Goal: Task Accomplishment & Management: Use online tool/utility

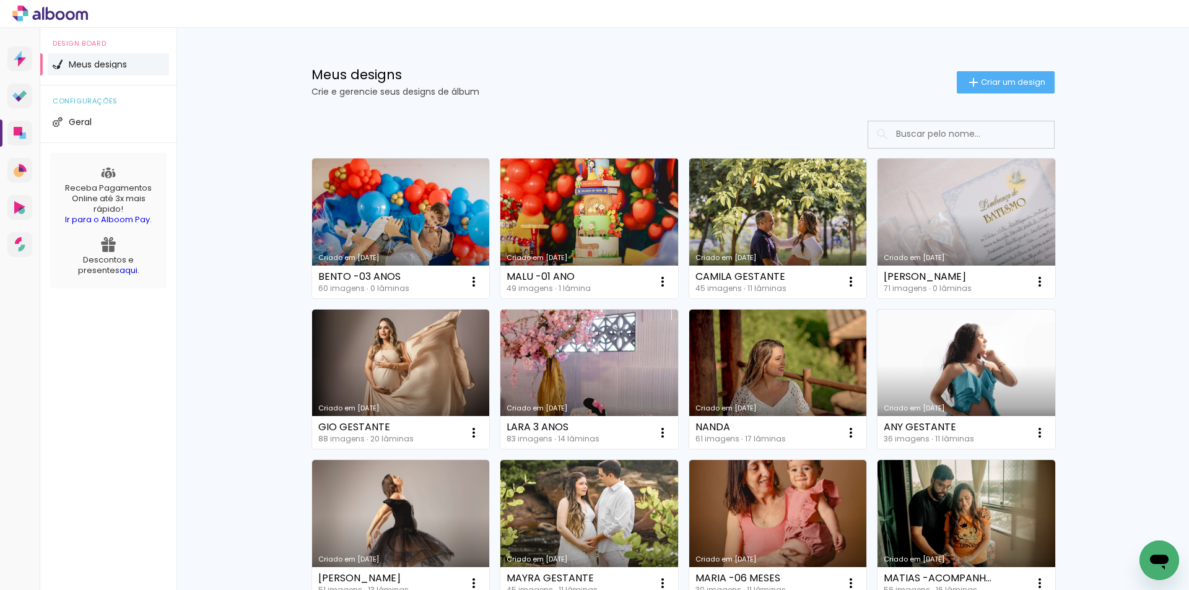
click at [602, 225] on link "Criado em [DATE]" at bounding box center [589, 229] width 178 height 140
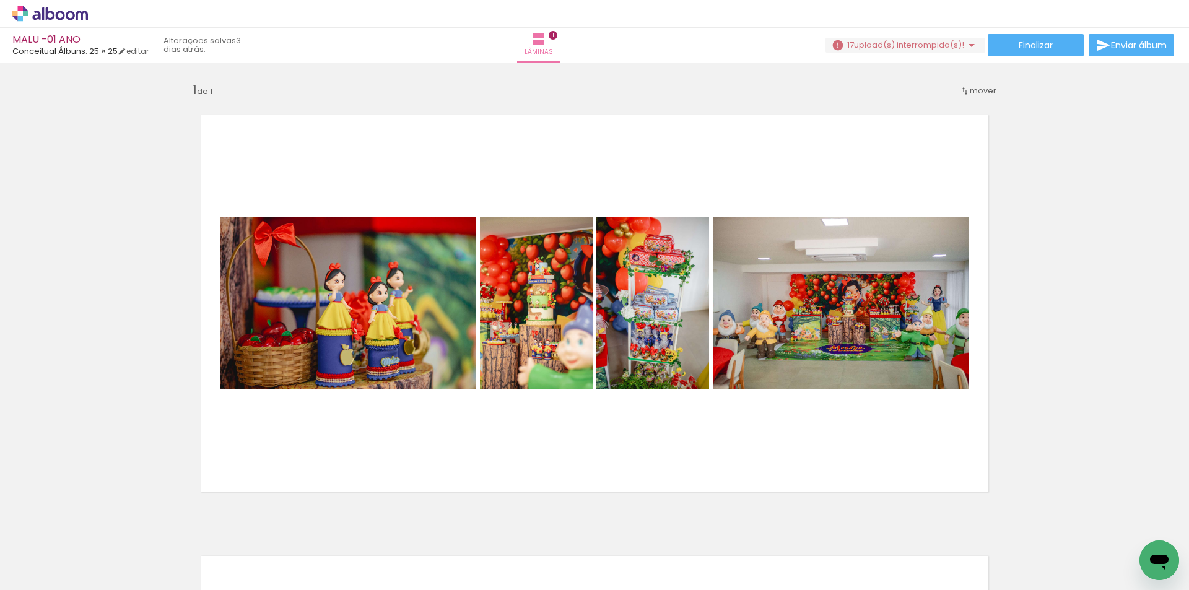
scroll to position [0, 2315]
click at [966, 46] on iron-icon at bounding box center [971, 45] width 15 height 15
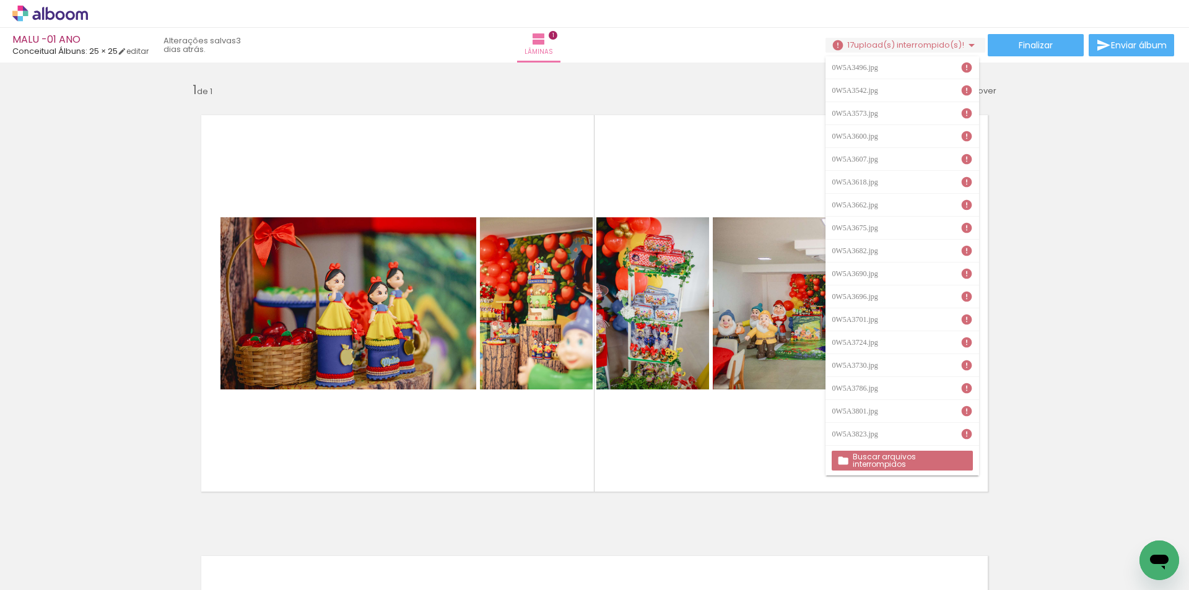
click at [1076, 312] on div "Inserir lâmina 1 de 1" at bounding box center [594, 508] width 1189 height 883
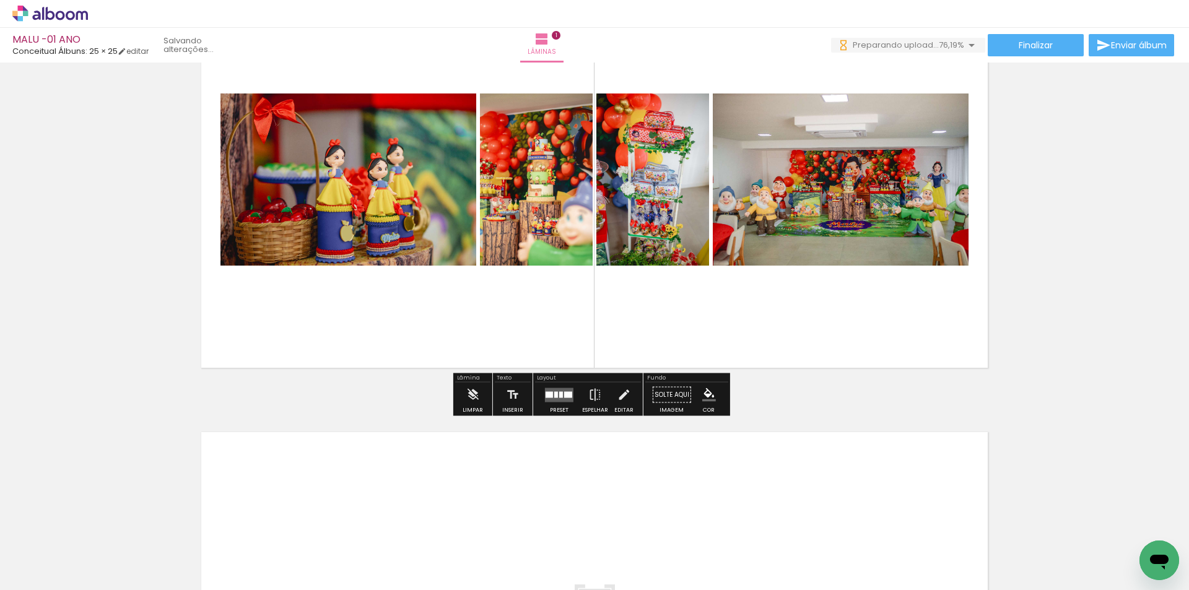
scroll to position [0, 0]
click at [554, 397] on div at bounding box center [556, 394] width 4 height 6
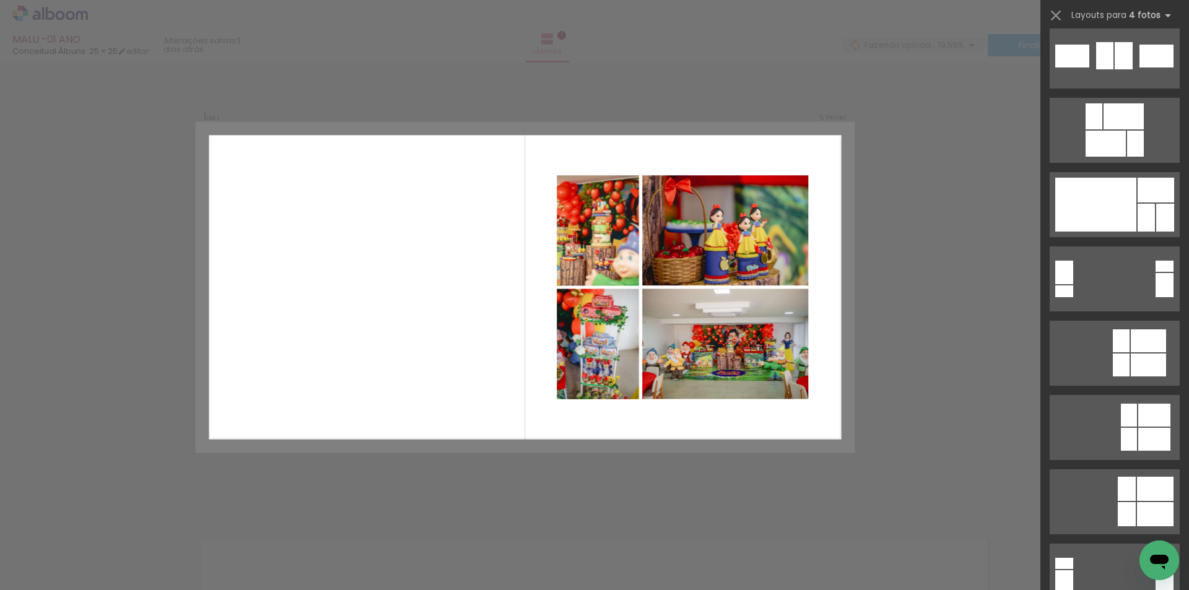
scroll to position [2477, 0]
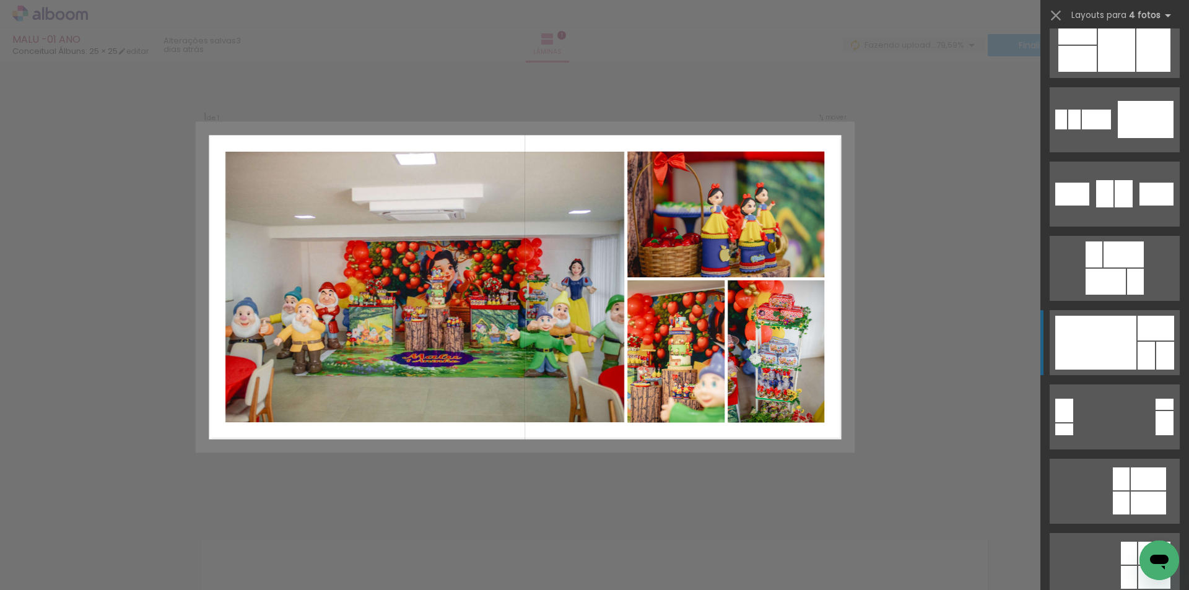
click at [1104, 357] on div at bounding box center [1095, 343] width 81 height 54
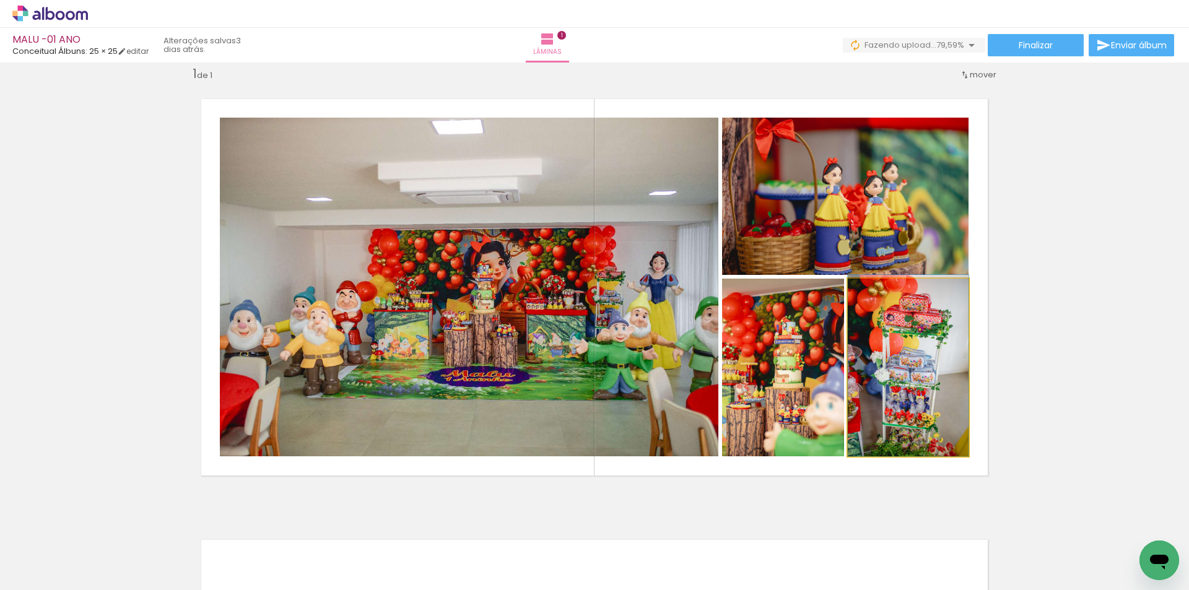
drag, startPoint x: 927, startPoint y: 399, endPoint x: 928, endPoint y: 373, distance: 26.0
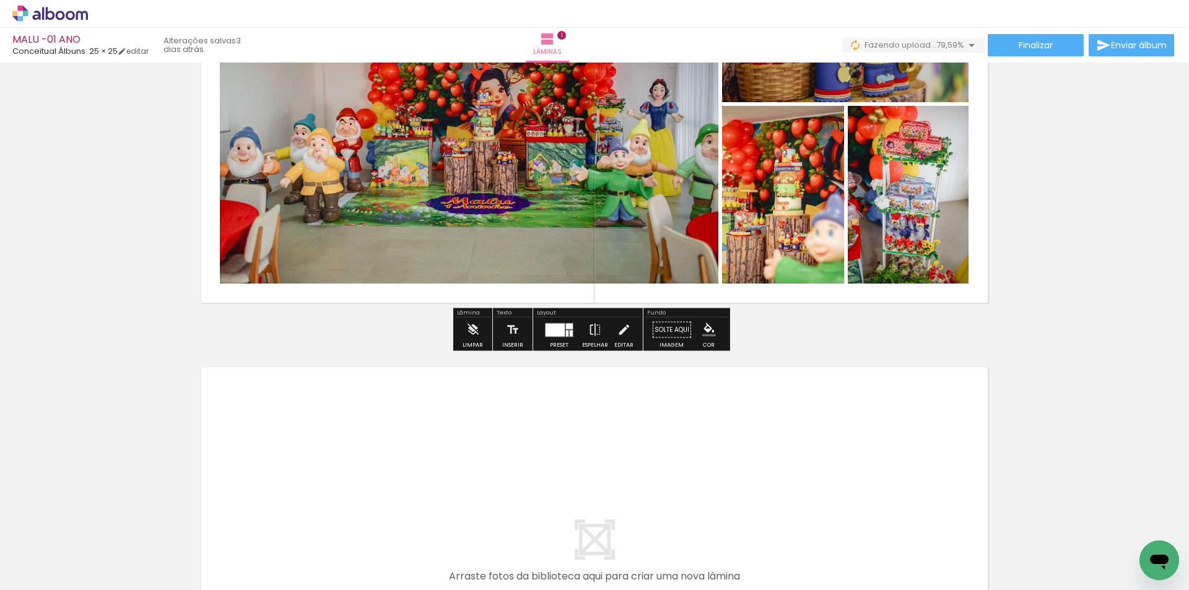
scroll to position [264, 0]
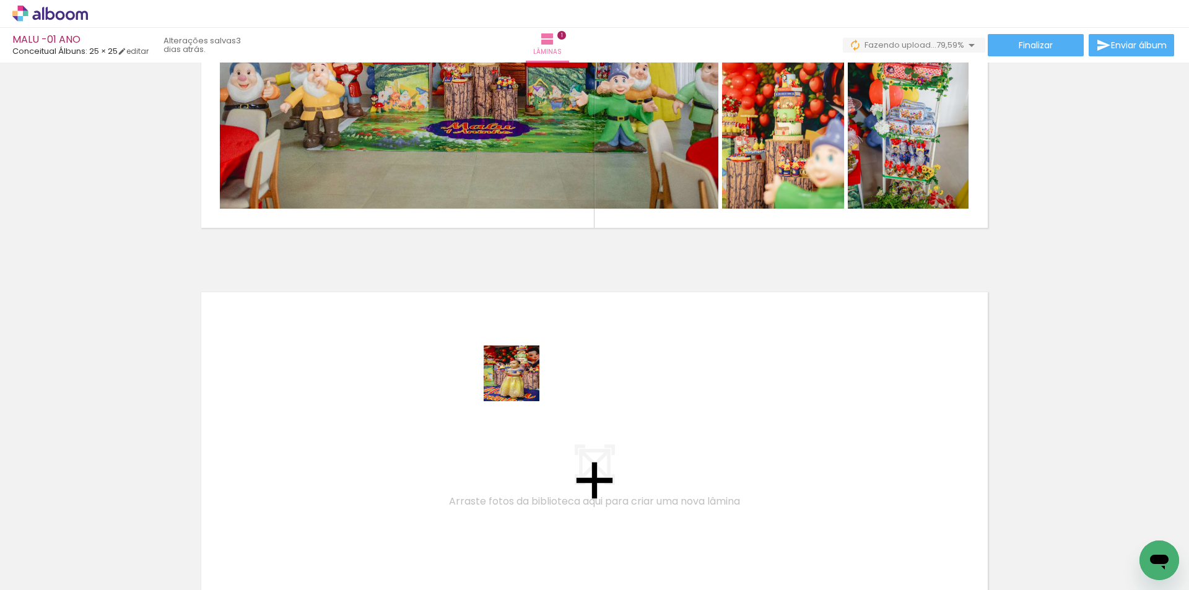
drag, startPoint x: 866, startPoint y: 549, endPoint x: 468, endPoint y: 369, distance: 437.7
click at [468, 369] on quentale-workspace at bounding box center [594, 295] width 1189 height 590
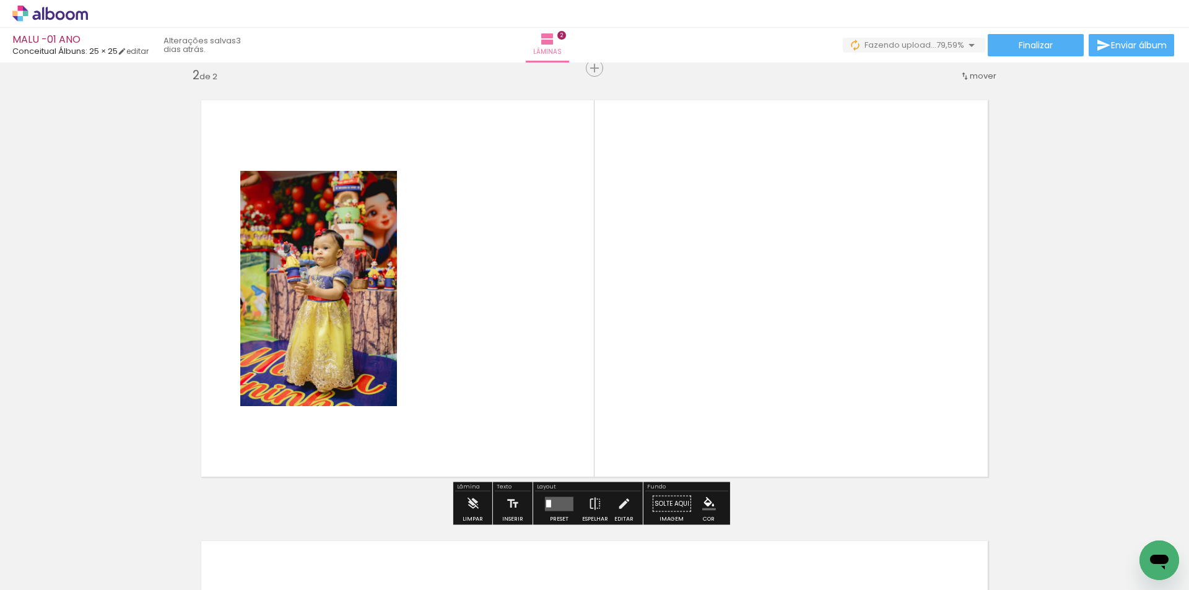
scroll to position [457, 0]
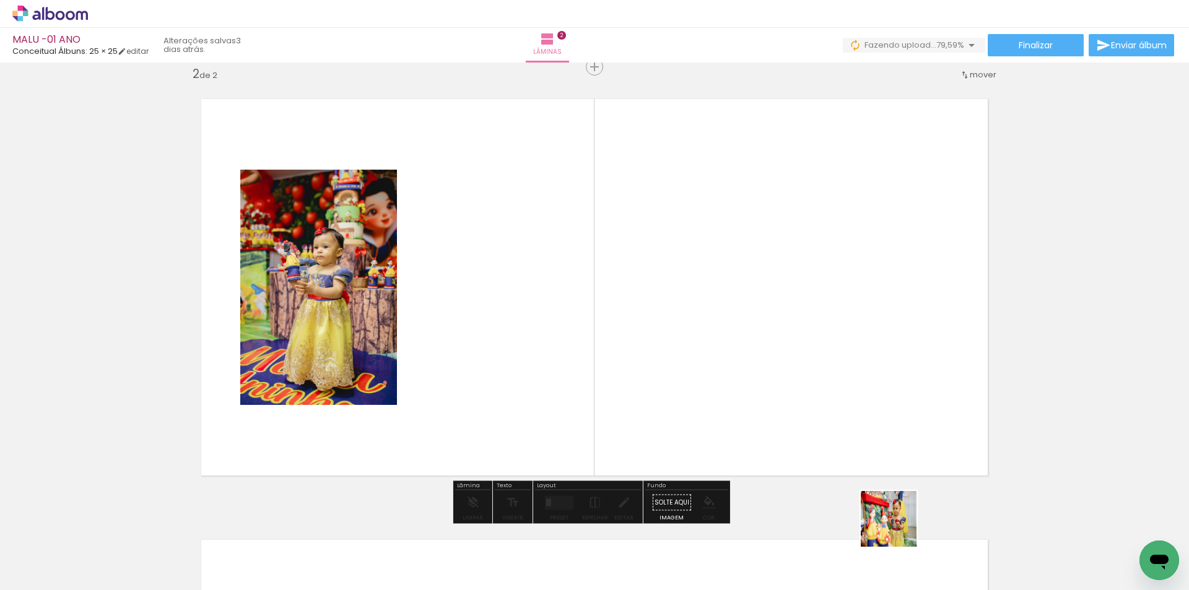
drag, startPoint x: 934, startPoint y: 550, endPoint x: 719, endPoint y: 340, distance: 300.5
click at [719, 340] on quentale-workspace at bounding box center [594, 295] width 1189 height 590
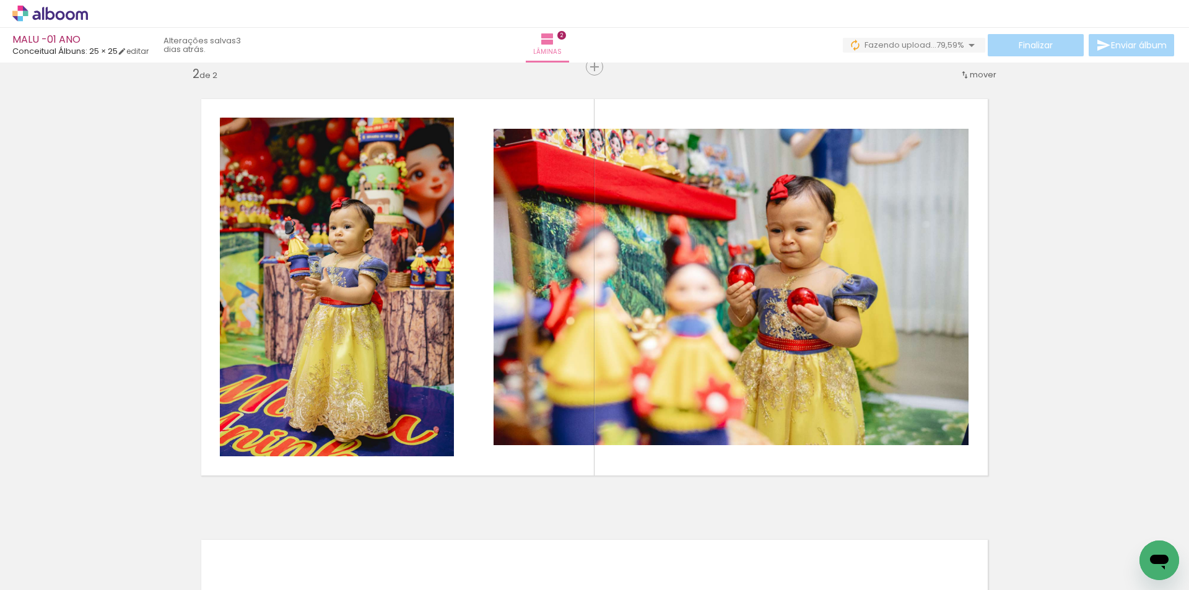
scroll to position [0, 168]
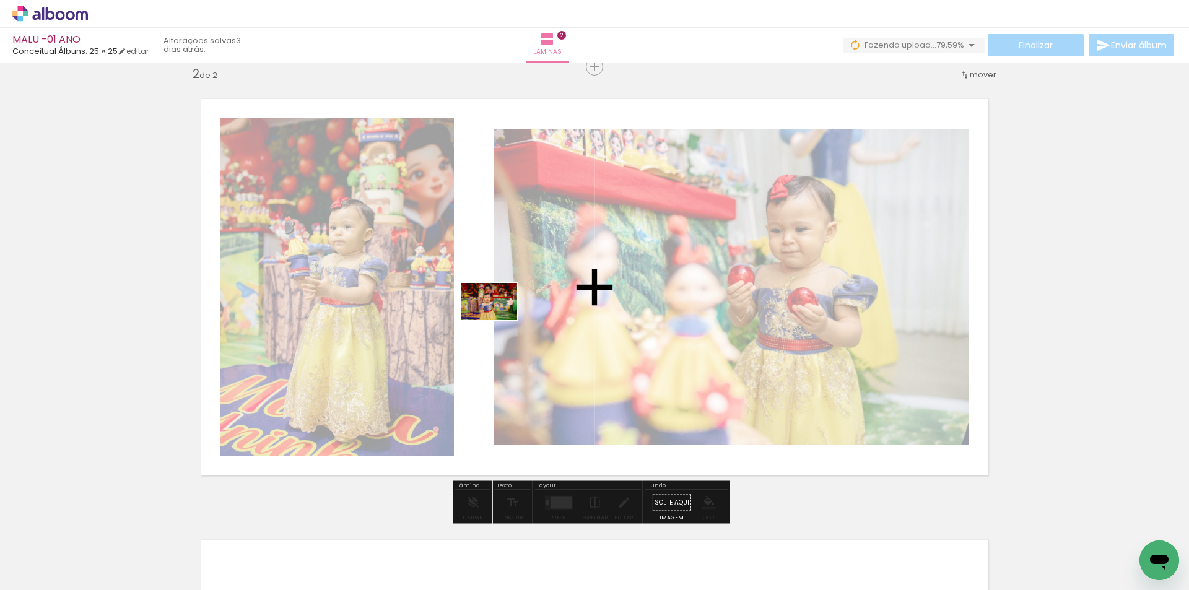
drag, startPoint x: 453, startPoint y: 554, endPoint x: 499, endPoint y: 316, distance: 242.2
click at [499, 316] on quentale-workspace at bounding box center [594, 295] width 1189 height 590
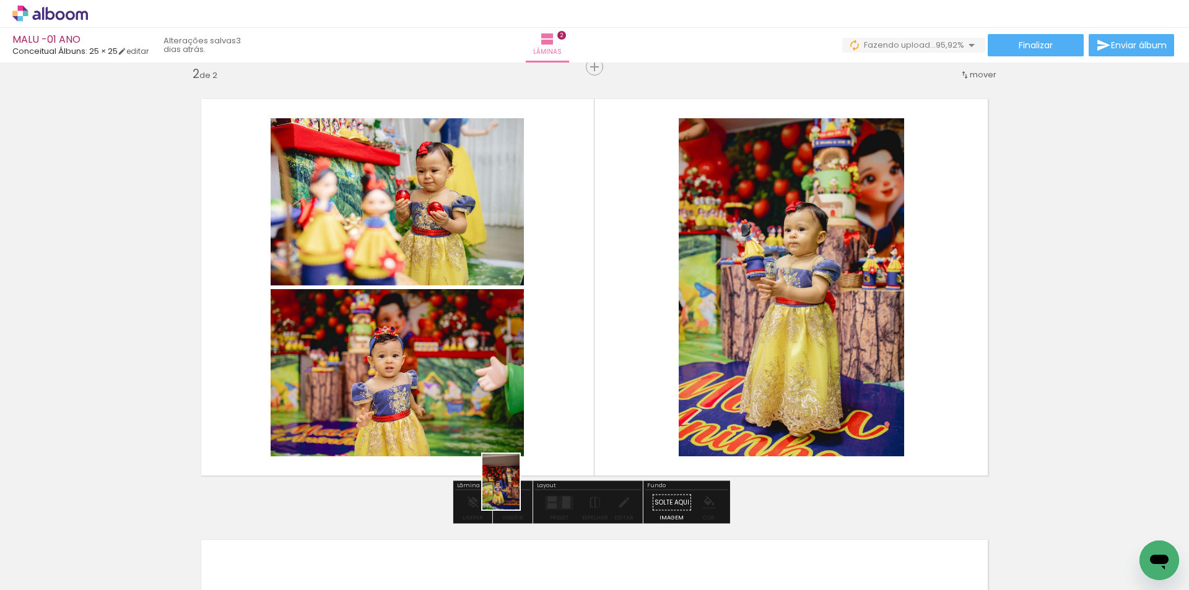
drag, startPoint x: 515, startPoint y: 549, endPoint x: 520, endPoint y: 491, distance: 57.8
click at [520, 491] on quentale-workspace at bounding box center [594, 295] width 1189 height 590
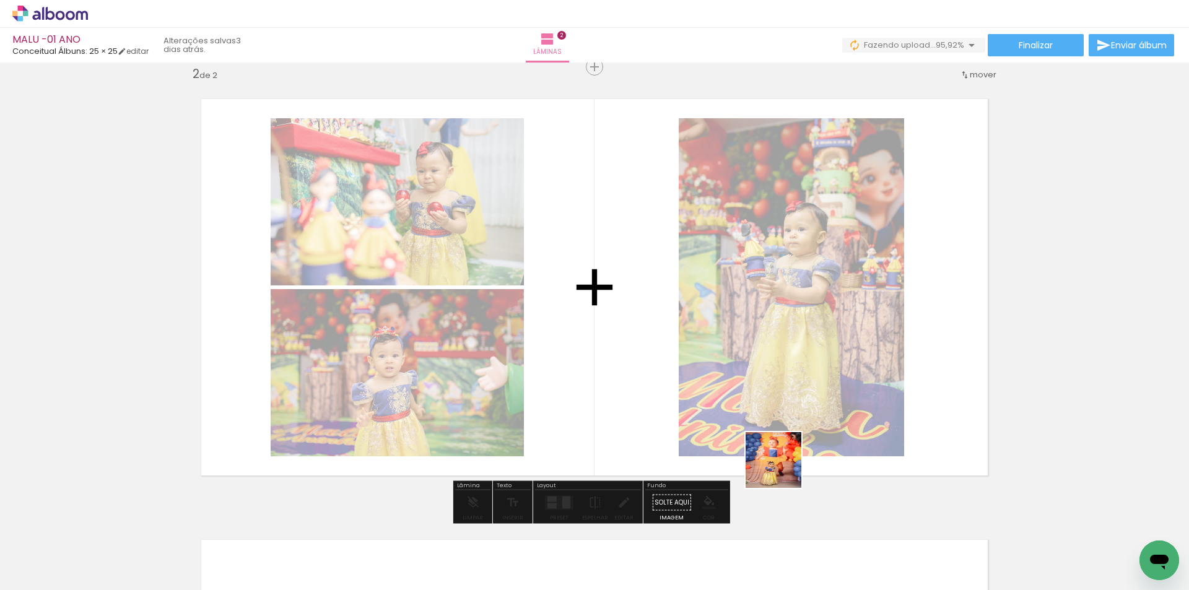
drag, startPoint x: 730, startPoint y: 551, endPoint x: 1014, endPoint y: 372, distance: 335.4
click at [854, 382] on quentale-workspace at bounding box center [594, 295] width 1189 height 590
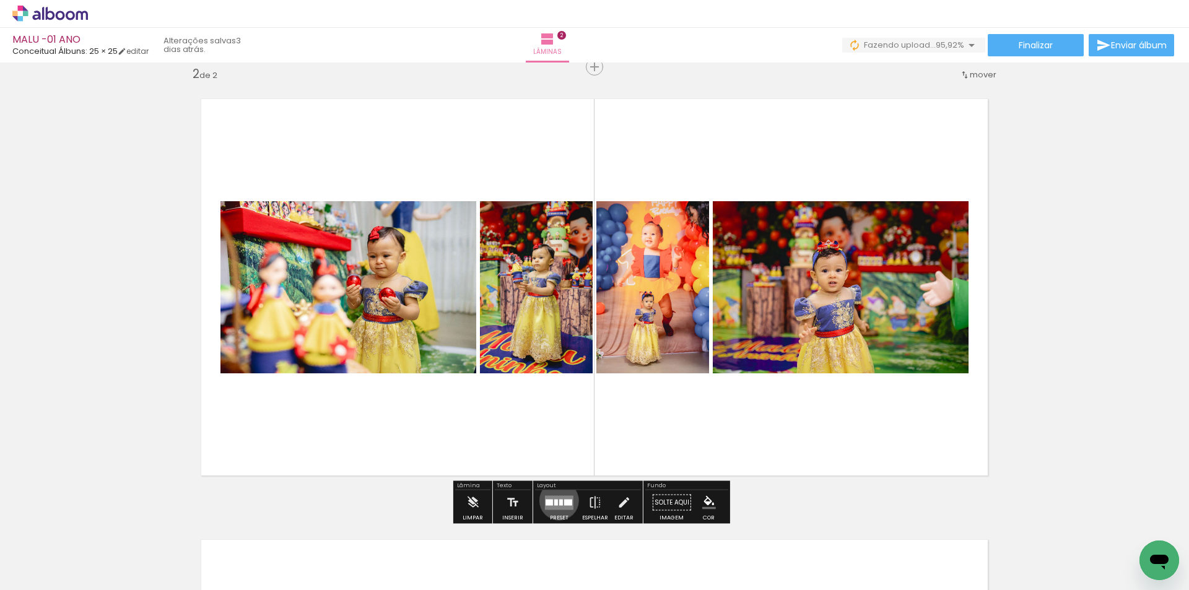
click at [559, 500] on div at bounding box center [561, 502] width 4 height 6
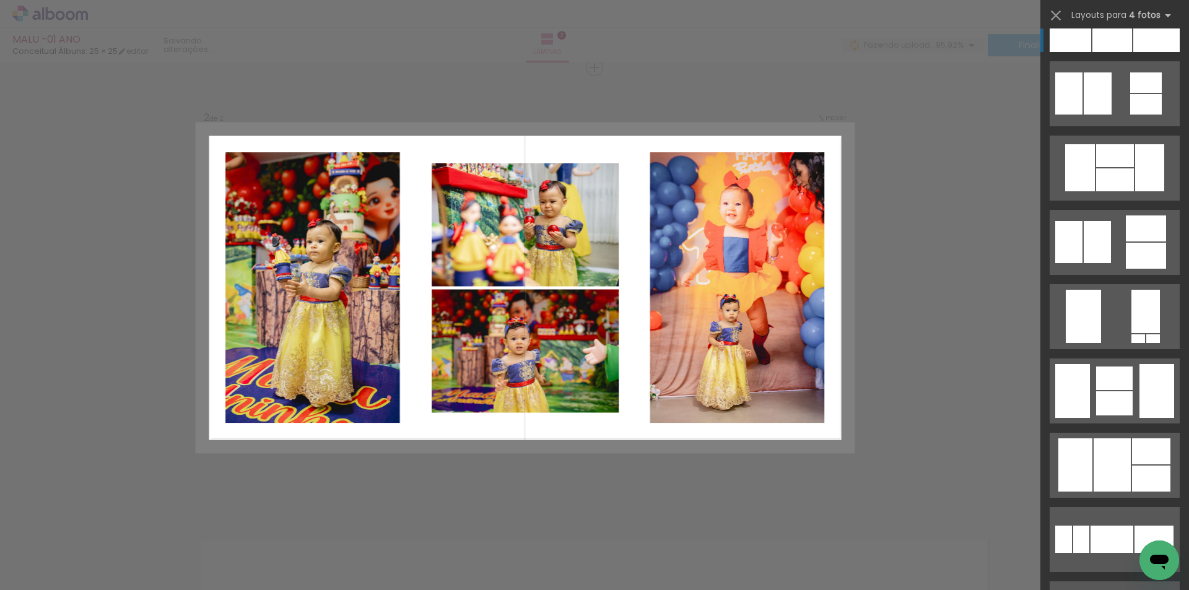
scroll to position [1177, 0]
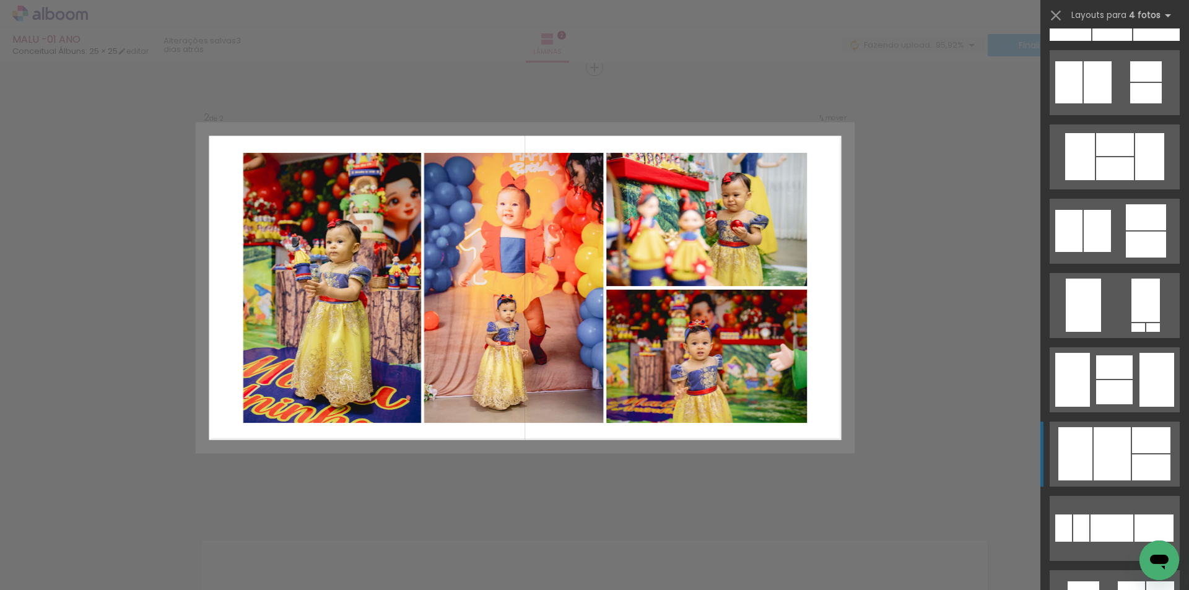
click at [1096, 379] on div at bounding box center [1114, 368] width 37 height 24
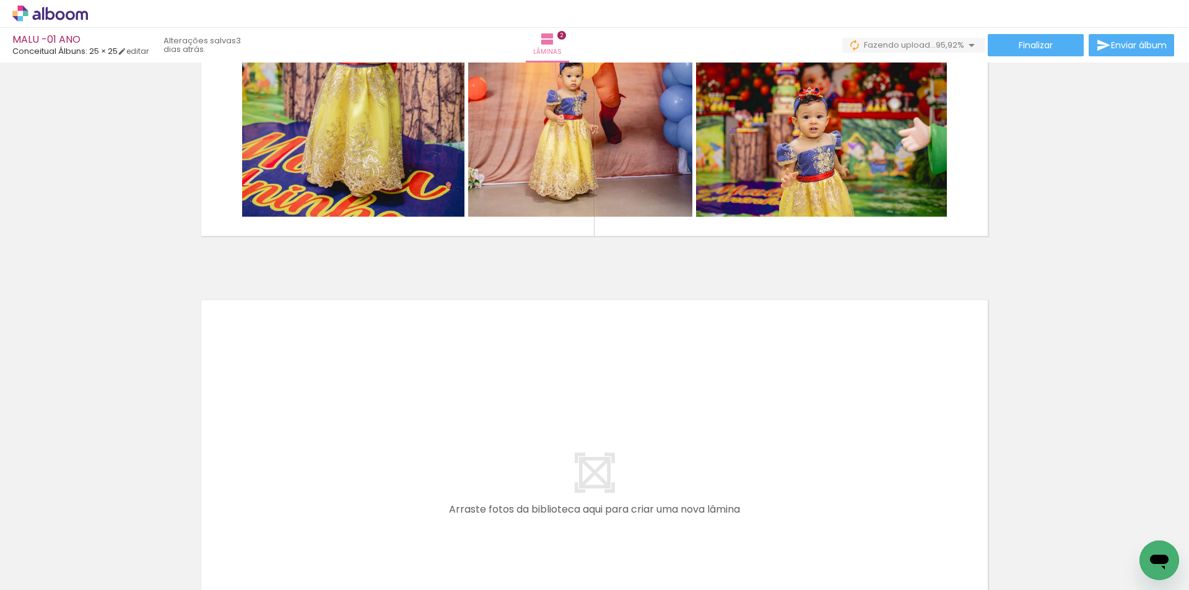
scroll to position [766, 0]
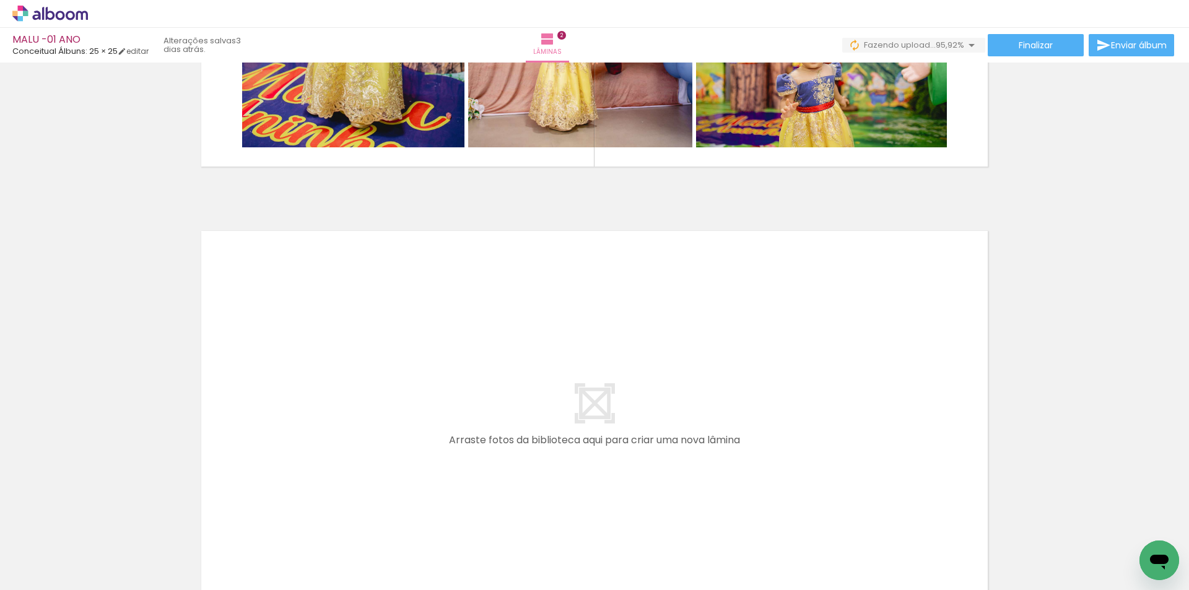
drag, startPoint x: 241, startPoint y: 554, endPoint x: 337, endPoint y: 580, distance: 99.3
click at [253, 409] on quentale-workspace at bounding box center [594, 295] width 1189 height 590
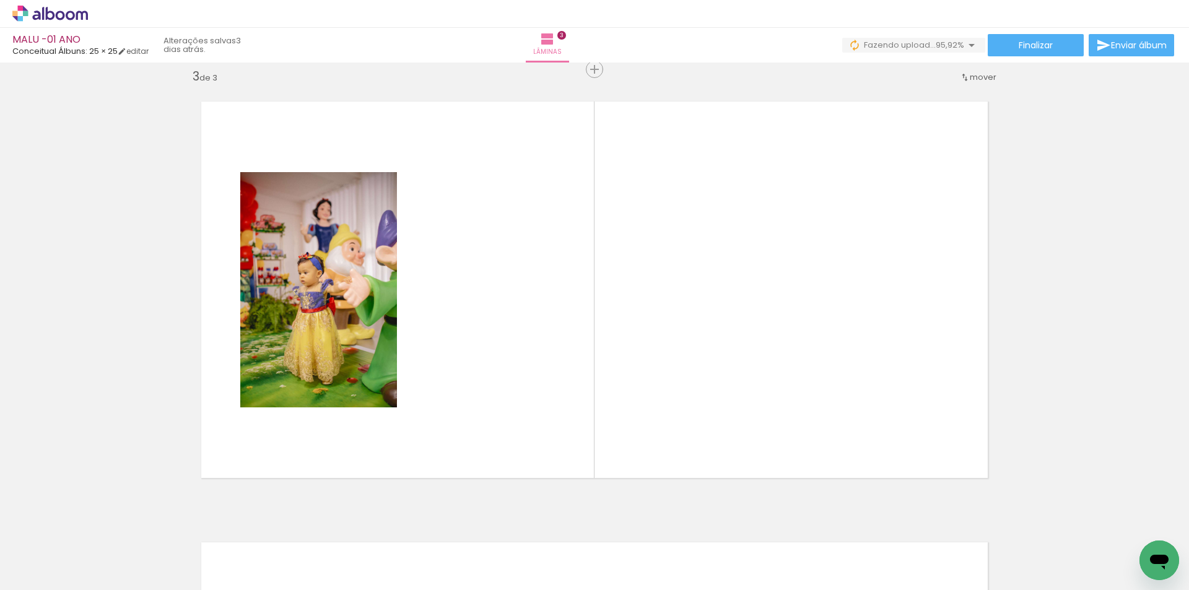
scroll to position [898, 0]
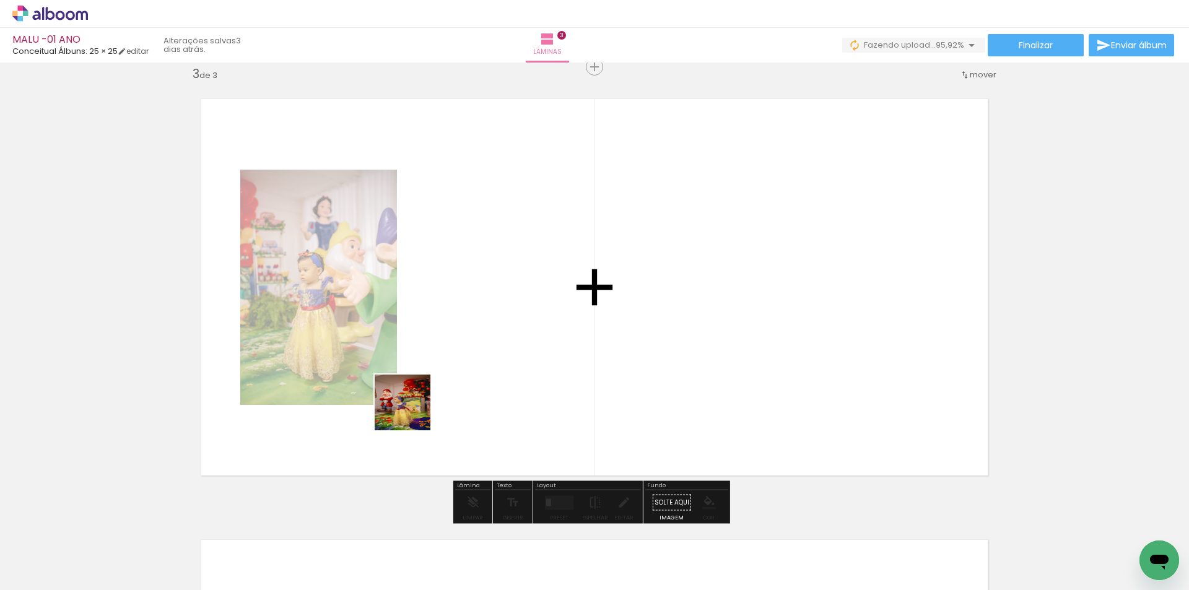
drag, startPoint x: 308, startPoint y: 556, endPoint x: 533, endPoint y: 510, distance: 228.8
click at [412, 412] on quentale-workspace at bounding box center [594, 295] width 1189 height 590
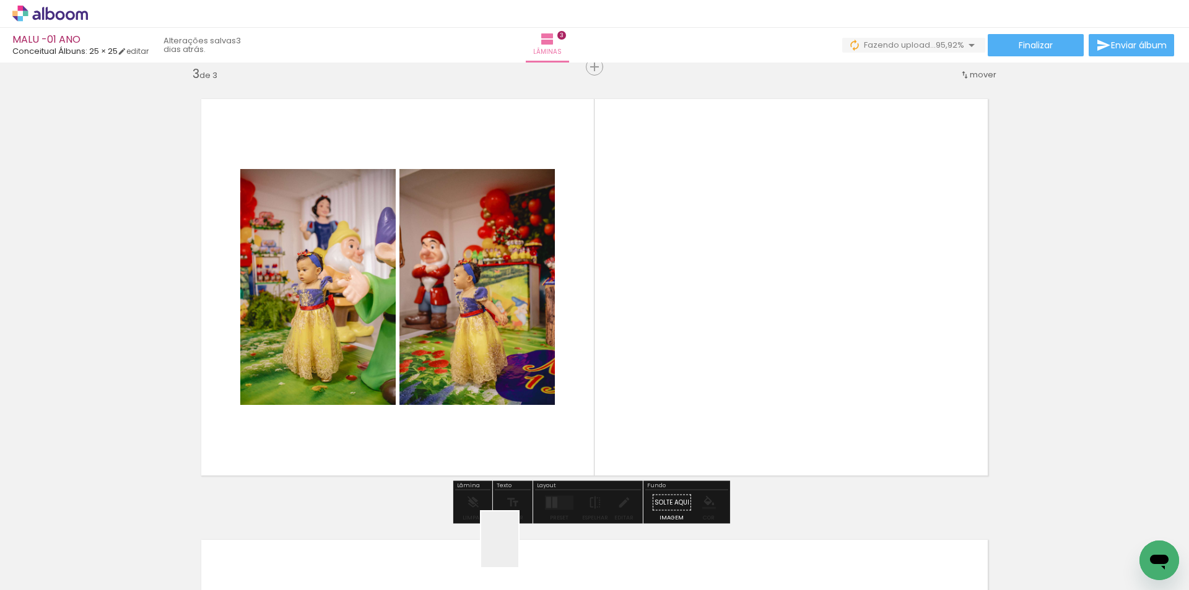
drag, startPoint x: 518, startPoint y: 549, endPoint x: 611, endPoint y: 554, distance: 93.0
click at [643, 389] on quentale-workspace at bounding box center [594, 295] width 1189 height 590
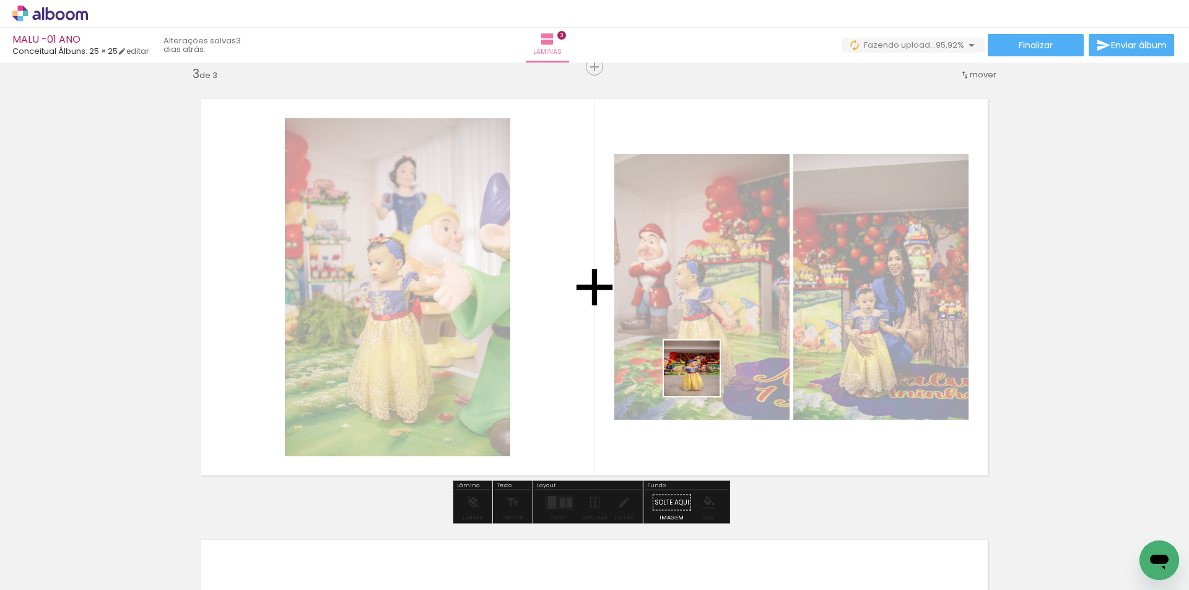
drag, startPoint x: 699, startPoint y: 403, endPoint x: 702, endPoint y: 358, distance: 44.7
click at [702, 358] on quentale-workspace at bounding box center [594, 295] width 1189 height 590
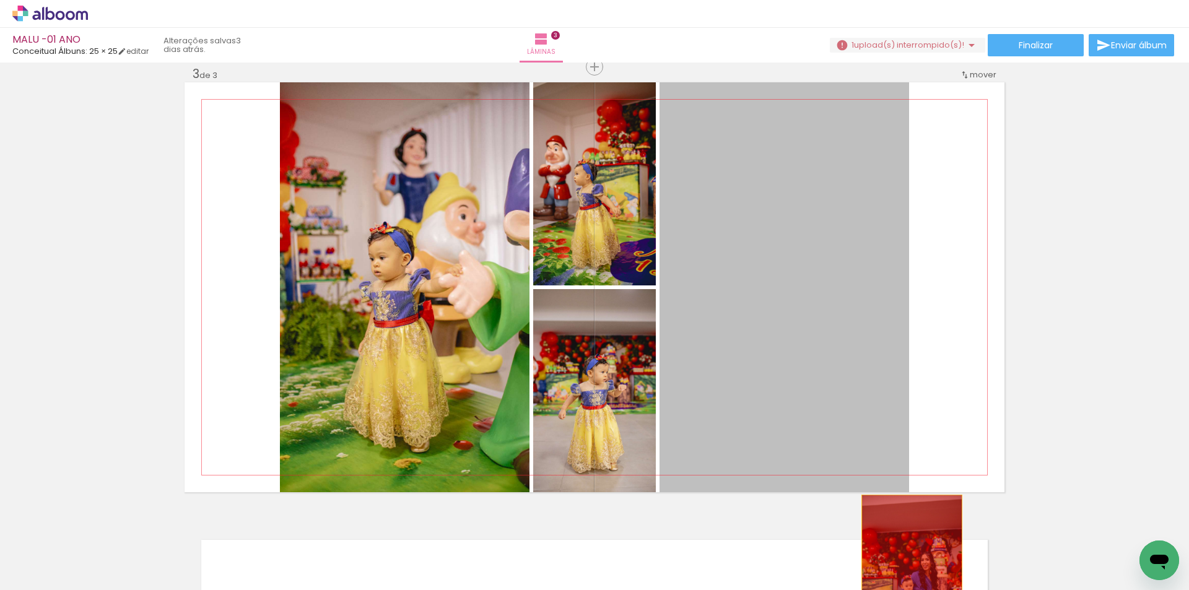
drag, startPoint x: 795, startPoint y: 339, endPoint x: 907, endPoint y: 577, distance: 262.9
click at [907, 577] on quentale-workspace at bounding box center [594, 295] width 1189 height 590
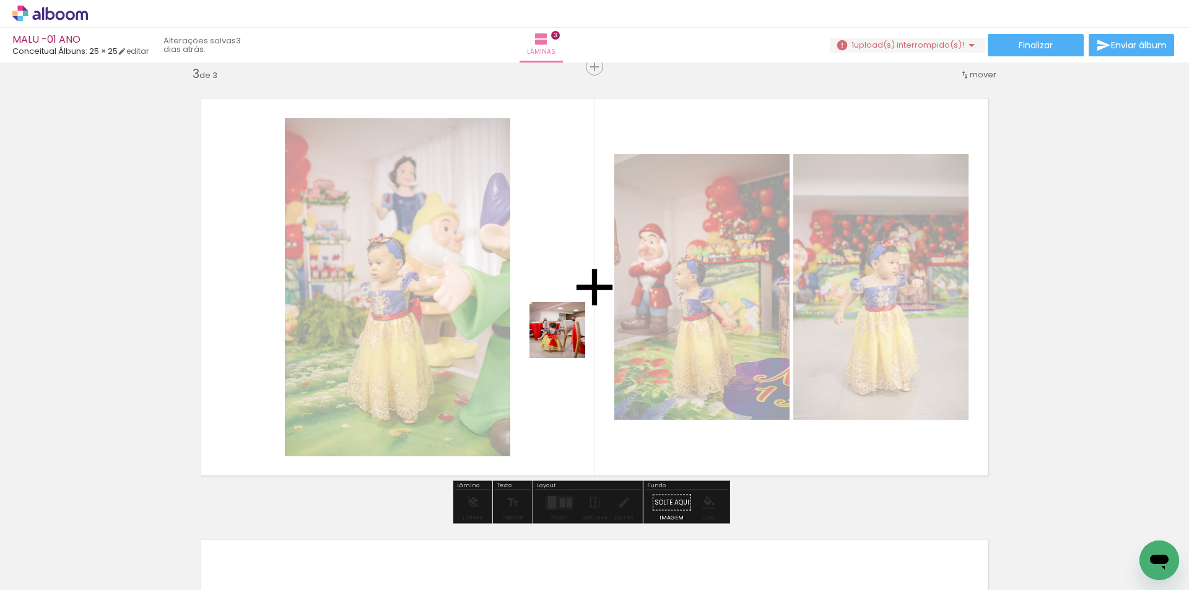
drag, startPoint x: 567, startPoint y: 417, endPoint x: 567, endPoint y: 339, distance: 77.4
click at [567, 339] on quentale-workspace at bounding box center [594, 295] width 1189 height 590
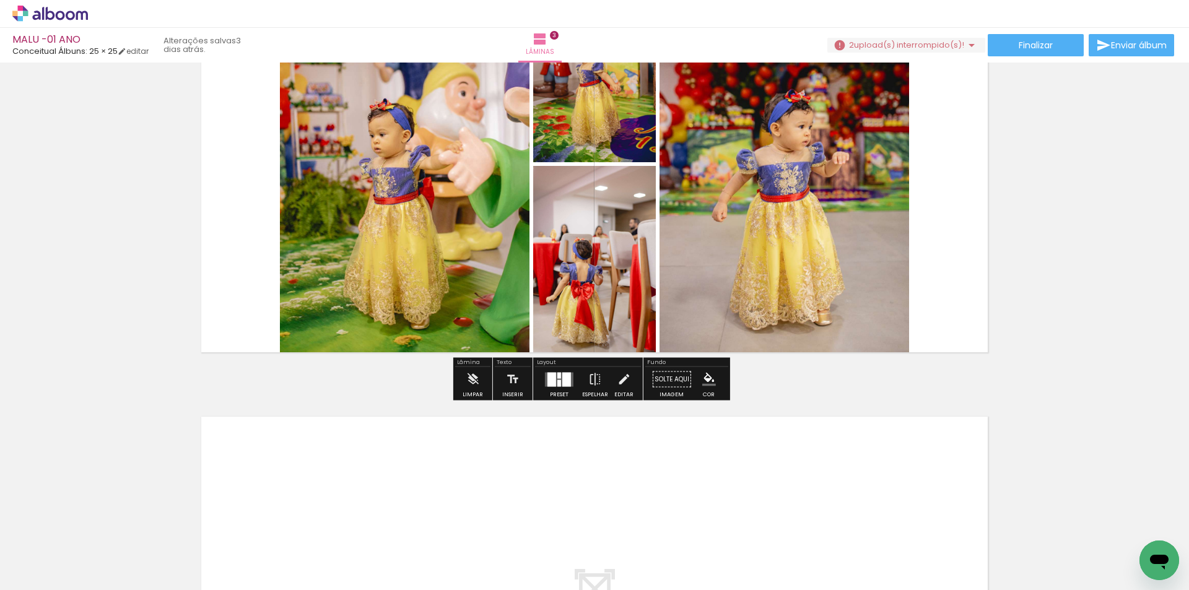
scroll to position [1022, 0]
click at [553, 382] on div at bounding box center [552, 379] width 9 height 14
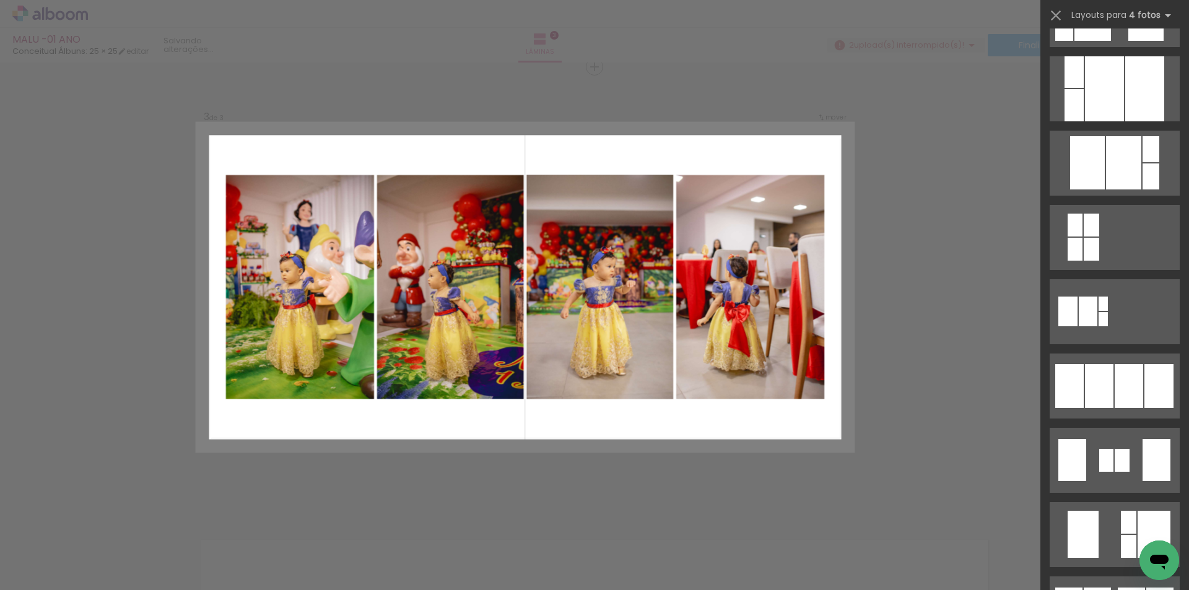
scroll to position [743, 0]
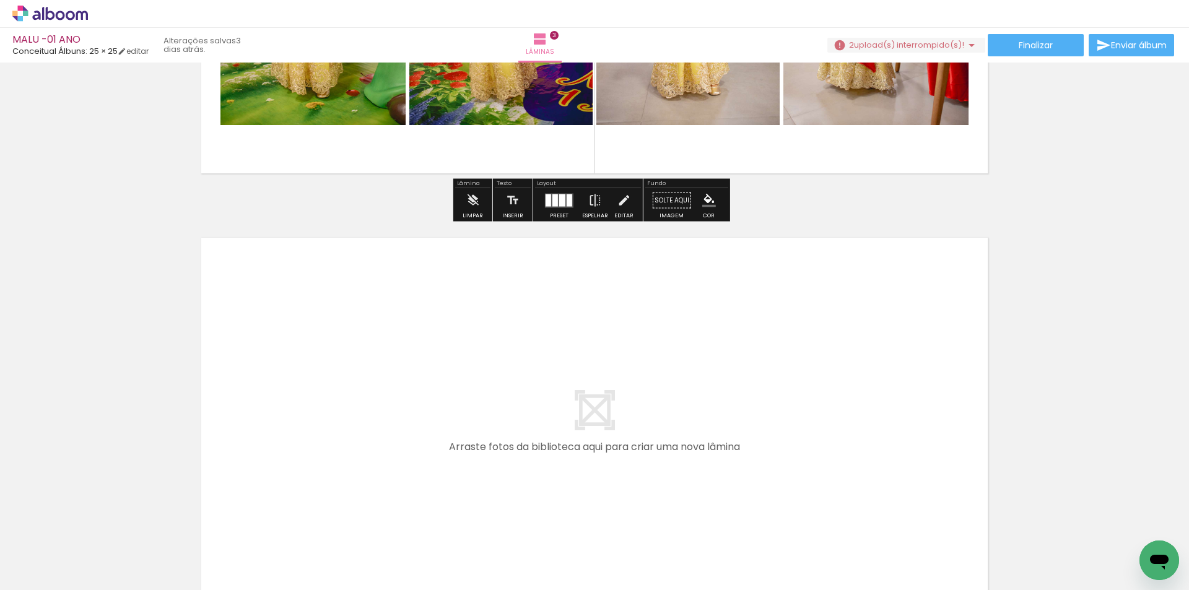
scroll to position [1208, 0]
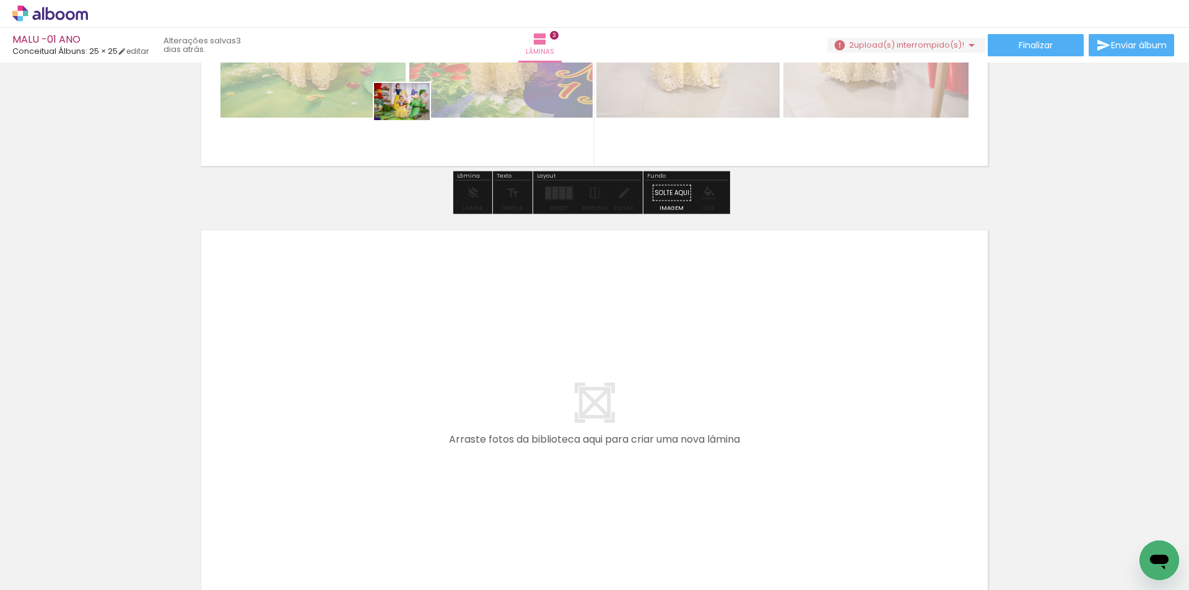
drag, startPoint x: 375, startPoint y: 552, endPoint x: 411, endPoint y: 120, distance: 433.8
click at [411, 120] on quentale-workspace at bounding box center [594, 295] width 1189 height 590
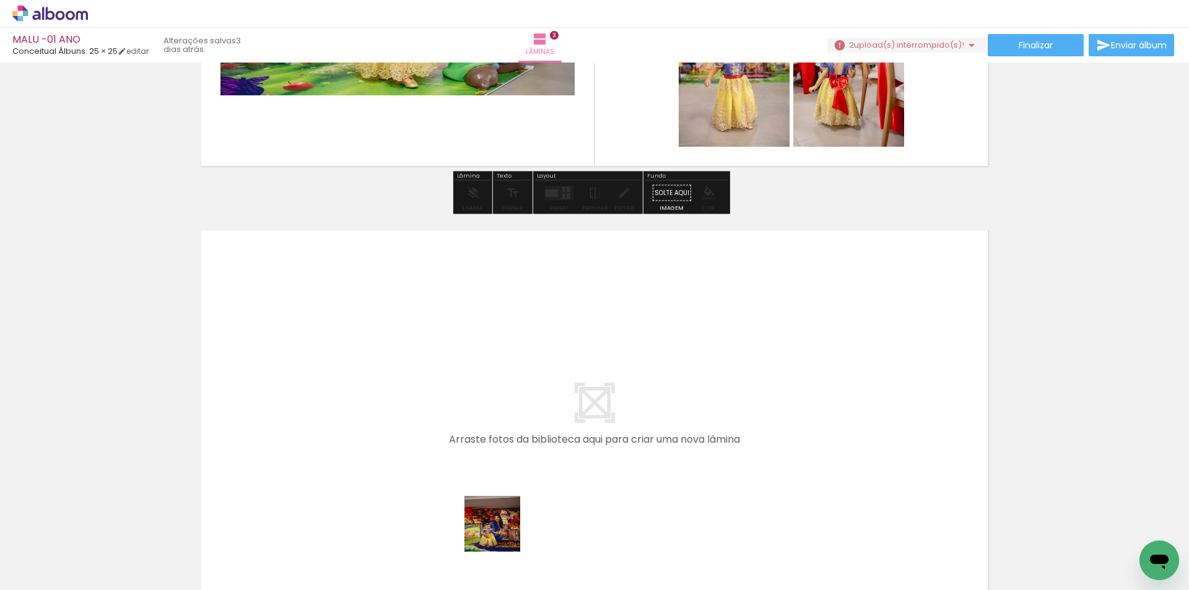
drag, startPoint x: 518, startPoint y: 562, endPoint x: 402, endPoint y: 362, distance: 230.6
click at [402, 362] on quentale-workspace at bounding box center [594, 295] width 1189 height 590
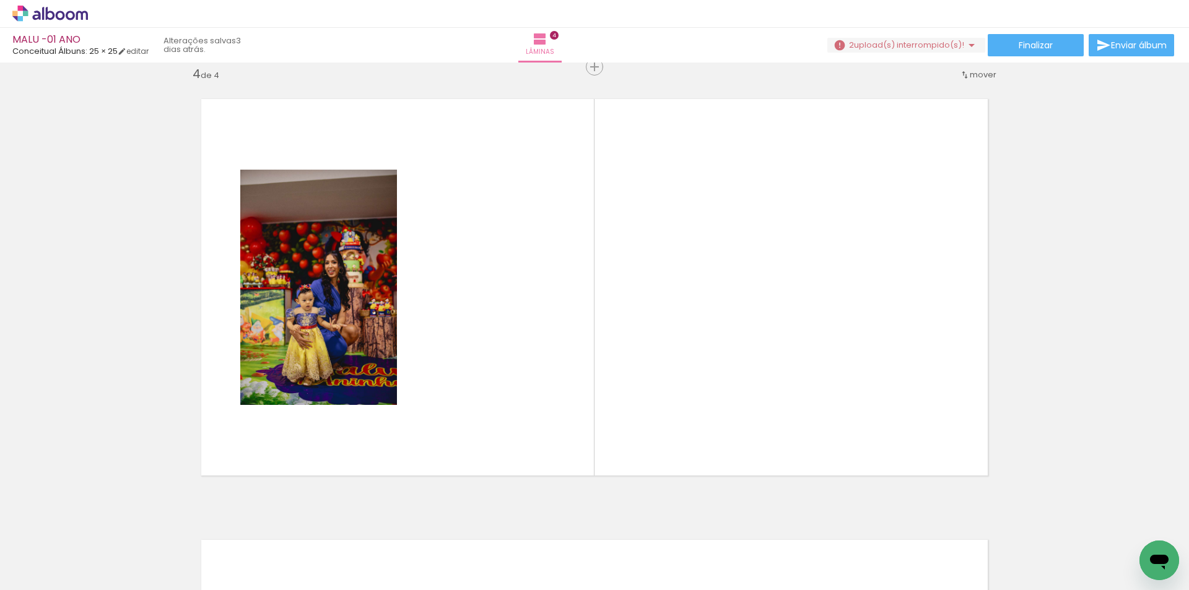
scroll to position [0, 1247]
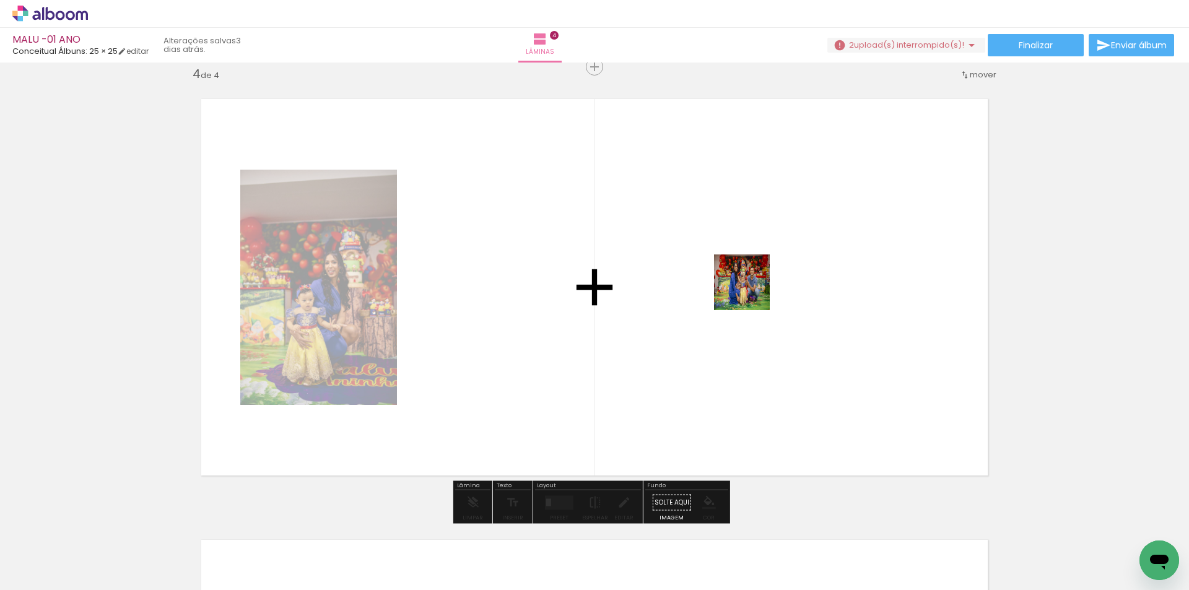
drag, startPoint x: 617, startPoint y: 560, endPoint x: 757, endPoint y: 288, distance: 306.1
click at [757, 288] on quentale-workspace at bounding box center [594, 295] width 1189 height 590
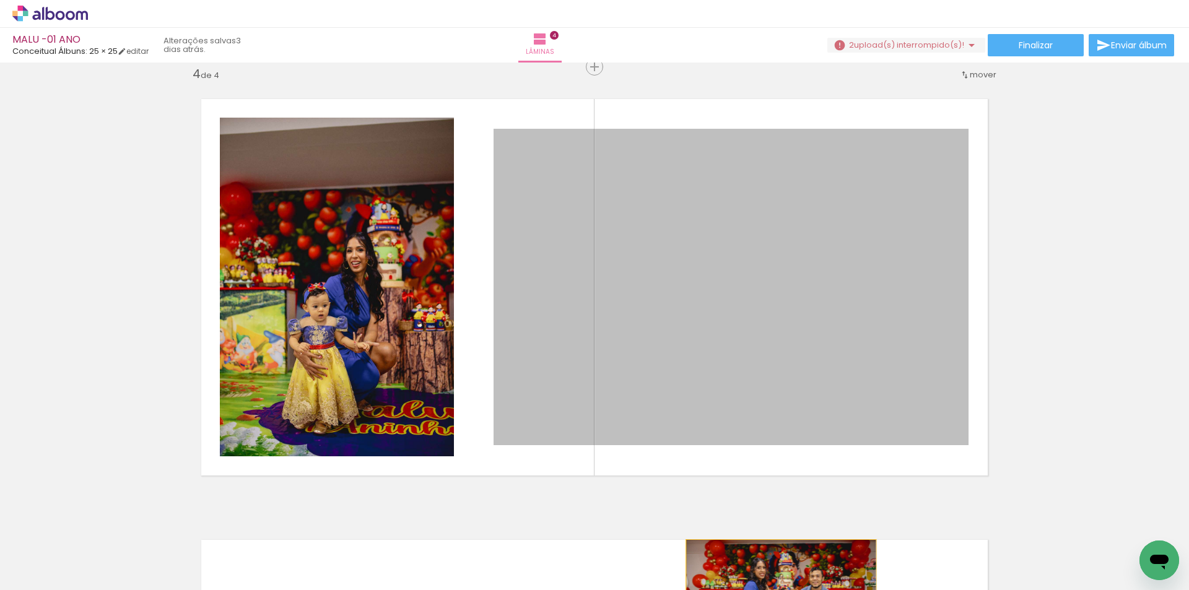
drag, startPoint x: 739, startPoint y: 298, endPoint x: 777, endPoint y: 603, distance: 307.7
click at [777, 590] on html "link( href="../../bower_components/polymer/polymer.html" rel="import" ) picture…" at bounding box center [594, 295] width 1189 height 590
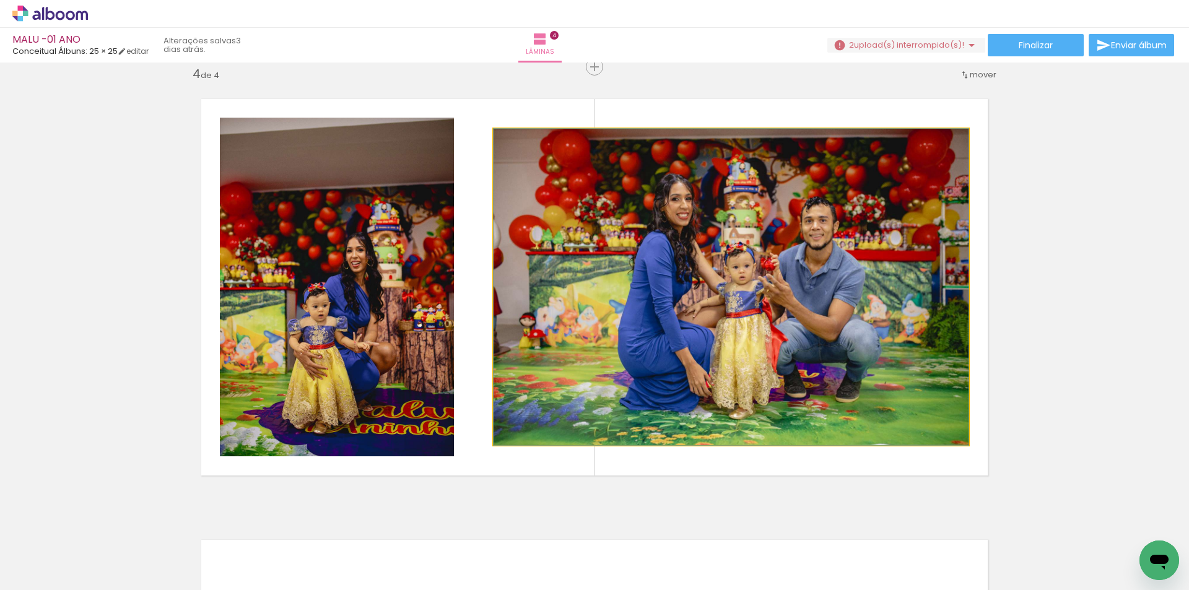
drag, startPoint x: 795, startPoint y: 319, endPoint x: 793, endPoint y: 326, distance: 7.2
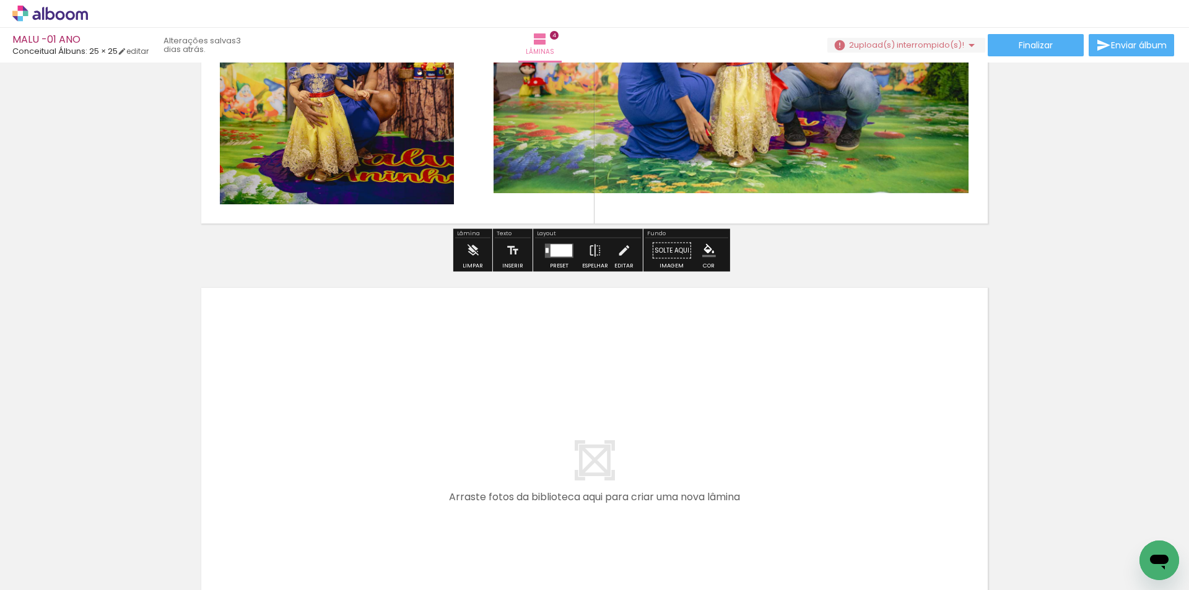
scroll to position [1649, 0]
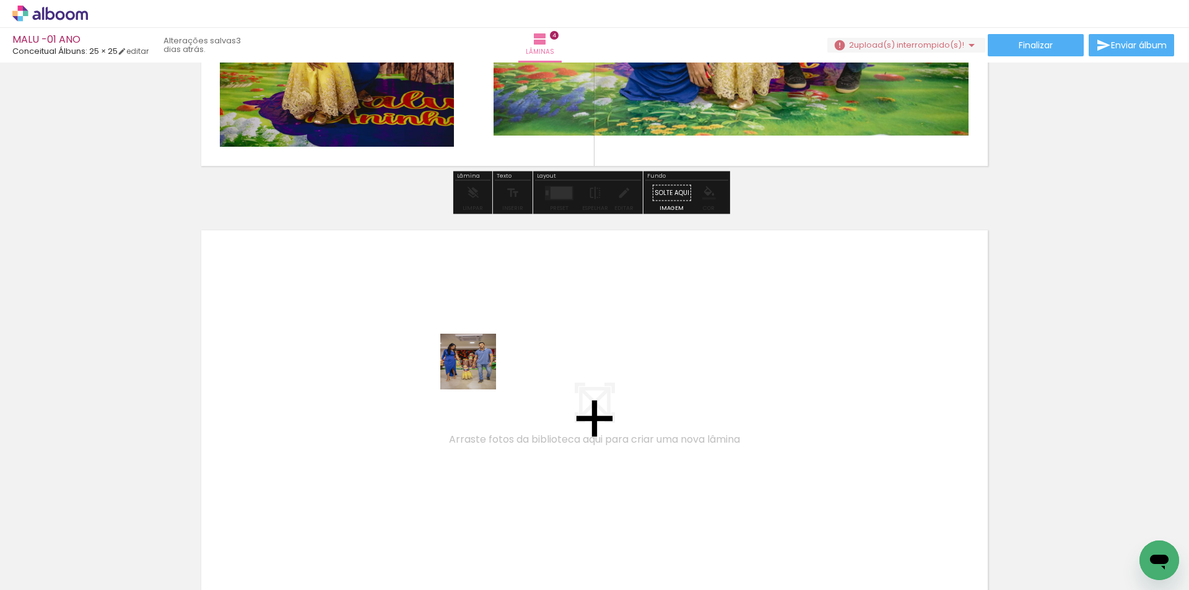
drag, startPoint x: 689, startPoint y: 560, endPoint x: 463, endPoint y: 354, distance: 306.0
click at [463, 354] on quentale-workspace at bounding box center [594, 295] width 1189 height 590
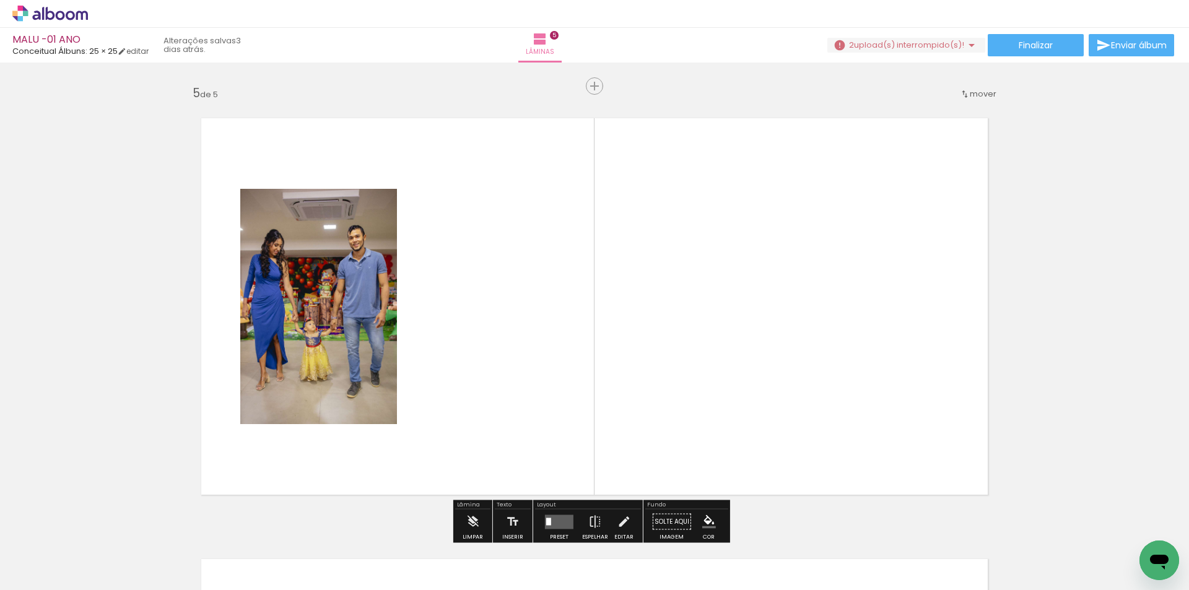
scroll to position [1780, 0]
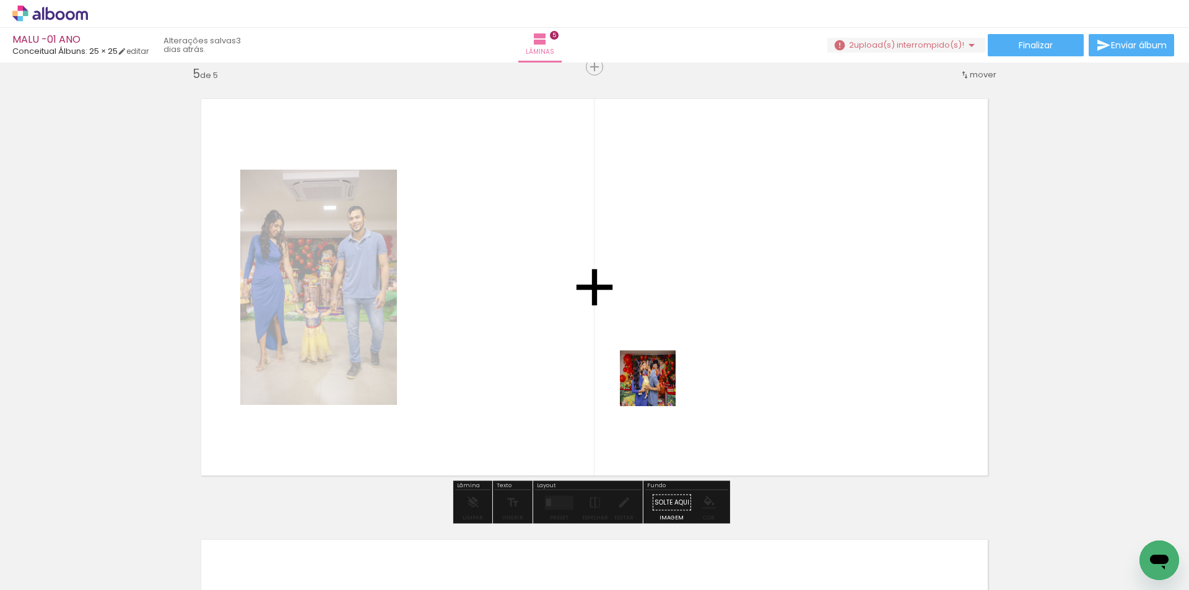
drag, startPoint x: 552, startPoint y: 549, endPoint x: 741, endPoint y: 333, distance: 286.7
click at [741, 333] on quentale-workspace at bounding box center [594, 295] width 1189 height 590
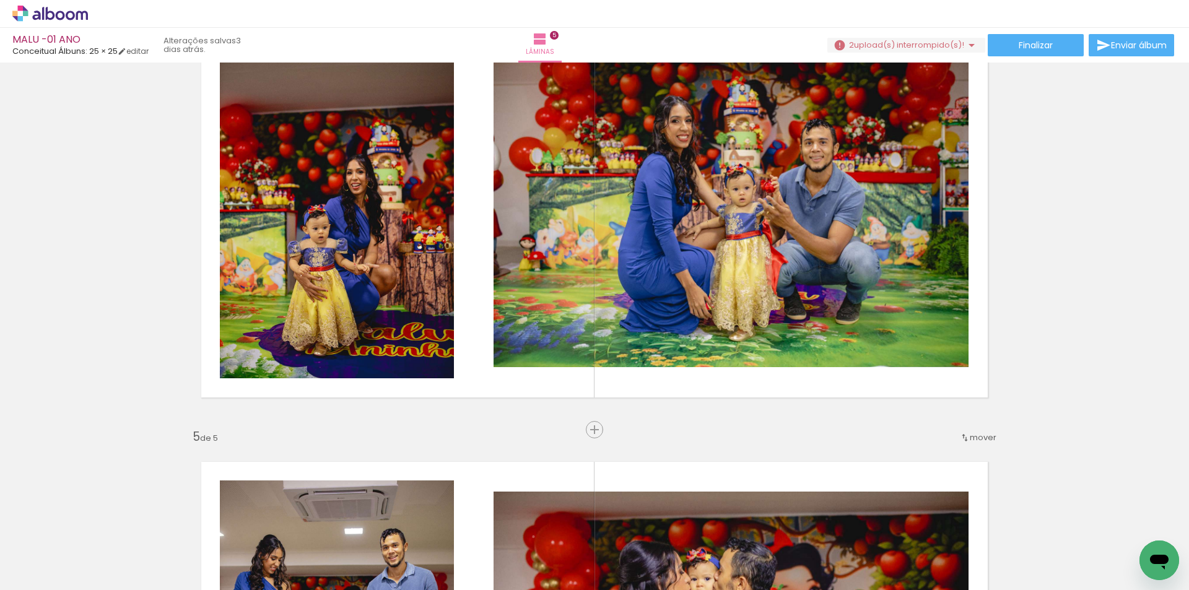
scroll to position [1346, 0]
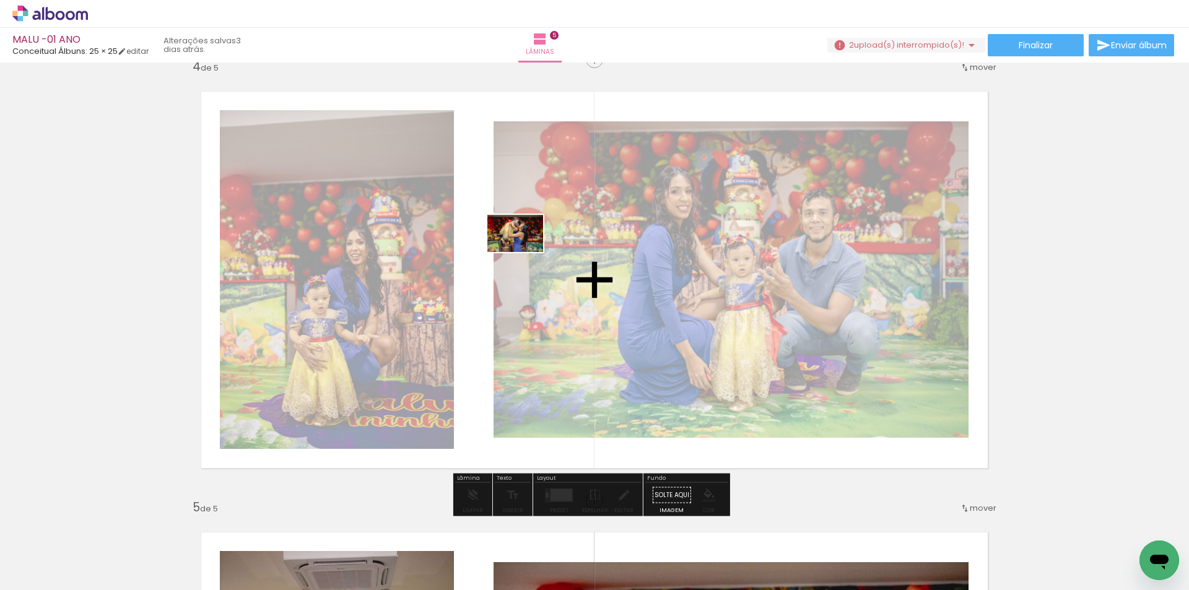
drag, startPoint x: 796, startPoint y: 551, endPoint x: 525, endPoint y: 252, distance: 404.3
click at [525, 252] on quentale-workspace at bounding box center [594, 295] width 1189 height 590
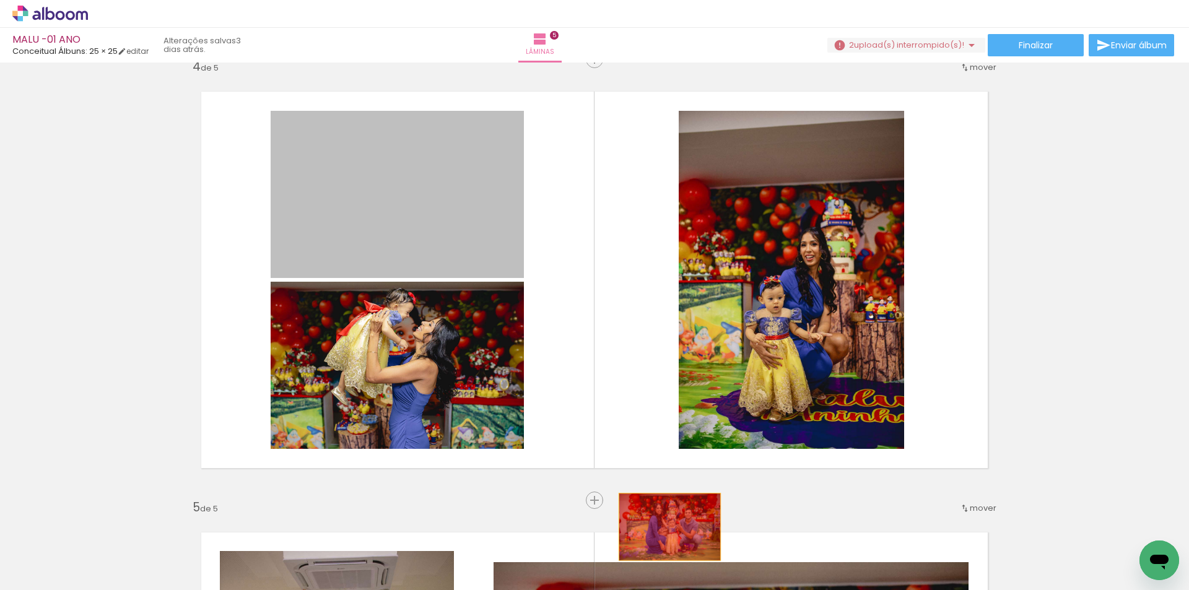
drag, startPoint x: 467, startPoint y: 197, endPoint x: 665, endPoint y: 527, distance: 385.0
click at [665, 527] on quentale-workspace at bounding box center [594, 295] width 1189 height 590
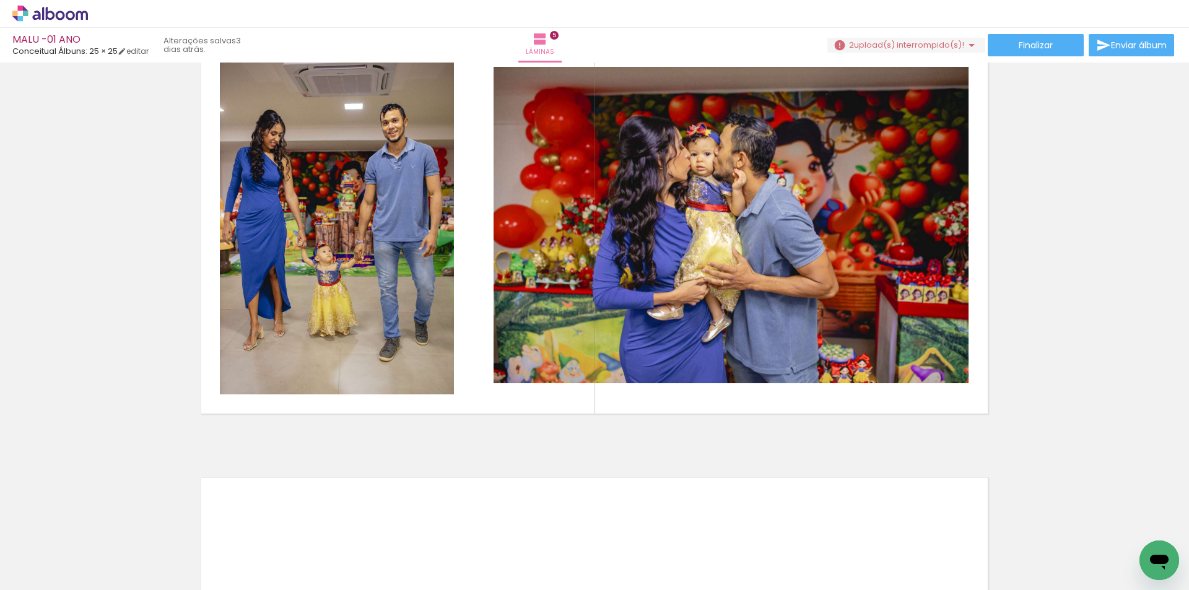
scroll to position [0, 1071]
drag, startPoint x: 767, startPoint y: 484, endPoint x: 718, endPoint y: 308, distance: 182.0
click at [718, 308] on quentale-workspace at bounding box center [594, 295] width 1189 height 590
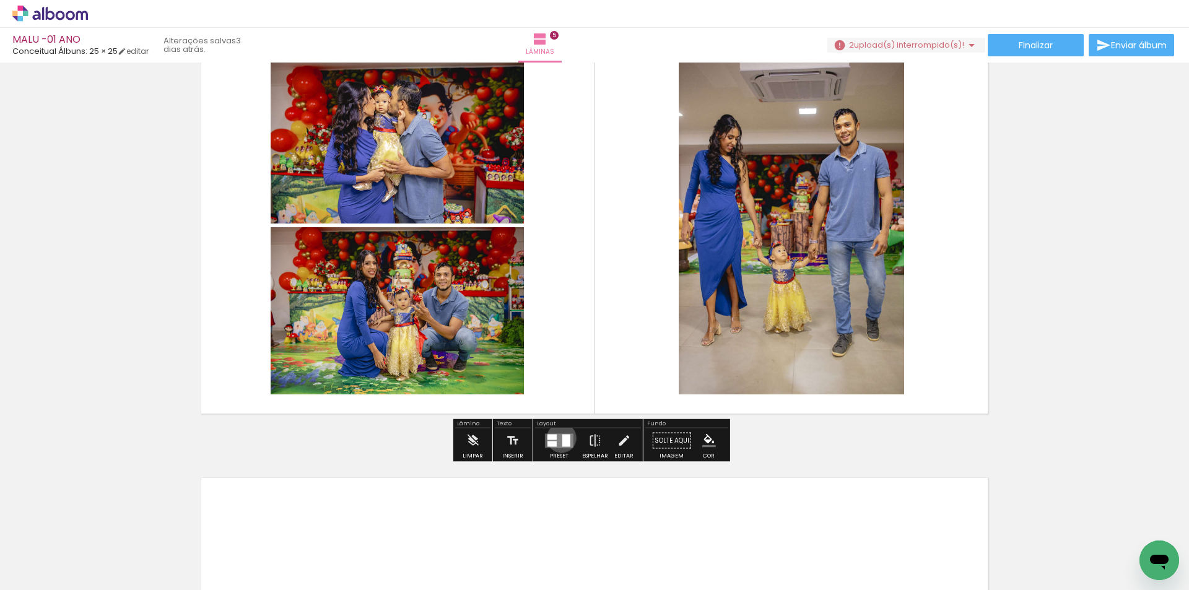
click at [559, 438] on quentale-layouter at bounding box center [559, 441] width 28 height 14
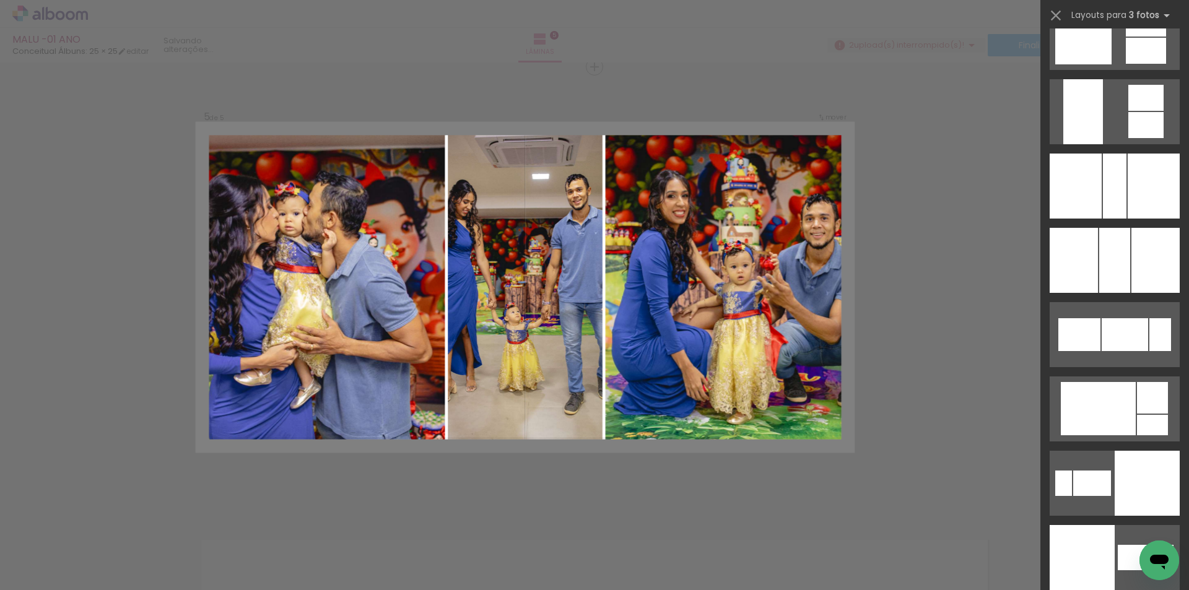
scroll to position [2416, 0]
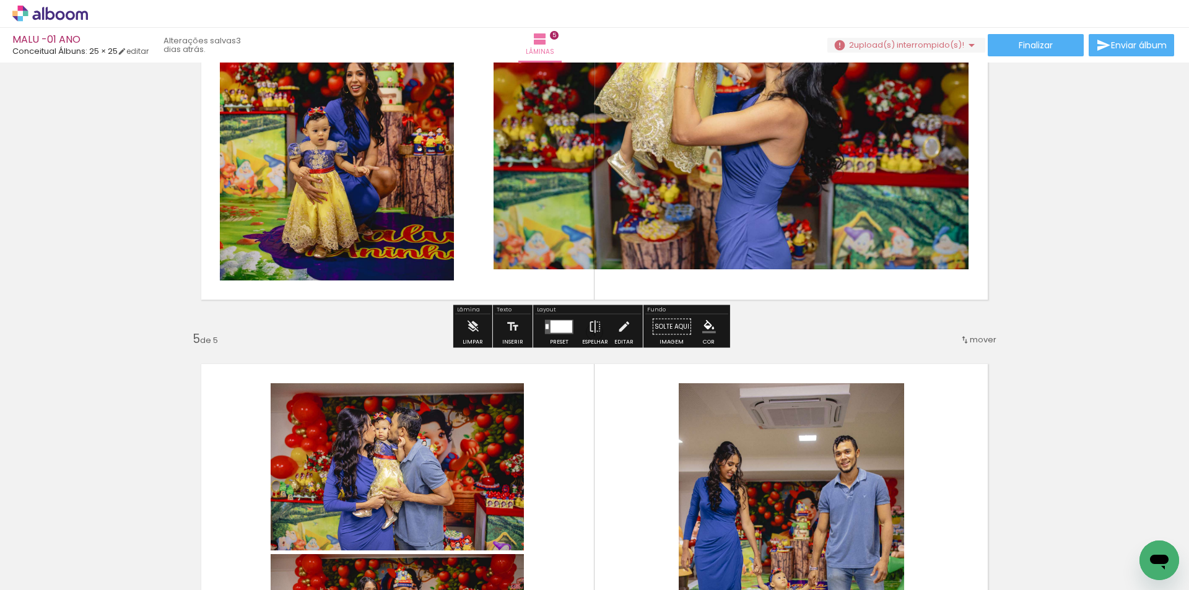
scroll to position [1532, 0]
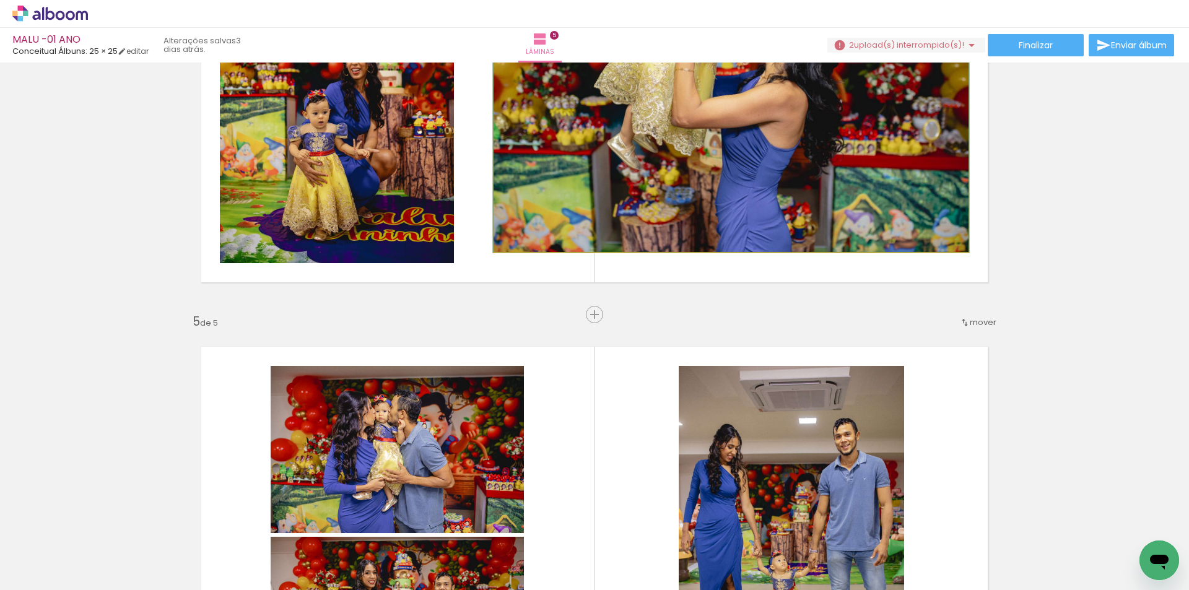
drag, startPoint x: 821, startPoint y: 184, endPoint x: 688, endPoint y: 162, distance: 135.0
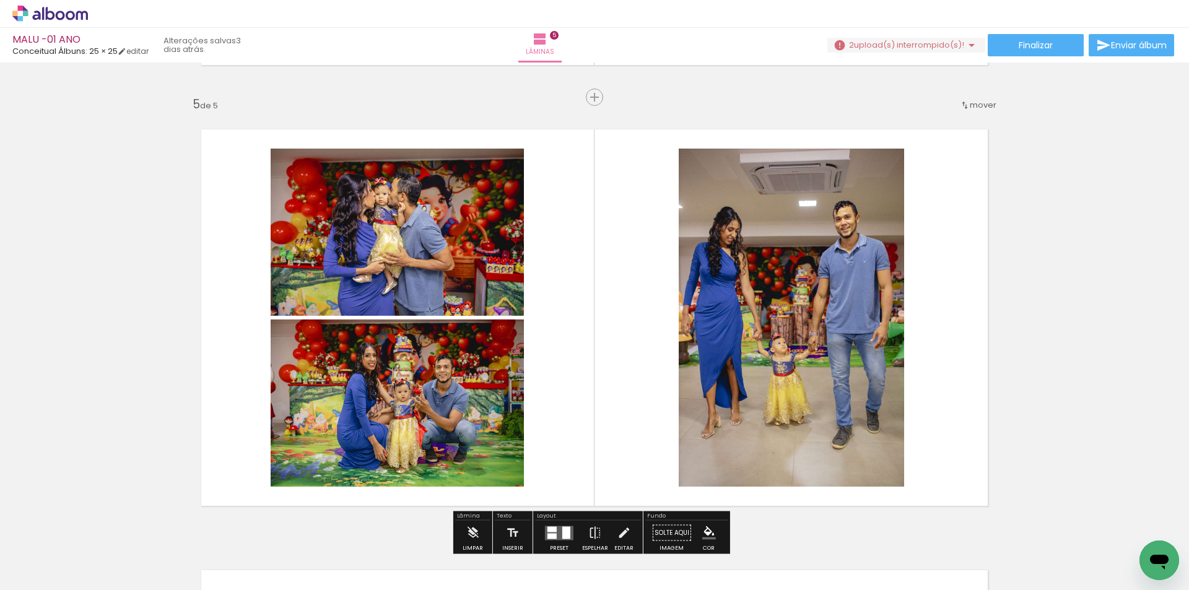
scroll to position [1718, 0]
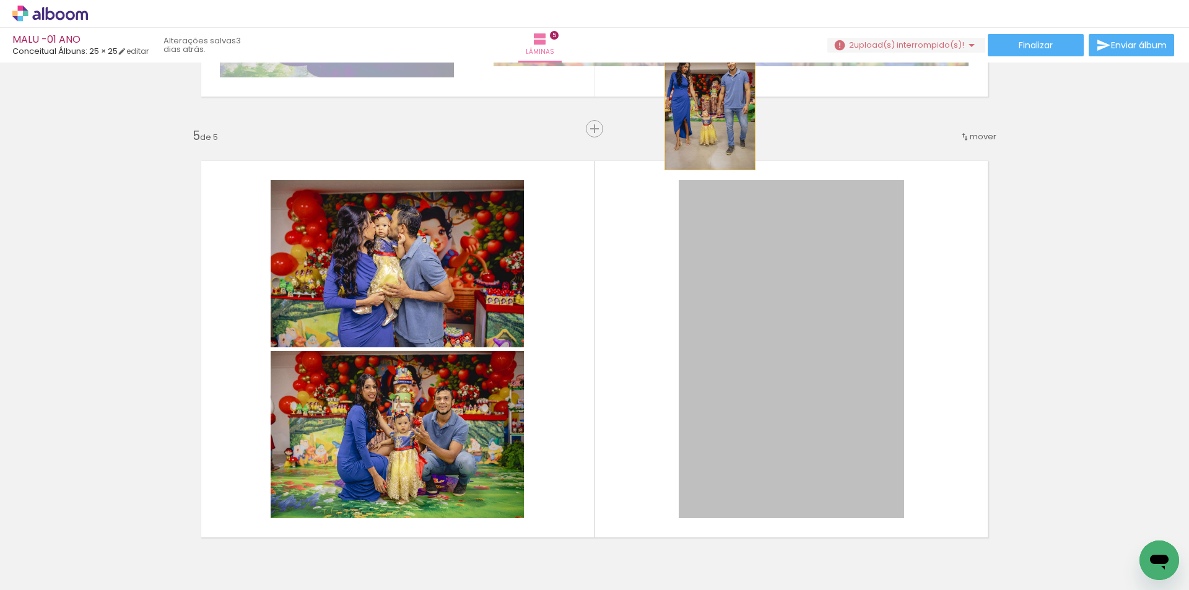
drag, startPoint x: 798, startPoint y: 375, endPoint x: 694, endPoint y: 87, distance: 305.6
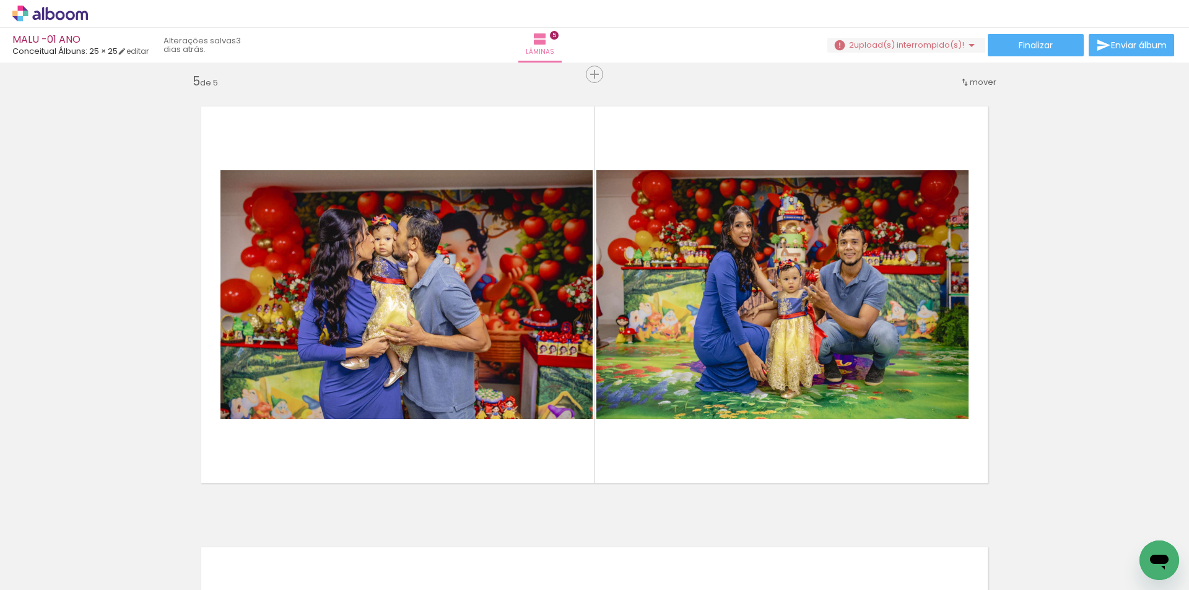
scroll to position [1780, 0]
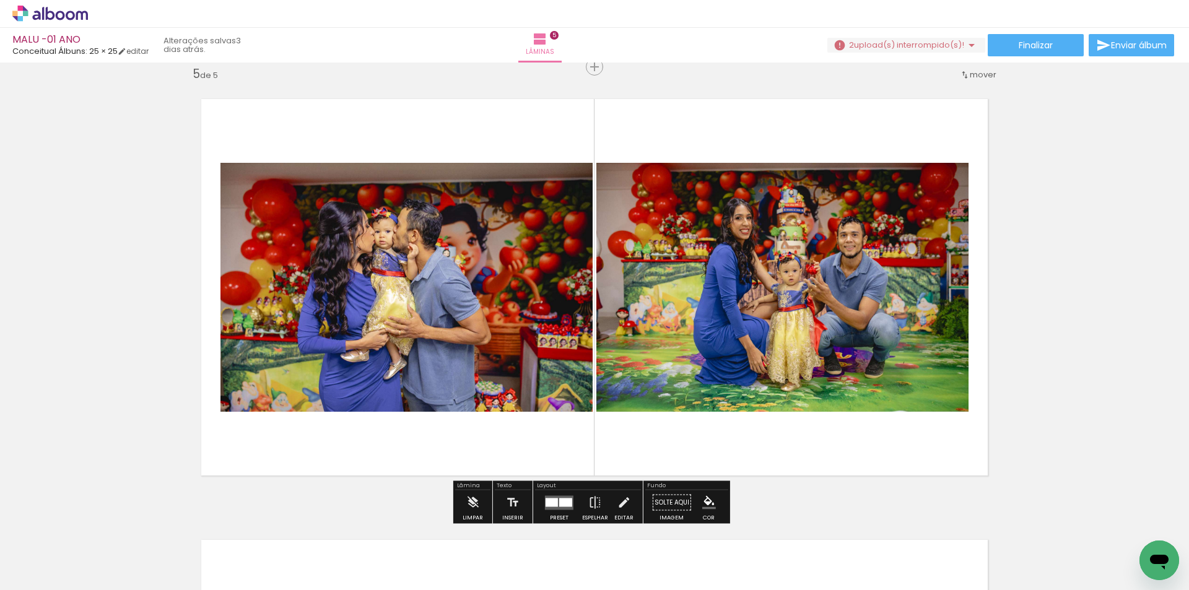
click at [776, 252] on quentale-photo at bounding box center [782, 287] width 372 height 249
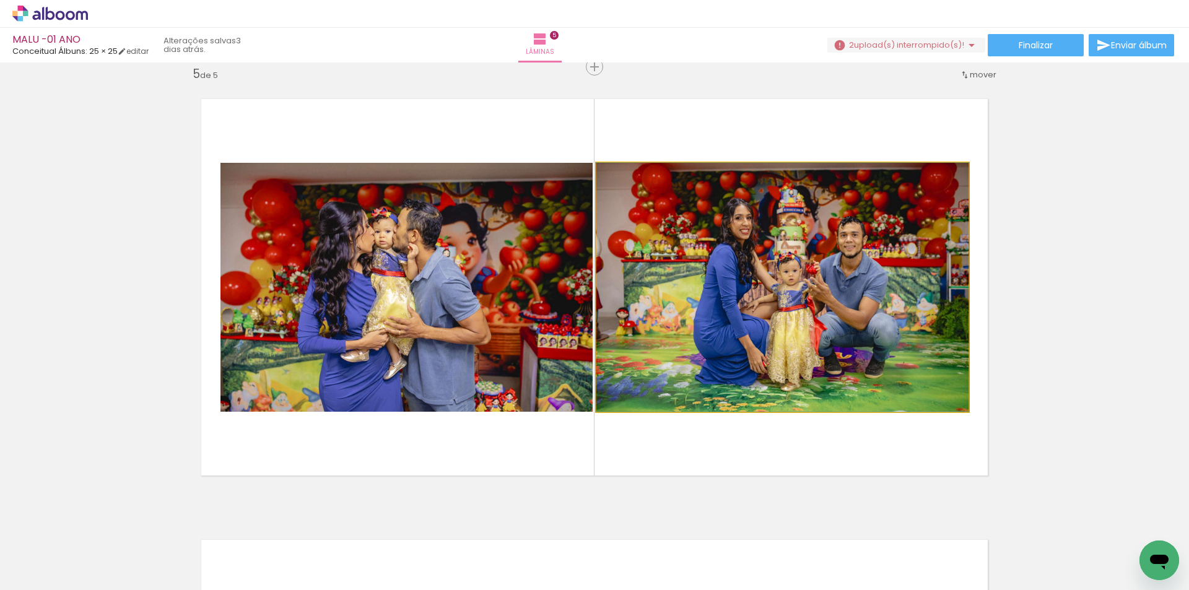
click at [776, 252] on quentale-photo at bounding box center [782, 287] width 372 height 249
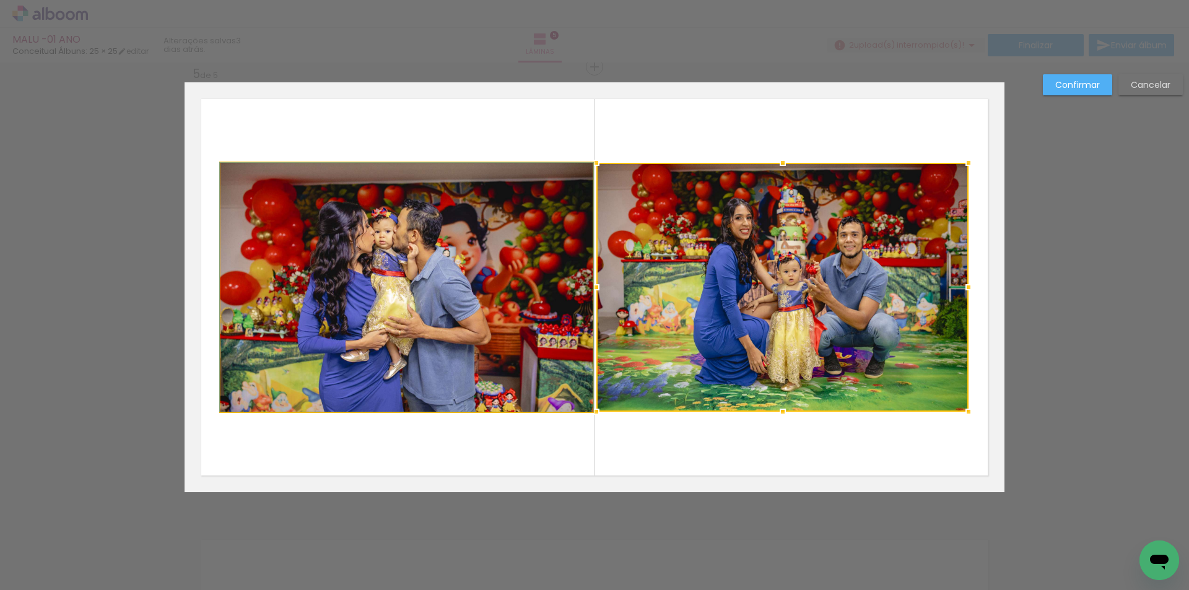
click at [481, 284] on quentale-photo at bounding box center [406, 287] width 372 height 249
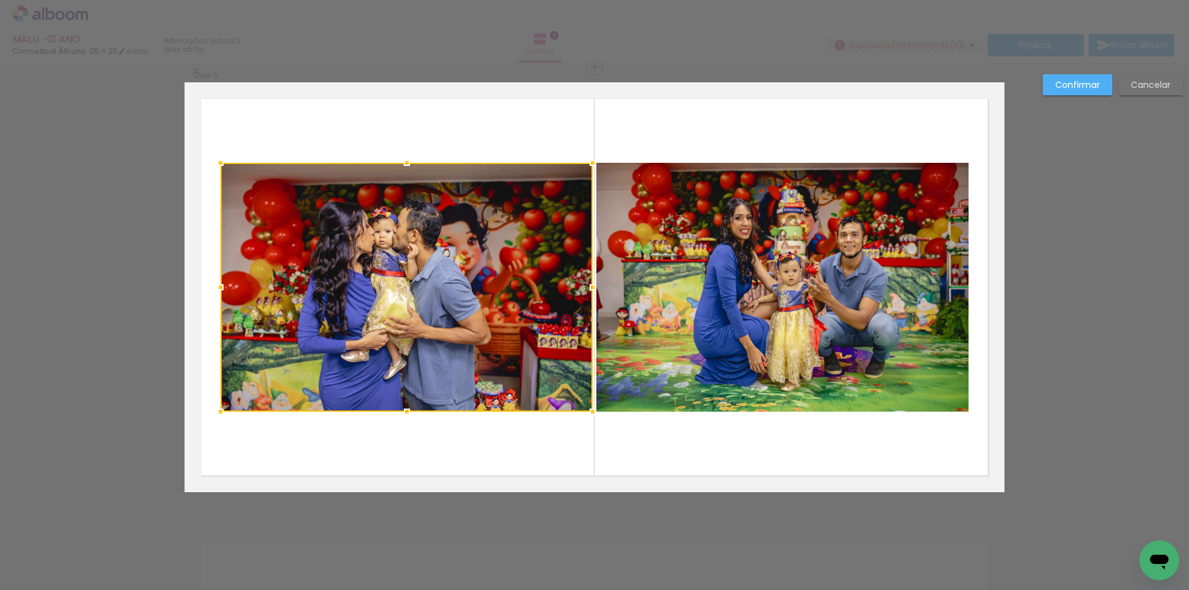
click at [481, 284] on div at bounding box center [406, 287] width 372 height 249
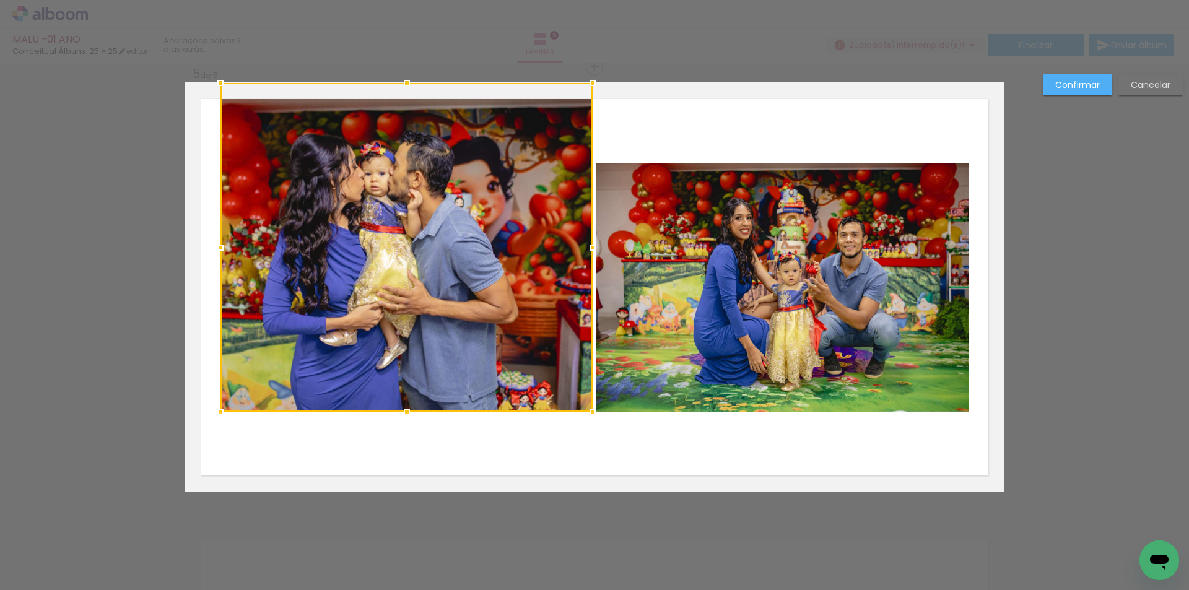
drag, startPoint x: 404, startPoint y: 152, endPoint x: 408, endPoint y: 97, distance: 55.9
click at [408, 97] on div at bounding box center [406, 247] width 372 height 329
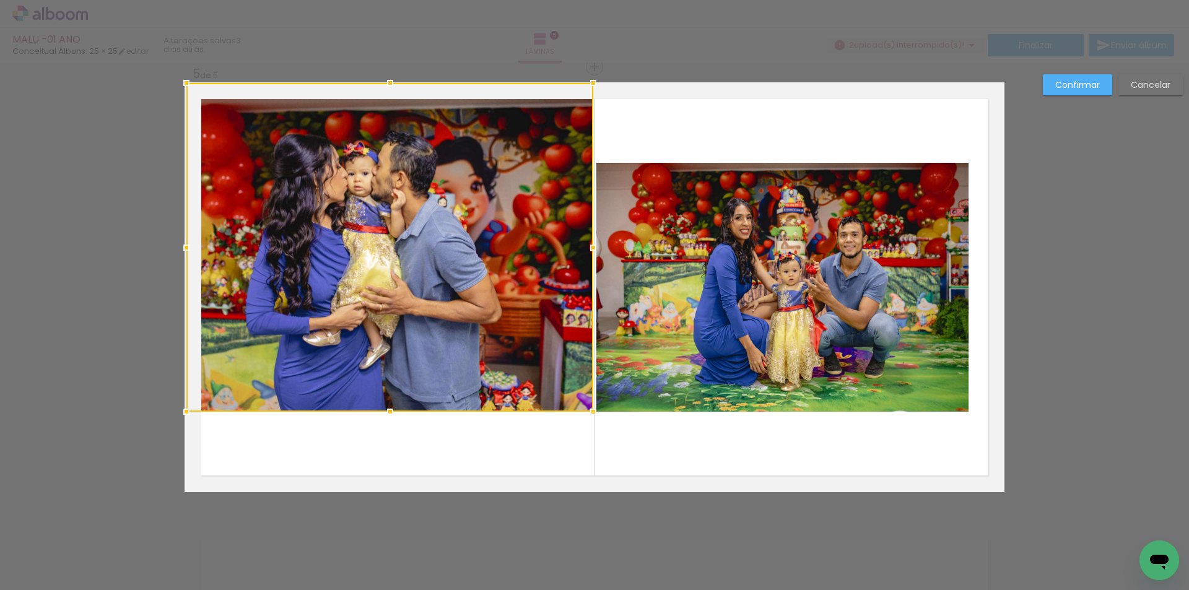
drag, startPoint x: 214, startPoint y: 246, endPoint x: 196, endPoint y: 249, distance: 18.8
click at [196, 249] on div at bounding box center [389, 247] width 407 height 329
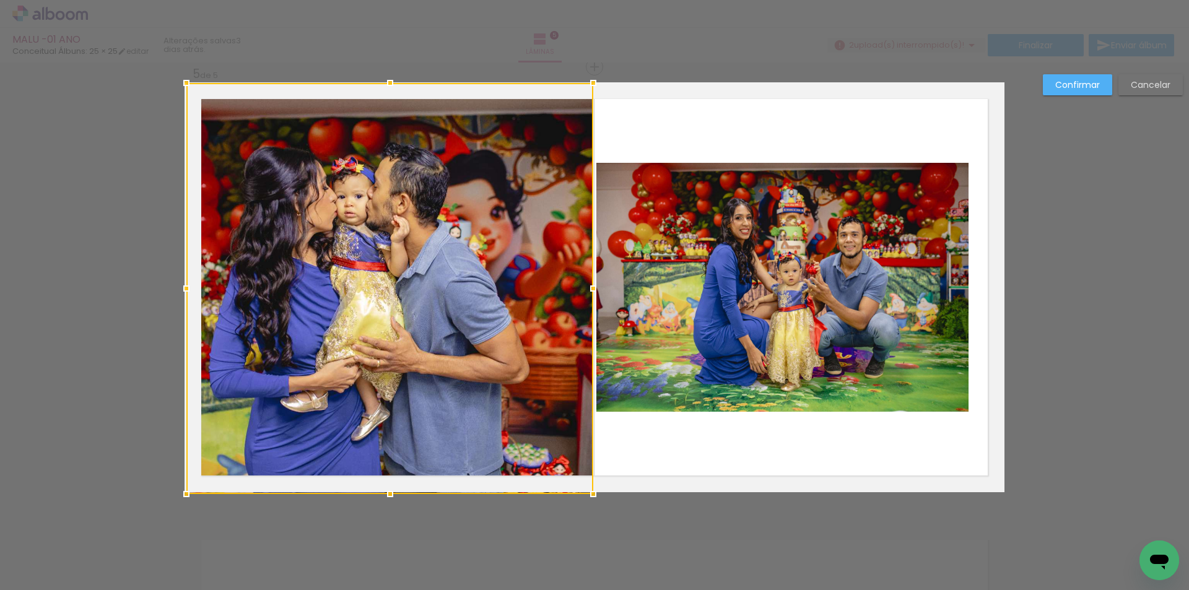
drag, startPoint x: 386, startPoint y: 410, endPoint x: 388, endPoint y: 476, distance: 65.7
click at [388, 476] on div at bounding box center [389, 288] width 407 height 411
click at [1085, 91] on paper-button "Confirmar" at bounding box center [1077, 84] width 69 height 21
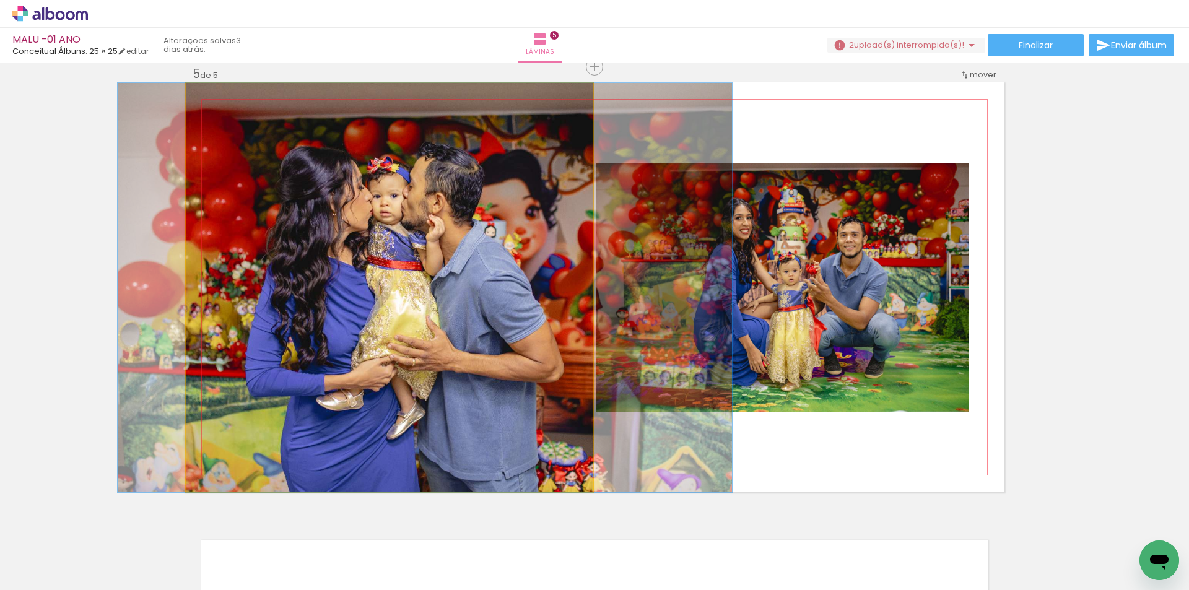
drag, startPoint x: 375, startPoint y: 275, endPoint x: 414, endPoint y: 276, distance: 39.7
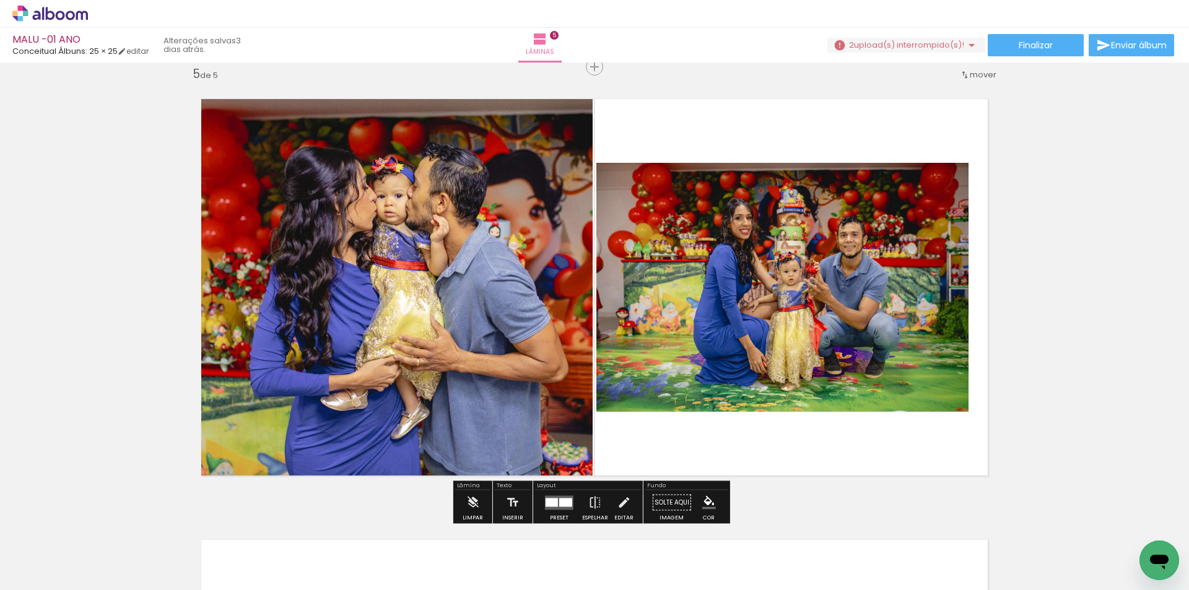
click at [792, 297] on quentale-photo at bounding box center [782, 287] width 372 height 249
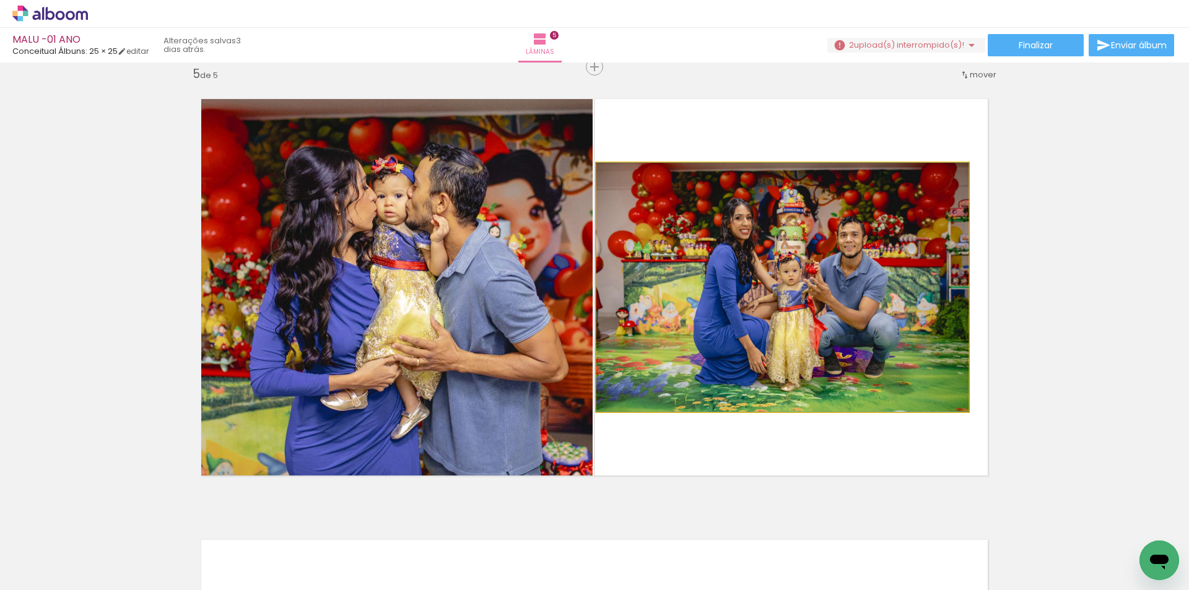
click at [792, 297] on quentale-photo at bounding box center [782, 287] width 372 height 249
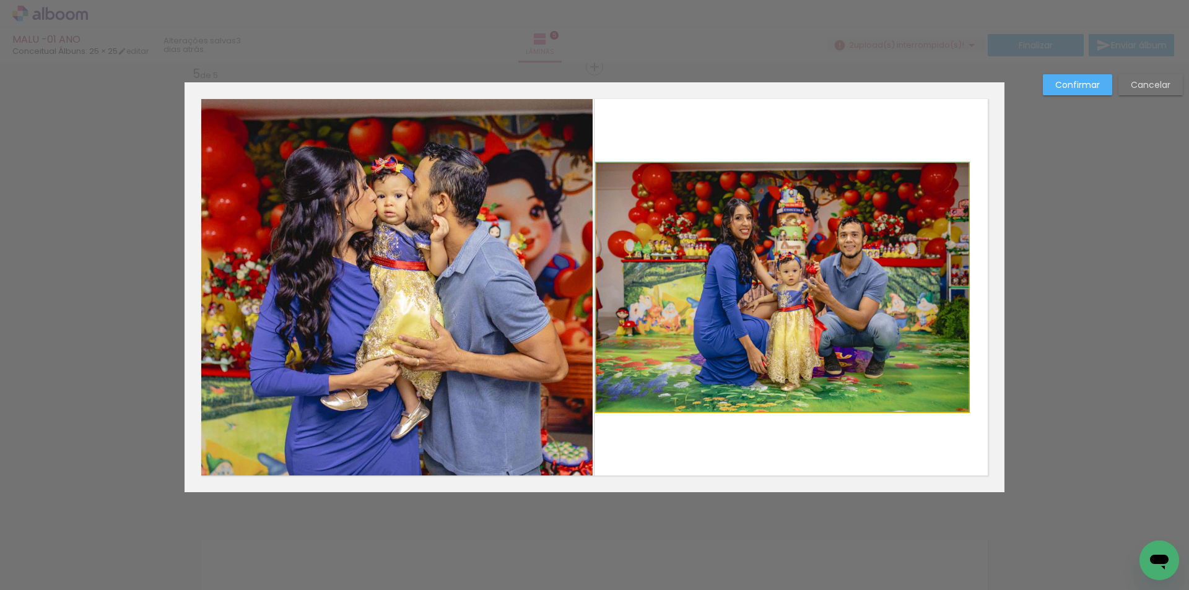
click at [678, 292] on quentale-photo at bounding box center [782, 287] width 372 height 249
click at [593, 292] on div at bounding box center [389, 287] width 407 height 409
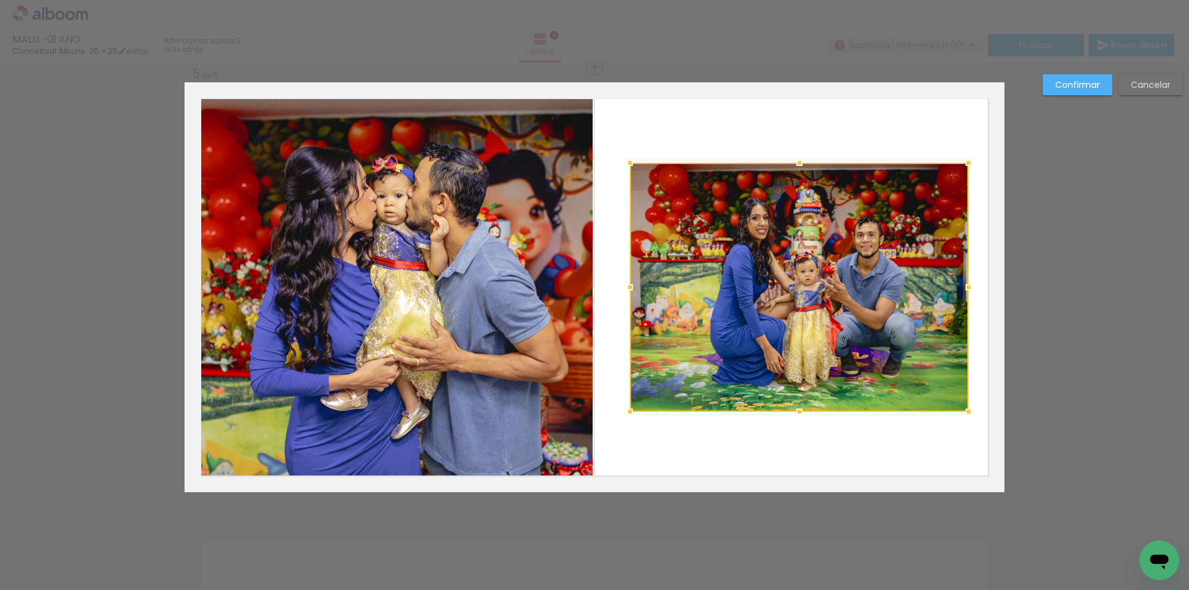
drag, startPoint x: 595, startPoint y: 289, endPoint x: 629, endPoint y: 290, distance: 33.5
click at [629, 290] on div at bounding box center [630, 287] width 25 height 25
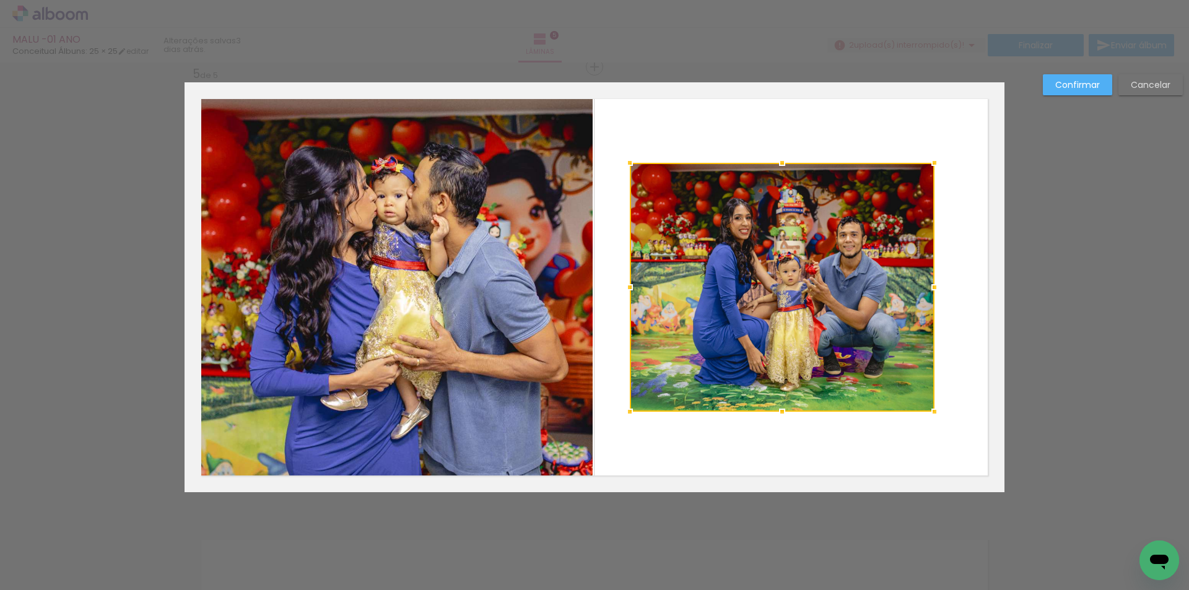
drag, startPoint x: 961, startPoint y: 286, endPoint x: 927, endPoint y: 290, distance: 34.3
click at [927, 290] on div at bounding box center [934, 287] width 25 height 25
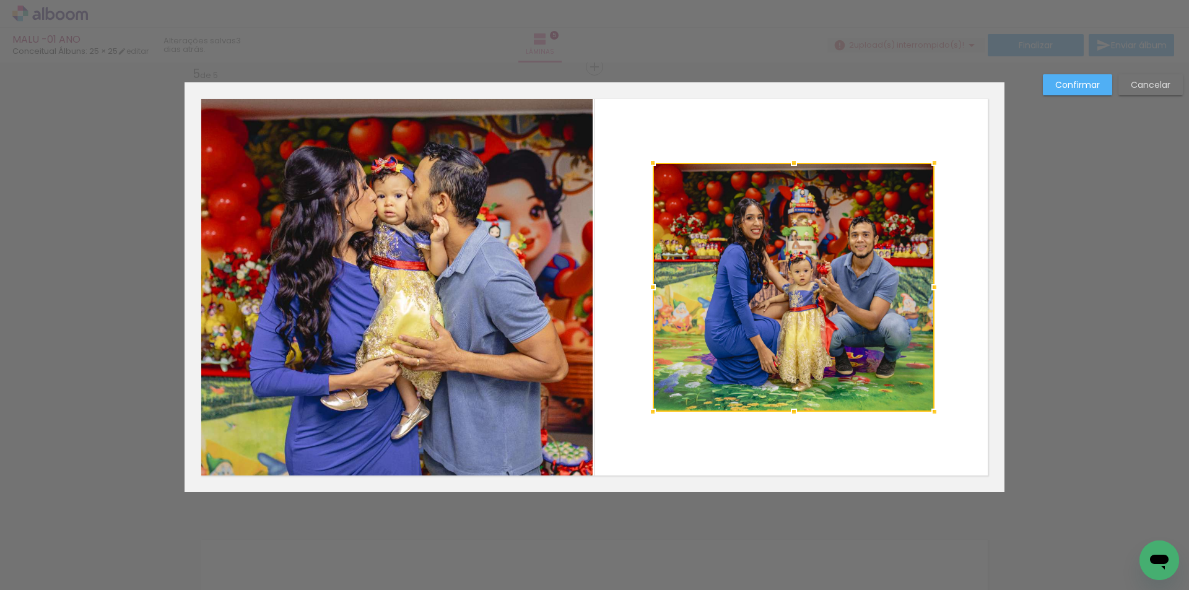
drag, startPoint x: 630, startPoint y: 290, endPoint x: 668, endPoint y: 300, distance: 39.5
click at [668, 300] on div at bounding box center [794, 287] width 282 height 249
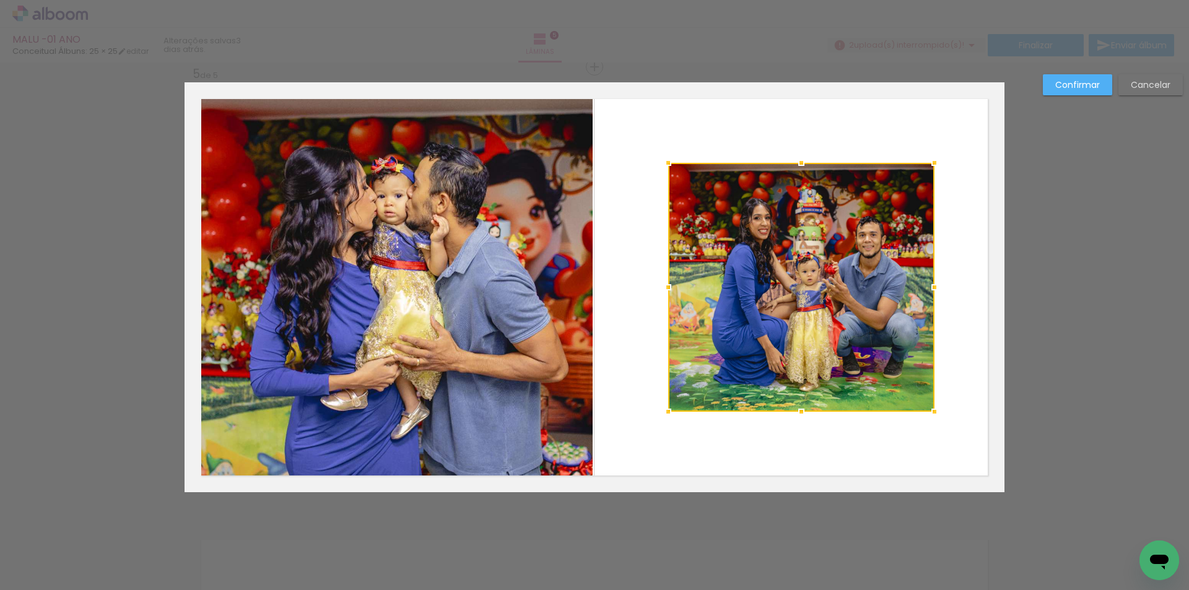
click at [0, 0] on slot "Confirmar" at bounding box center [0, 0] width 0 height 0
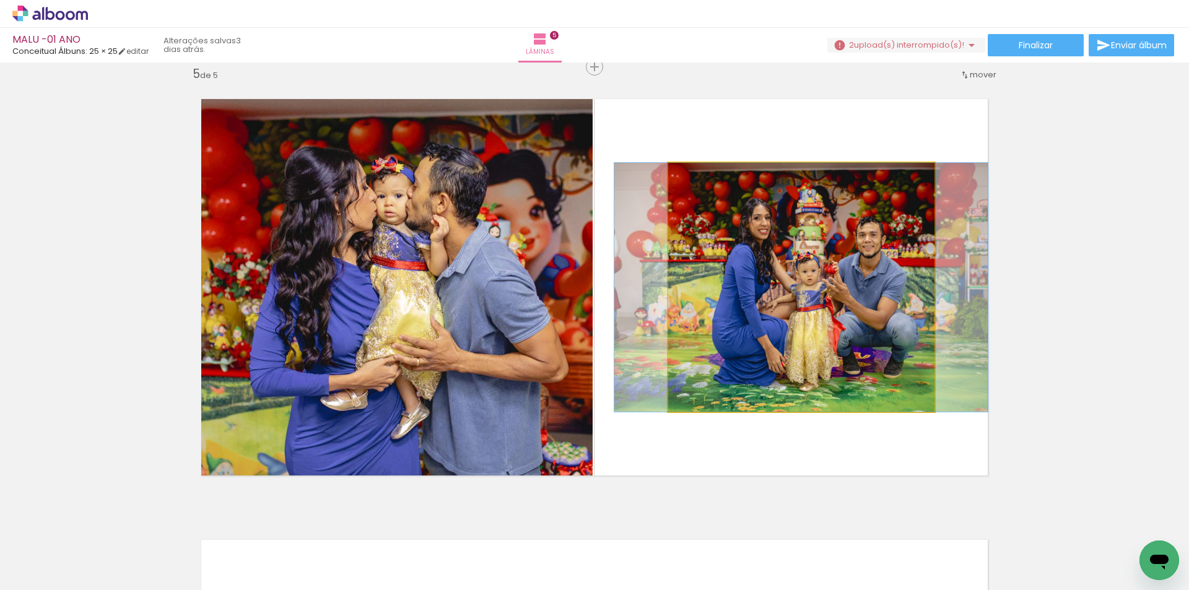
click at [769, 266] on quentale-photo at bounding box center [801, 287] width 266 height 249
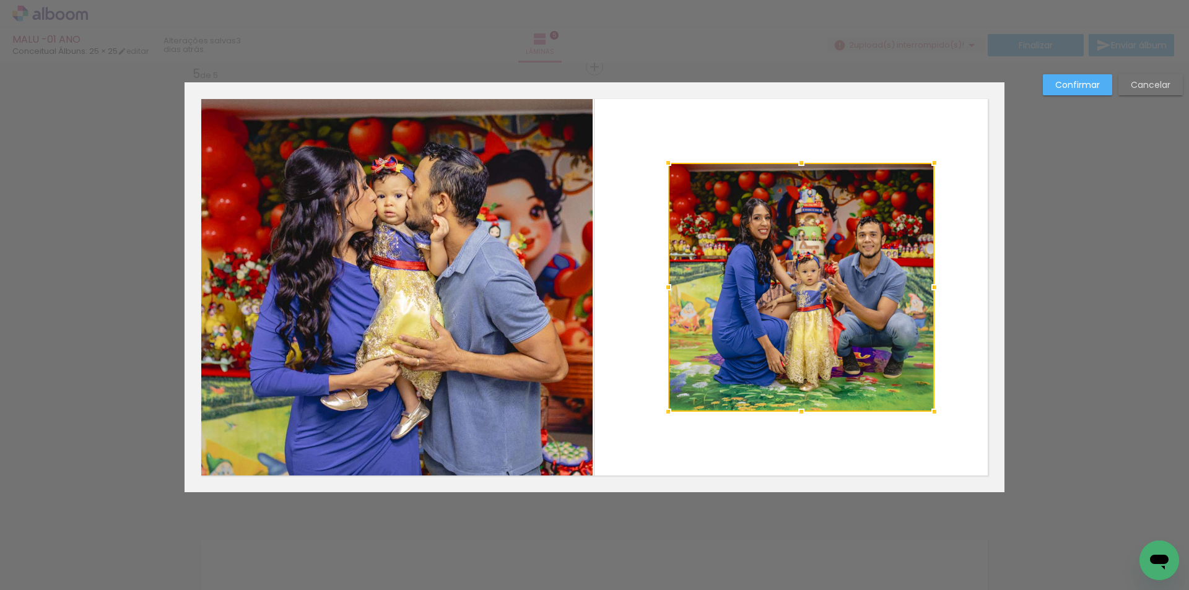
scroll to position [0, 1071]
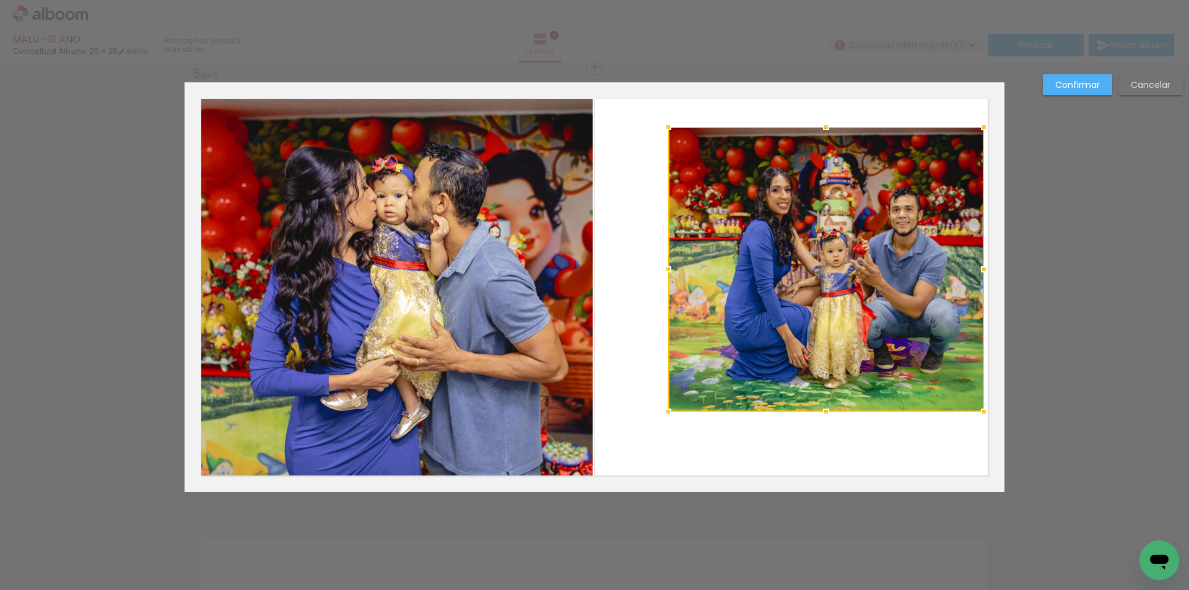
drag, startPoint x: 931, startPoint y: 164, endPoint x: 980, endPoint y: 128, distance: 61.2
click at [980, 128] on div at bounding box center [984, 127] width 25 height 25
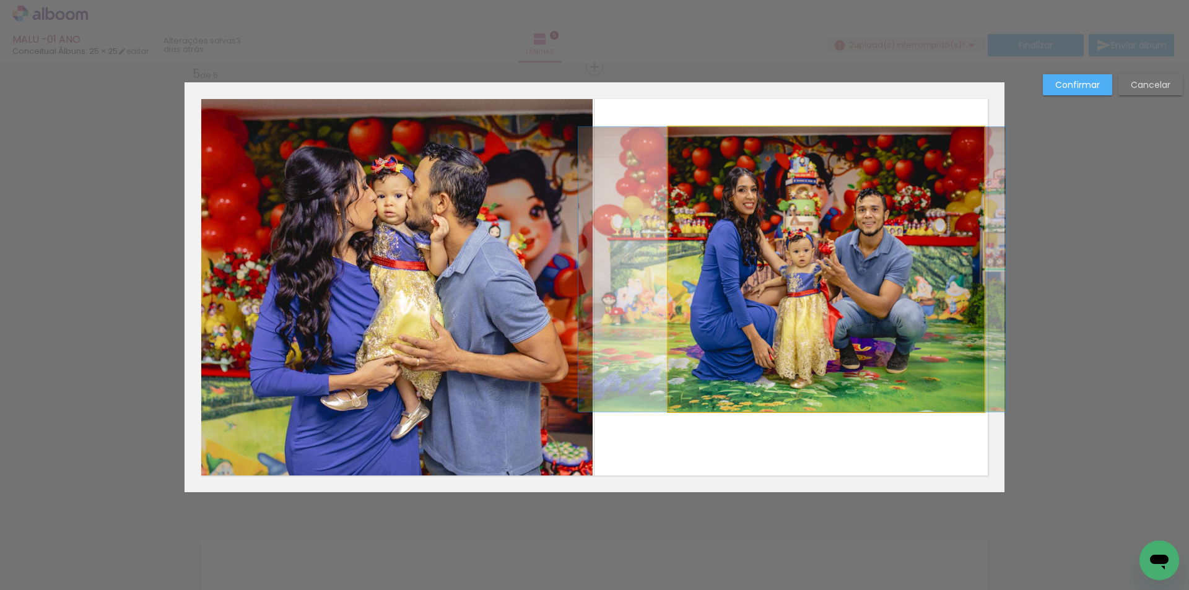
drag, startPoint x: 886, startPoint y: 230, endPoint x: 852, endPoint y: 251, distance: 40.4
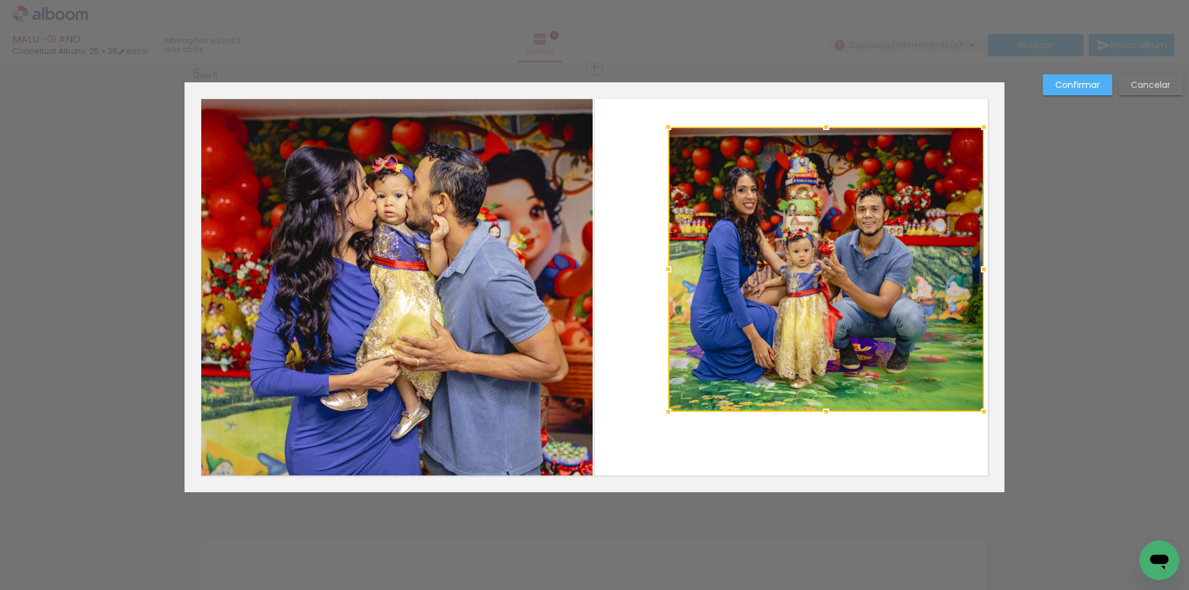
click at [0, 0] on slot "Confirmar" at bounding box center [0, 0] width 0 height 0
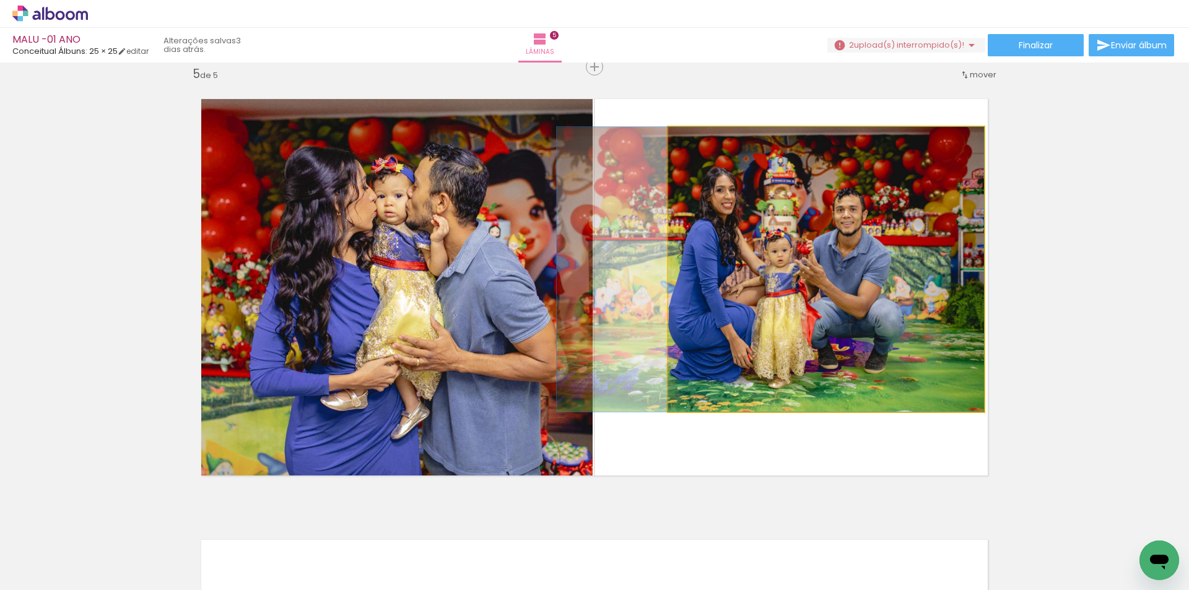
drag, startPoint x: 888, startPoint y: 248, endPoint x: 1036, endPoint y: 162, distance: 170.7
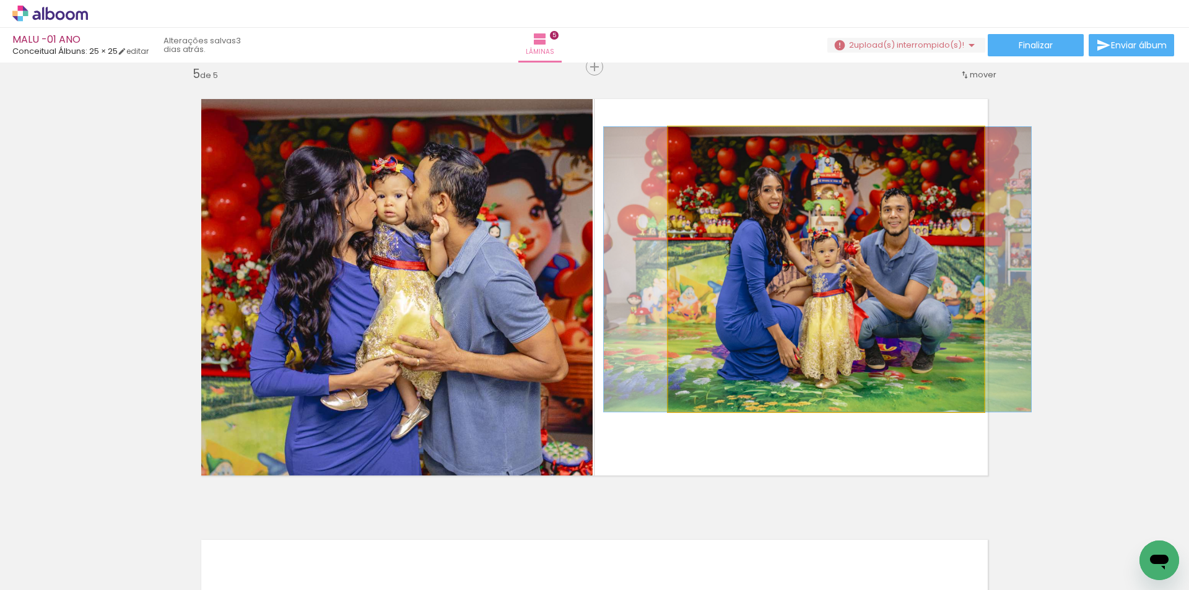
drag, startPoint x: 830, startPoint y: 268, endPoint x: 869, endPoint y: 266, distance: 39.0
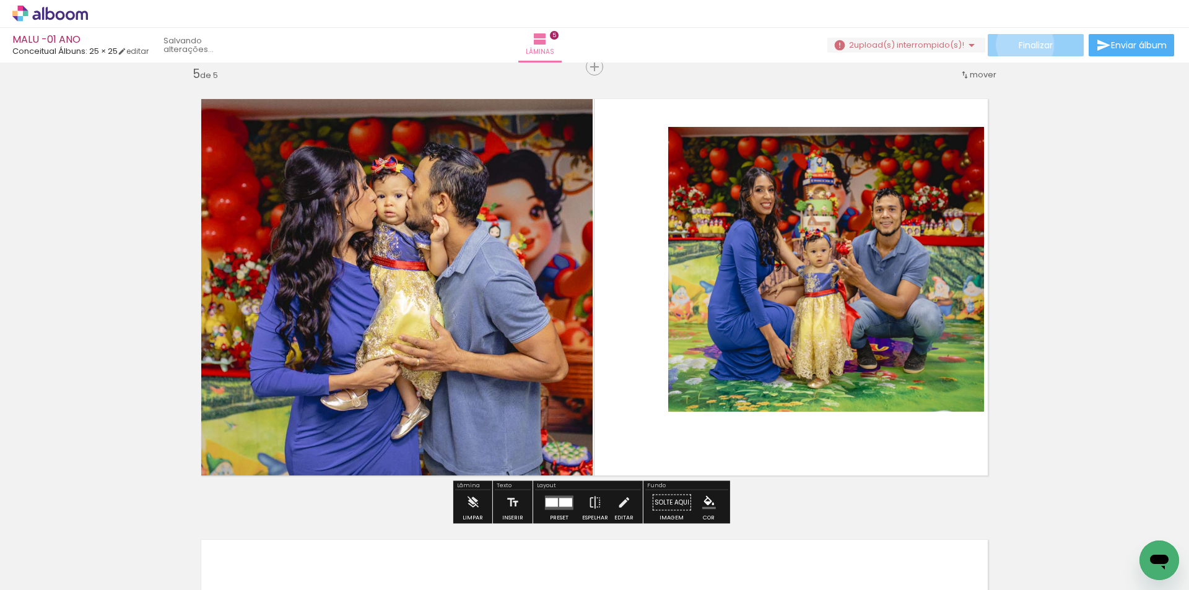
click at [1026, 48] on span "Finalizar" at bounding box center [1036, 45] width 34 height 9
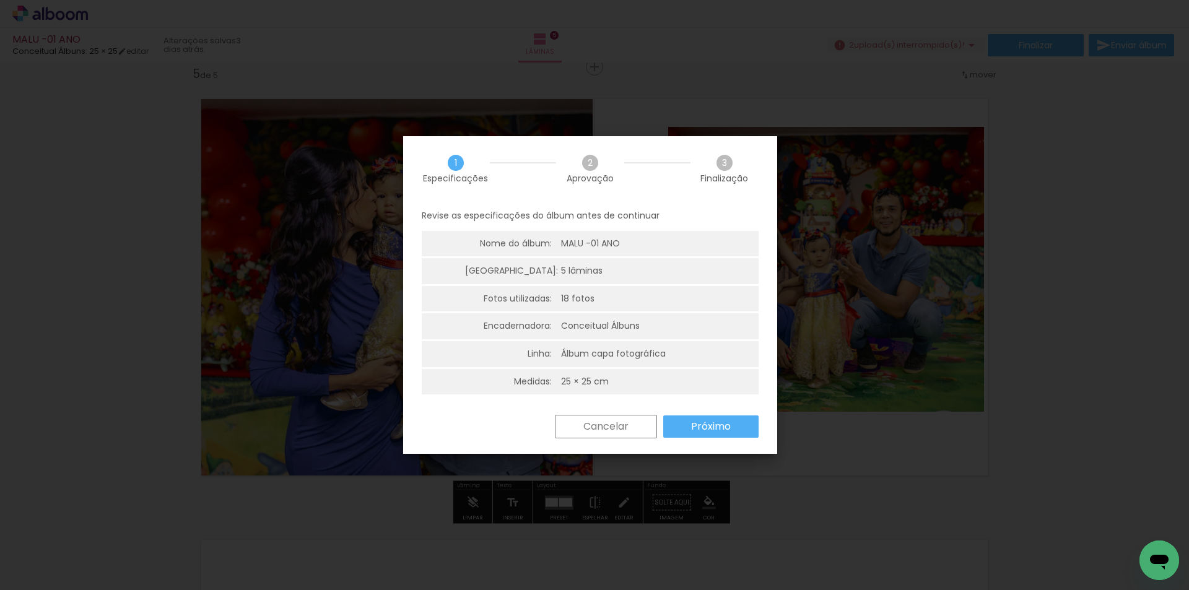
click at [0, 0] on slot "Cancelar" at bounding box center [0, 0] width 0 height 0
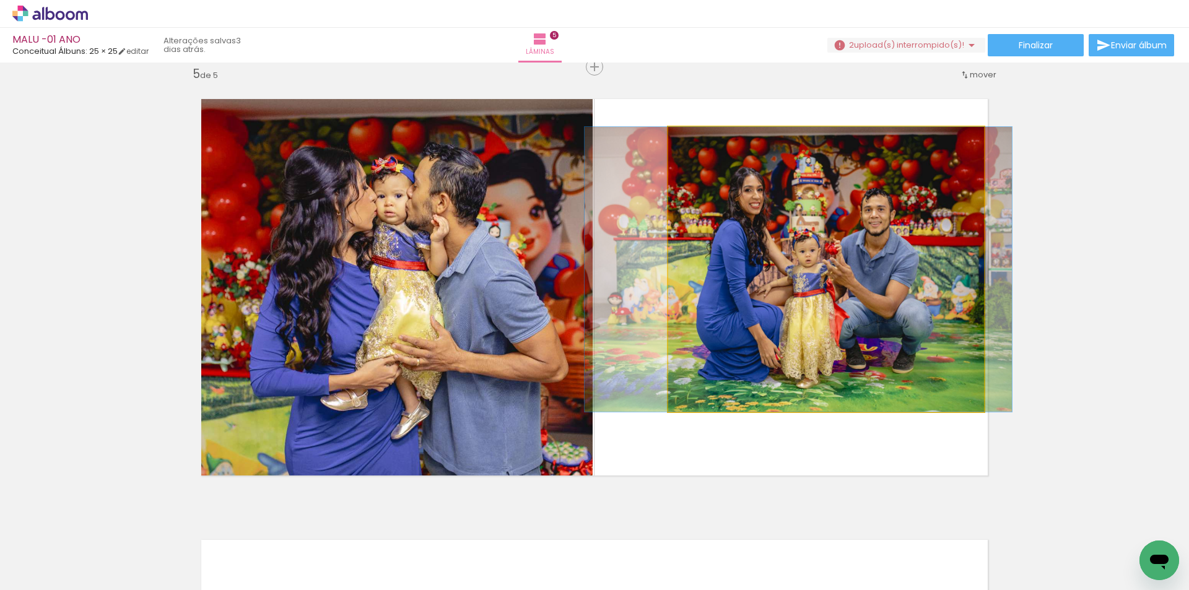
drag, startPoint x: 827, startPoint y: 300, endPoint x: 821, endPoint y: 325, distance: 25.7
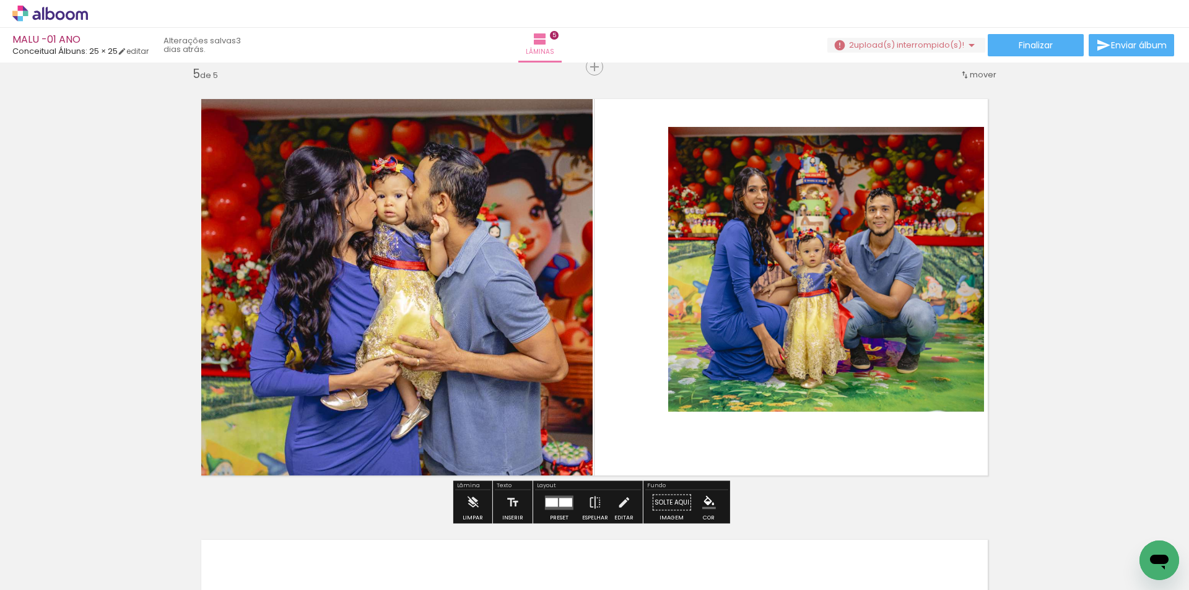
click at [844, 266] on quentale-photo at bounding box center [826, 269] width 316 height 285
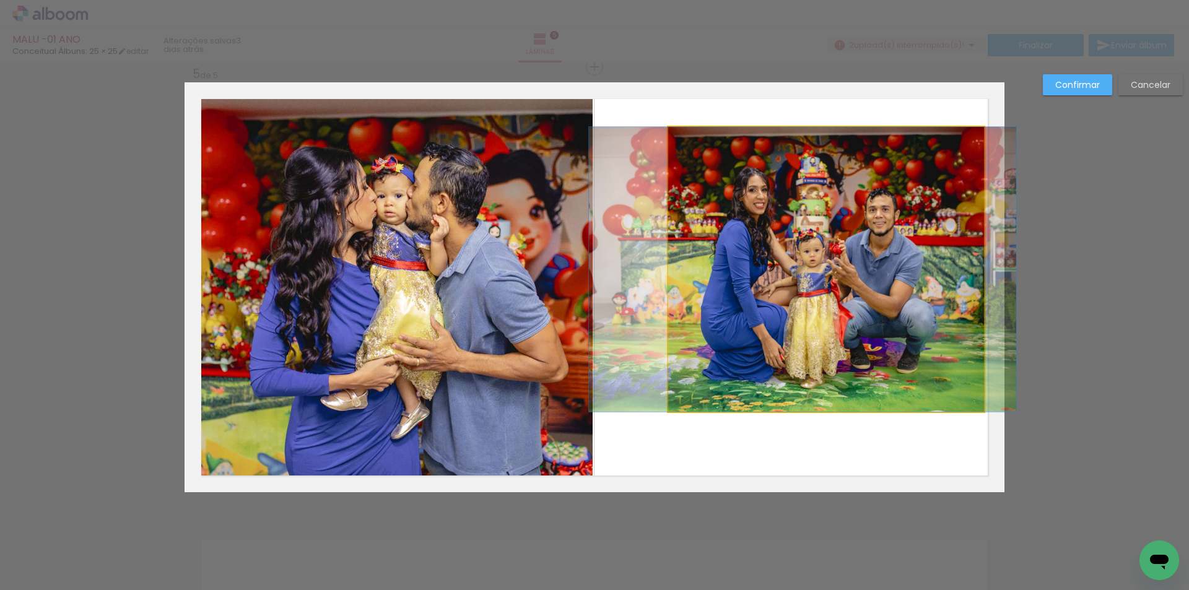
click at [844, 266] on quentale-photo at bounding box center [826, 269] width 316 height 285
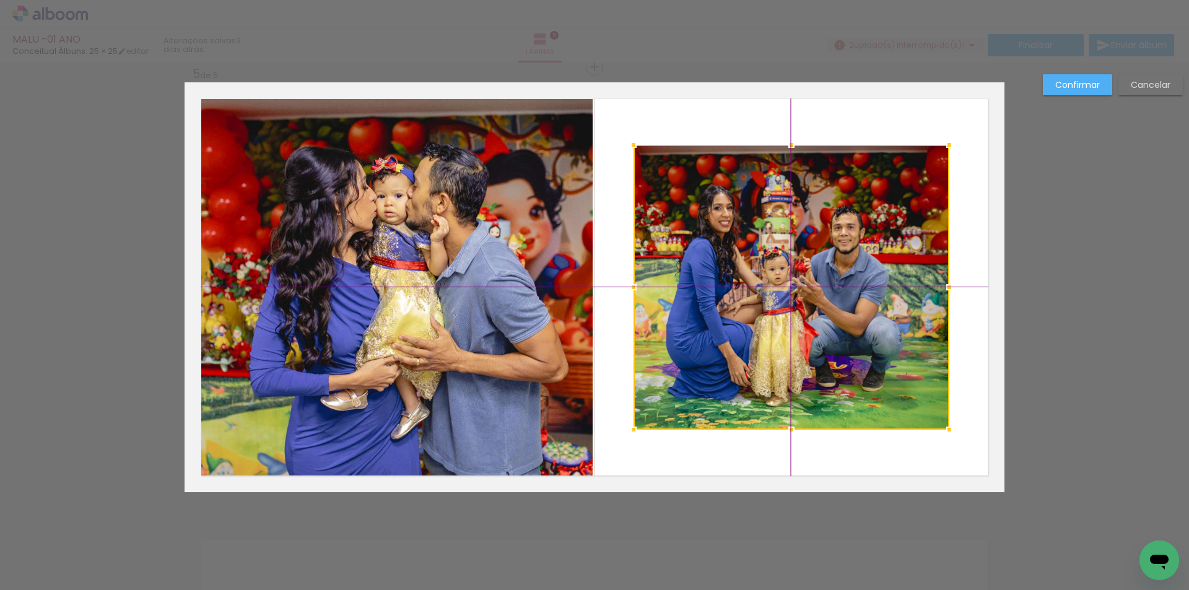
drag, startPoint x: 889, startPoint y: 281, endPoint x: 857, endPoint y: 300, distance: 37.0
click at [857, 300] on div at bounding box center [792, 287] width 316 height 285
click at [0, 0] on slot "Confirmar" at bounding box center [0, 0] width 0 height 0
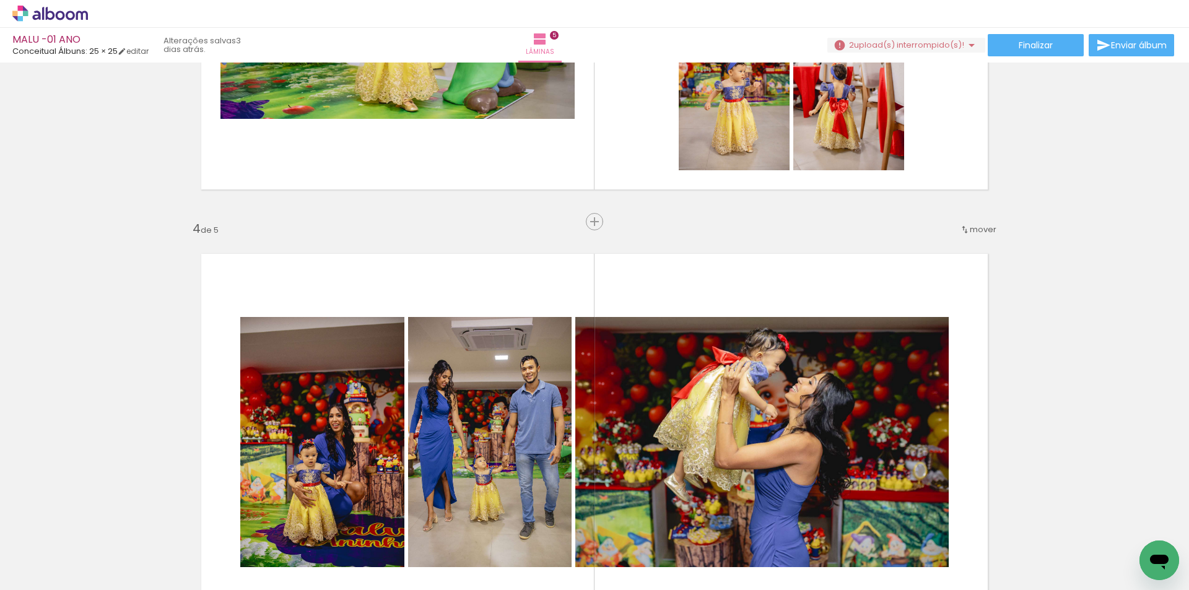
scroll to position [1346, 0]
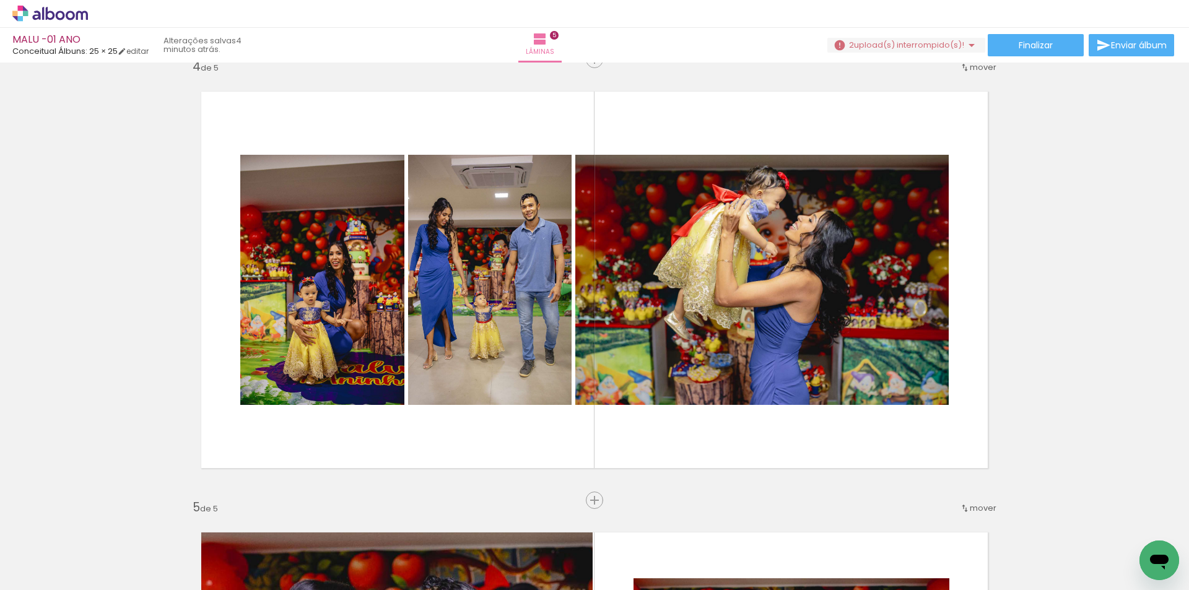
click at [966, 46] on iron-icon at bounding box center [971, 45] width 15 height 15
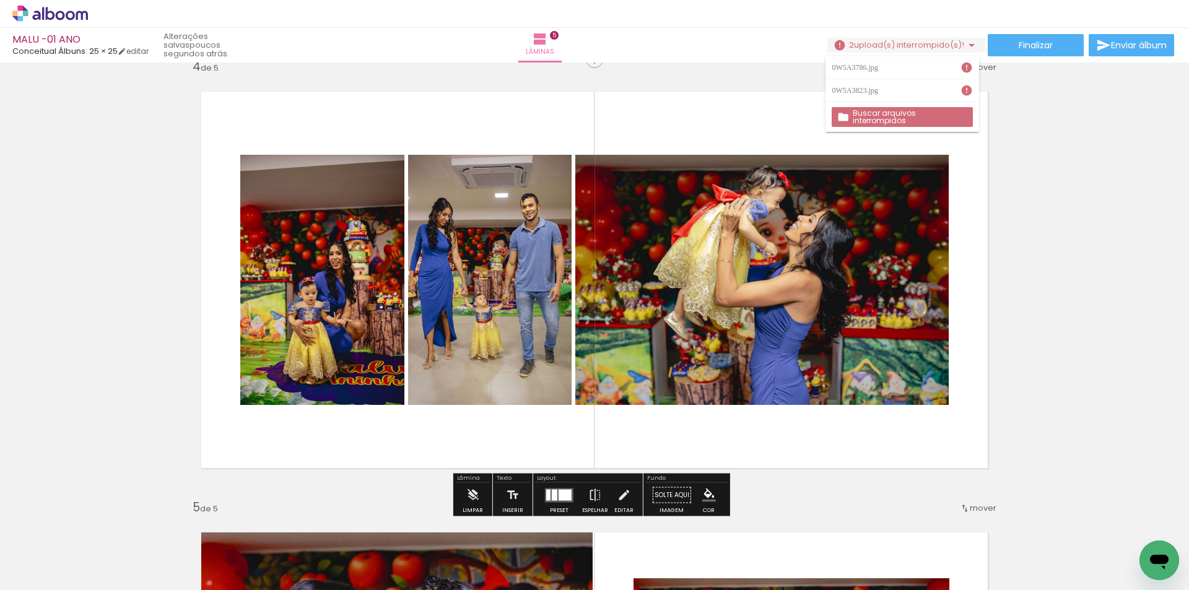
click at [1041, 162] on div "Inserir lâmina 1 de 5 Inserir lâmina 2 de 5 Inserir lâmina 3 de 5 Inserir lâmin…" at bounding box center [594, 43] width 1189 height 2647
click at [954, 41] on span "upload(s) interrompido(s)!" at bounding box center [909, 45] width 110 height 12
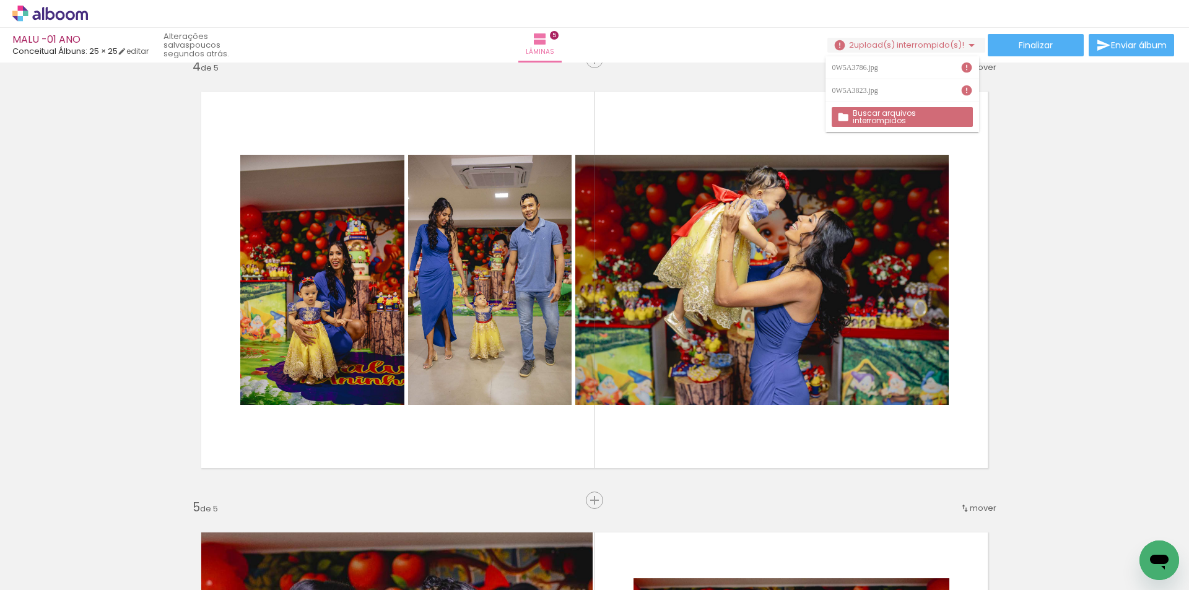
click at [974, 522] on iron-icon at bounding box center [972, 523] width 13 height 13
click at [907, 522] on iron-icon at bounding box center [903, 523] width 13 height 13
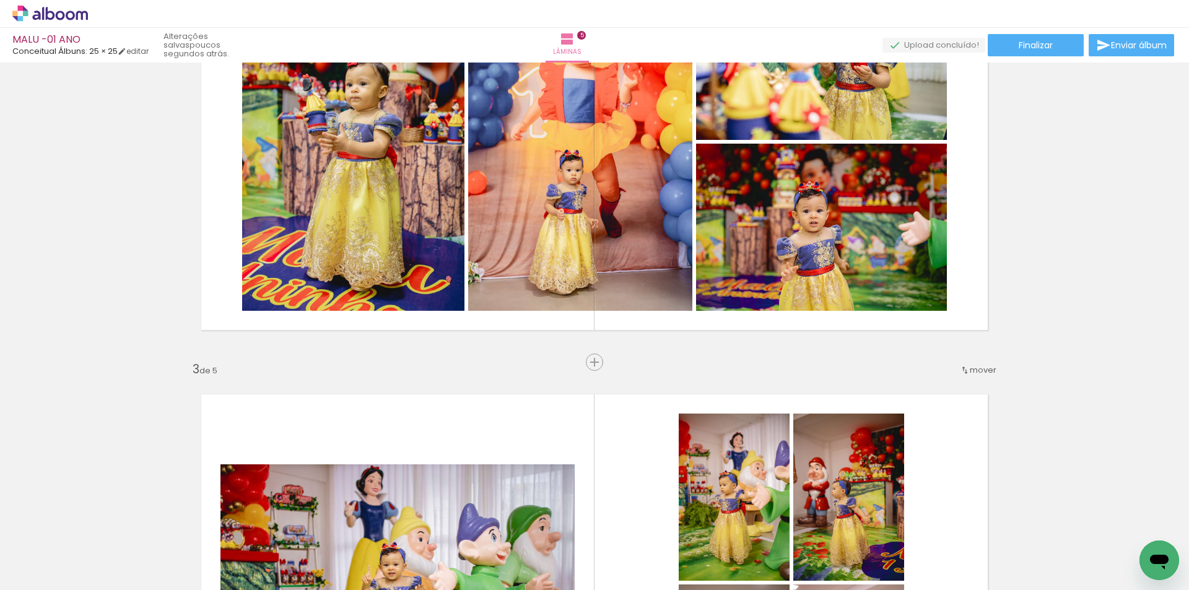
scroll to position [603, 0]
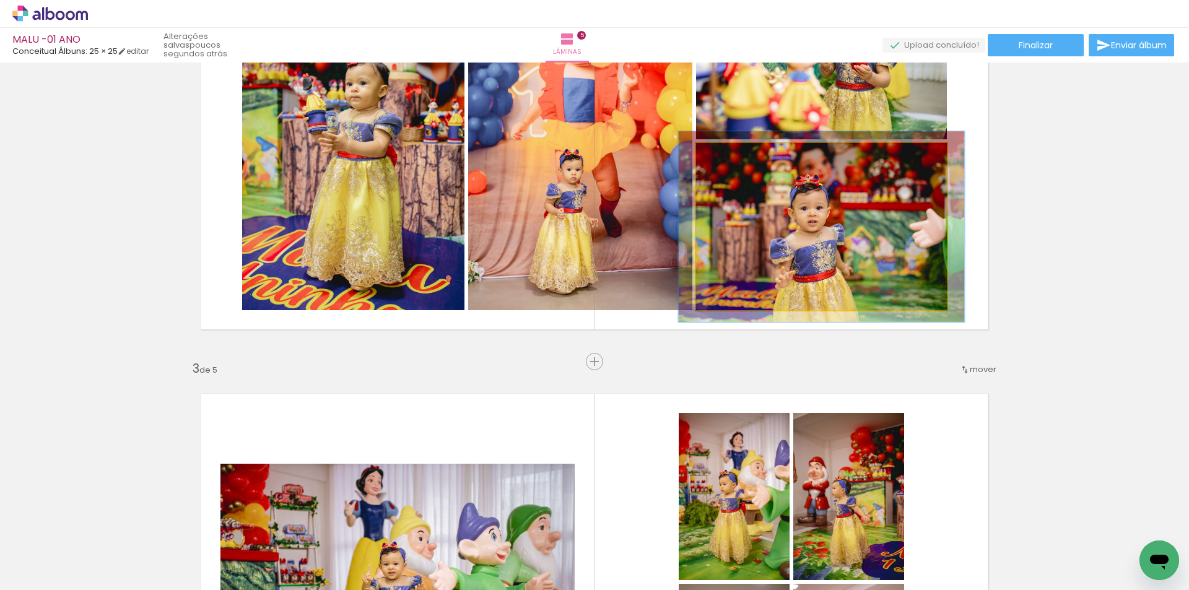
click at [725, 165] on div at bounding box center [732, 156] width 20 height 20
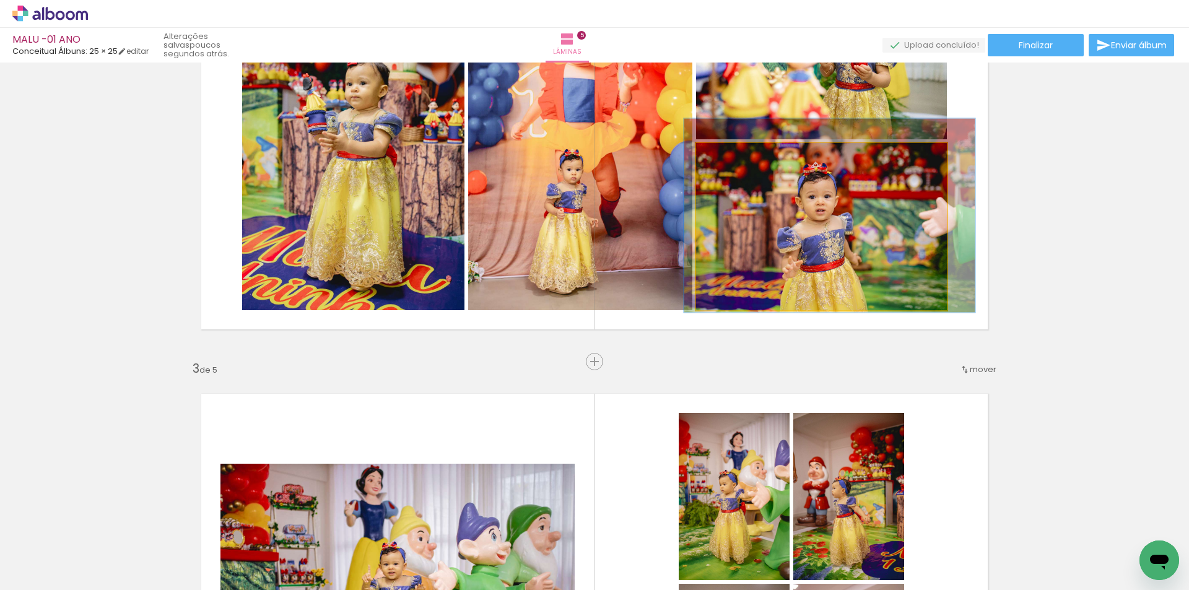
drag, startPoint x: 846, startPoint y: 235, endPoint x: 853, endPoint y: 224, distance: 13.9
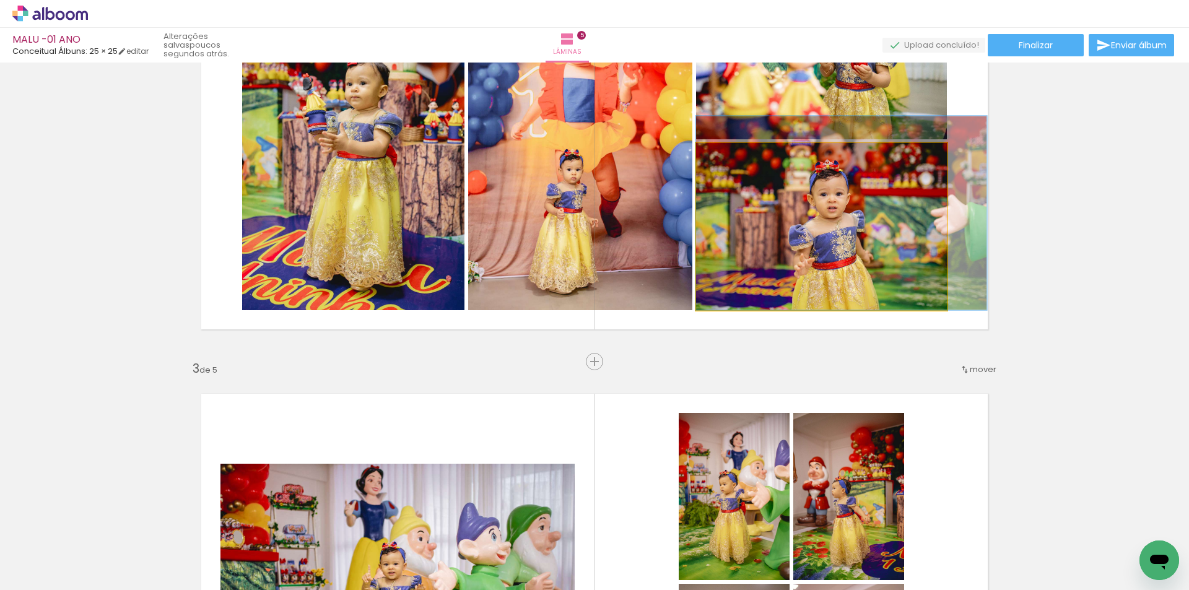
drag, startPoint x: 877, startPoint y: 220, endPoint x: 928, endPoint y: 206, distance: 52.9
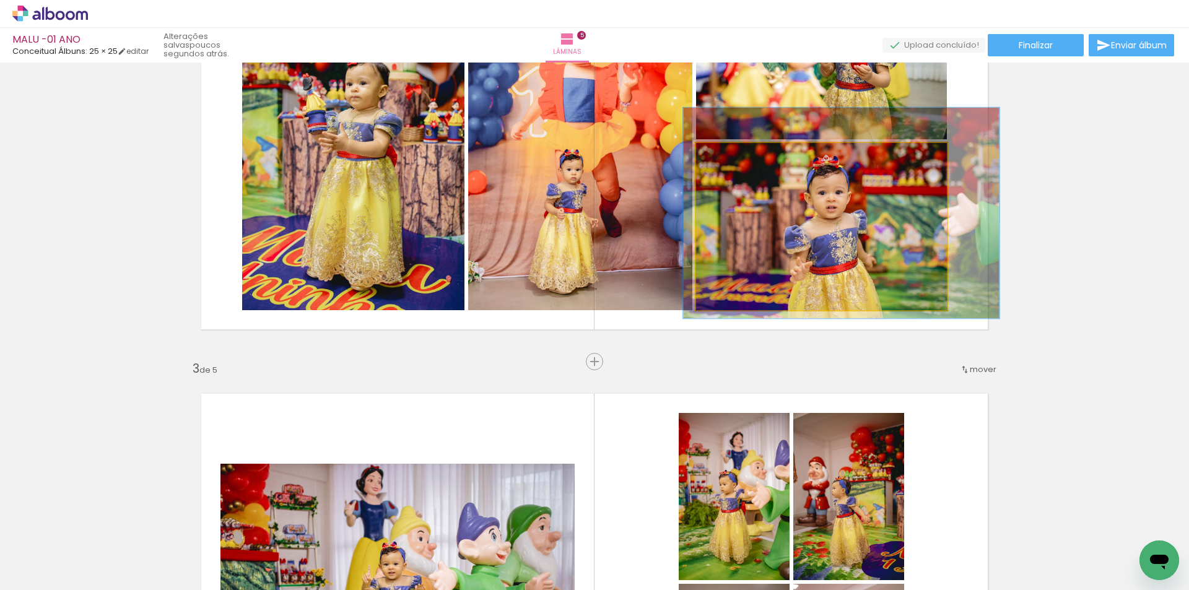
drag, startPoint x: 725, startPoint y: 154, endPoint x: 731, endPoint y: 157, distance: 6.9
type paper-slider "129"
click at [732, 157] on div at bounding box center [737, 156] width 11 height 11
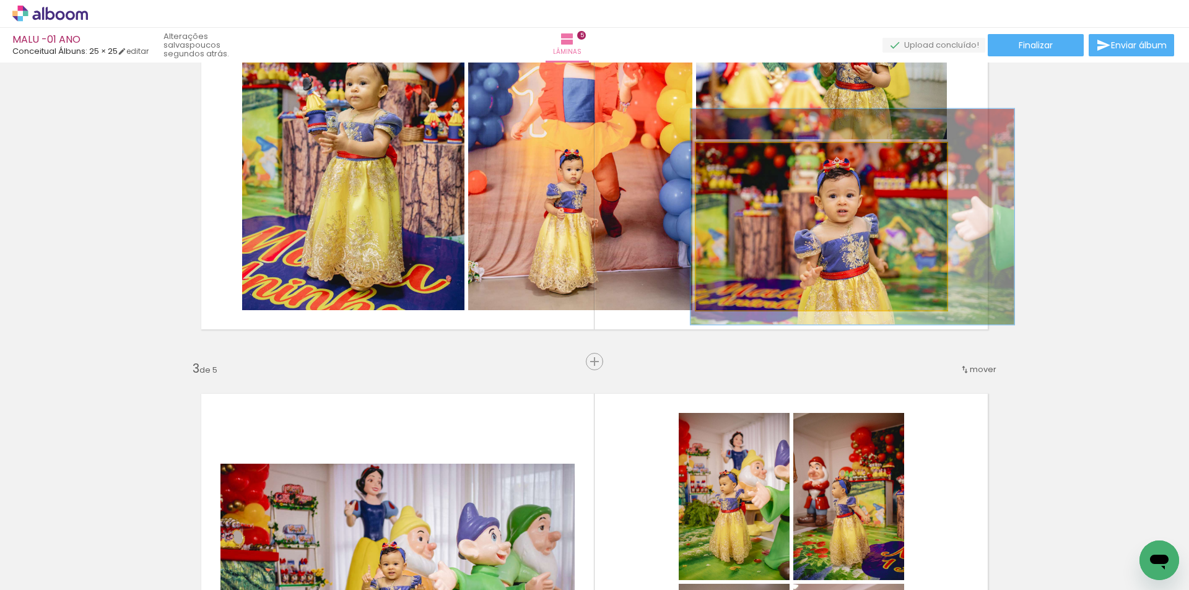
drag, startPoint x: 913, startPoint y: 245, endPoint x: 924, endPoint y: 252, distance: 13.1
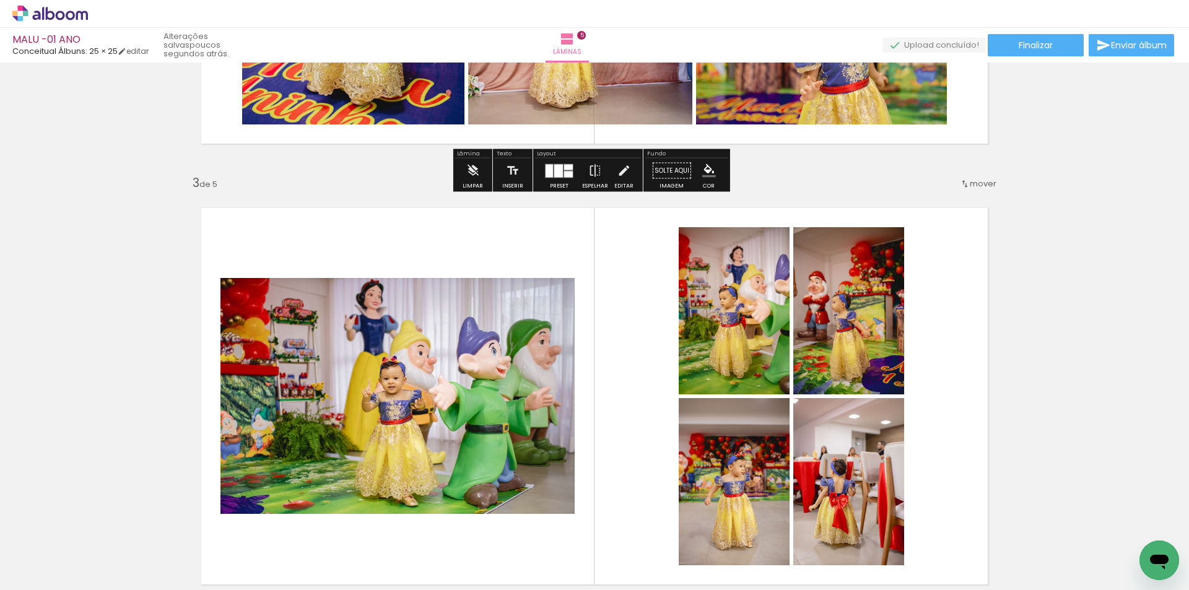
scroll to position [913, 0]
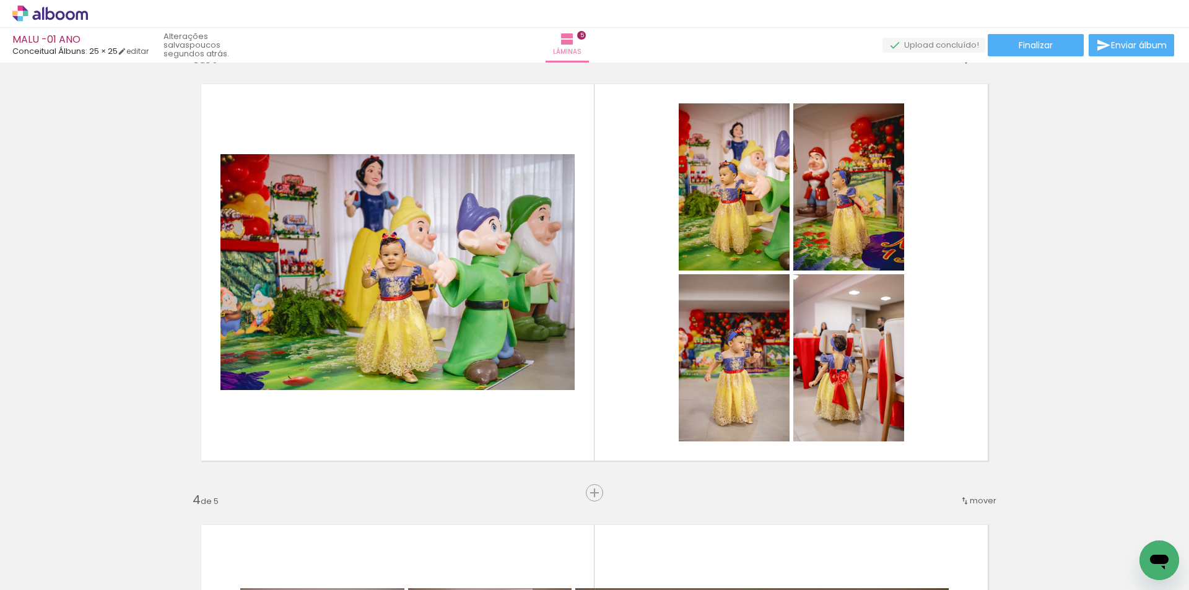
drag, startPoint x: 549, startPoint y: 484, endPoint x: 548, endPoint y: 491, distance: 7.7
click at [549, 485] on div "Inserir lâmina 1 de 5 Inserir lâmina 2 de 5 Inserir lâmina 3 de 5 Inserir lâmin…" at bounding box center [594, 477] width 1189 height 2647
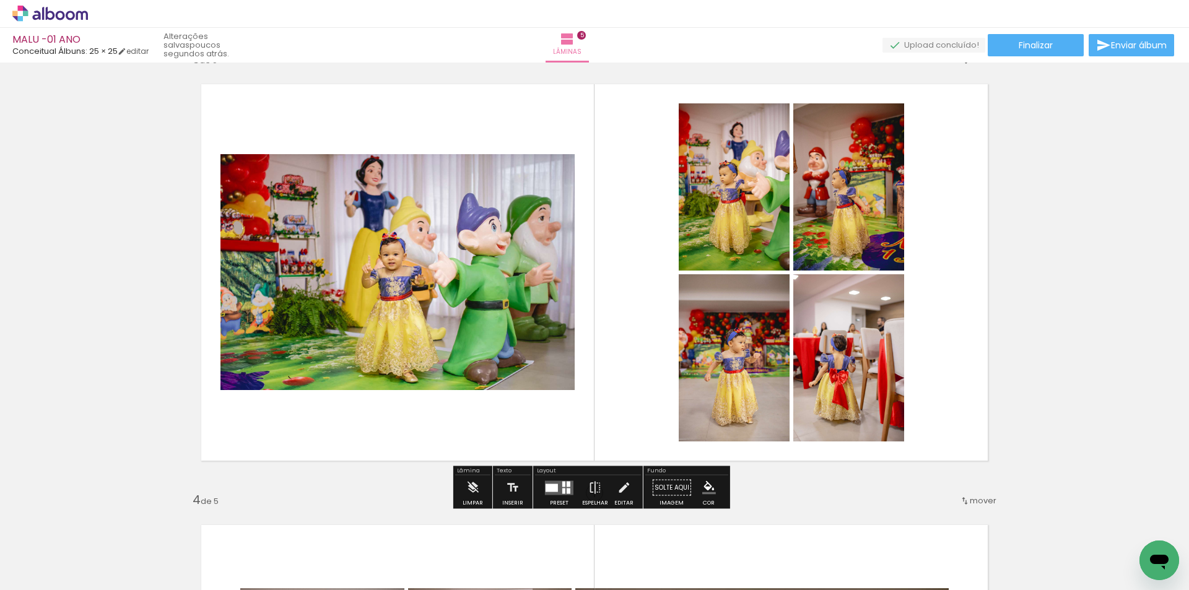
click at [563, 489] on quentale-layouter at bounding box center [559, 488] width 28 height 14
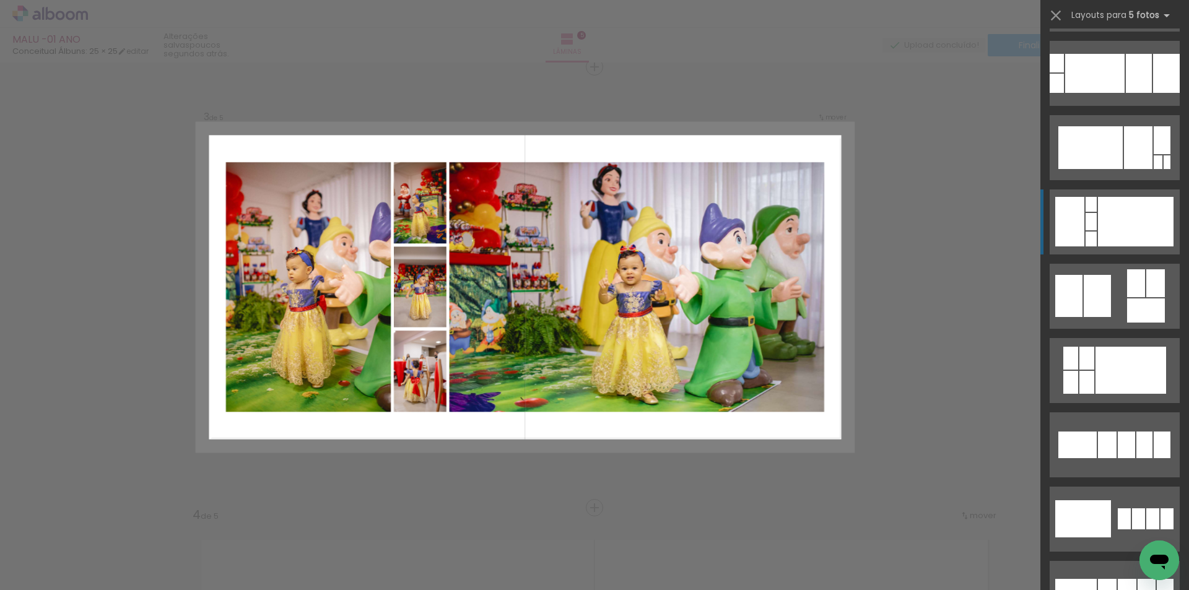
scroll to position [434, 0]
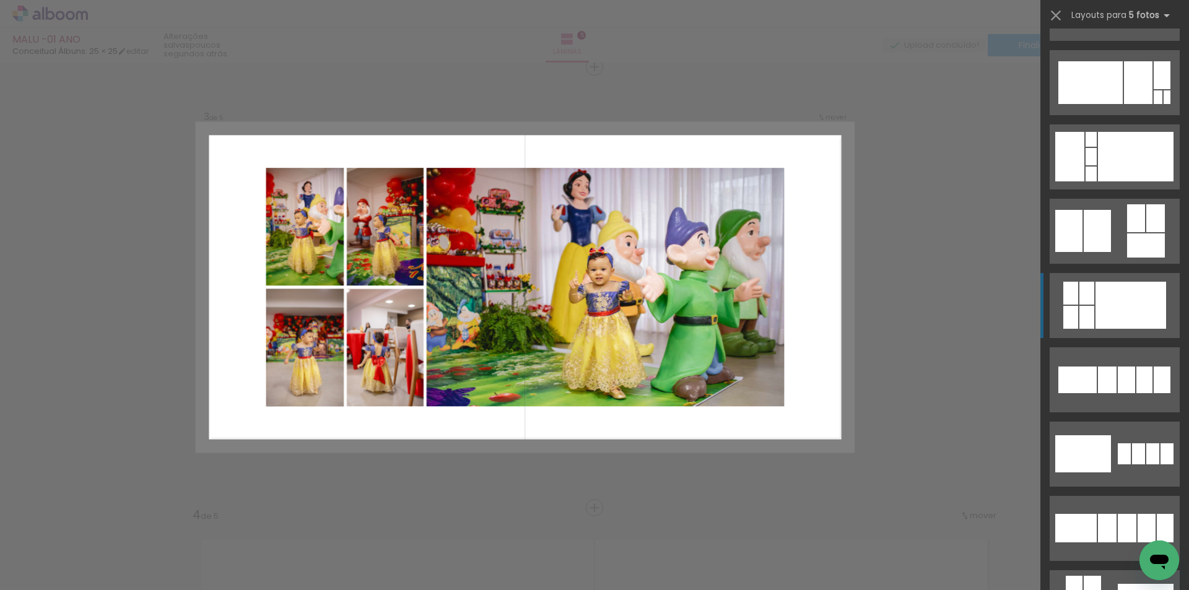
click at [1107, 181] on div at bounding box center [1136, 157] width 76 height 50
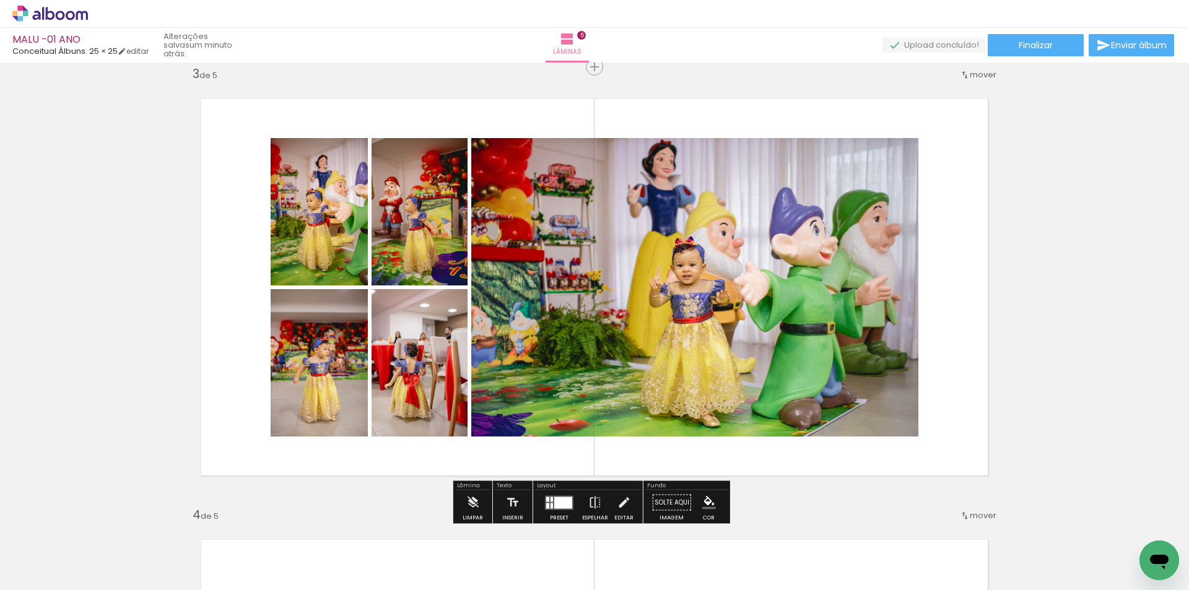
click at [845, 221] on quentale-photo at bounding box center [694, 287] width 447 height 299
click at [704, 231] on quentale-photo at bounding box center [694, 287] width 447 height 299
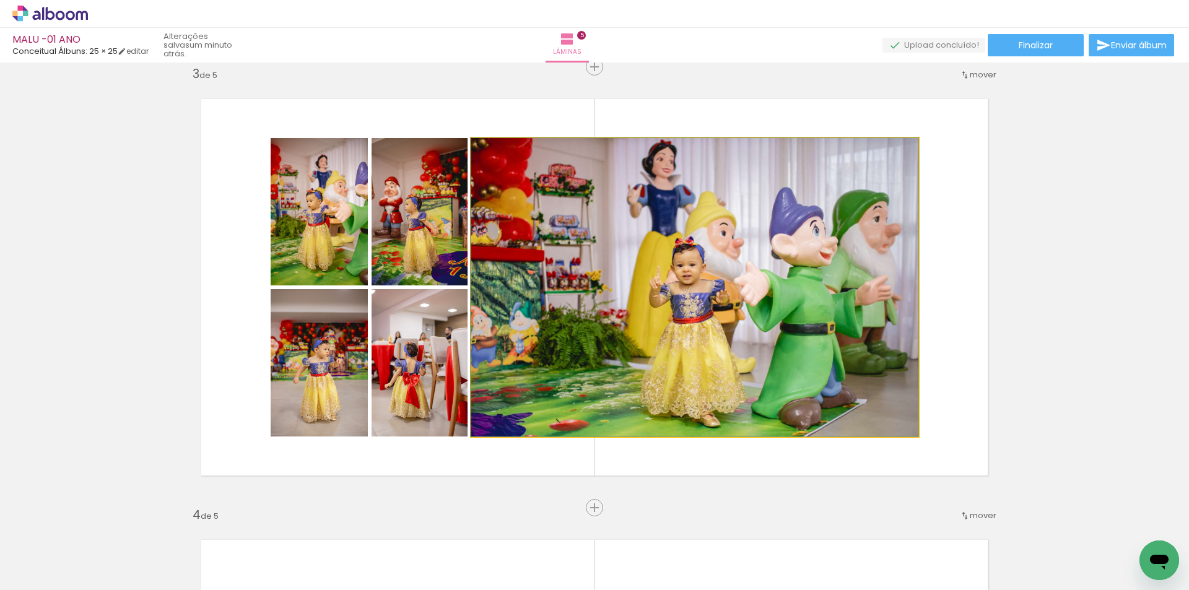
click at [715, 248] on quentale-photo at bounding box center [694, 287] width 447 height 299
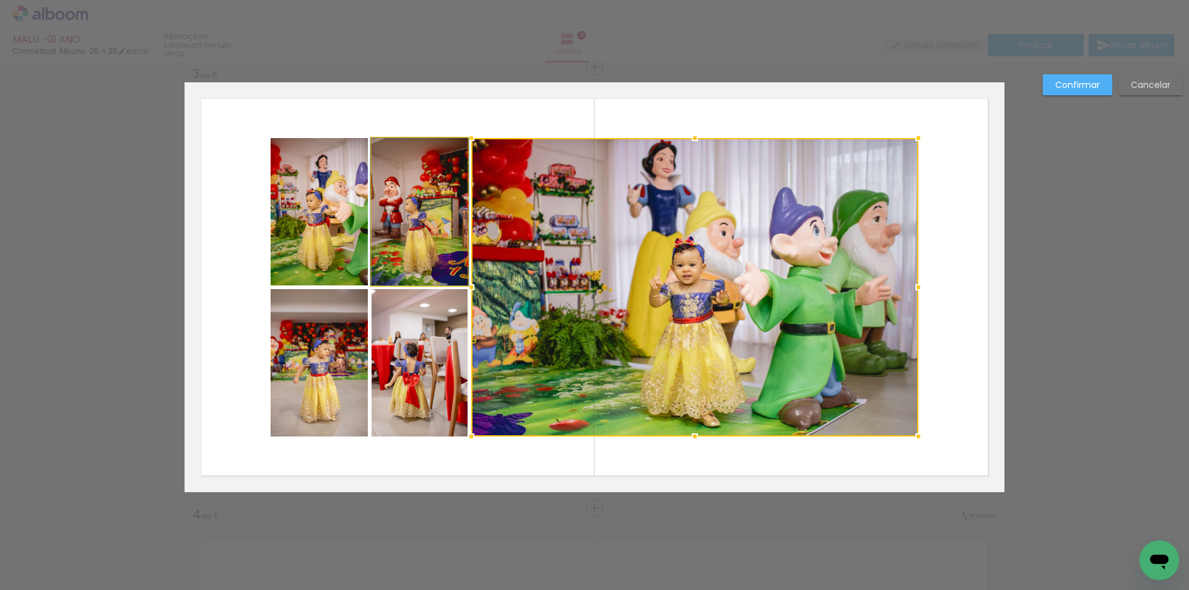
click at [441, 227] on quentale-photo at bounding box center [420, 211] width 96 height 147
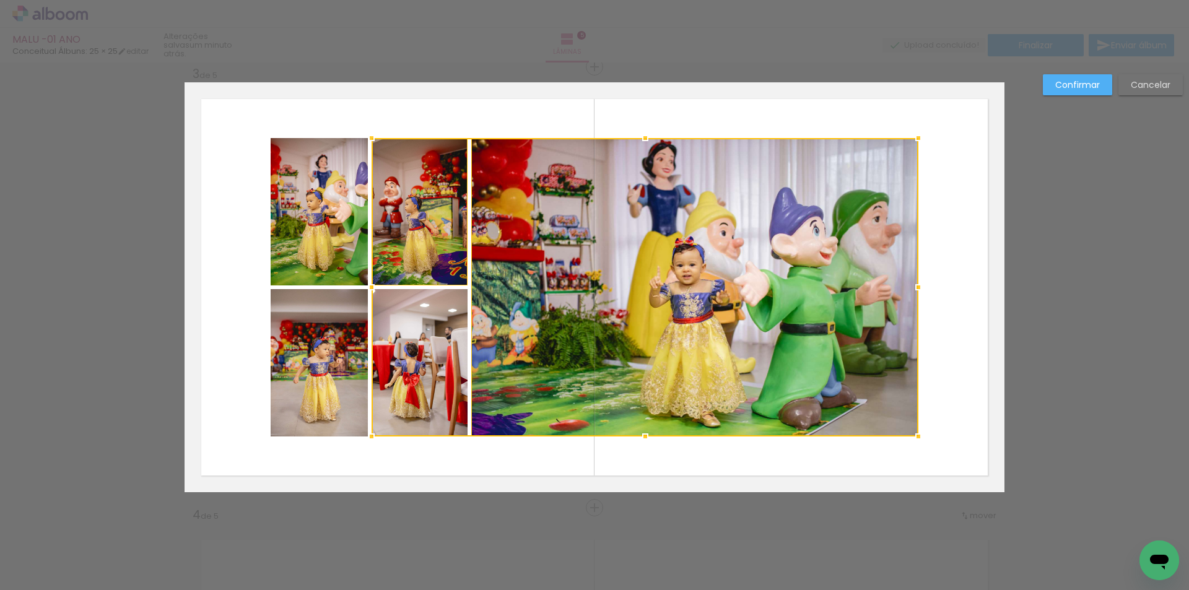
click at [323, 222] on quentale-photo at bounding box center [319, 211] width 97 height 147
click at [320, 321] on div at bounding box center [595, 287] width 648 height 299
click at [392, 326] on div at bounding box center [595, 287] width 648 height 299
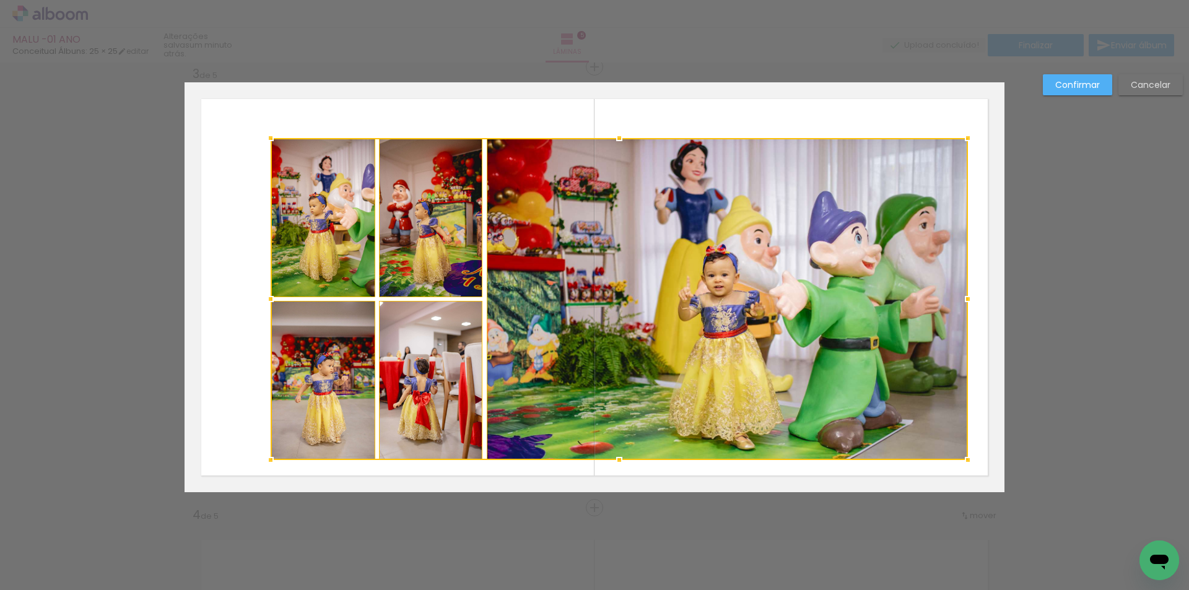
drag, startPoint x: 910, startPoint y: 438, endPoint x: 957, endPoint y: 460, distance: 51.5
click at [957, 460] on div at bounding box center [968, 460] width 25 height 25
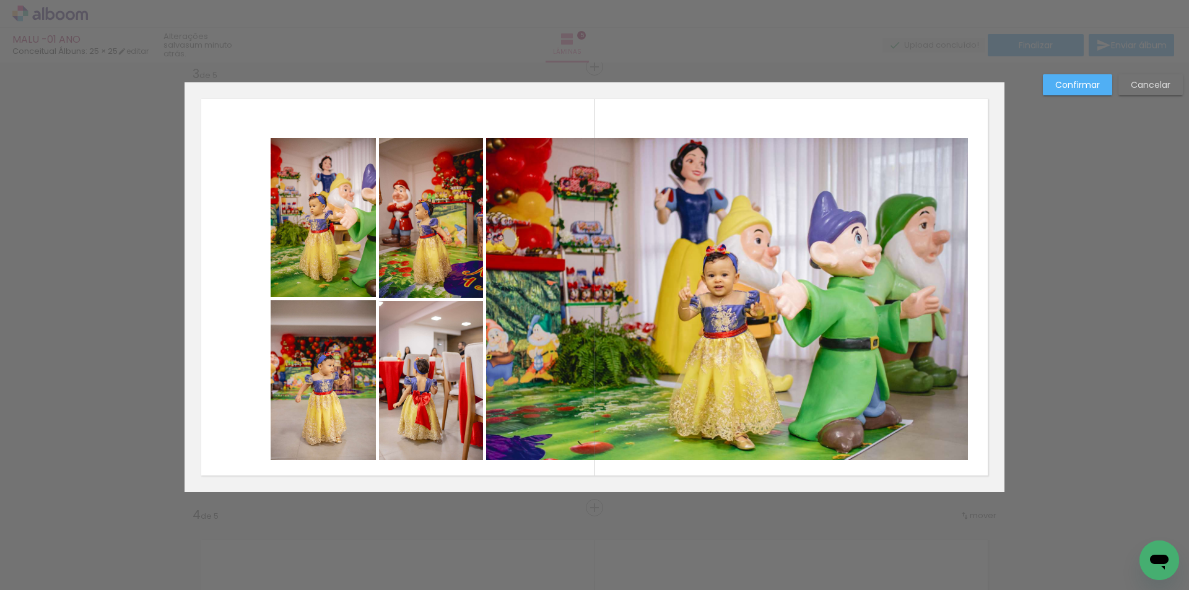
click at [824, 286] on quentale-photo at bounding box center [727, 299] width 482 height 322
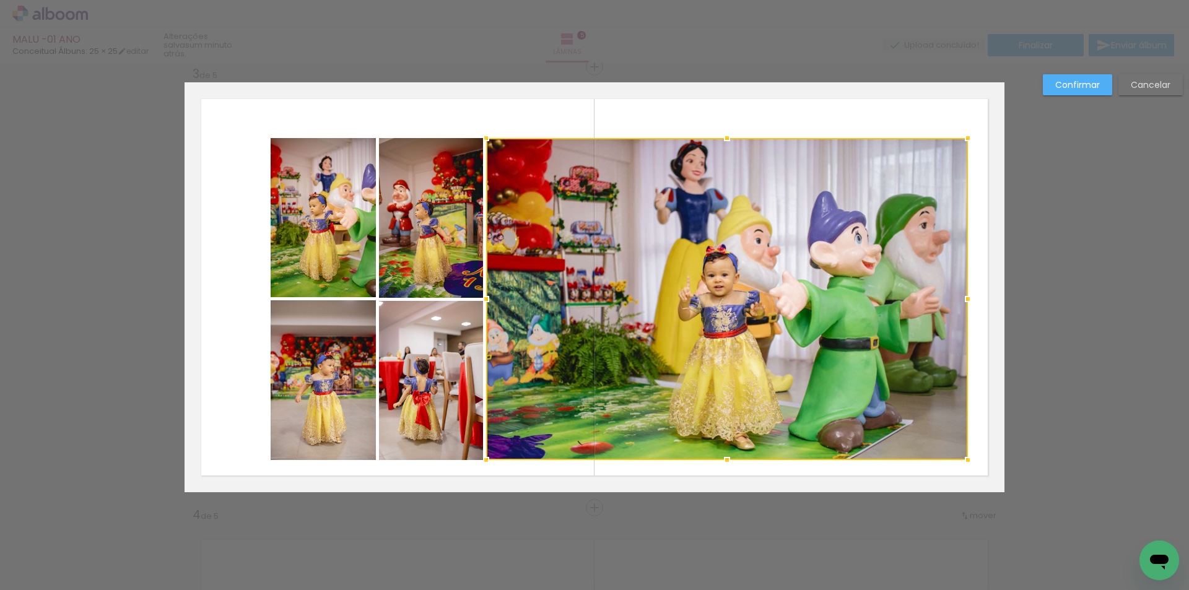
click at [458, 248] on quentale-photo at bounding box center [431, 218] width 104 height 160
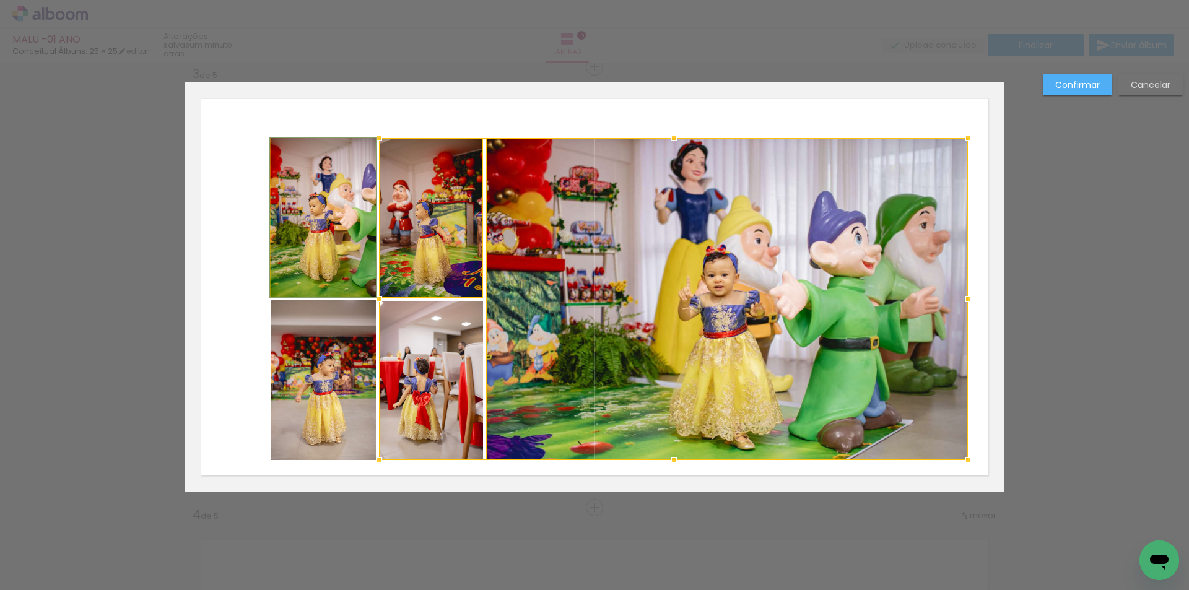
click at [341, 238] on quentale-photo at bounding box center [323, 217] width 105 height 159
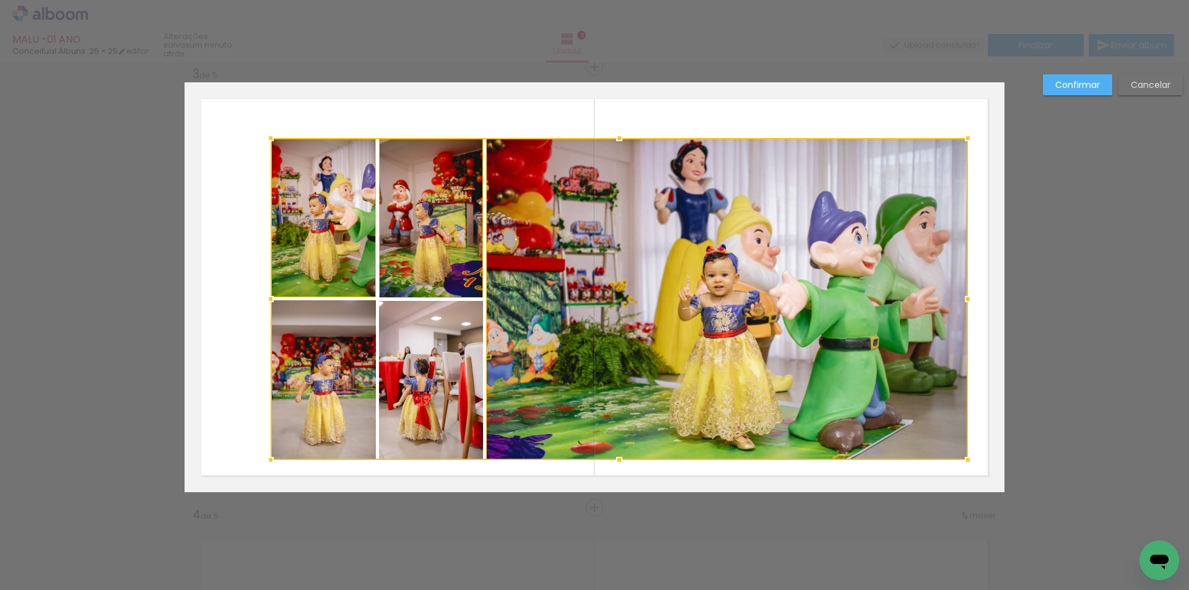
click at [329, 339] on div at bounding box center [619, 299] width 697 height 322
click at [430, 355] on div at bounding box center [619, 299] width 697 height 322
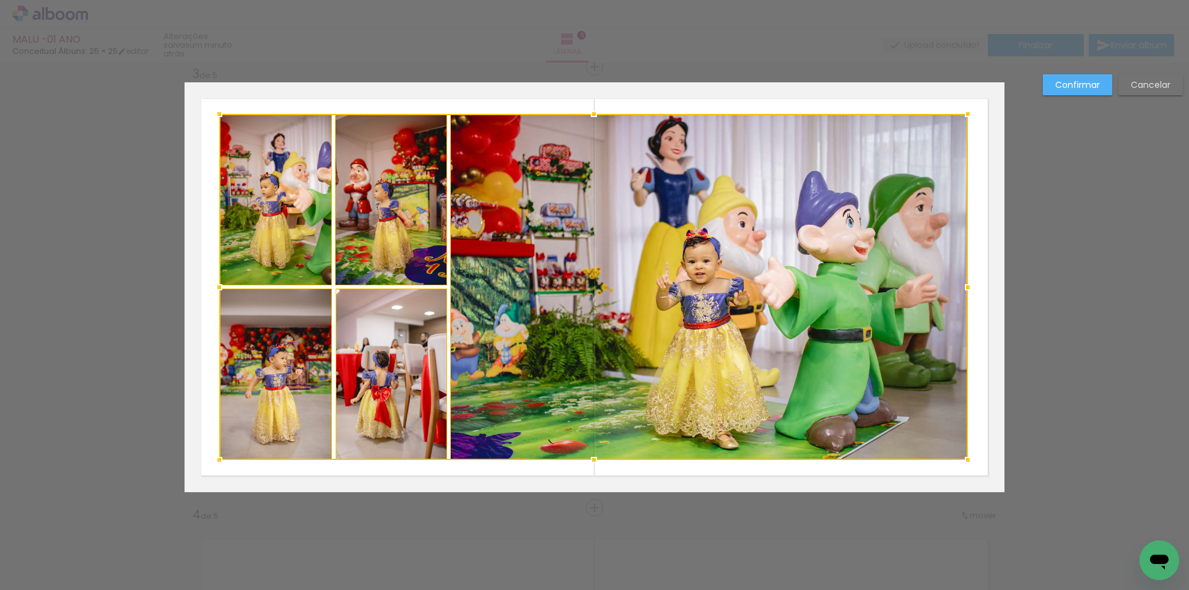
drag, startPoint x: 268, startPoint y: 141, endPoint x: 217, endPoint y: 116, distance: 56.8
click at [217, 116] on div at bounding box center [219, 114] width 25 height 25
click at [1070, 92] on paper-button "Confirmar" at bounding box center [1077, 84] width 69 height 21
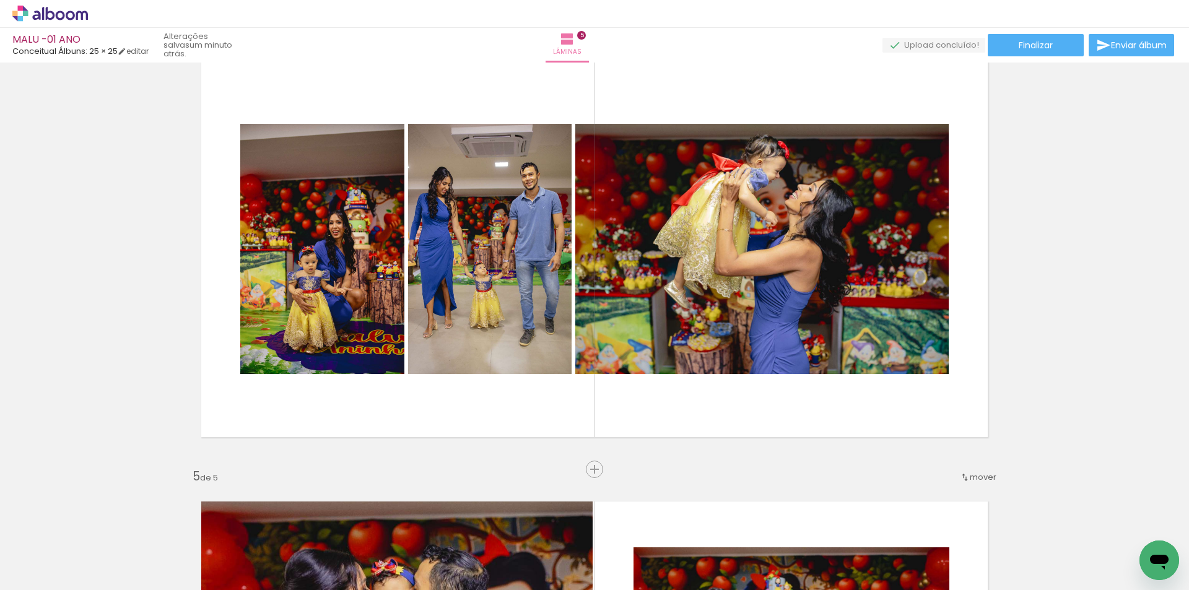
scroll to position [1394, 0]
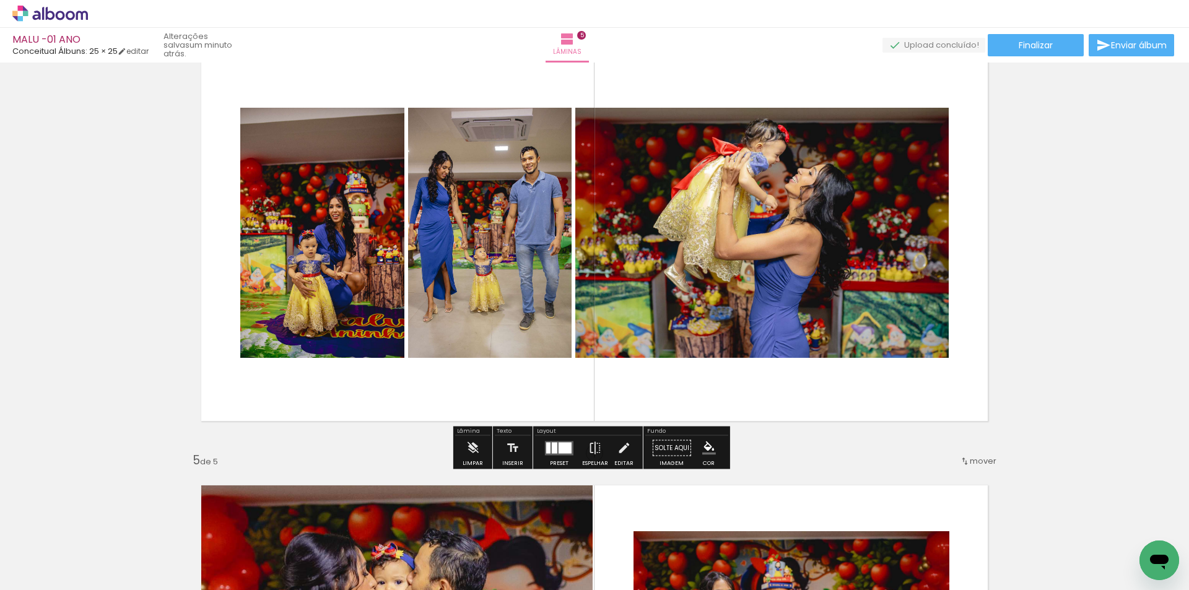
click at [359, 163] on quentale-photo at bounding box center [322, 233] width 164 height 250
click at [340, 209] on quentale-photo at bounding box center [322, 233] width 164 height 250
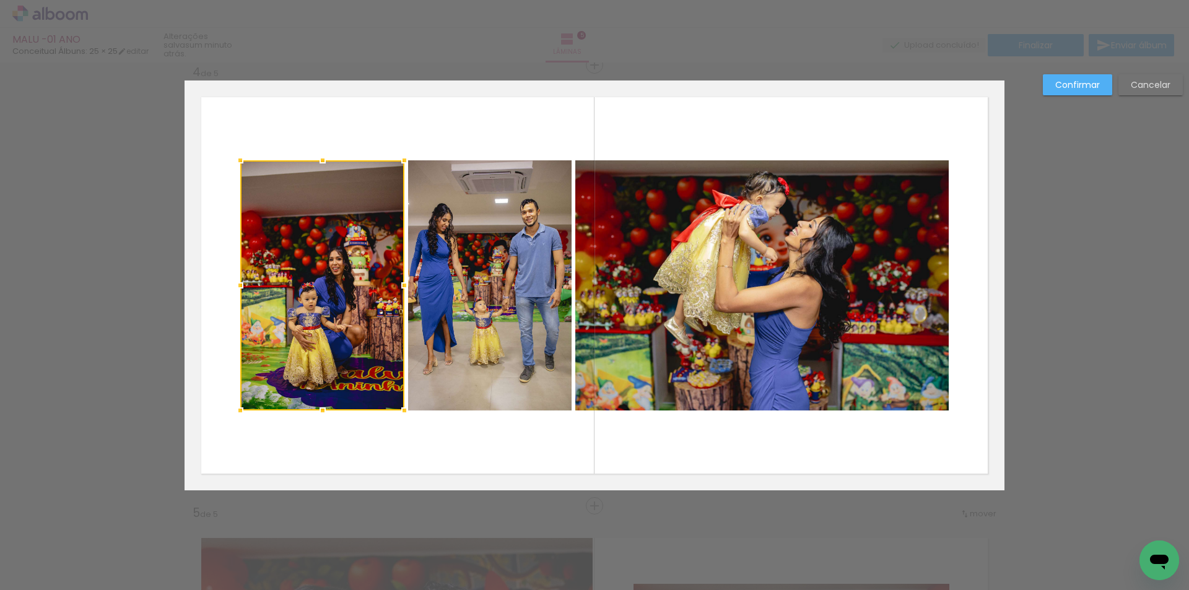
scroll to position [1339, 0]
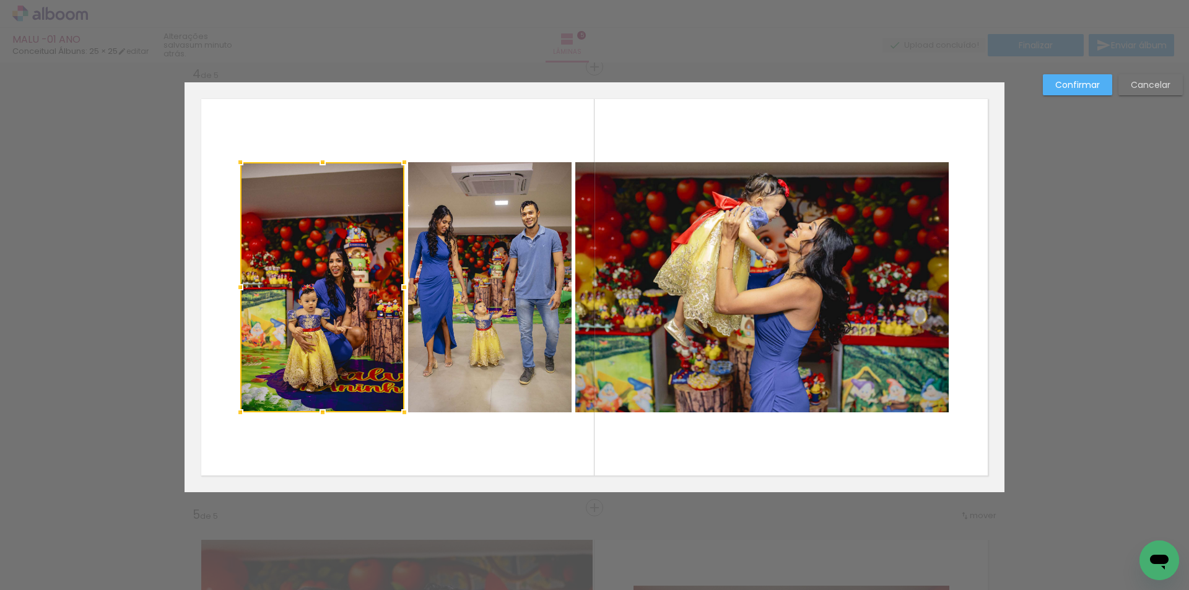
click at [492, 222] on quentale-photo at bounding box center [490, 287] width 164 height 250
click at [730, 276] on quentale-photo at bounding box center [761, 287] width 373 height 250
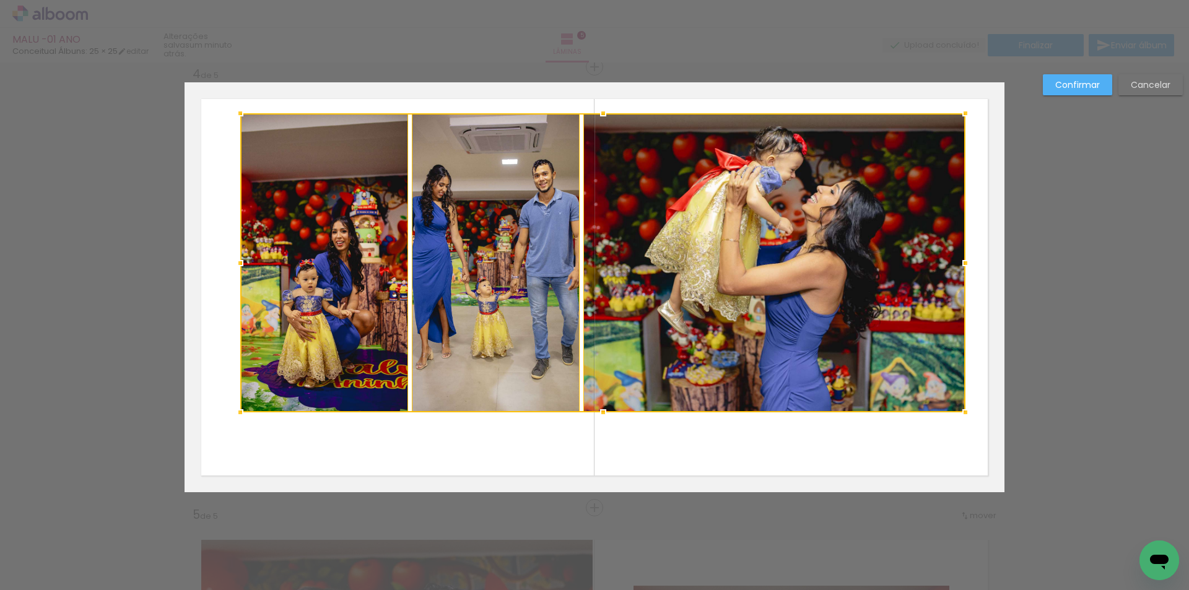
drag, startPoint x: 941, startPoint y: 160, endPoint x: 958, endPoint y: 111, distance: 51.7
click at [958, 111] on div at bounding box center [965, 113] width 25 height 25
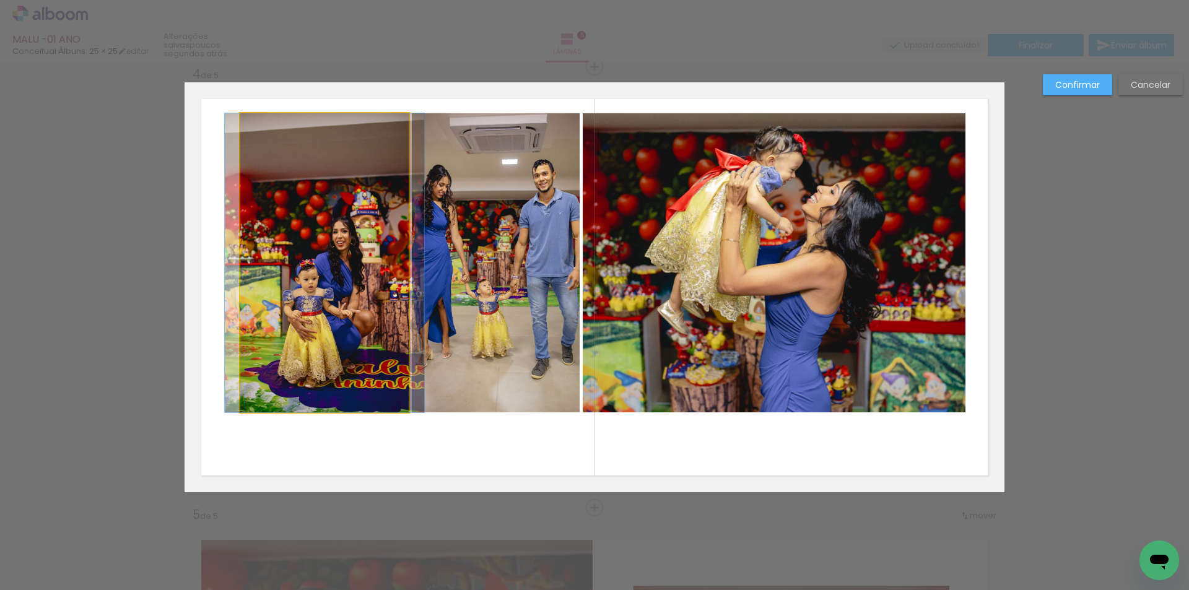
click at [240, 409] on quentale-photo at bounding box center [324, 262] width 168 height 299
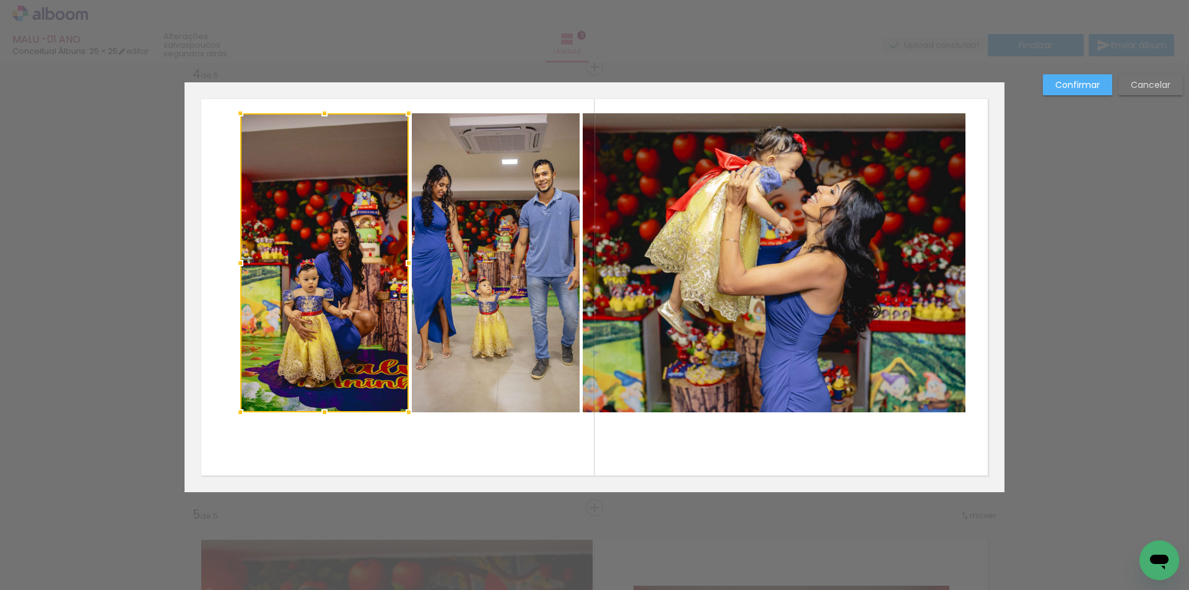
click at [236, 411] on div at bounding box center [240, 412] width 25 height 25
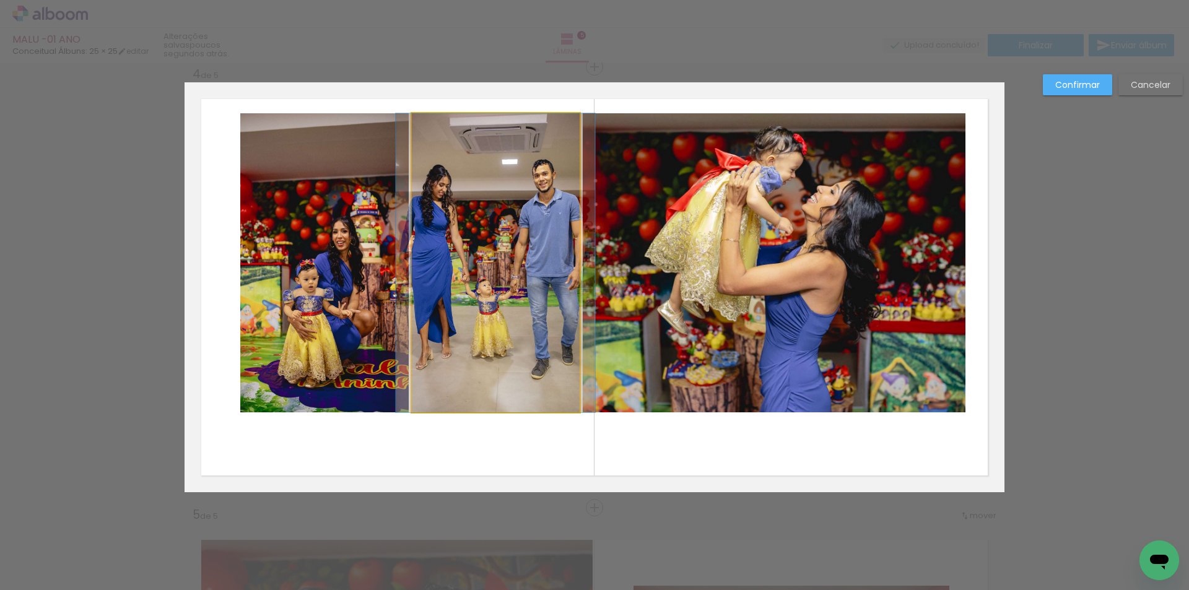
click at [486, 377] on quentale-photo at bounding box center [496, 262] width 168 height 299
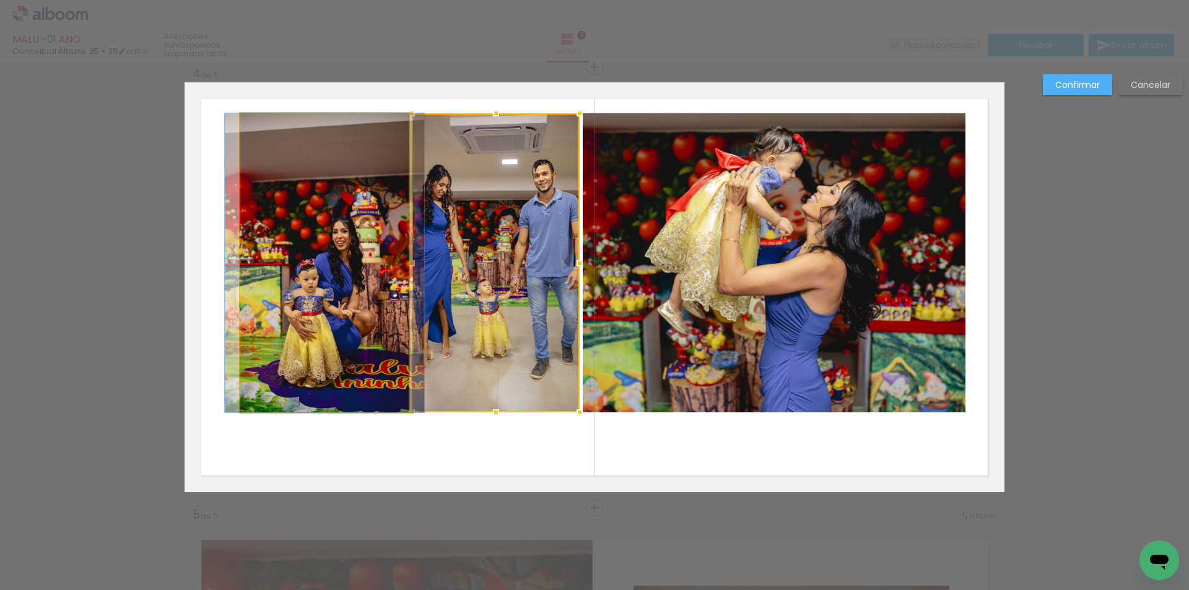
click at [344, 365] on quentale-photo at bounding box center [324, 262] width 168 height 299
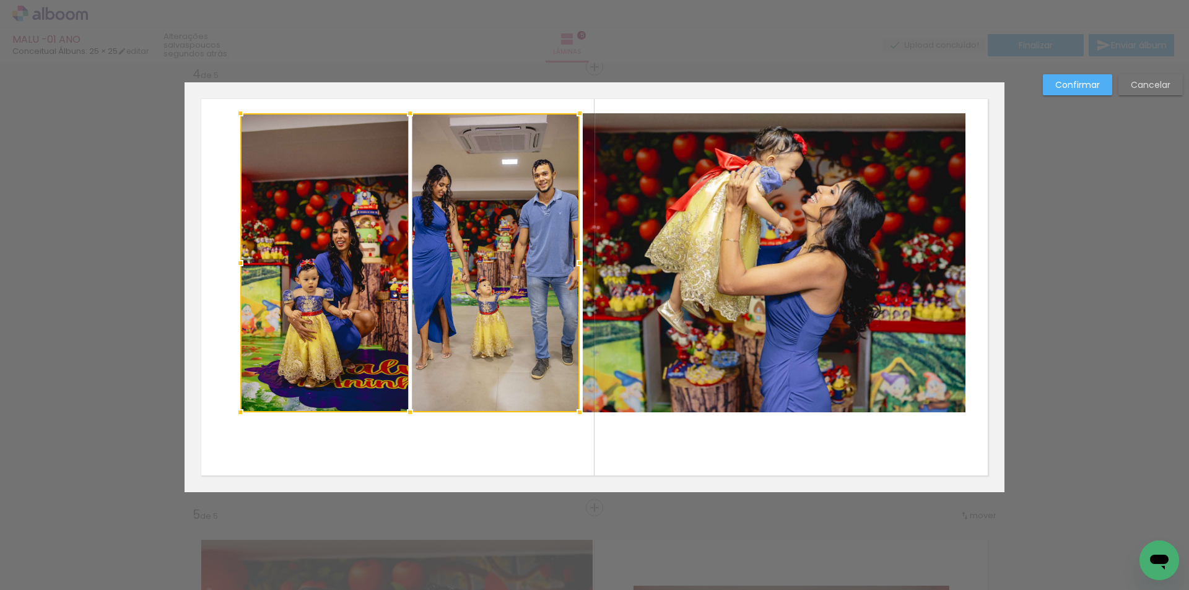
click at [699, 367] on quentale-photo at bounding box center [774, 262] width 383 height 299
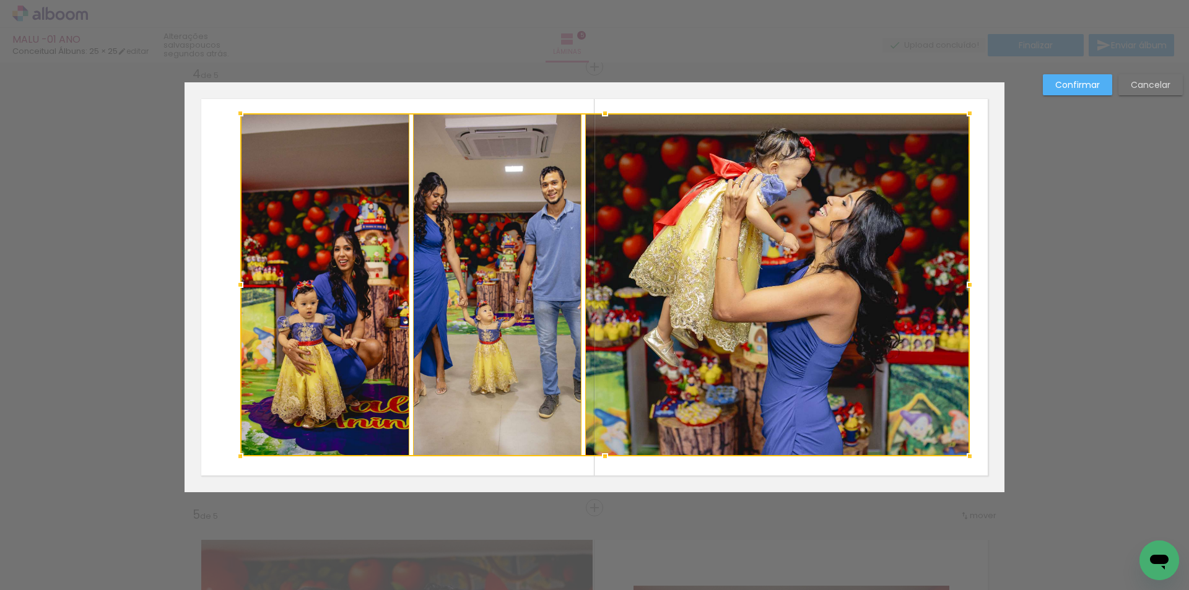
drag, startPoint x: 962, startPoint y: 412, endPoint x: 966, endPoint y: 456, distance: 44.2
click at [966, 456] on div at bounding box center [970, 456] width 25 height 25
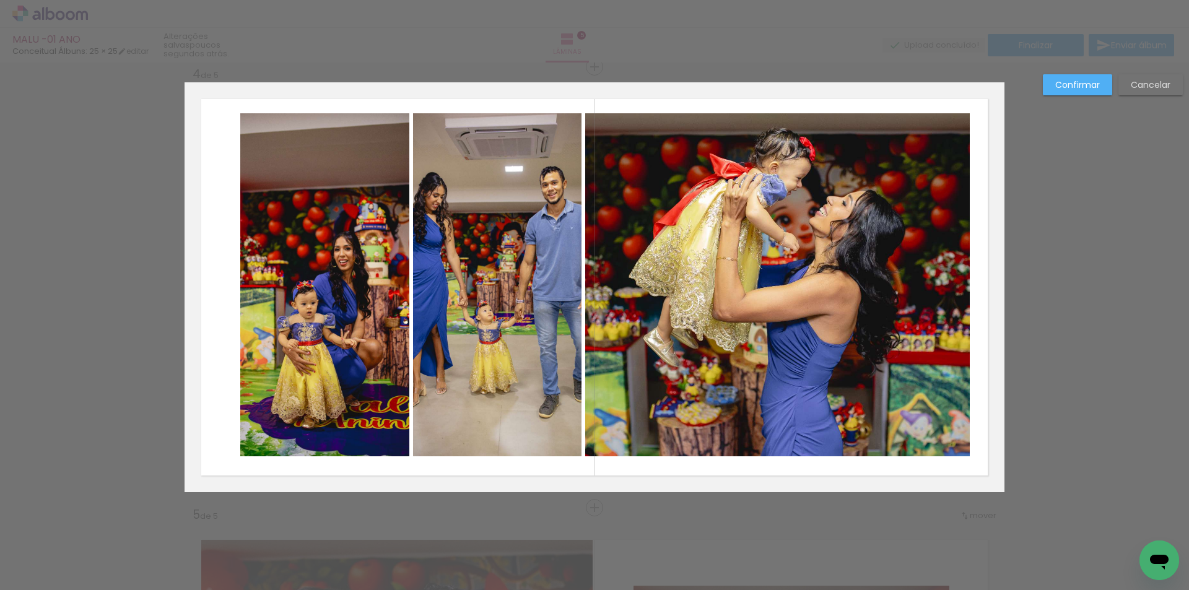
click at [744, 290] on quentale-photo at bounding box center [777, 284] width 385 height 343
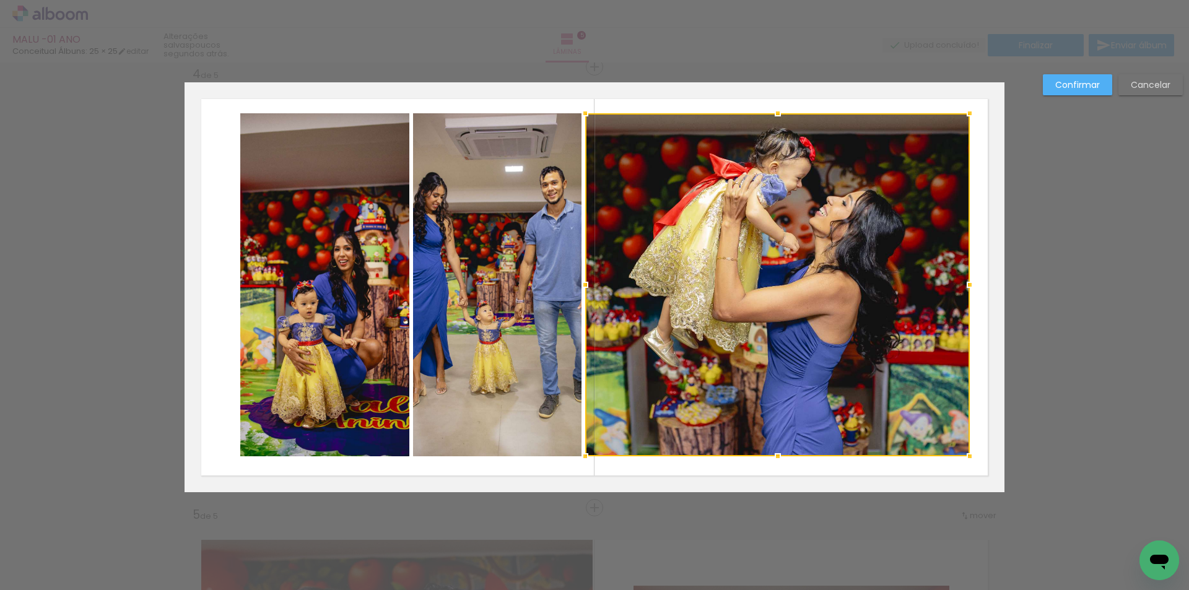
click at [744, 291] on div at bounding box center [777, 284] width 385 height 343
click at [511, 263] on quentale-photo at bounding box center [497, 284] width 169 height 343
click at [325, 269] on quentale-photo at bounding box center [324, 284] width 169 height 343
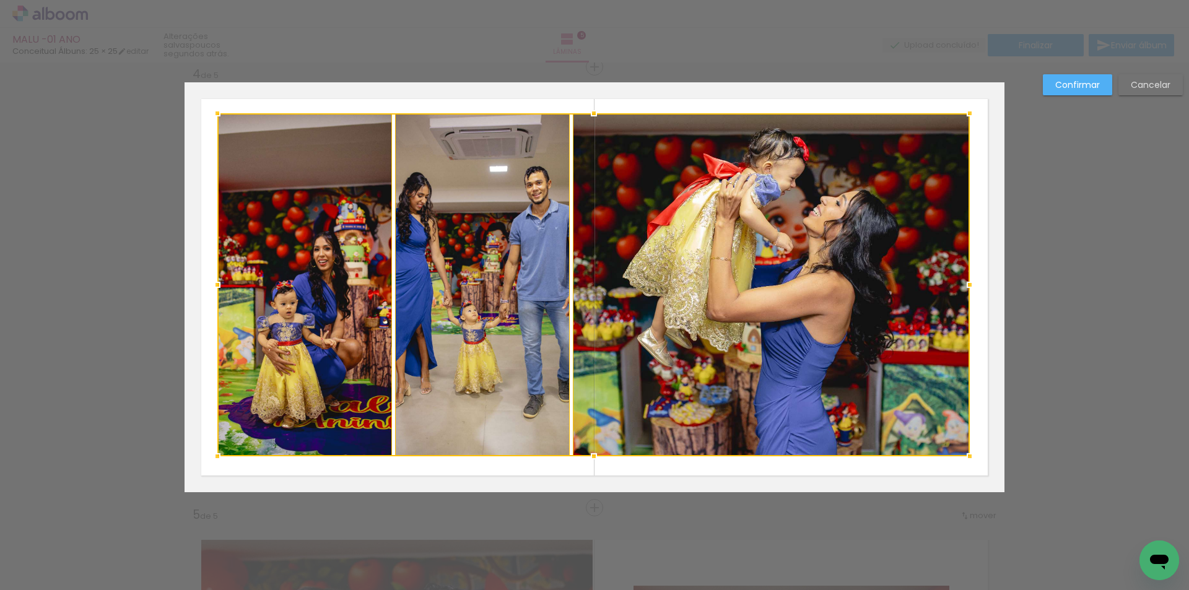
drag, startPoint x: 234, startPoint y: 282, endPoint x: 211, endPoint y: 277, distance: 23.3
click at [211, 277] on div at bounding box center [217, 285] width 25 height 25
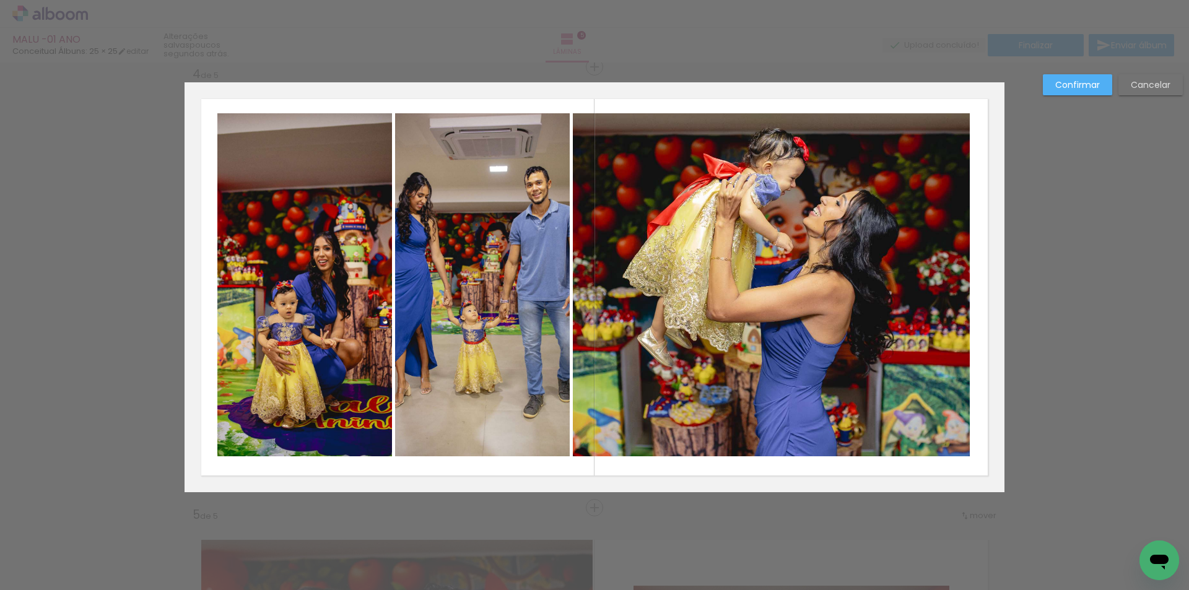
click at [0, 0] on slot "Cancelar" at bounding box center [0, 0] width 0 height 0
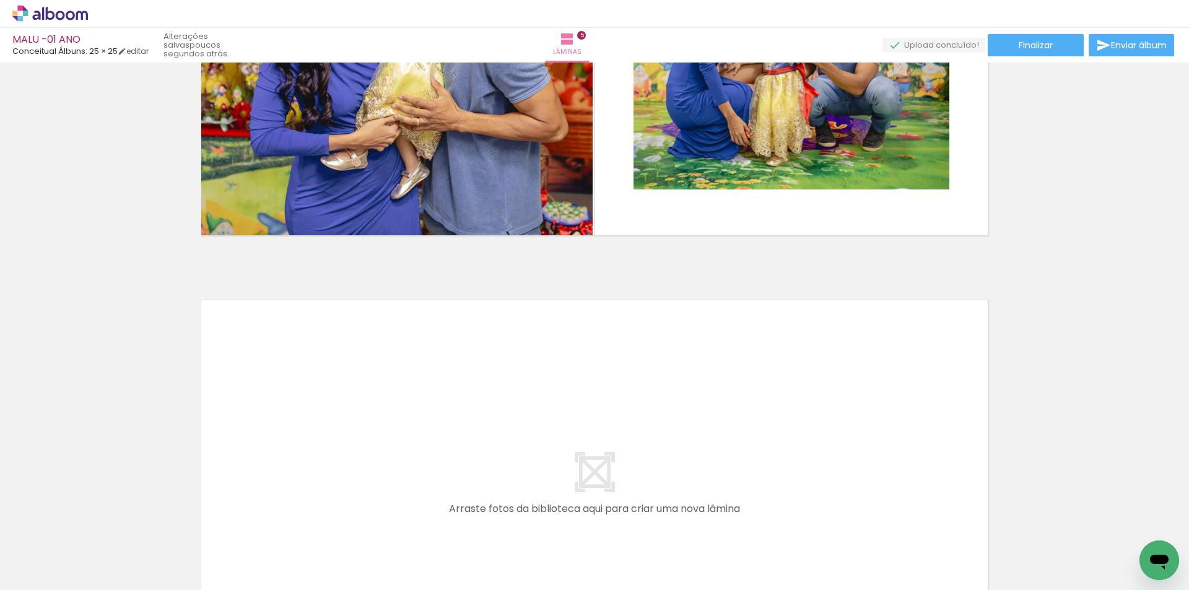
scroll to position [0, 586]
drag, startPoint x: 585, startPoint y: 551, endPoint x: 359, endPoint y: 410, distance: 266.5
click at [359, 410] on quentale-workspace at bounding box center [594, 295] width 1189 height 590
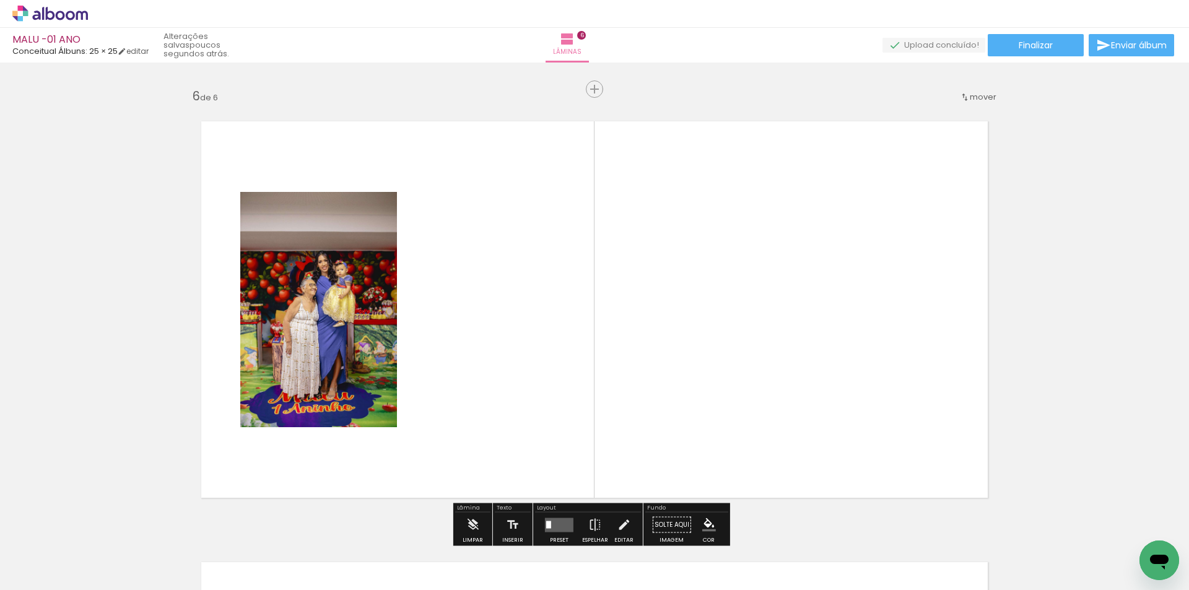
scroll to position [2221, 0]
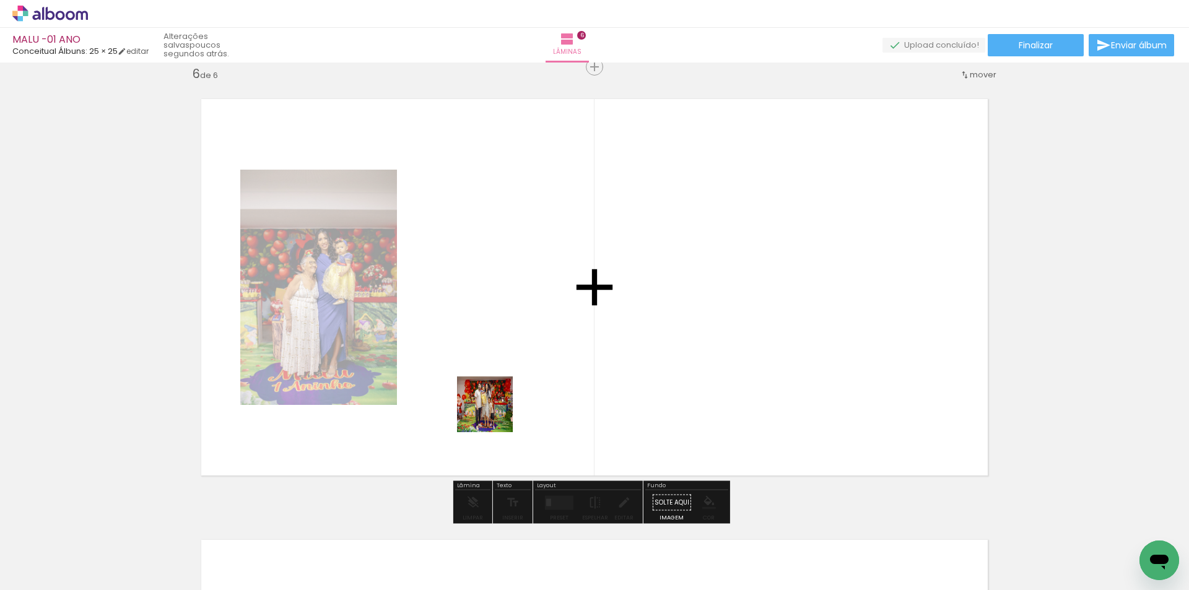
drag, startPoint x: 487, startPoint y: 455, endPoint x: 512, endPoint y: 322, distance: 134.8
click at [512, 322] on quentale-workspace at bounding box center [594, 295] width 1189 height 590
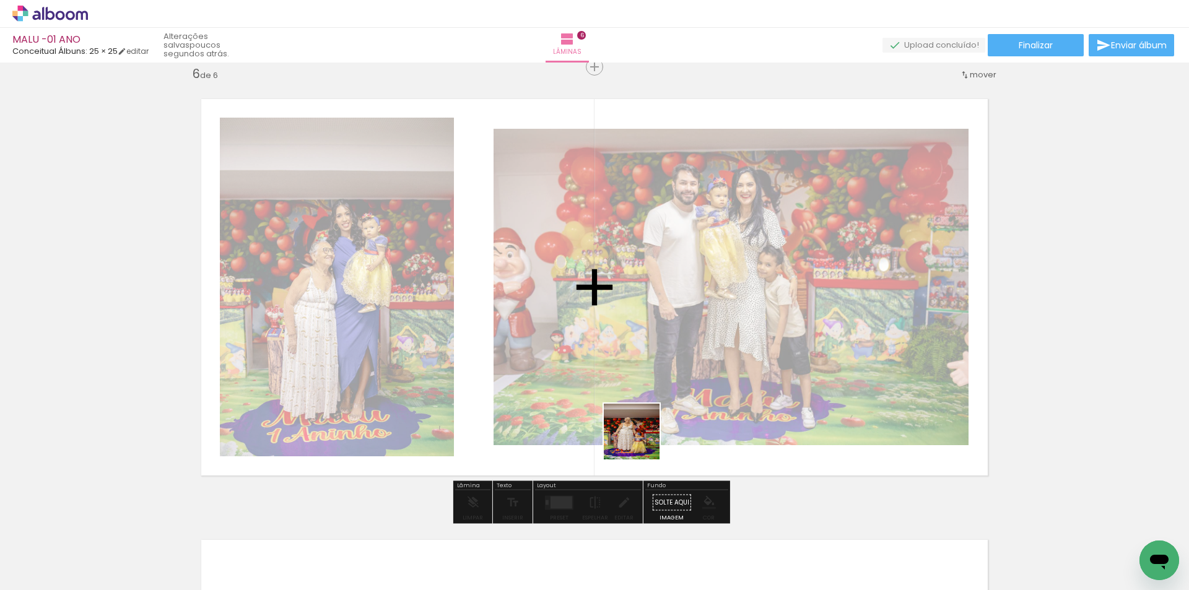
drag, startPoint x: 641, startPoint y: 441, endPoint x: 571, endPoint y: 344, distance: 119.3
click at [569, 357] on quentale-workspace at bounding box center [594, 295] width 1189 height 590
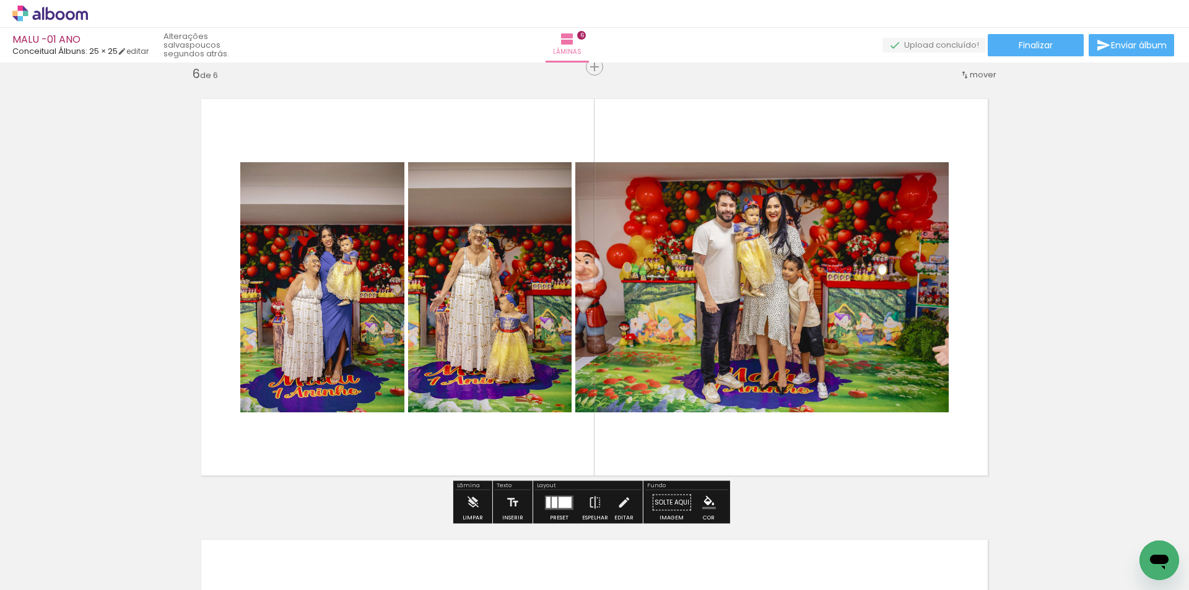
scroll to position [0, 695]
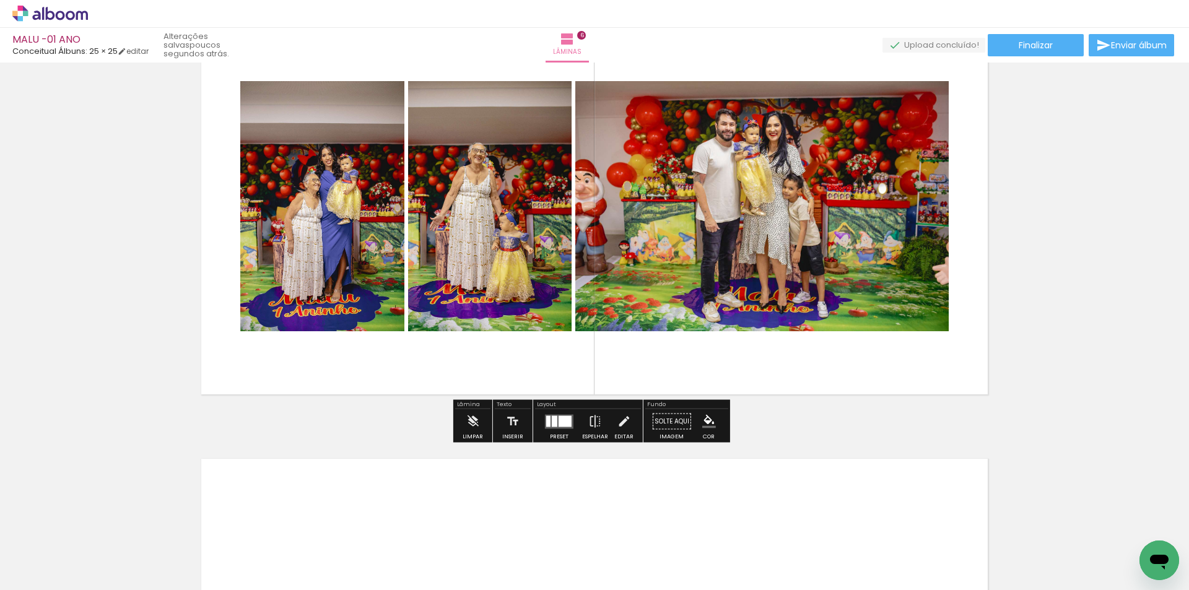
scroll to position [2469, 0]
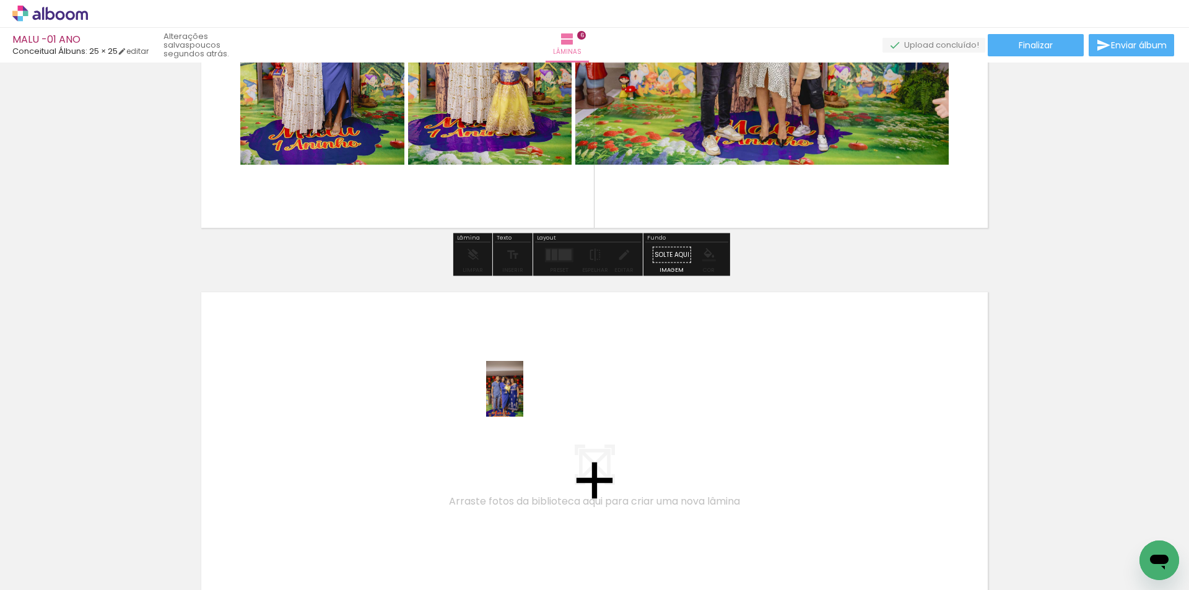
drag, startPoint x: 816, startPoint y: 557, endPoint x: 523, endPoint y: 398, distance: 333.1
click at [523, 398] on quentale-workspace at bounding box center [594, 295] width 1189 height 590
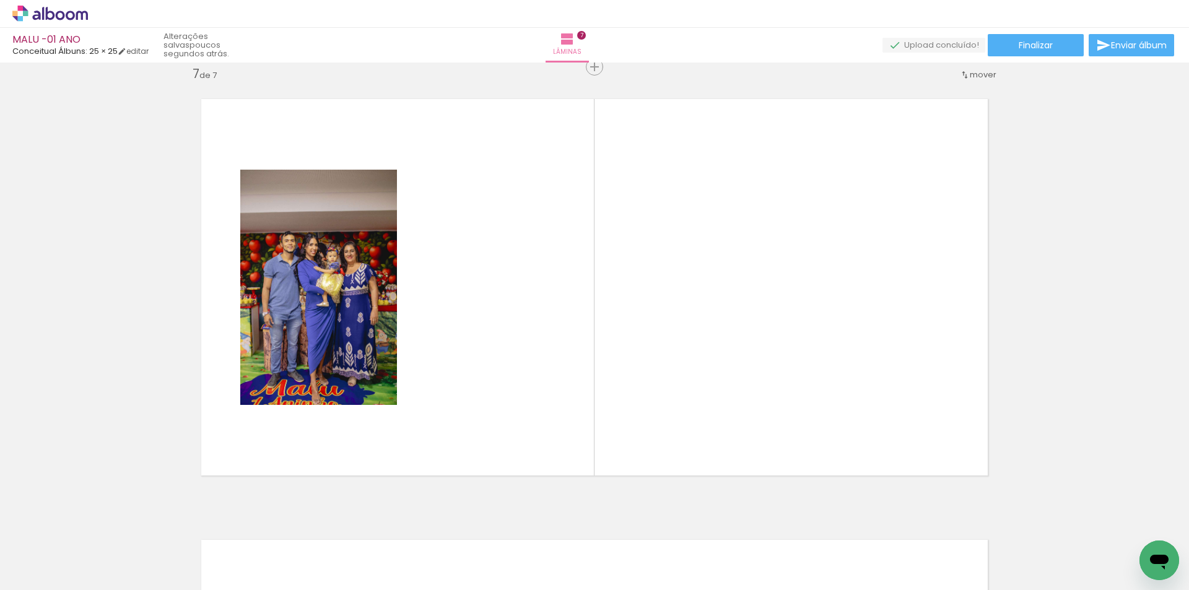
scroll to position [0, 2315]
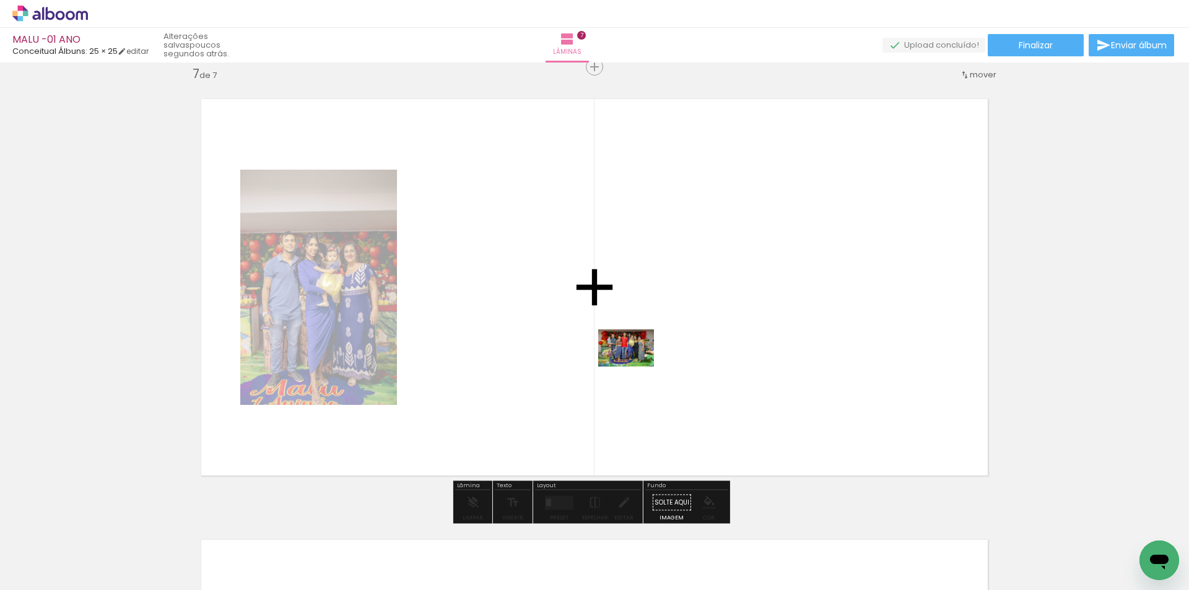
drag, startPoint x: 733, startPoint y: 551, endPoint x: 635, endPoint y: 367, distance: 208.6
click at [635, 367] on quentale-workspace at bounding box center [594, 295] width 1189 height 590
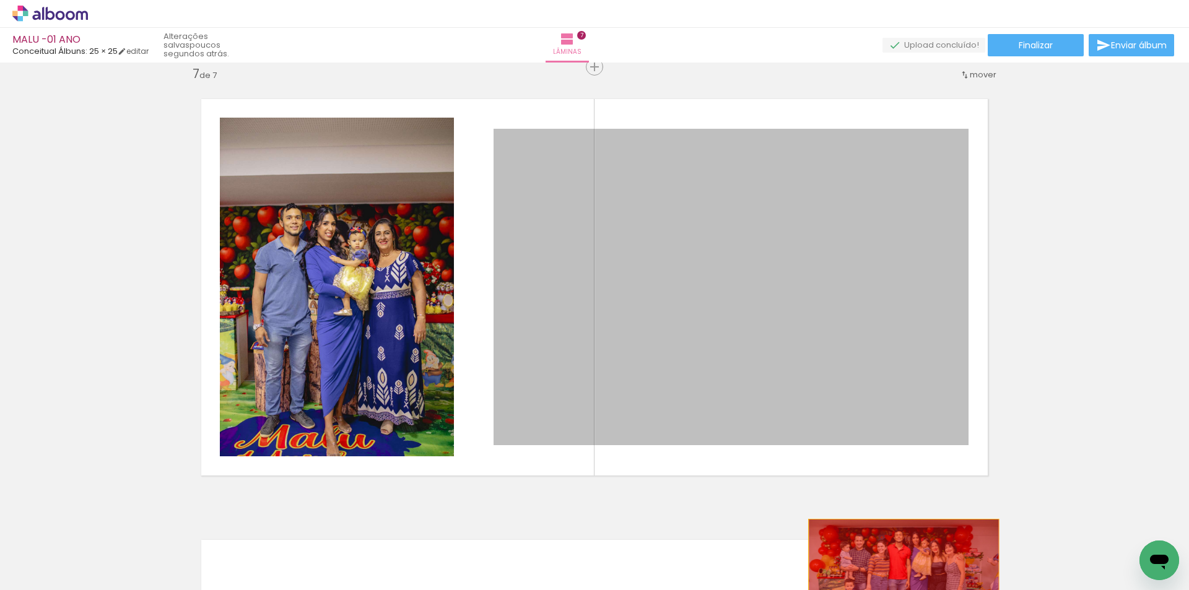
drag, startPoint x: 801, startPoint y: 284, endPoint x: 899, endPoint y: 583, distance: 314.9
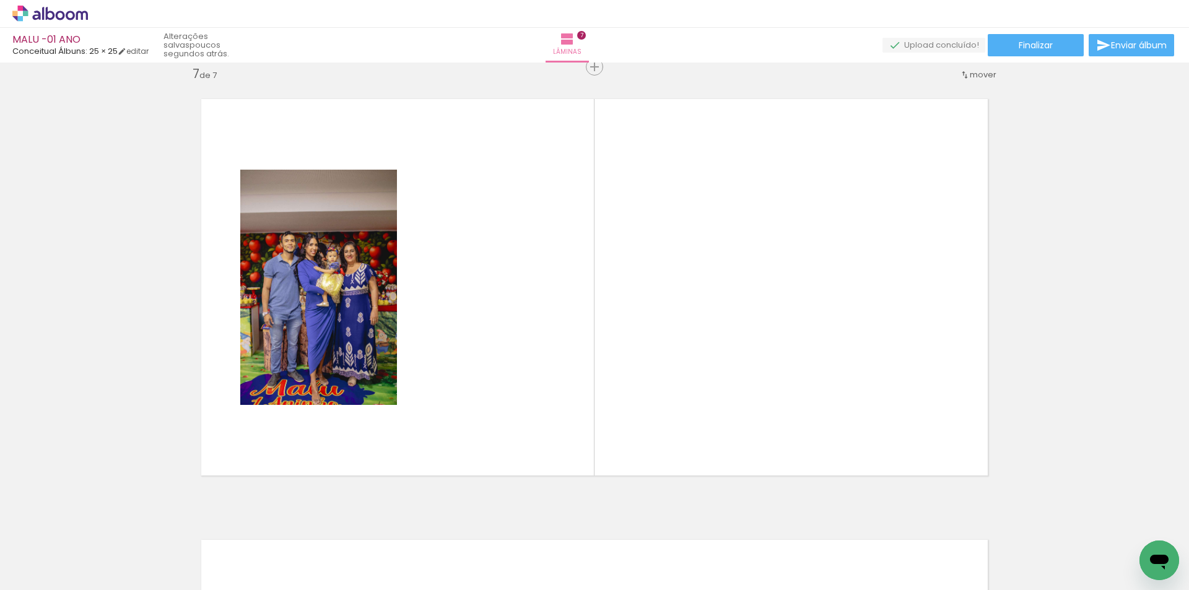
scroll to position [0, 2015]
click at [717, 553] on div at bounding box center [745, 548] width 56 height 37
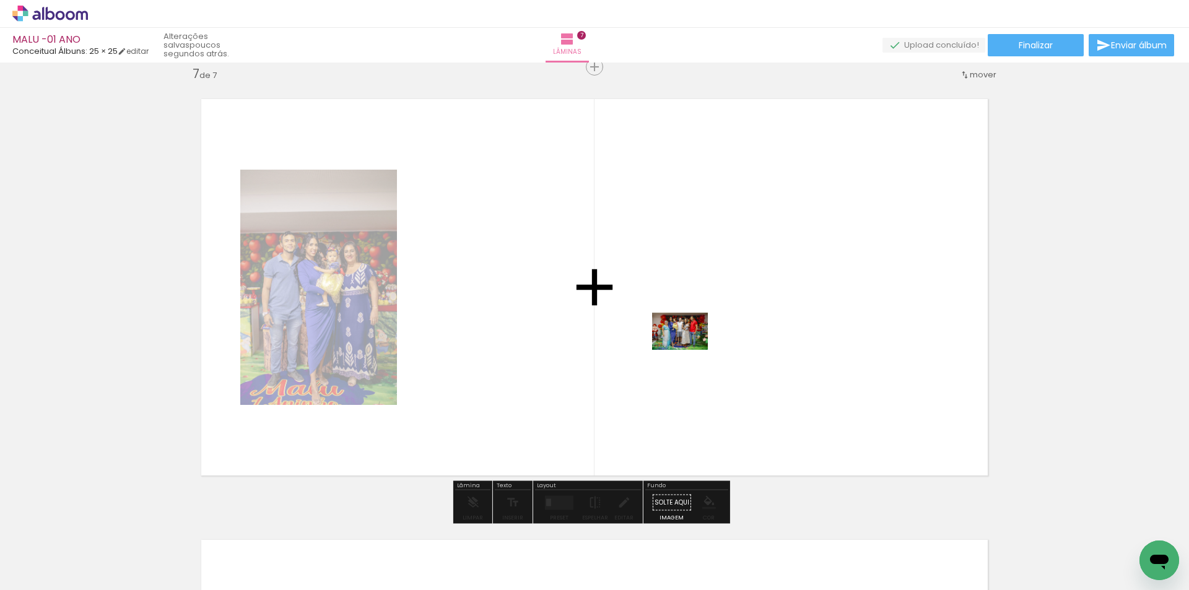
drag, startPoint x: 697, startPoint y: 552, endPoint x: 687, endPoint y: 315, distance: 238.1
click at [687, 315] on quentale-workspace at bounding box center [594, 295] width 1189 height 590
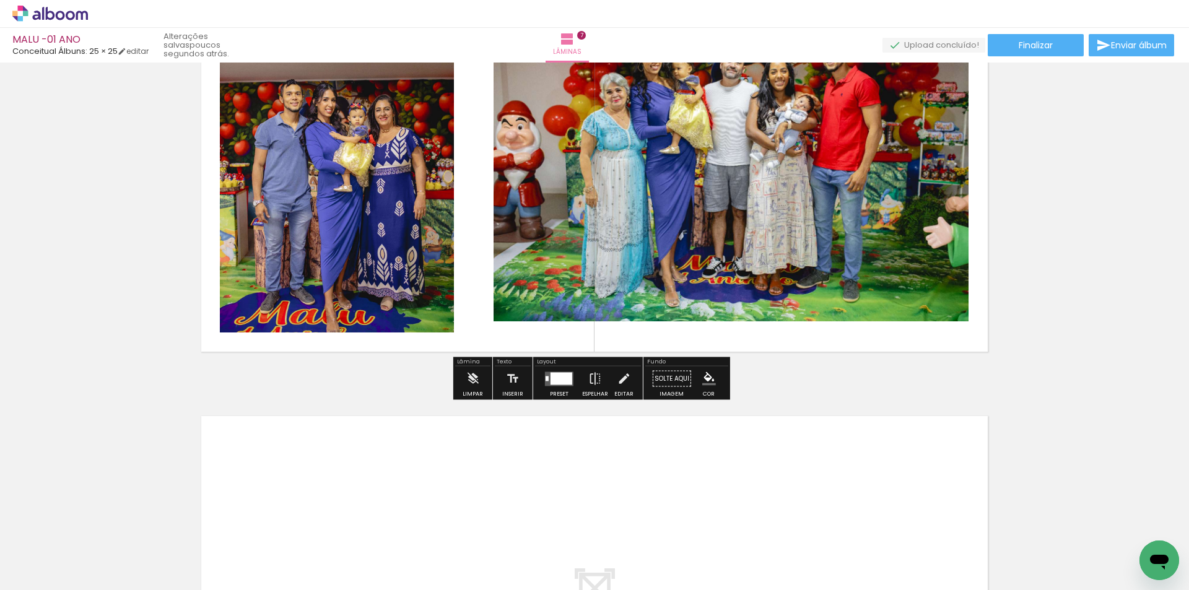
scroll to position [3096, 0]
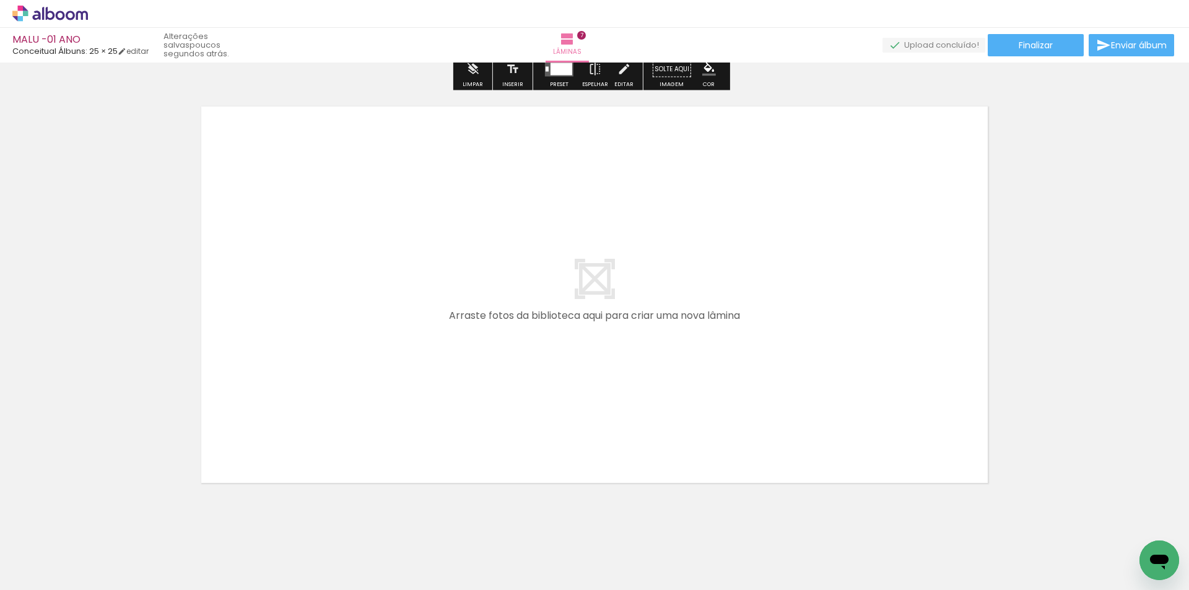
drag, startPoint x: 756, startPoint y: 554, endPoint x: 541, endPoint y: 251, distance: 370.5
click at [541, 251] on quentale-workspace at bounding box center [594, 295] width 1189 height 590
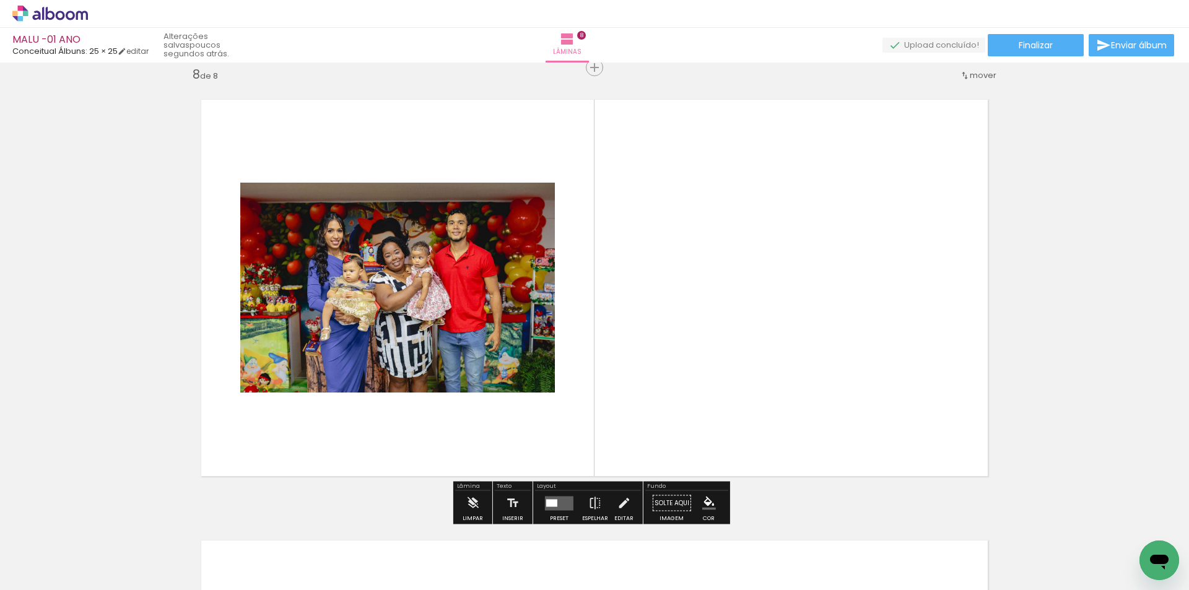
scroll to position [3103, 0]
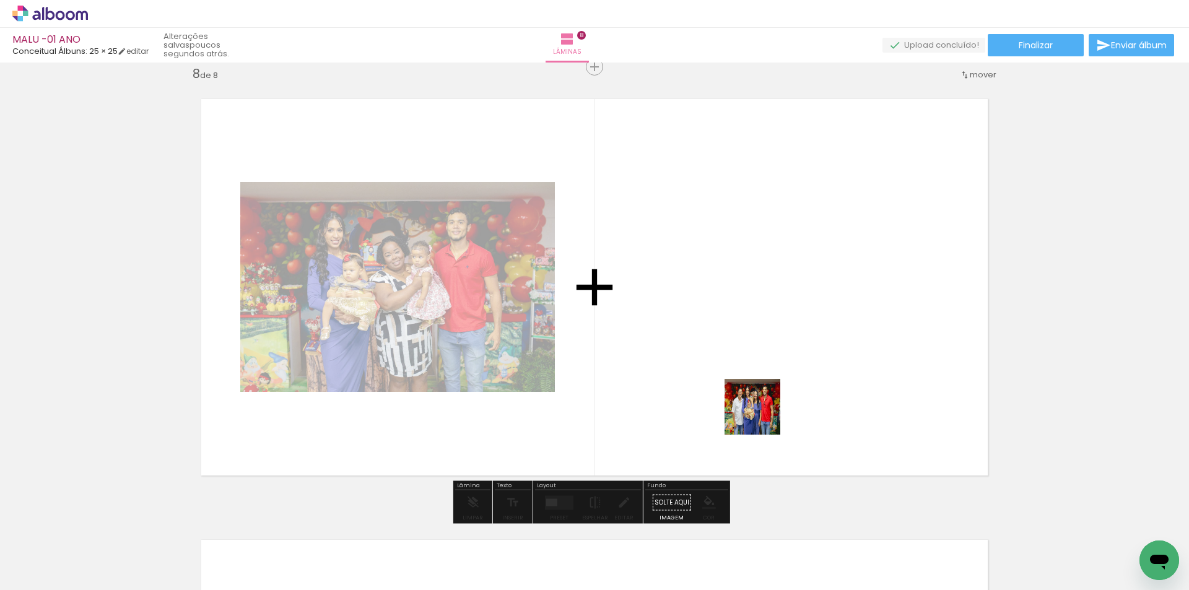
drag, startPoint x: 762, startPoint y: 416, endPoint x: 848, endPoint y: 504, distance: 123.1
click at [699, 281] on quentale-workspace at bounding box center [594, 295] width 1189 height 590
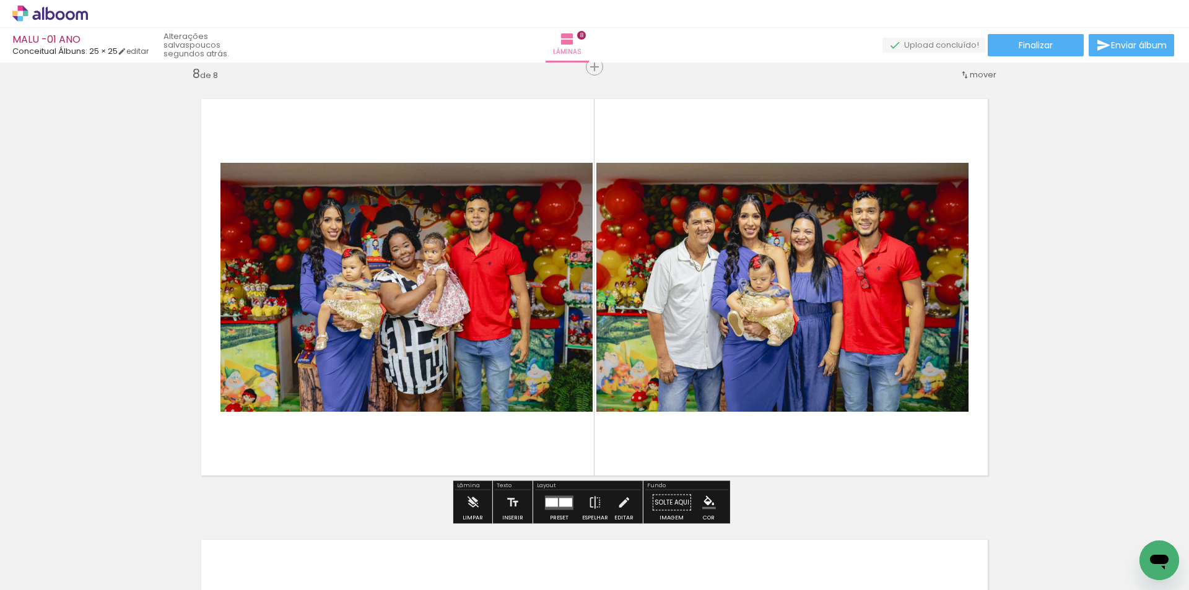
drag, startPoint x: 884, startPoint y: 547, endPoint x: 851, endPoint y: 452, distance: 100.9
click at [757, 300] on quentale-workspace at bounding box center [594, 295] width 1189 height 590
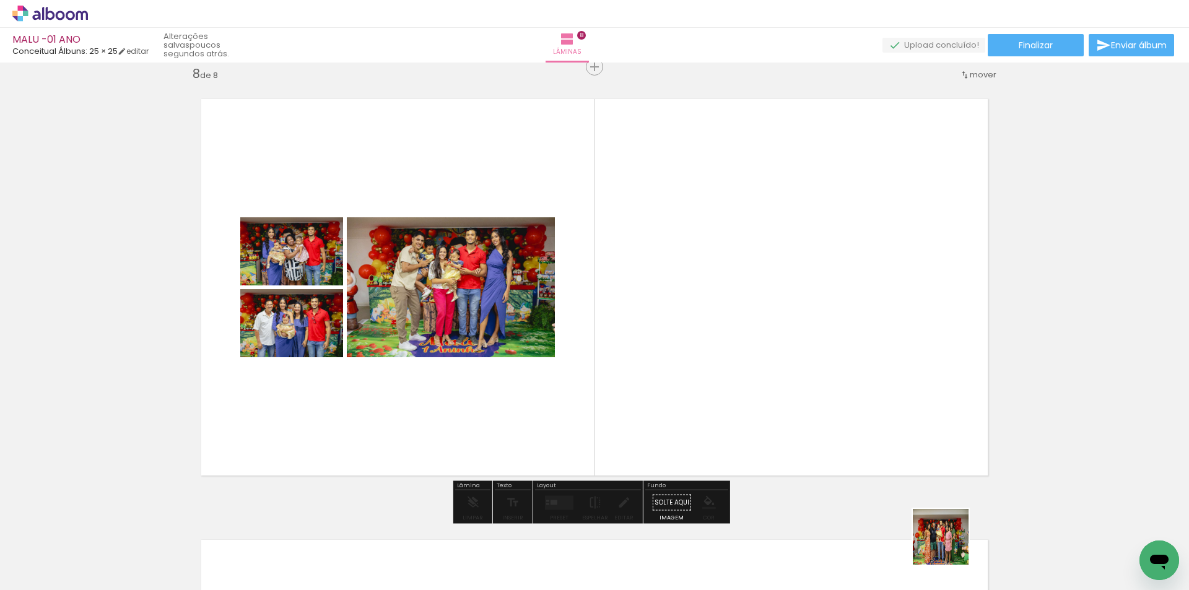
drag, startPoint x: 950, startPoint y: 546, endPoint x: 995, endPoint y: 502, distance: 63.5
click at [697, 279] on quentale-workspace at bounding box center [594, 295] width 1189 height 590
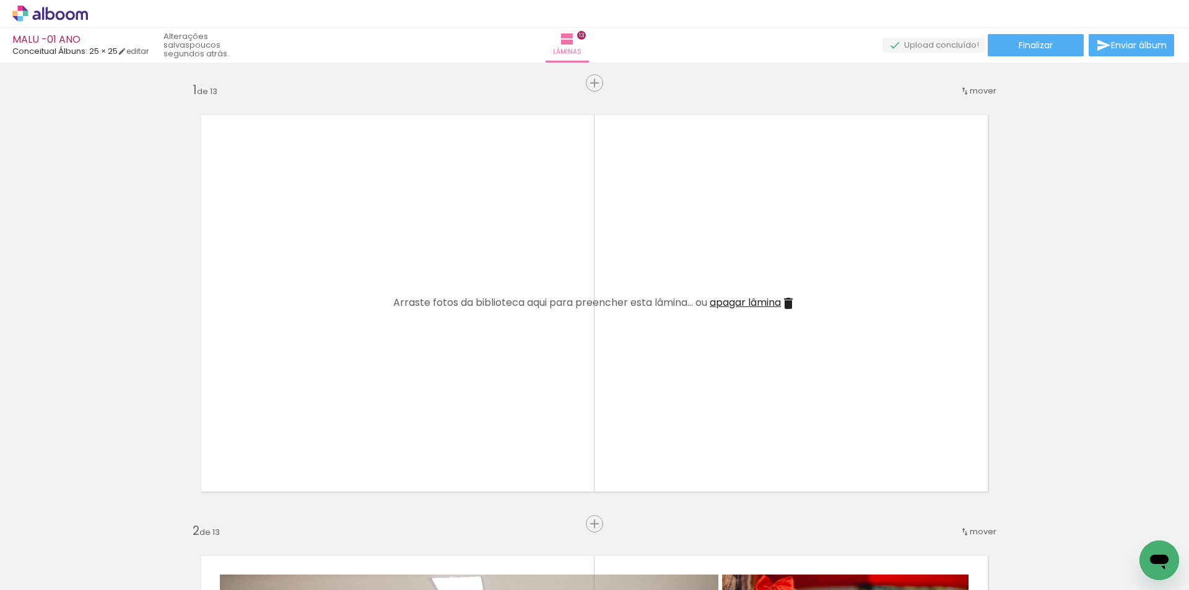
scroll to position [1301, 0]
drag, startPoint x: 1135, startPoint y: 548, endPoint x: 641, endPoint y: 303, distance: 551.2
click html
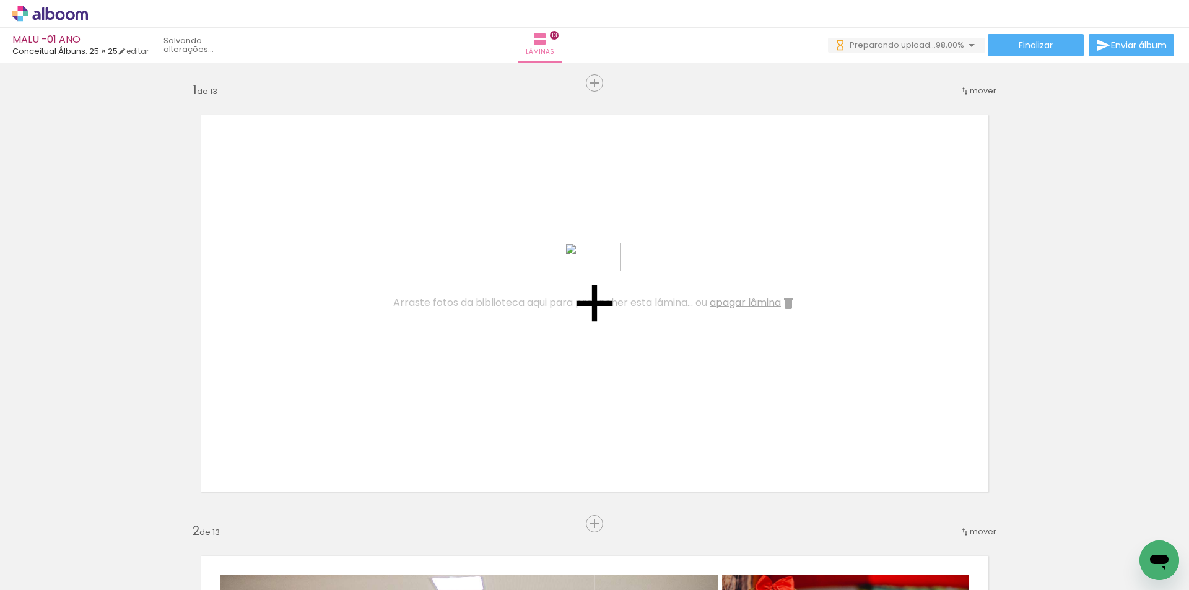
drag, startPoint x: 1126, startPoint y: 539, endPoint x: 602, endPoint y: 280, distance: 584.7
click at [602, 280] on quentale-workspace at bounding box center [594, 295] width 1189 height 590
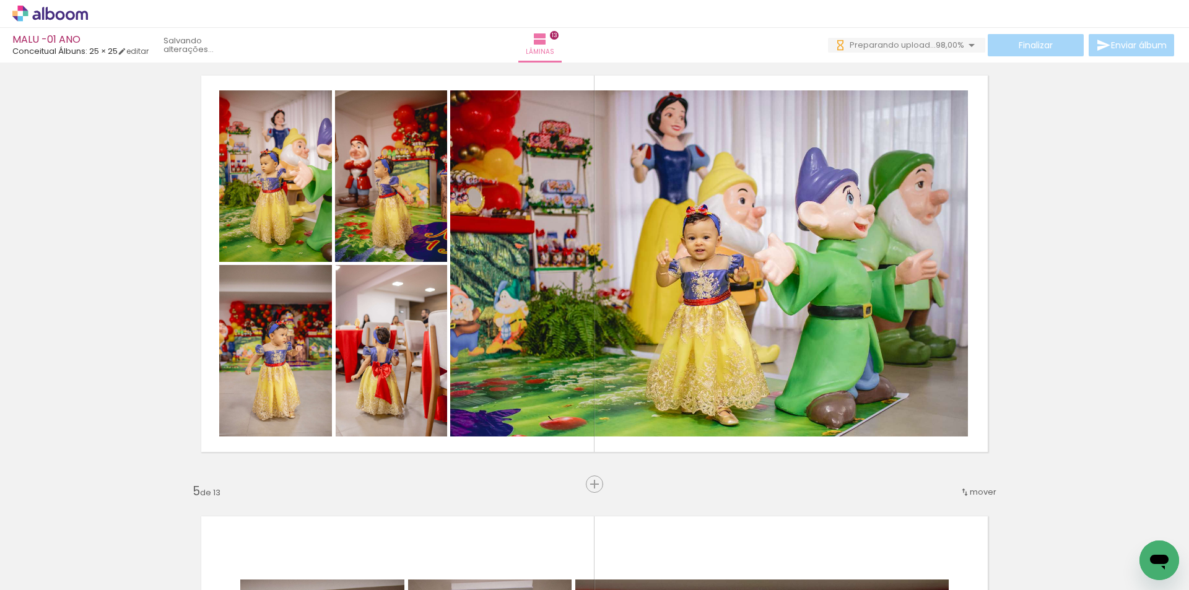
scroll to position [1672, 0]
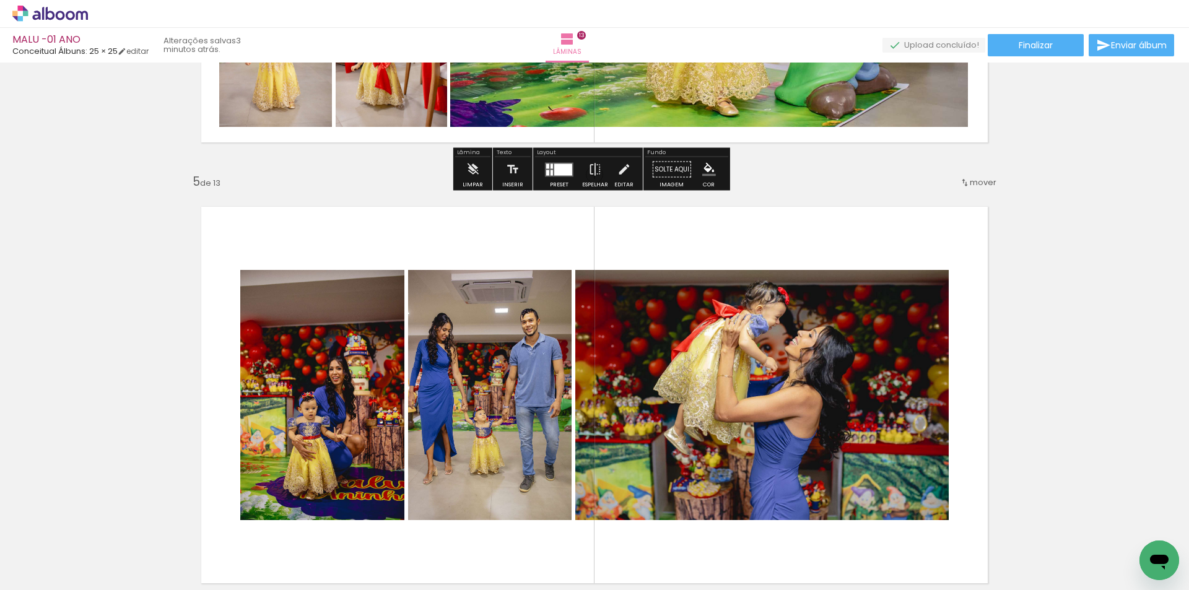
scroll to position [0, 2385]
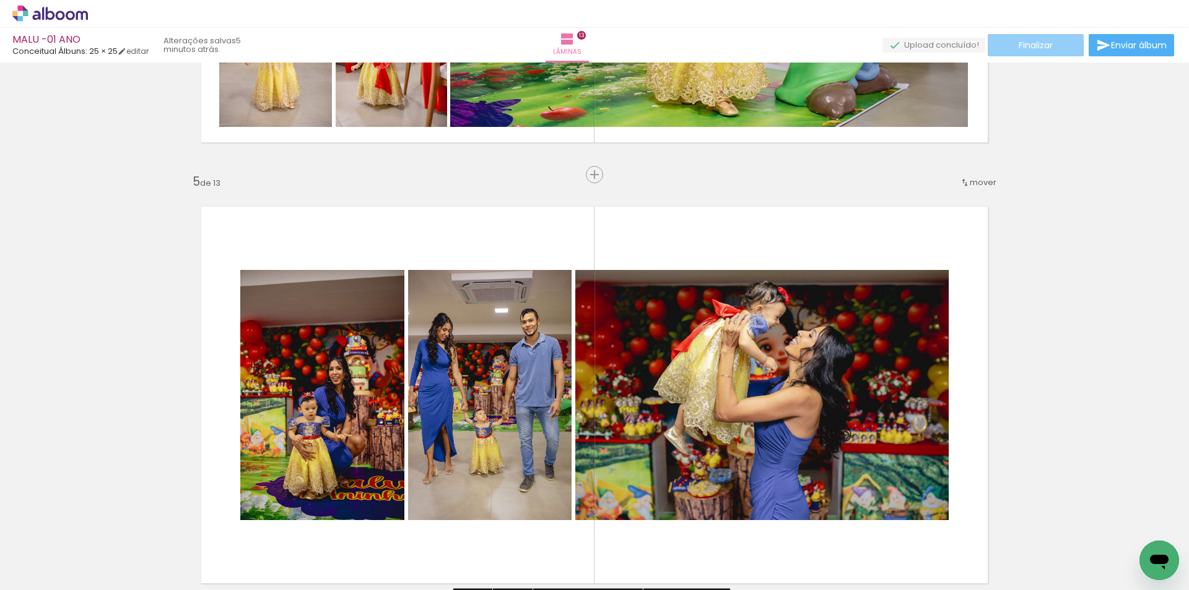
click at [1050, 48] on paper-button "Finalizar" at bounding box center [1036, 45] width 96 height 22
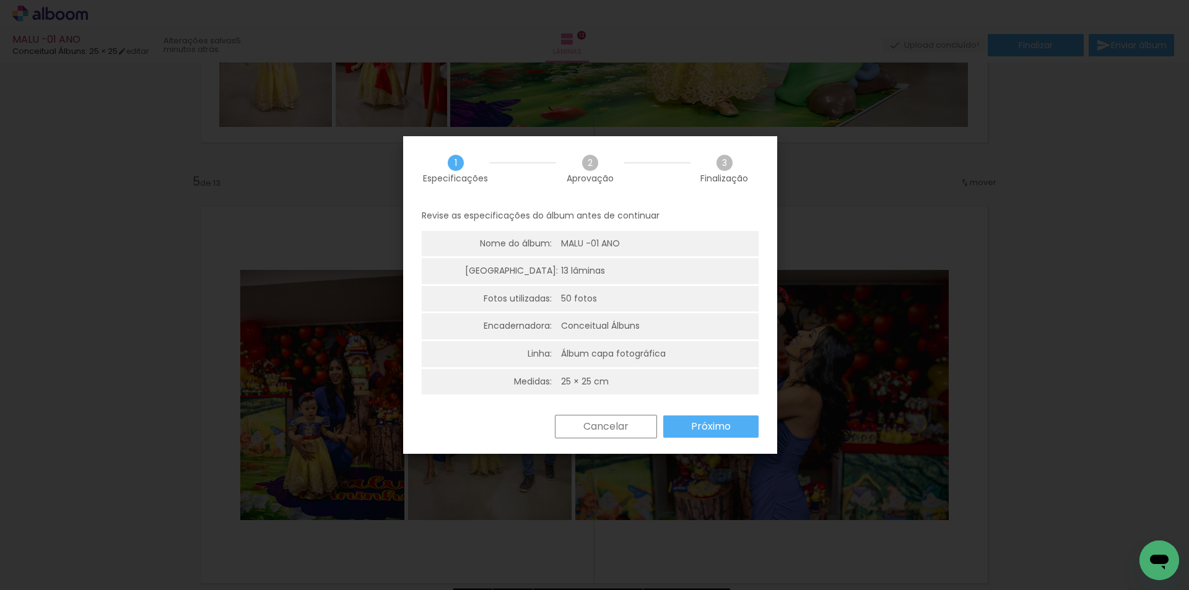
click at [0, 0] on slot "Próximo" at bounding box center [0, 0] width 0 height 0
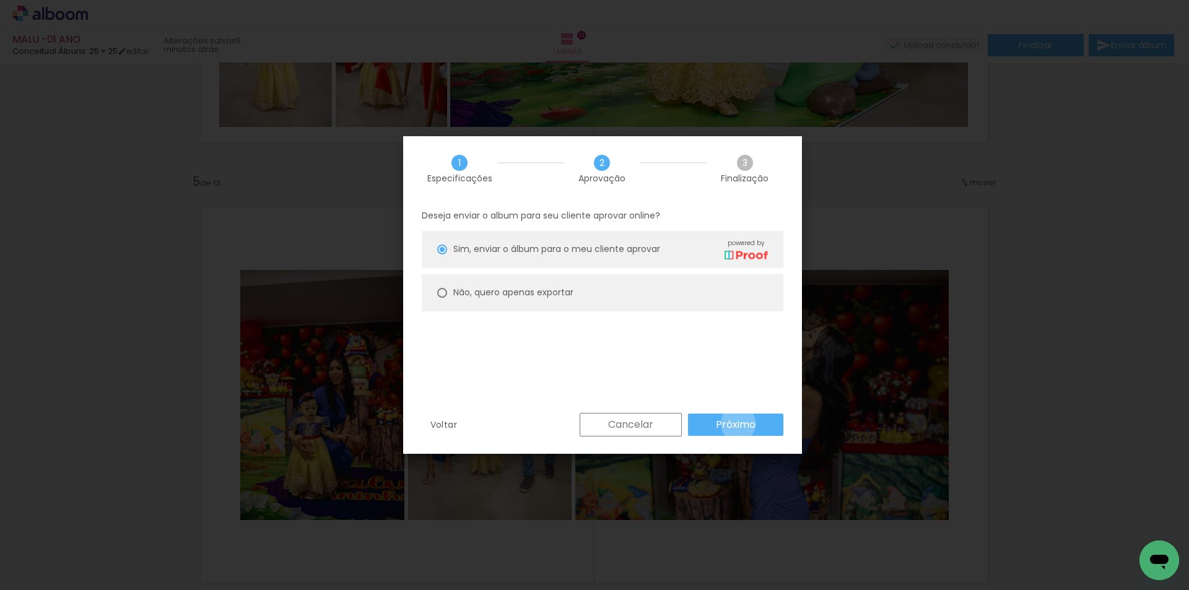
click at [0, 0] on slot "Próximo" at bounding box center [0, 0] width 0 height 0
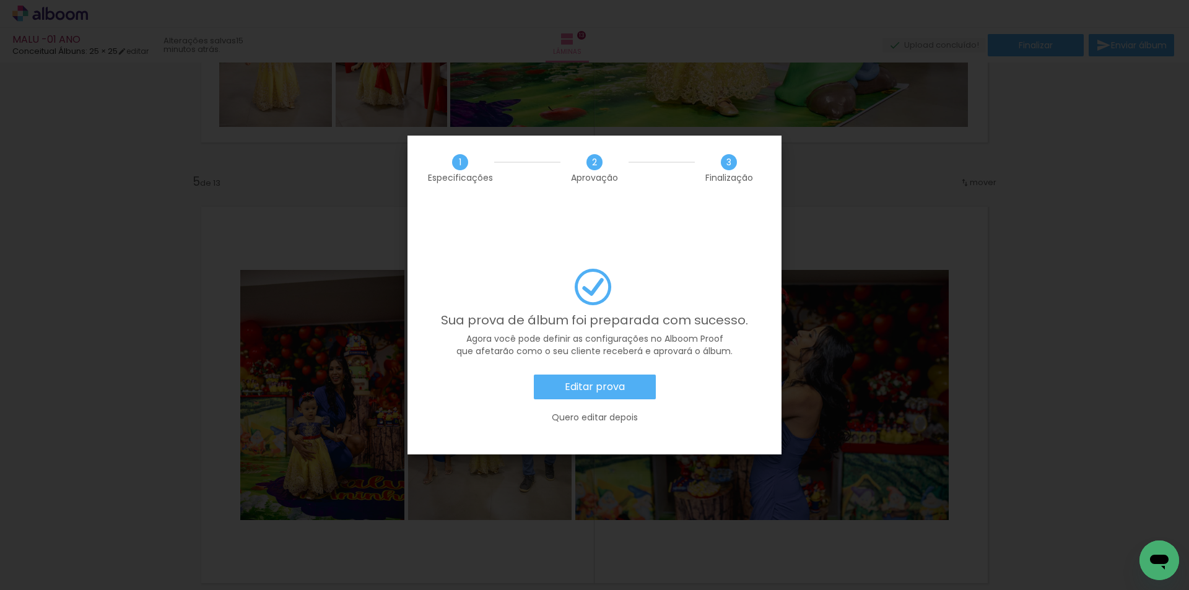
scroll to position [0, 2385]
click at [0, 0] on slot "Editar prova" at bounding box center [0, 0] width 0 height 0
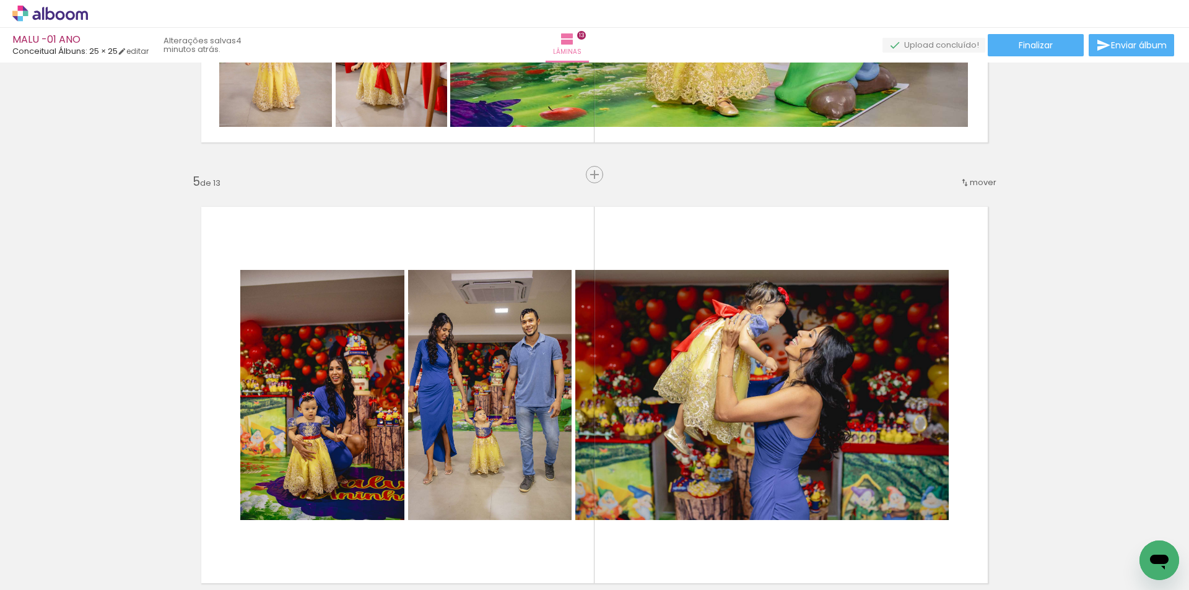
scroll to position [1548, 0]
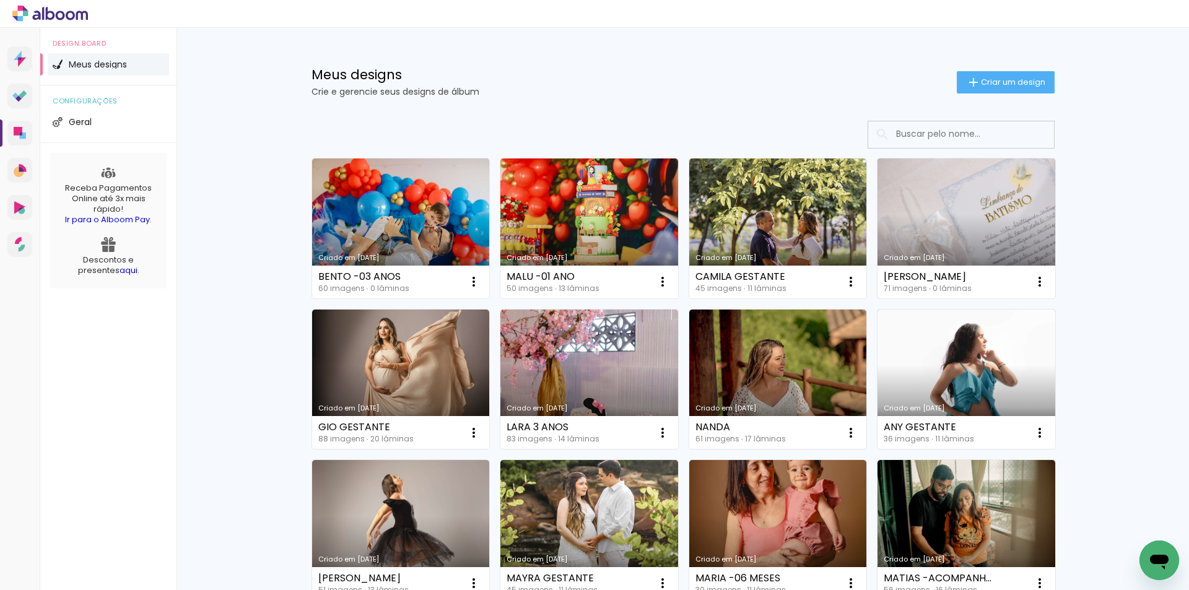
click at [948, 220] on link "Criado em [DATE]" at bounding box center [967, 229] width 178 height 140
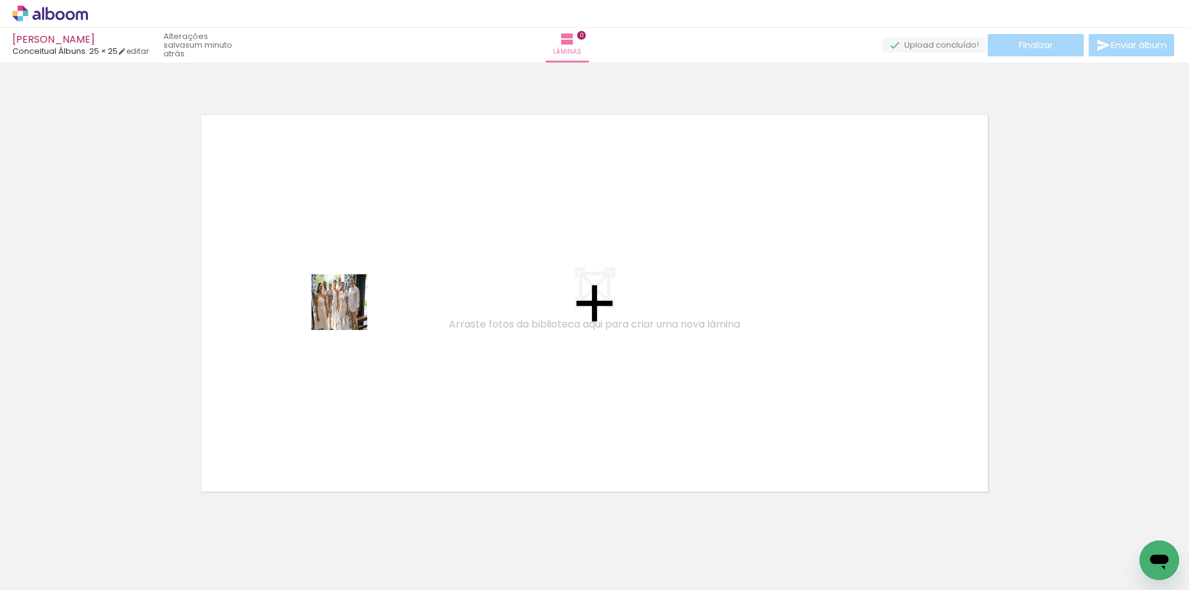
drag, startPoint x: 200, startPoint y: 551, endPoint x: 365, endPoint y: 287, distance: 311.1
click at [365, 287] on quentale-workspace at bounding box center [594, 295] width 1189 height 590
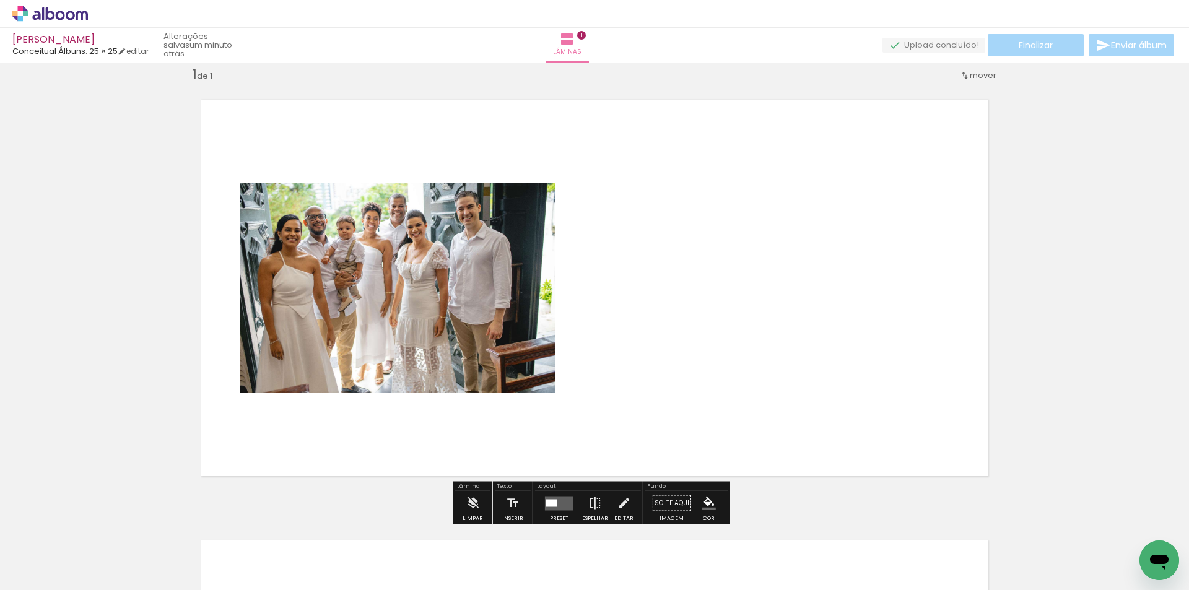
scroll to position [16, 0]
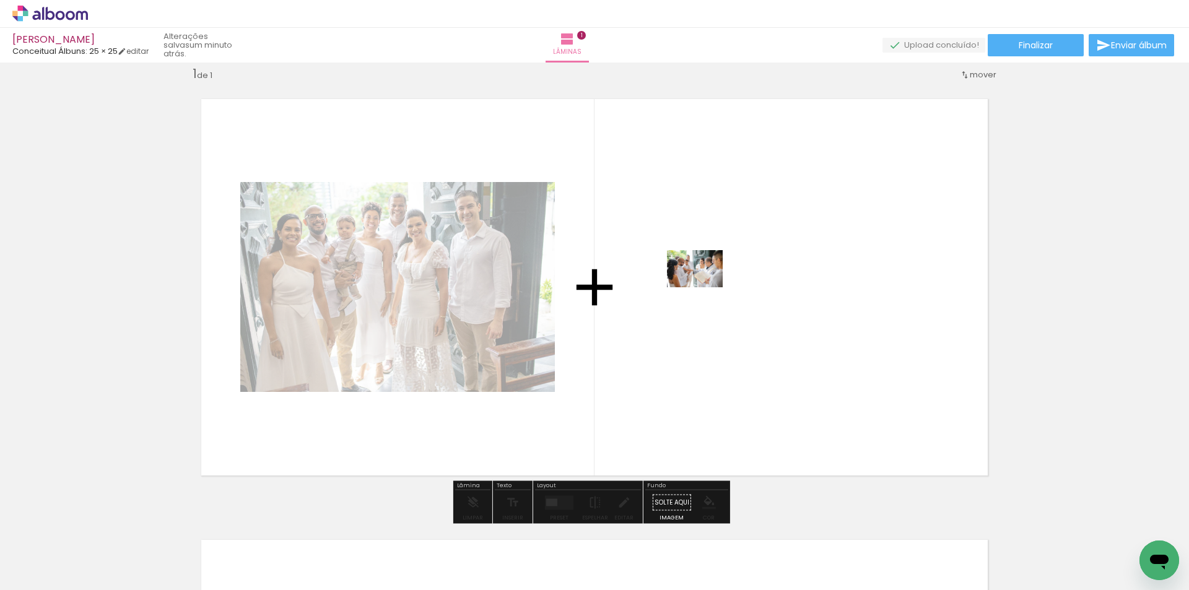
drag, startPoint x: 269, startPoint y: 556, endPoint x: 706, endPoint y: 278, distance: 518.2
click at [706, 278] on quentale-workspace at bounding box center [594, 295] width 1189 height 590
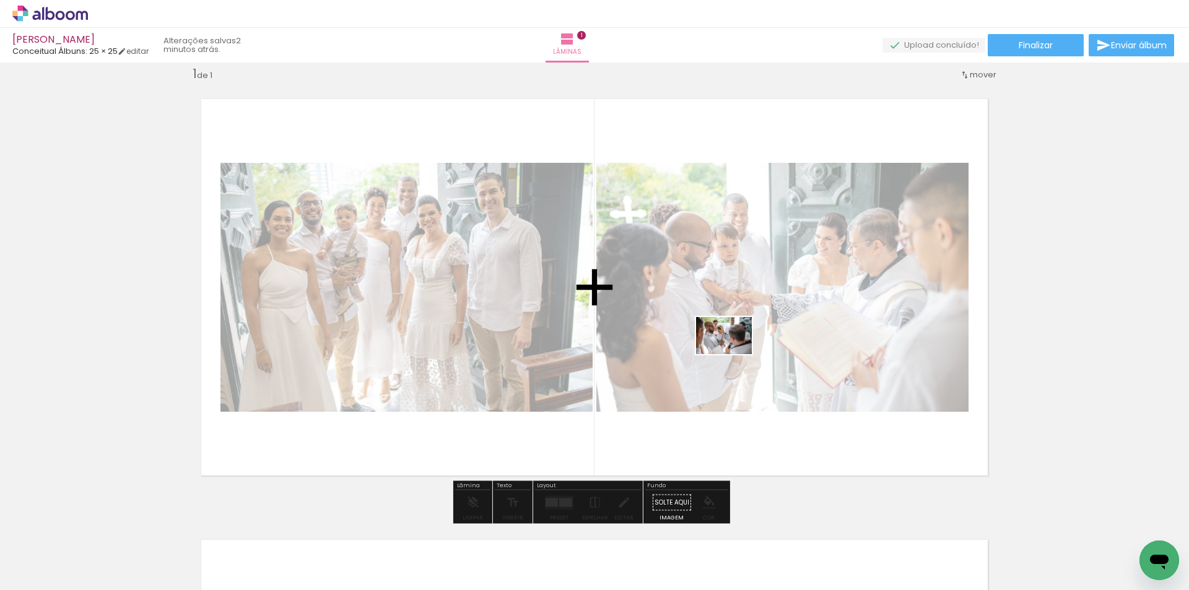
drag, startPoint x: 347, startPoint y: 557, endPoint x: 733, endPoint y: 354, distance: 436.1
click at [733, 354] on quentale-workspace at bounding box center [594, 295] width 1189 height 590
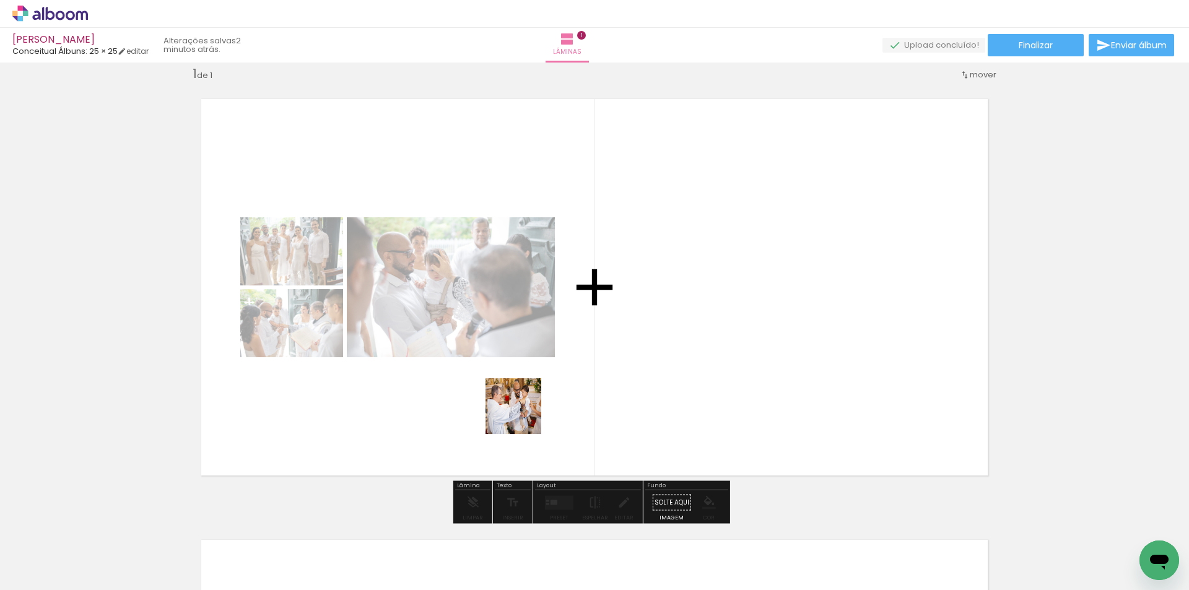
drag, startPoint x: 406, startPoint y: 554, endPoint x: 657, endPoint y: 321, distance: 341.4
click at [657, 321] on quentale-workspace at bounding box center [594, 295] width 1189 height 590
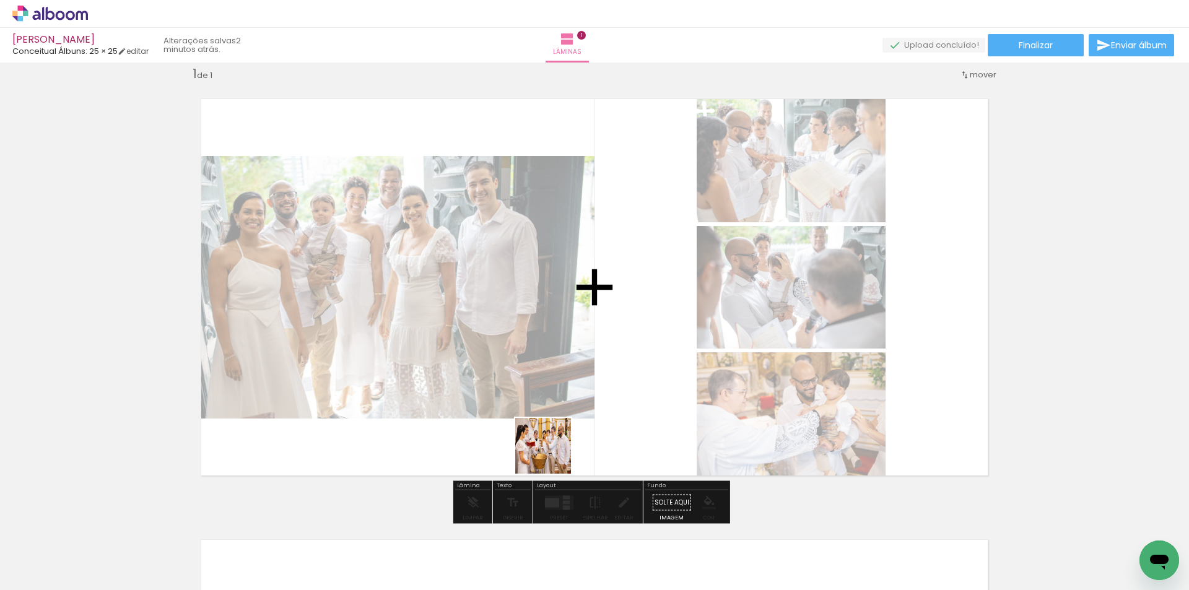
drag, startPoint x: 473, startPoint y: 559, endPoint x: 671, endPoint y: 349, distance: 288.3
click at [671, 349] on quentale-workspace at bounding box center [594, 295] width 1189 height 590
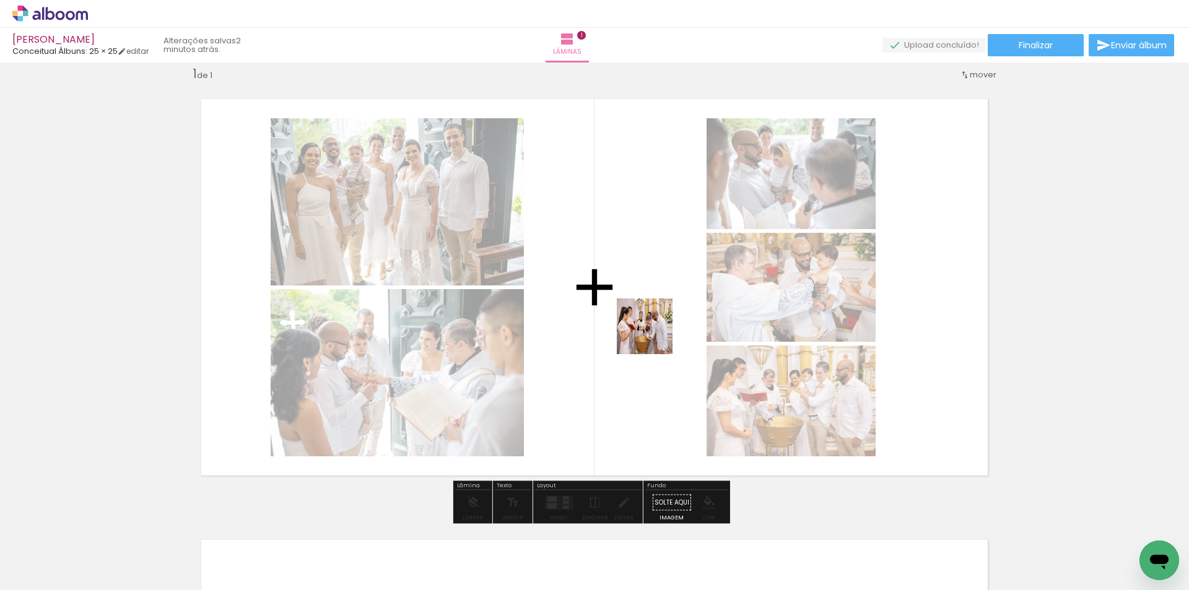
drag, startPoint x: 573, startPoint y: 473, endPoint x: 654, endPoint y: 335, distance: 160.2
click at [654, 335] on quentale-workspace at bounding box center [594, 295] width 1189 height 590
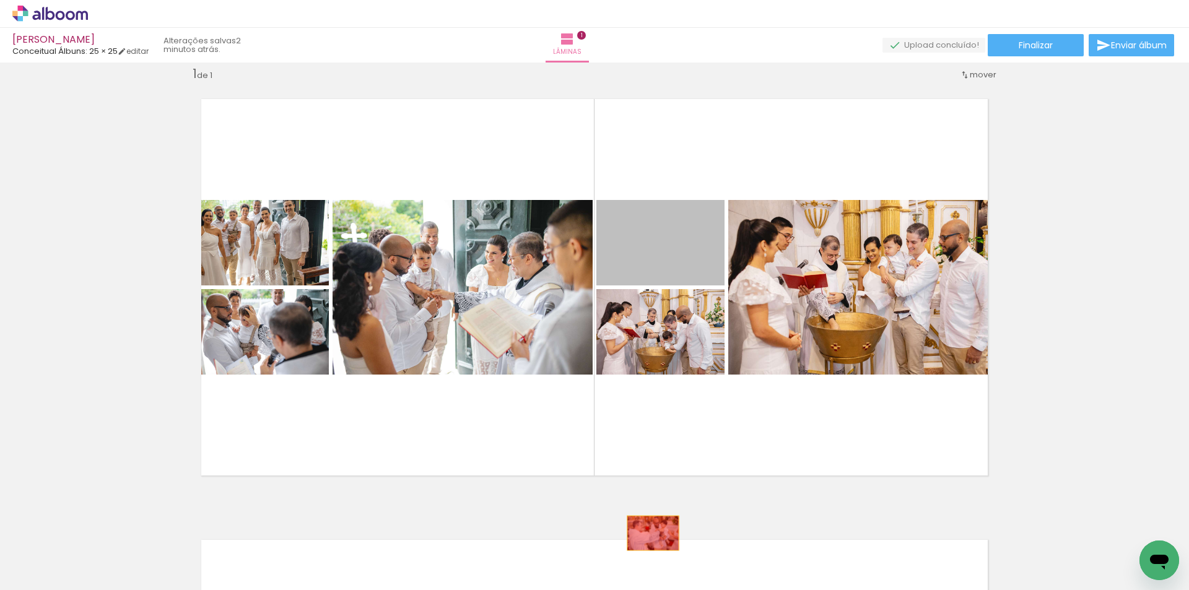
drag, startPoint x: 696, startPoint y: 250, endPoint x: 648, endPoint y: 533, distance: 286.9
click at [648, 533] on quentale-workspace at bounding box center [594, 295] width 1189 height 590
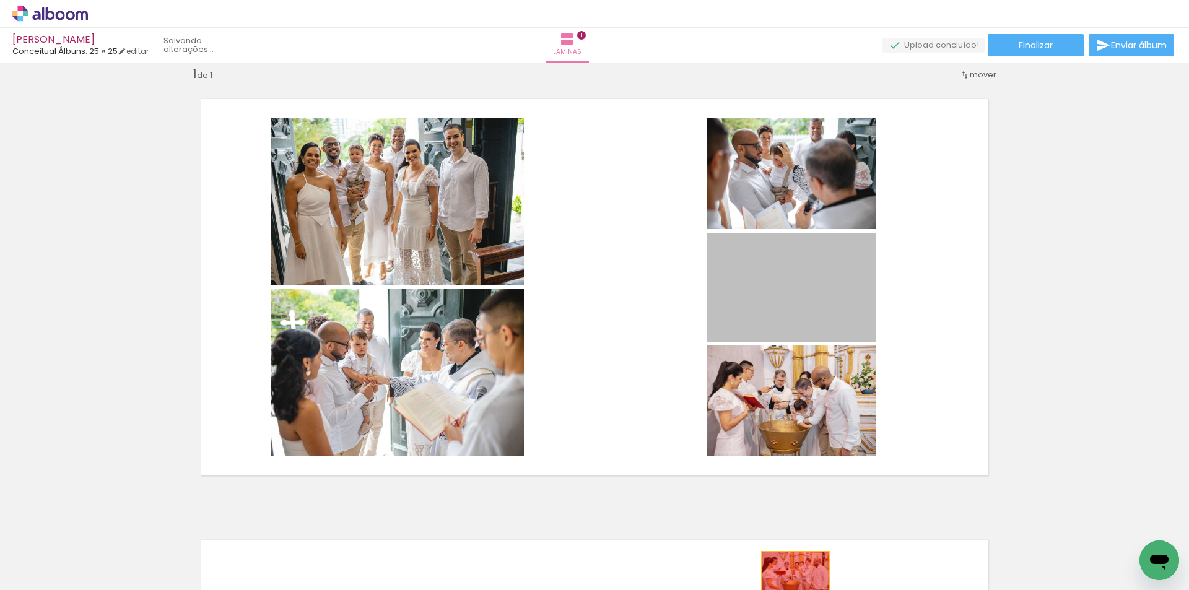
drag, startPoint x: 778, startPoint y: 276, endPoint x: 791, endPoint y: 574, distance: 297.6
click at [791, 574] on quentale-workspace at bounding box center [594, 295] width 1189 height 590
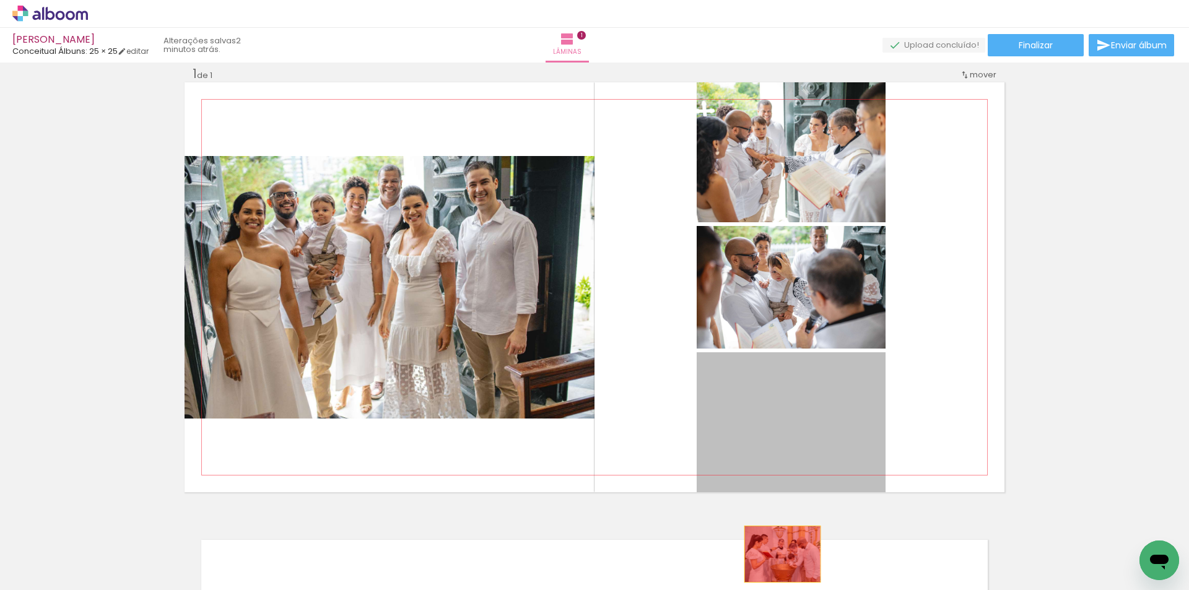
drag, startPoint x: 797, startPoint y: 414, endPoint x: 778, endPoint y: 554, distance: 141.9
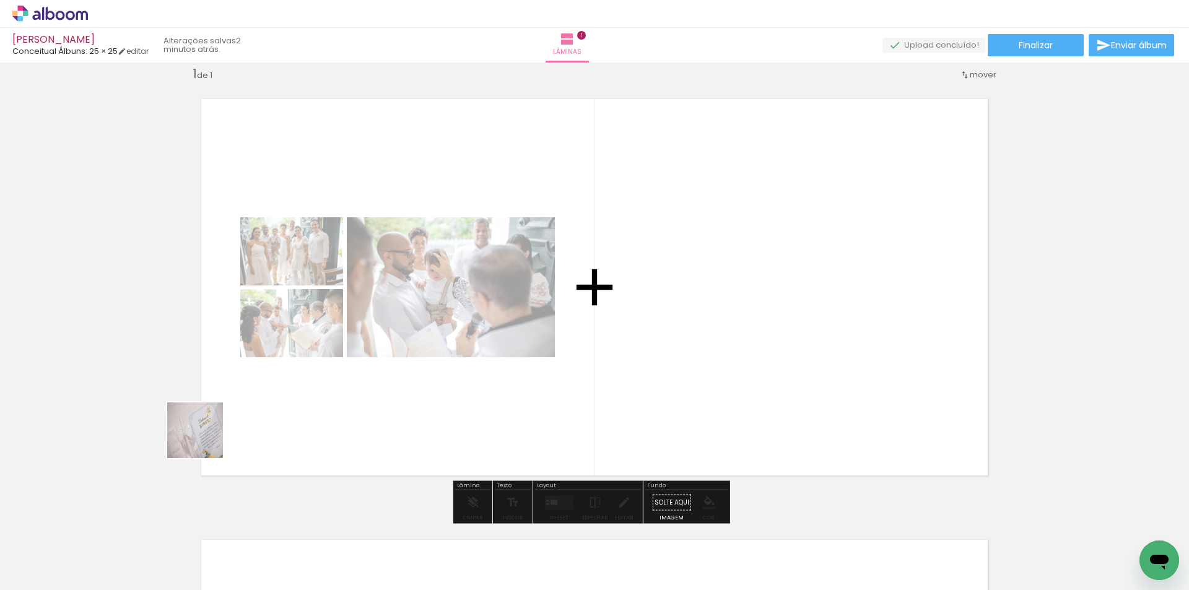
drag, startPoint x: 126, startPoint y: 551, endPoint x: 376, endPoint y: 305, distance: 351.2
click at [376, 305] on quentale-workspace at bounding box center [594, 295] width 1189 height 590
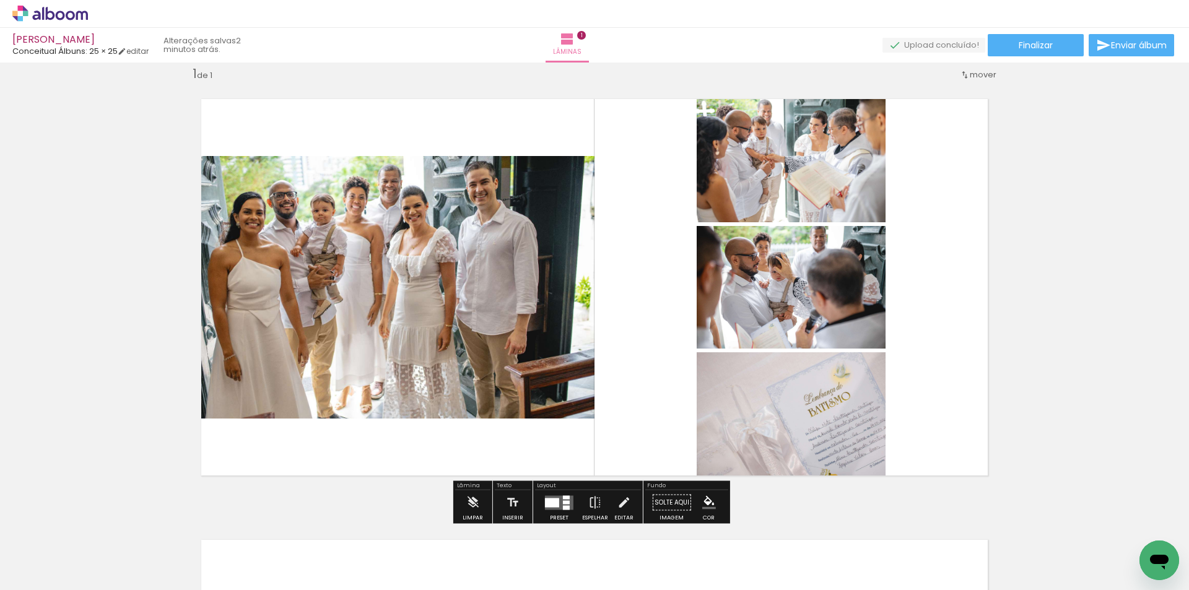
click at [554, 506] on div at bounding box center [552, 502] width 14 height 9
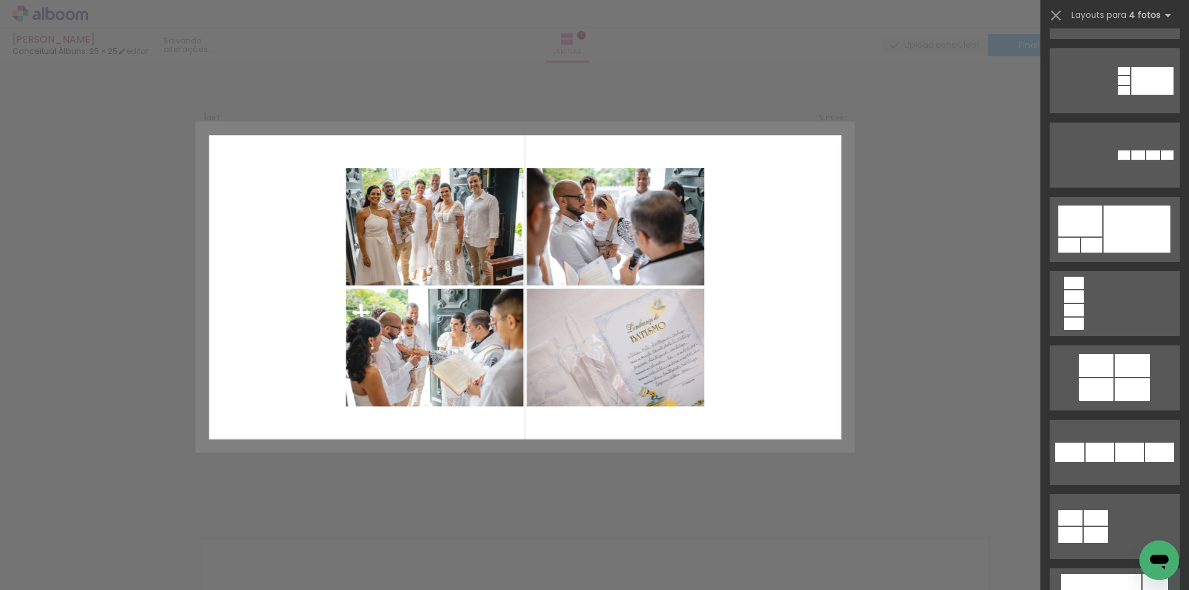
scroll to position [2539, 0]
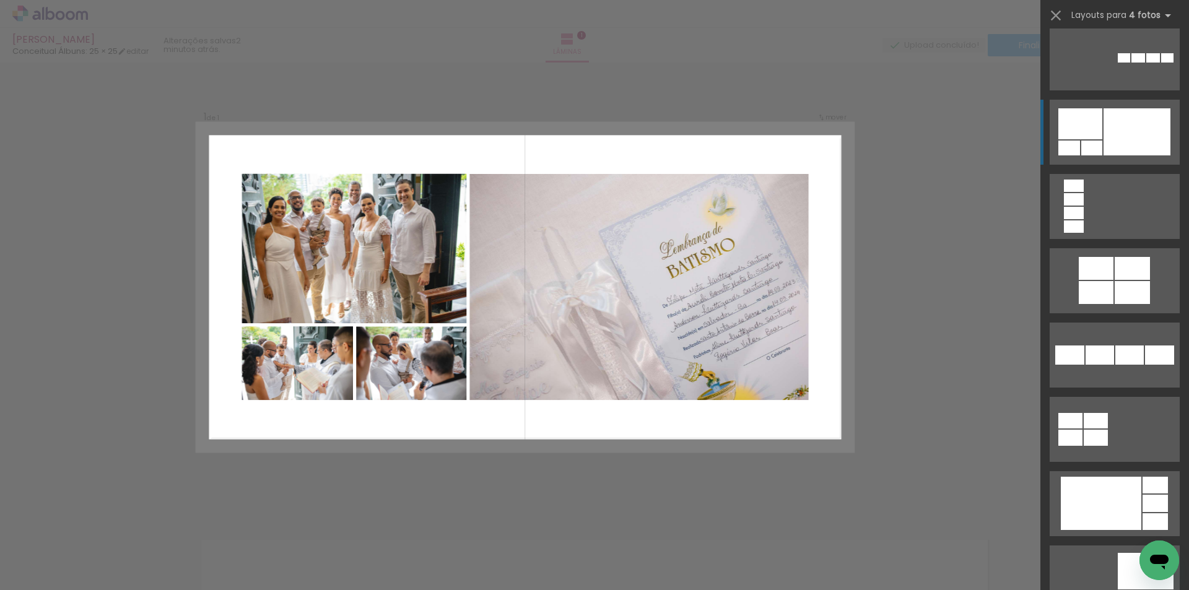
click at [1105, 248] on quentale-layouter at bounding box center [1115, 280] width 130 height 65
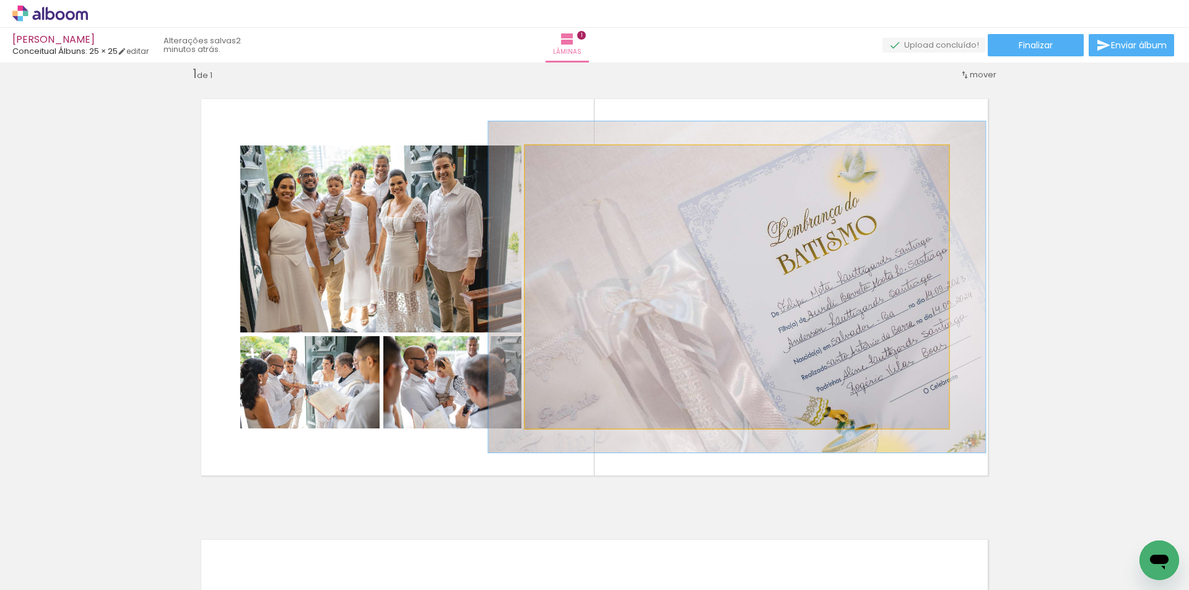
drag, startPoint x: 552, startPoint y: 162, endPoint x: 560, endPoint y: 164, distance: 7.8
type paper-slider "117"
click at [560, 164] on div at bounding box center [562, 159] width 20 height 20
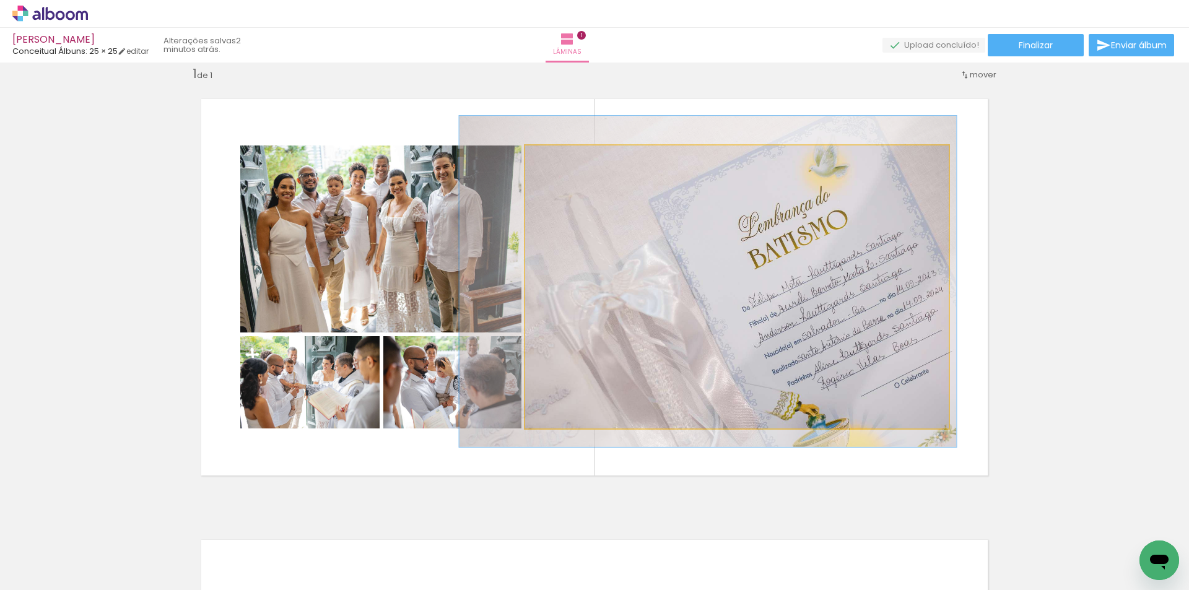
drag, startPoint x: 770, startPoint y: 253, endPoint x: 764, endPoint y: 253, distance: 6.2
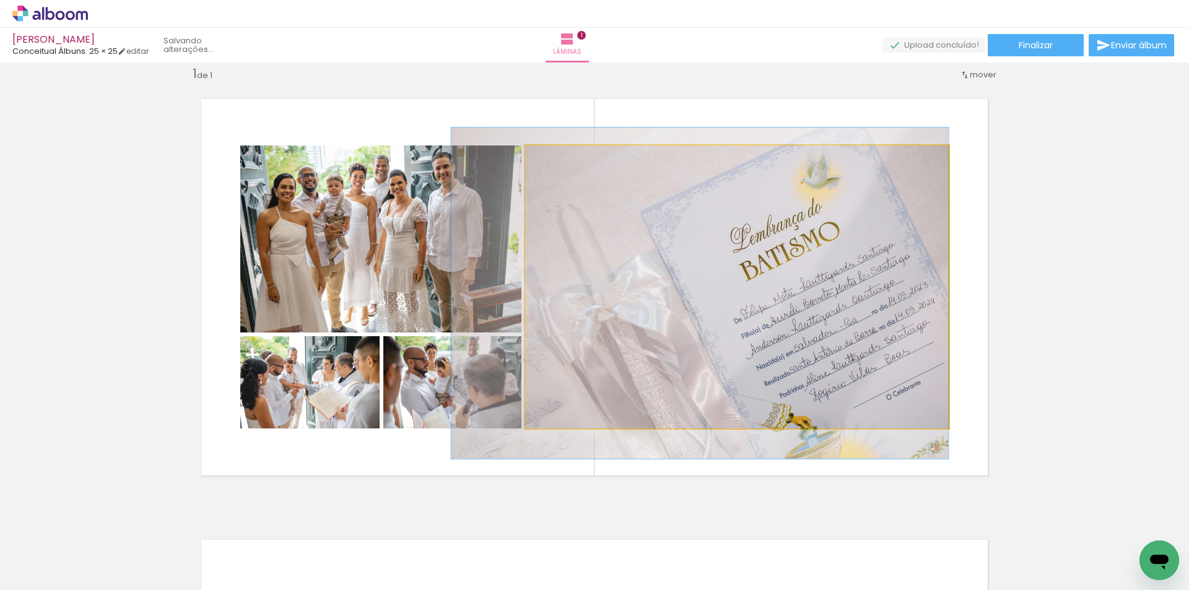
drag, startPoint x: 918, startPoint y: 316, endPoint x: 901, endPoint y: 328, distance: 20.4
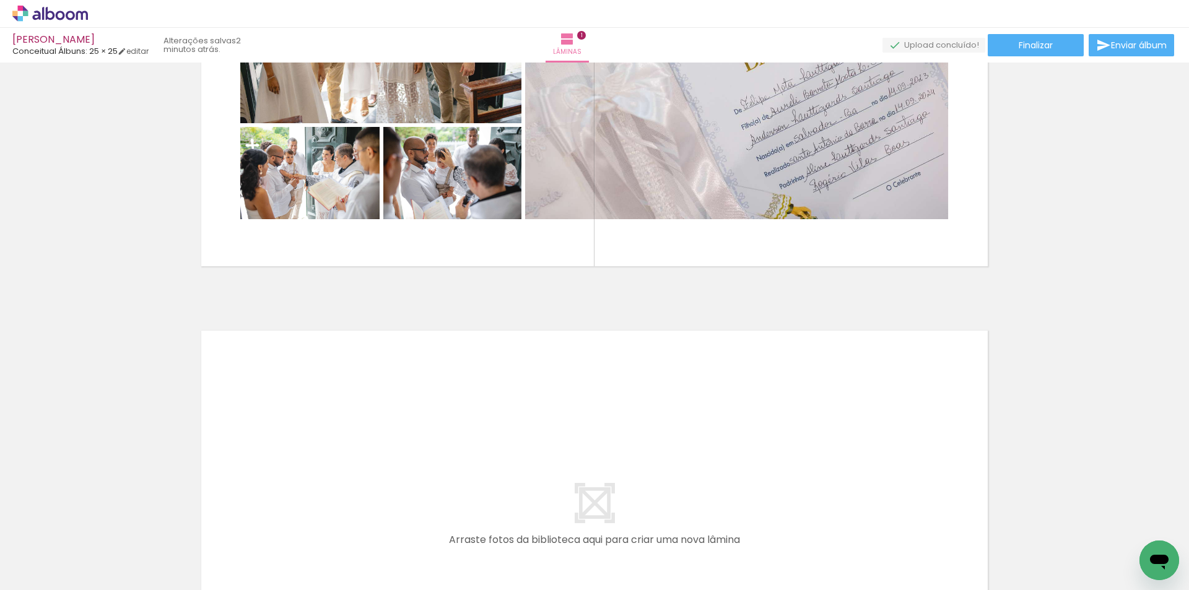
scroll to position [248, 0]
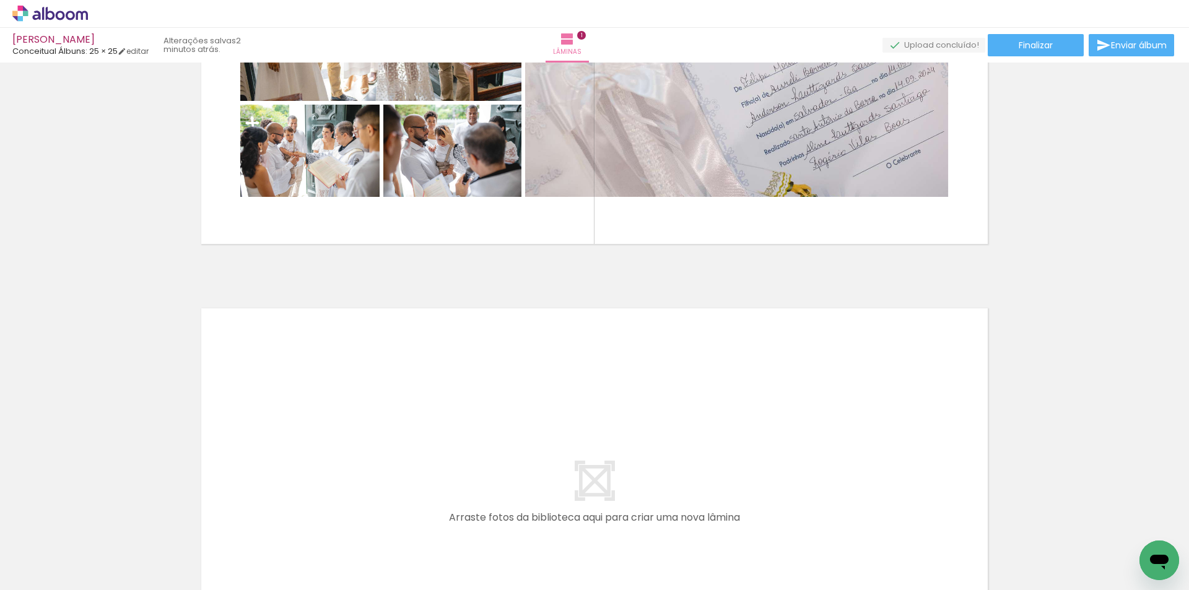
drag, startPoint x: 414, startPoint y: 542, endPoint x: 497, endPoint y: 542, distance: 83.0
click at [427, 349] on quentale-workspace at bounding box center [594, 295] width 1189 height 590
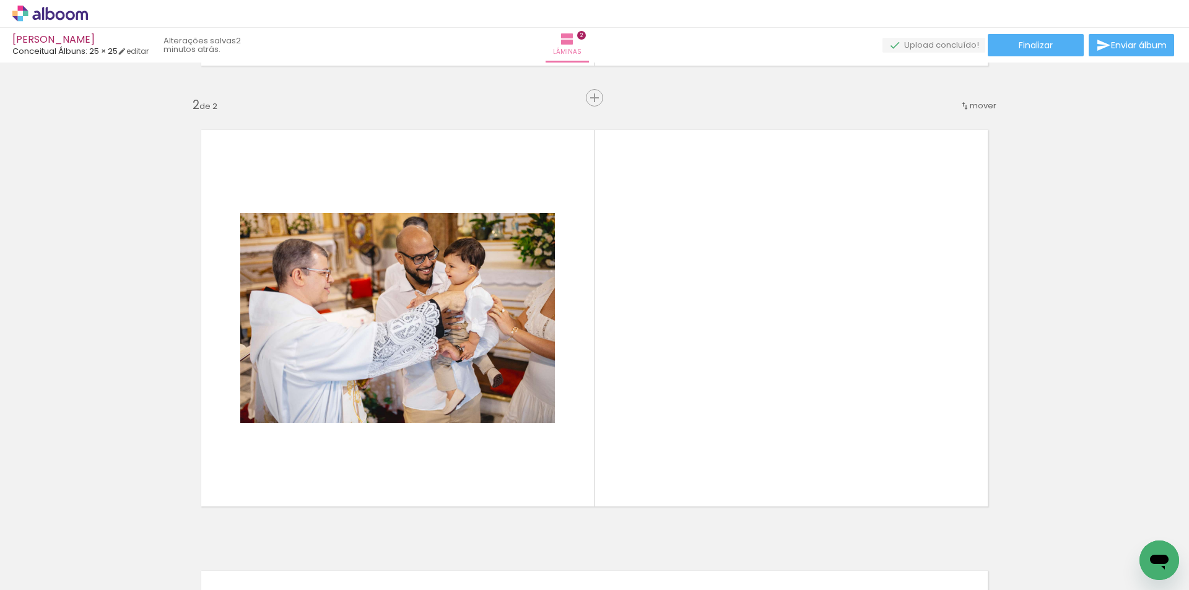
scroll to position [457, 0]
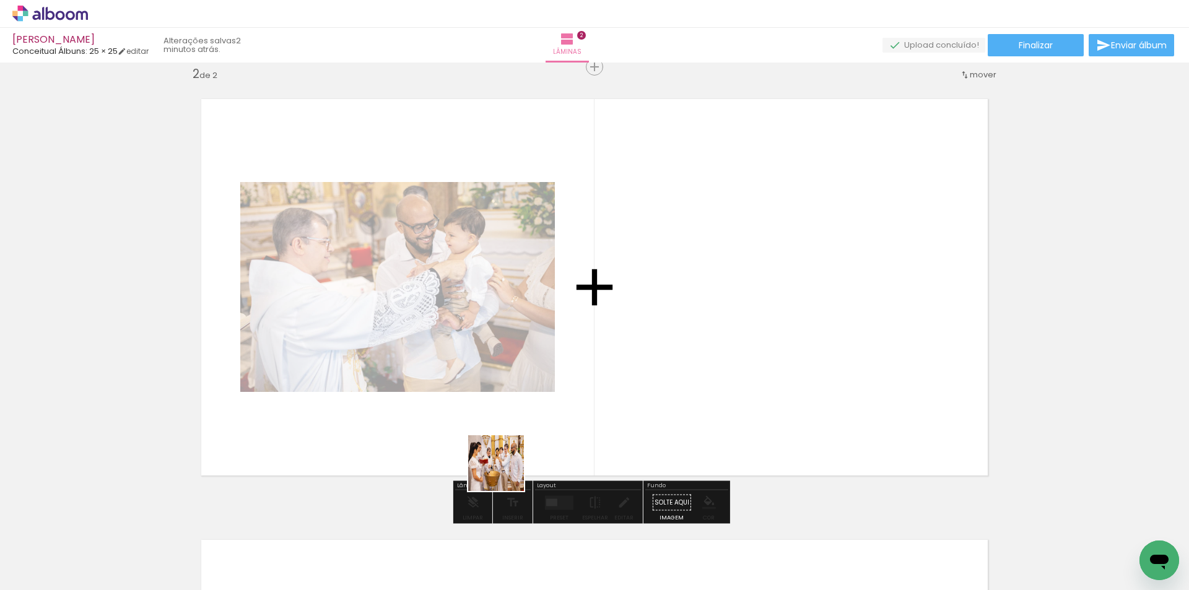
drag, startPoint x: 482, startPoint y: 544, endPoint x: 568, endPoint y: 545, distance: 86.1
click at [551, 391] on quentale-workspace at bounding box center [594, 295] width 1189 height 590
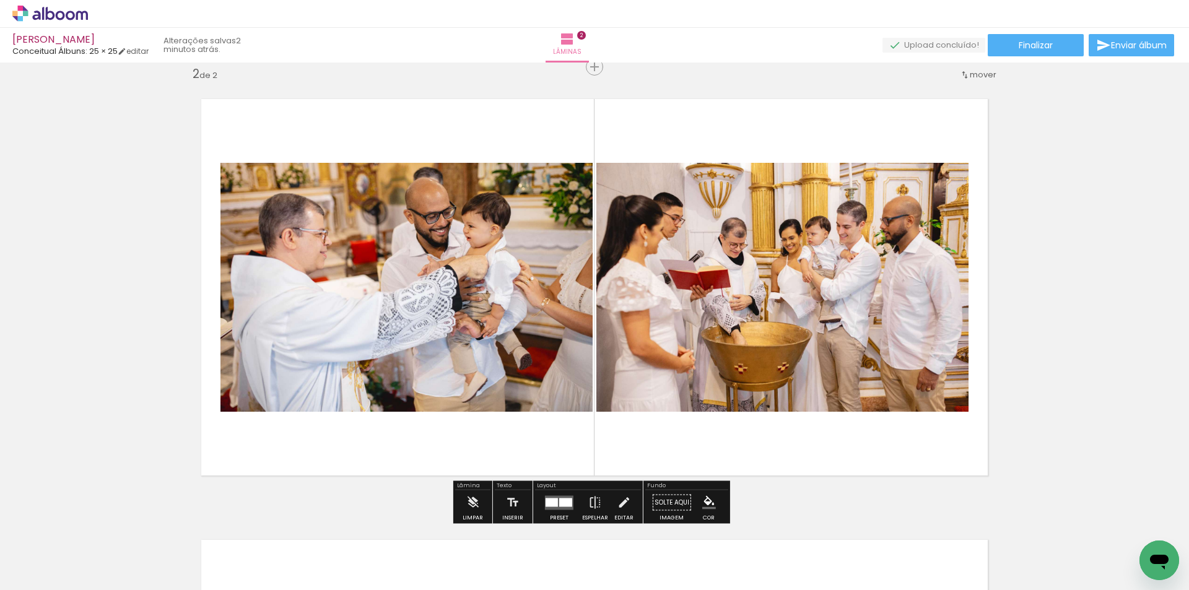
drag, startPoint x: 546, startPoint y: 554, endPoint x: 637, endPoint y: 518, distance: 97.9
click at [666, 318] on quentale-workspace at bounding box center [594, 295] width 1189 height 590
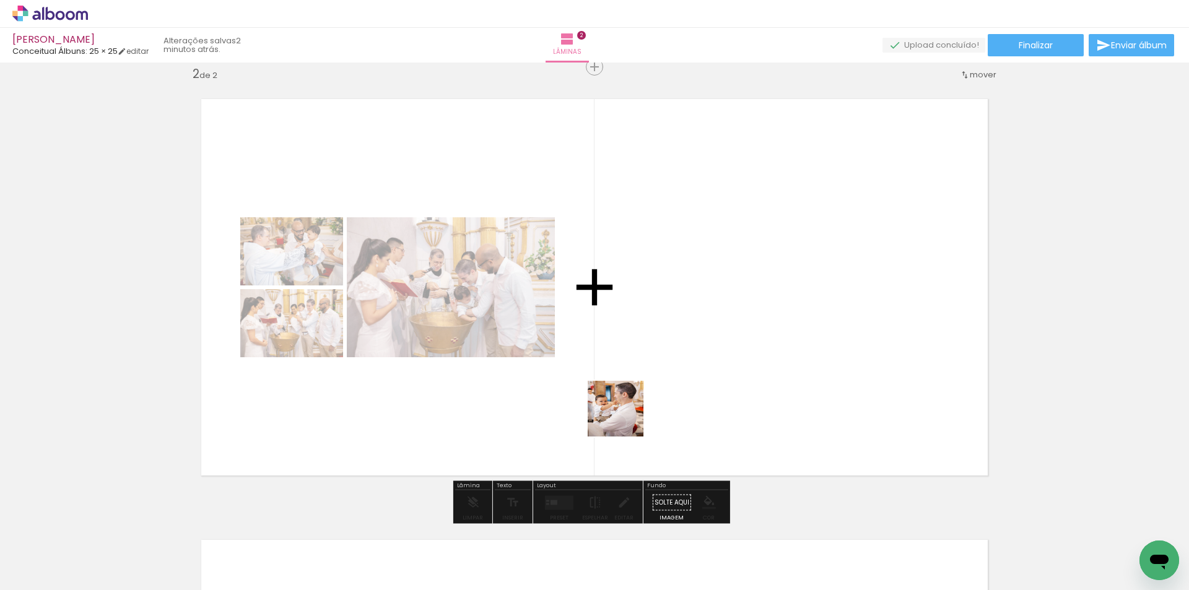
drag, startPoint x: 625, startPoint y: 418, endPoint x: 654, endPoint y: 351, distance: 73.5
click at [654, 351] on quentale-workspace at bounding box center [594, 295] width 1189 height 590
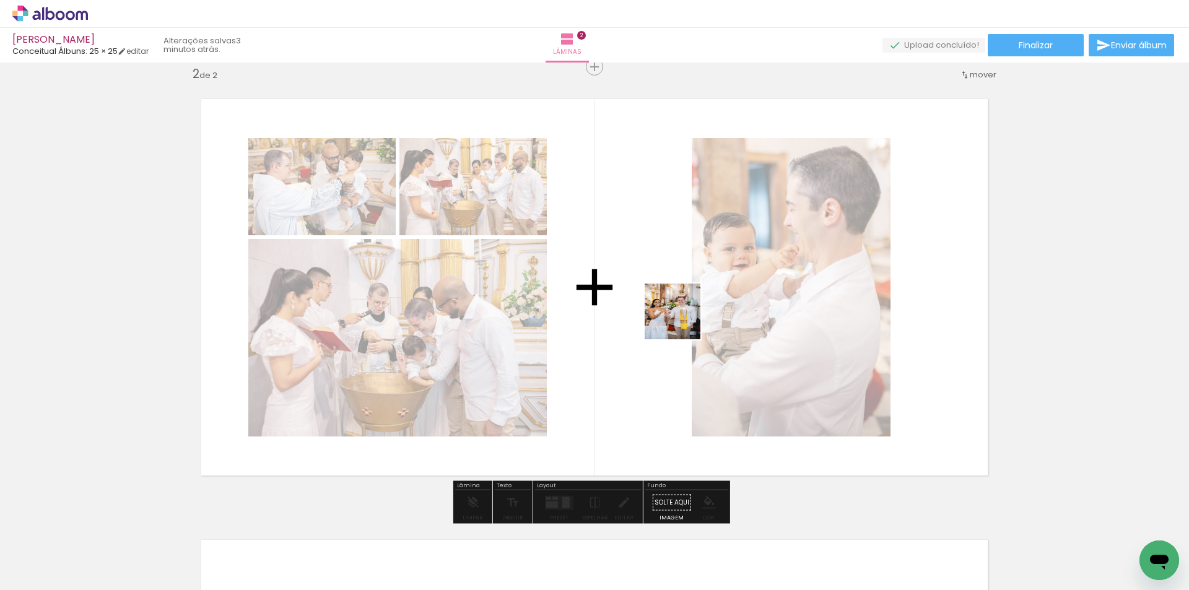
drag, startPoint x: 676, startPoint y: 543, endPoint x: 948, endPoint y: 325, distance: 348.5
click at [682, 320] on quentale-workspace at bounding box center [594, 295] width 1189 height 590
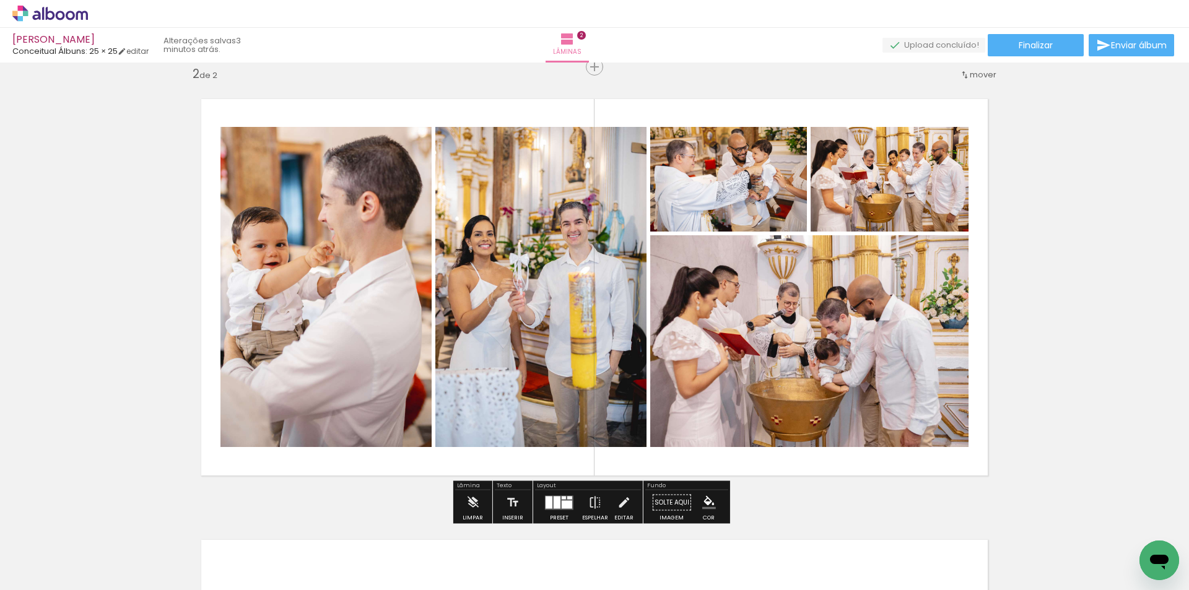
click at [565, 502] on div at bounding box center [567, 504] width 11 height 8
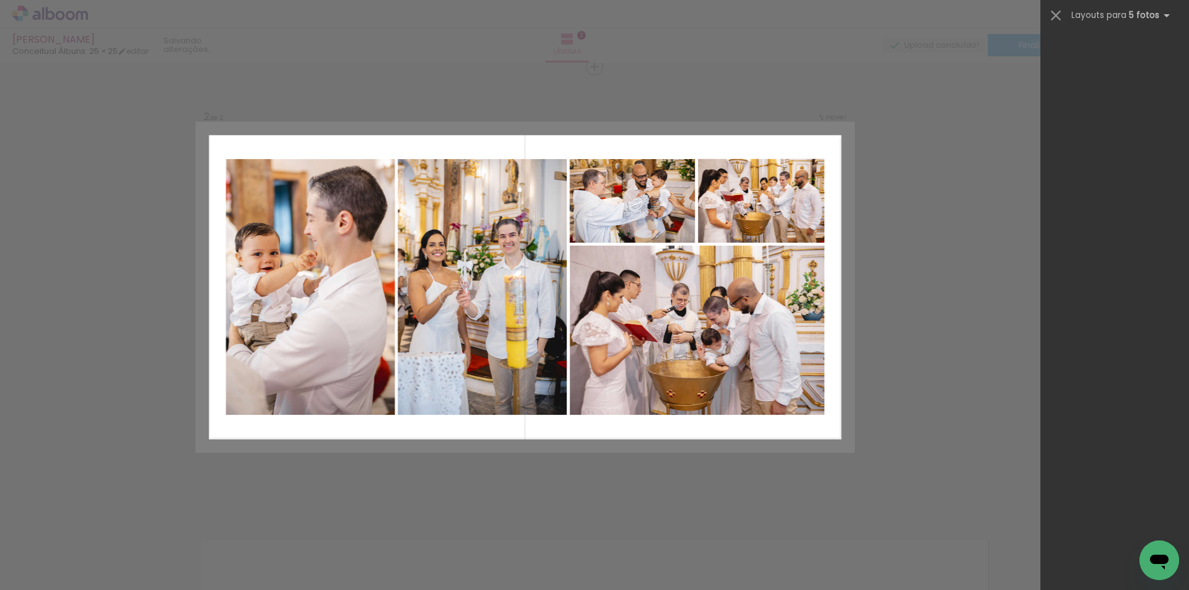
scroll to position [0, 0]
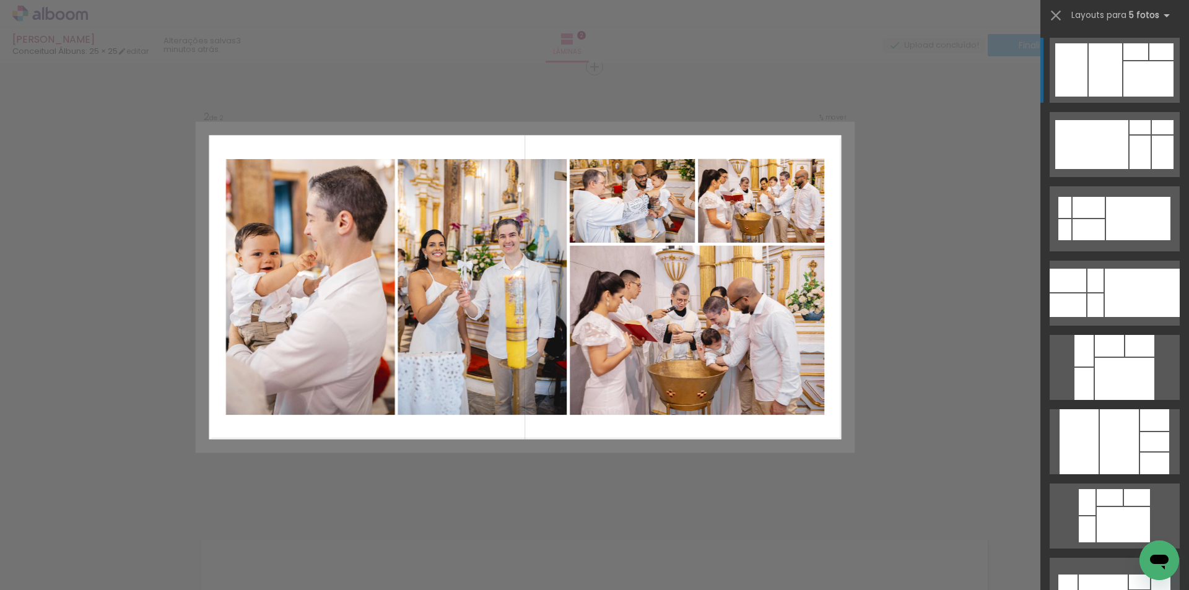
click at [674, 487] on div "Confirmar Cancelar" at bounding box center [594, 281] width 1189 height 1353
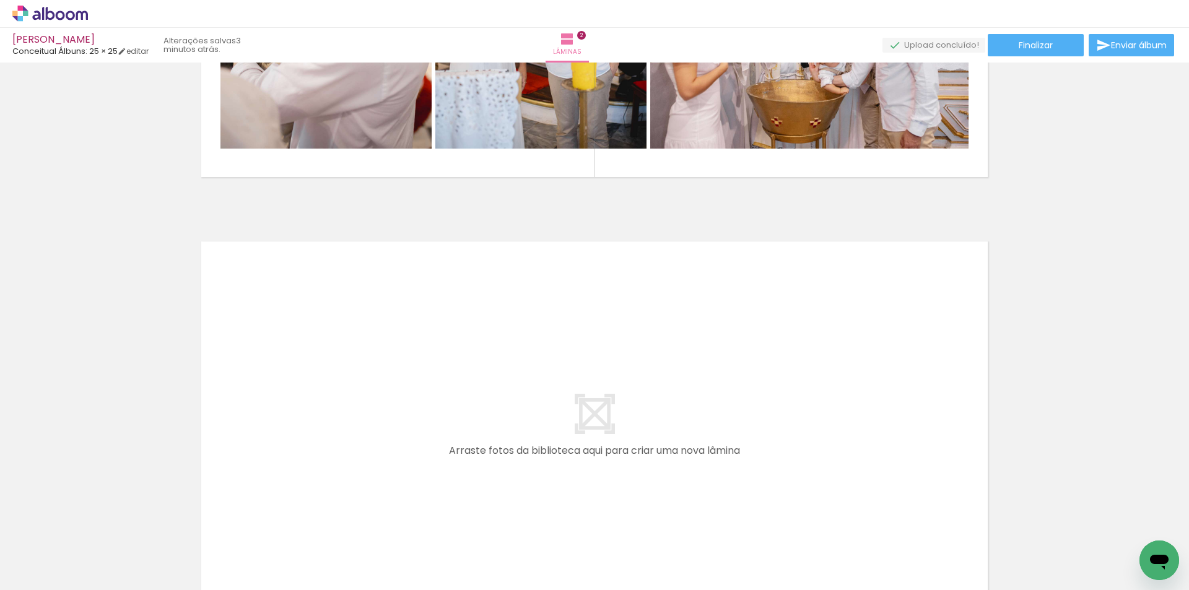
scroll to position [767, 0]
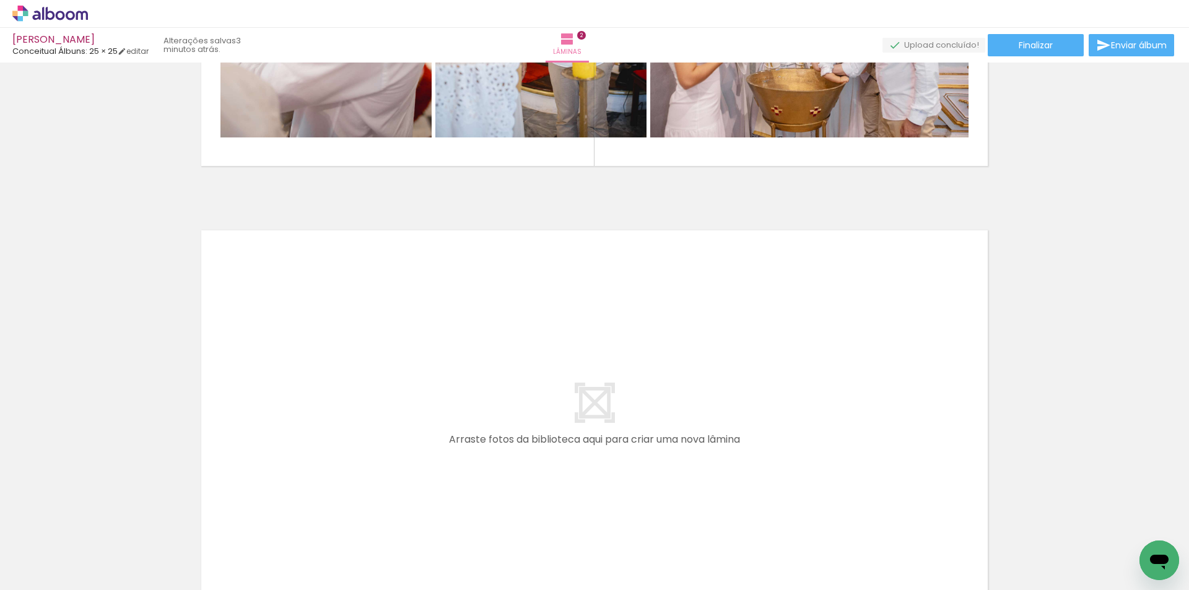
click at [679, 385] on quentale-workspace at bounding box center [594, 295] width 1189 height 590
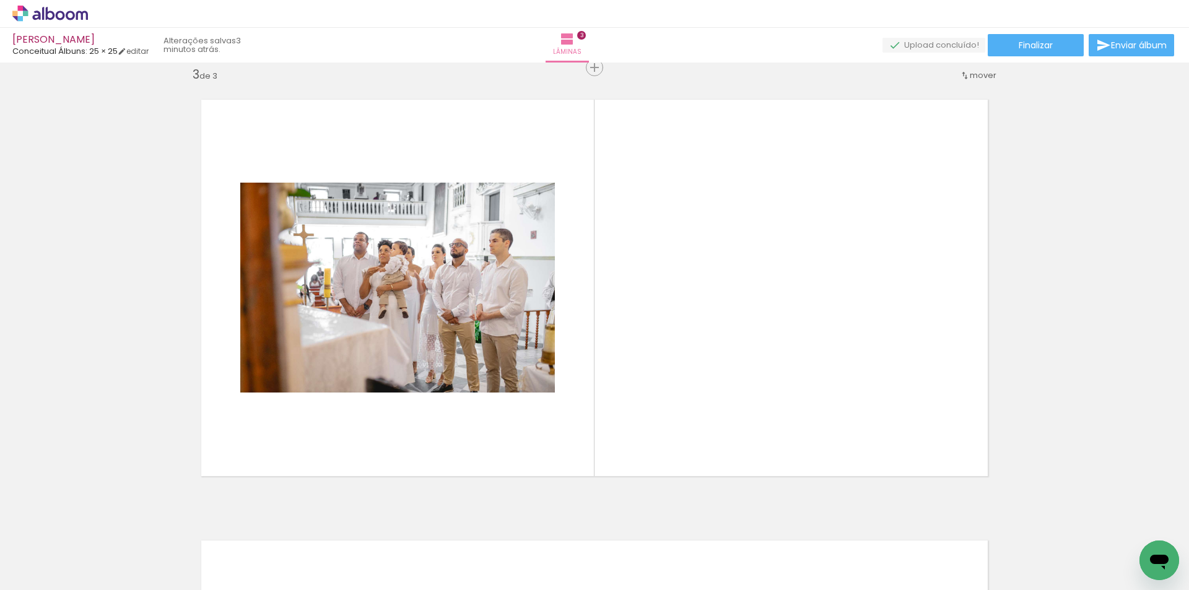
scroll to position [898, 0]
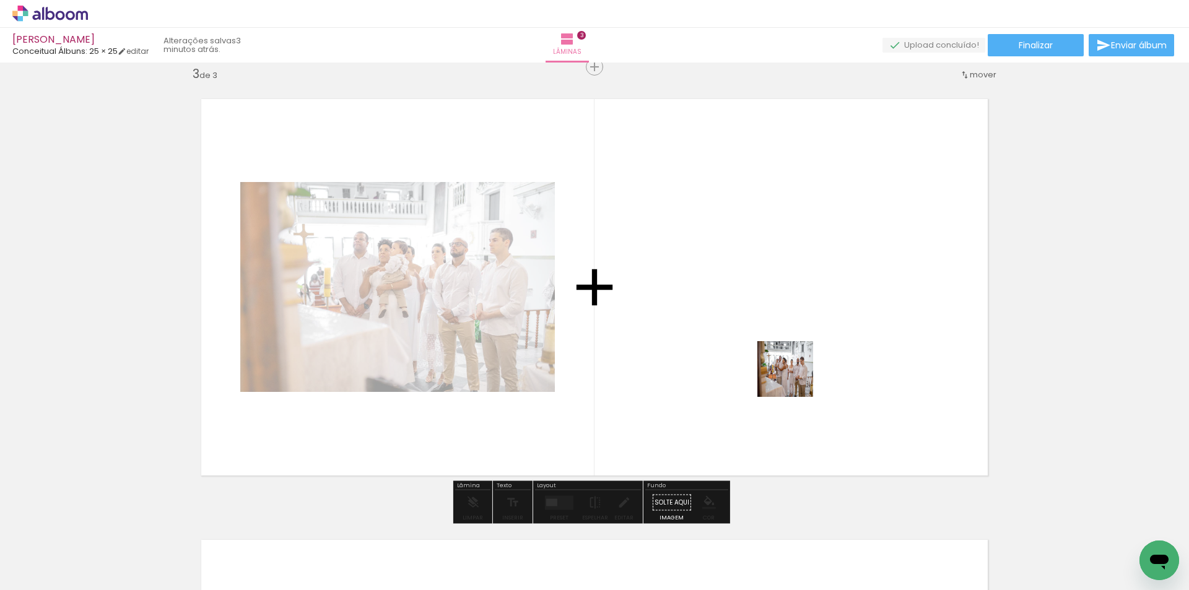
drag, startPoint x: 825, startPoint y: 557, endPoint x: 919, endPoint y: 510, distance: 104.7
click at [790, 357] on quentale-workspace at bounding box center [594, 295] width 1189 height 590
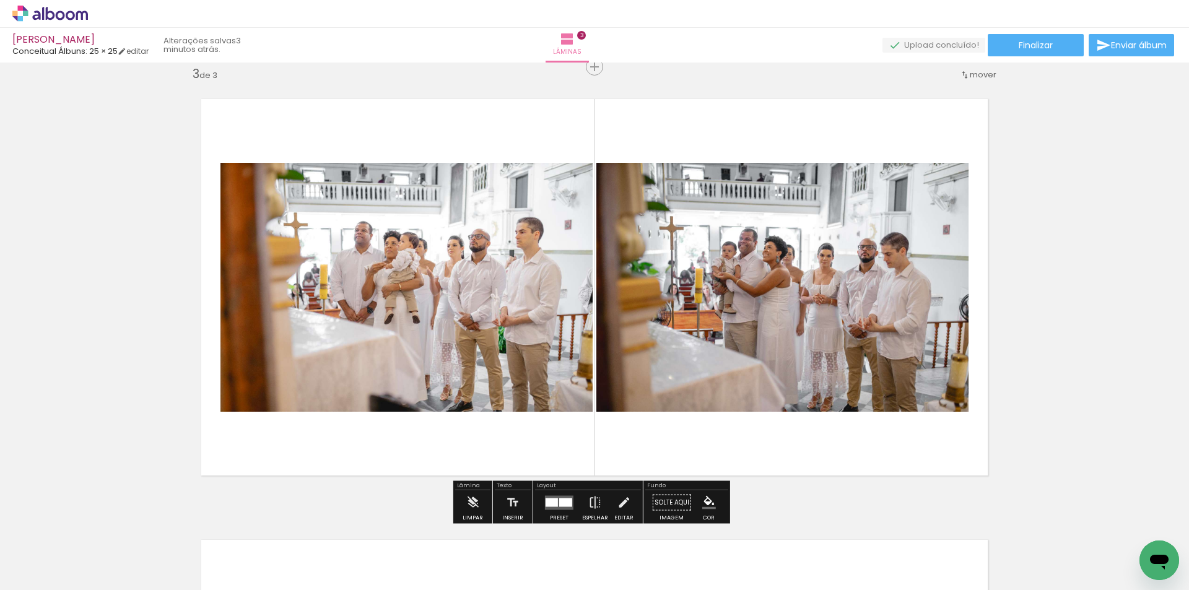
drag, startPoint x: 894, startPoint y: 549, endPoint x: 780, endPoint y: 360, distance: 221.1
click at [780, 360] on quentale-workspace at bounding box center [594, 295] width 1189 height 590
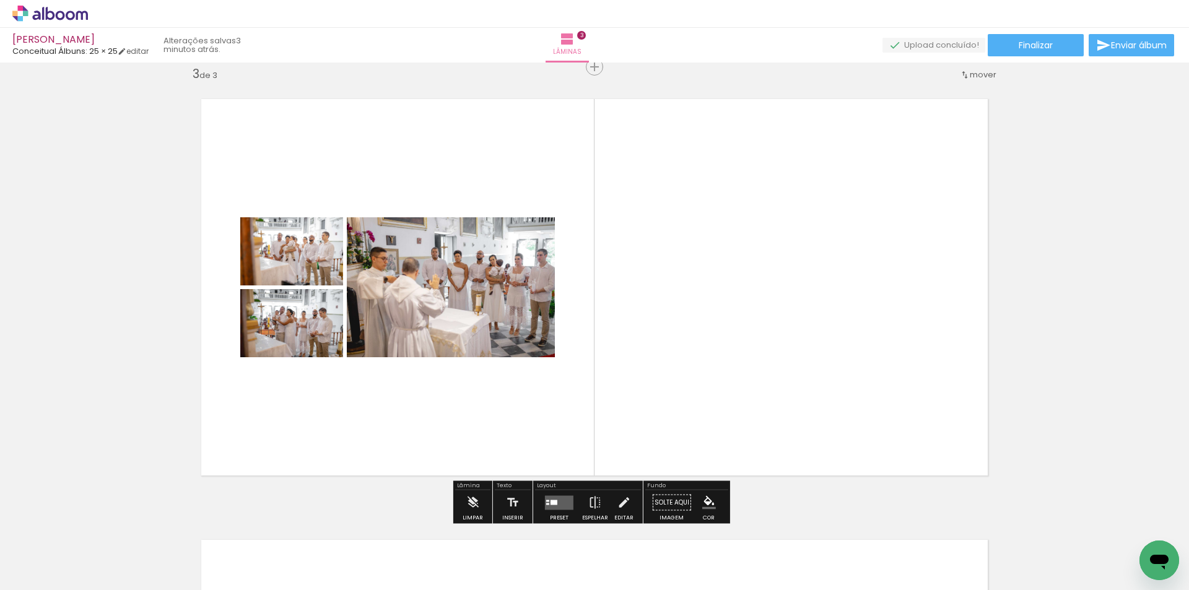
drag, startPoint x: 551, startPoint y: 502, endPoint x: 591, endPoint y: 469, distance: 51.5
click at [551, 501] on div at bounding box center [554, 502] width 7 height 5
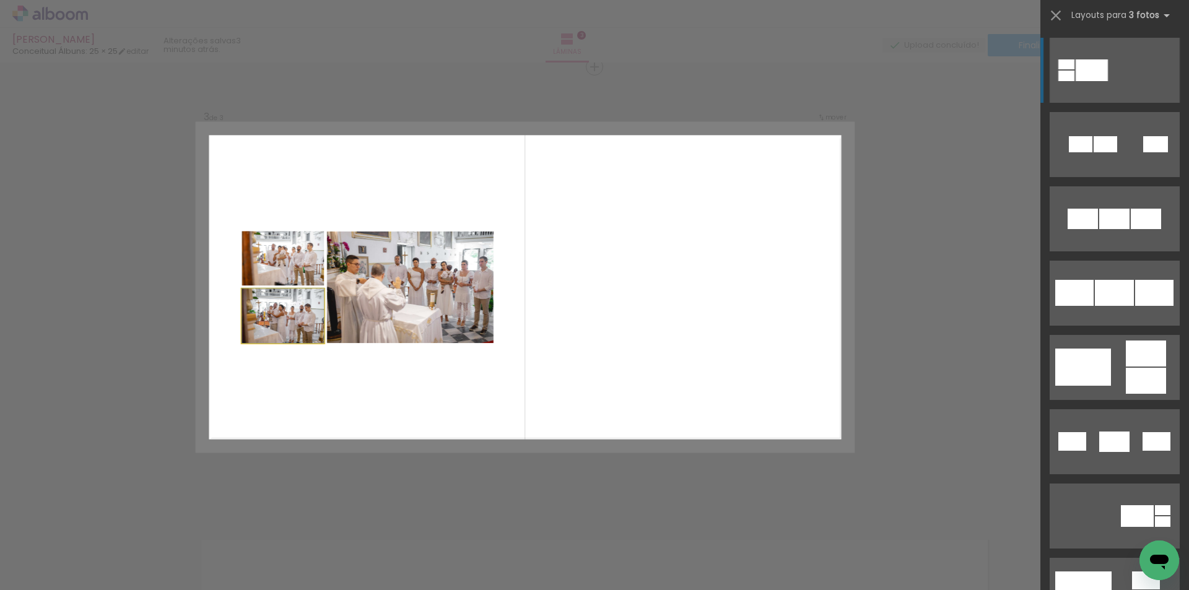
click at [268, 328] on quentale-photo at bounding box center [283, 316] width 82 height 55
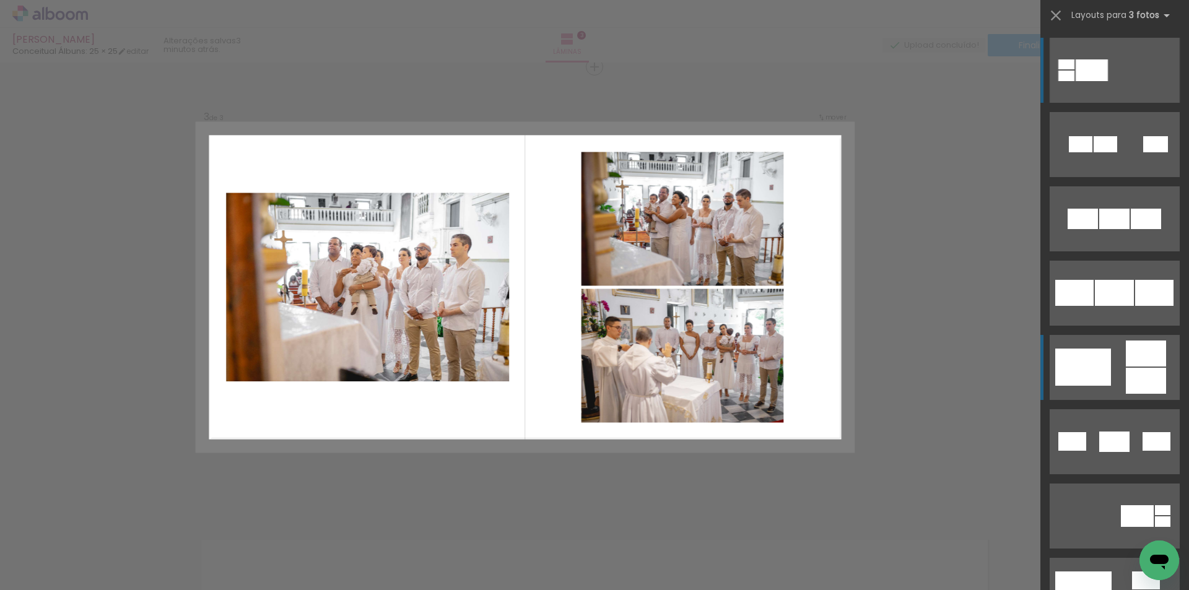
click at [1115, 177] on quentale-layouter at bounding box center [1115, 144] width 130 height 65
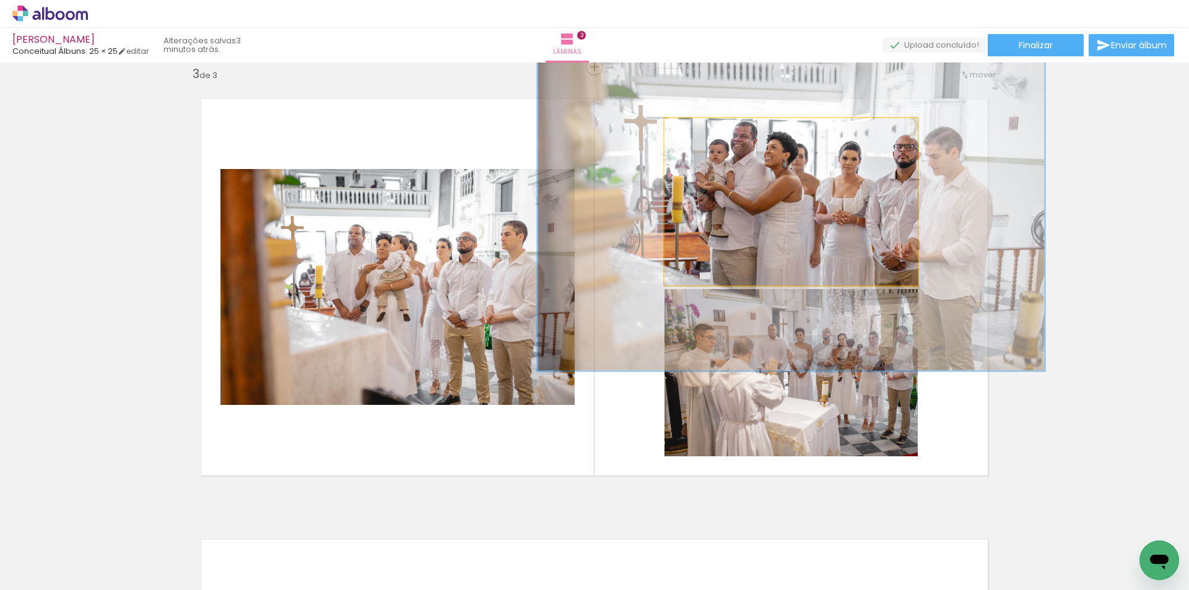
drag, startPoint x: 686, startPoint y: 131, endPoint x: 795, endPoint y: 152, distance: 110.4
type paper-slider "200"
click at [795, 152] on quentale-photo at bounding box center [791, 201] width 253 height 167
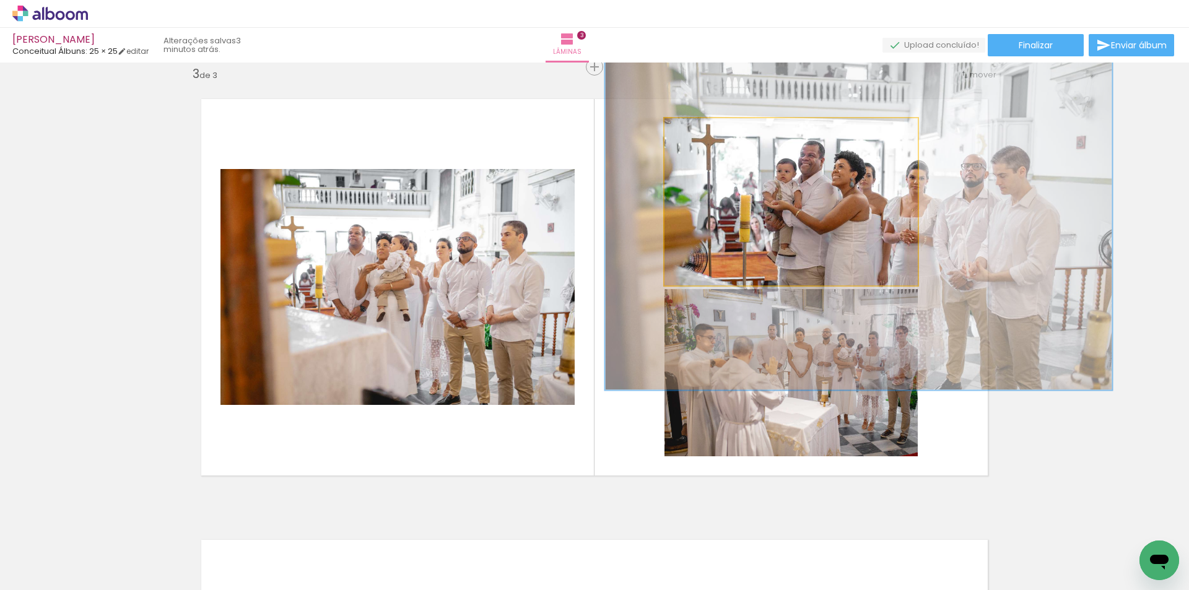
drag, startPoint x: 804, startPoint y: 198, endPoint x: 852, endPoint y: 211, distance: 50.2
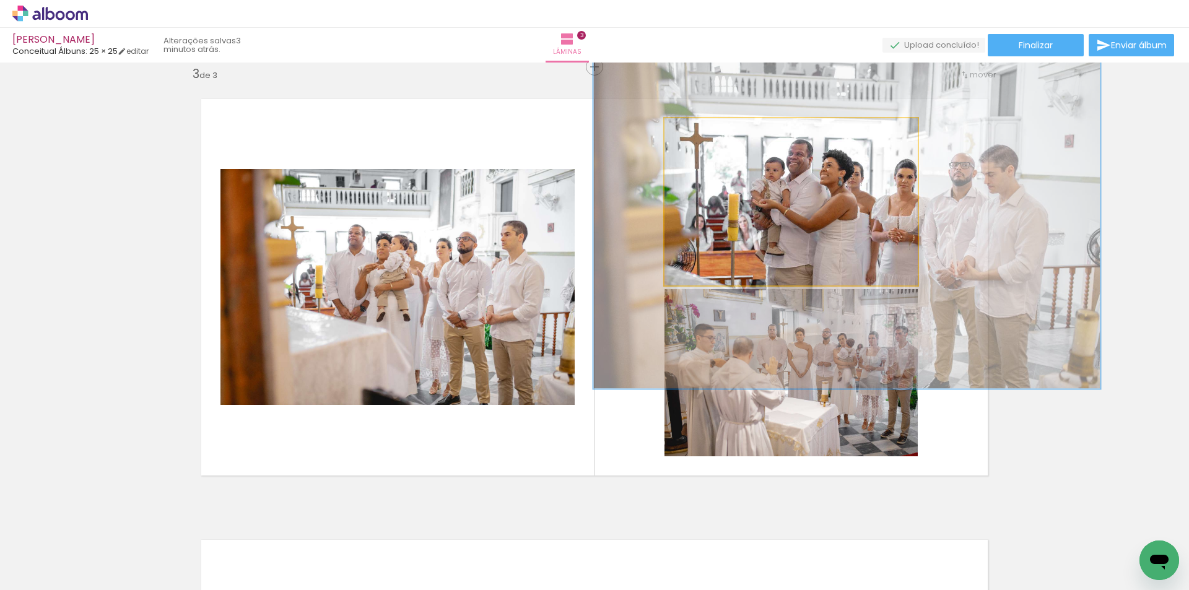
drag, startPoint x: 735, startPoint y: 133, endPoint x: 746, endPoint y: 133, distance: 11.8
click at [746, 133] on div at bounding box center [742, 131] width 20 height 20
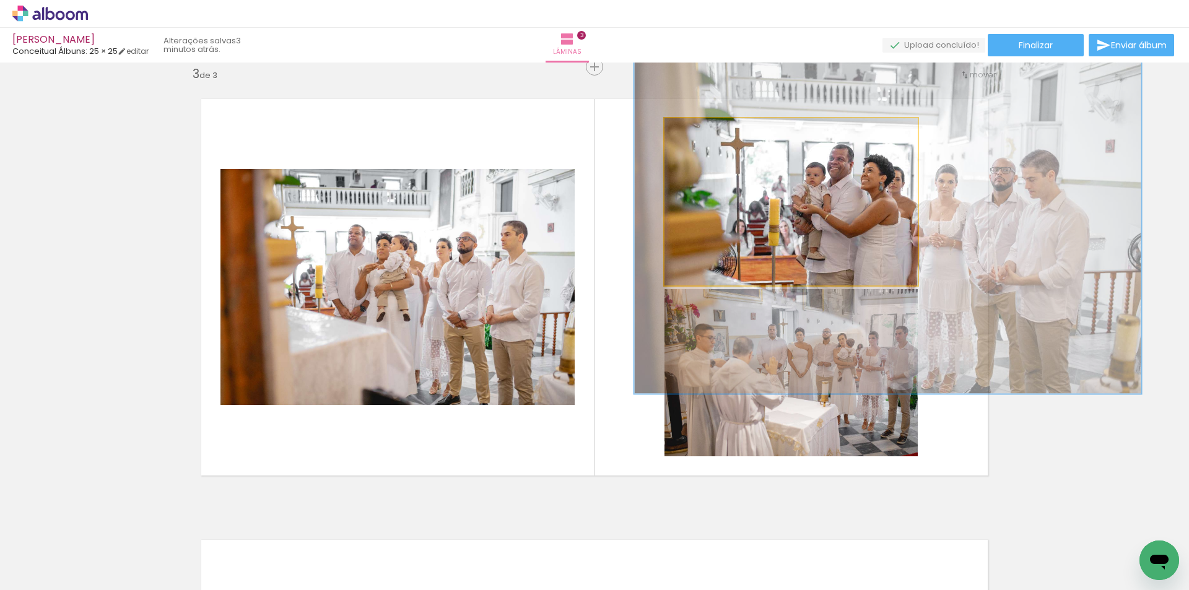
drag, startPoint x: 814, startPoint y: 176, endPoint x: 855, endPoint y: 181, distance: 41.2
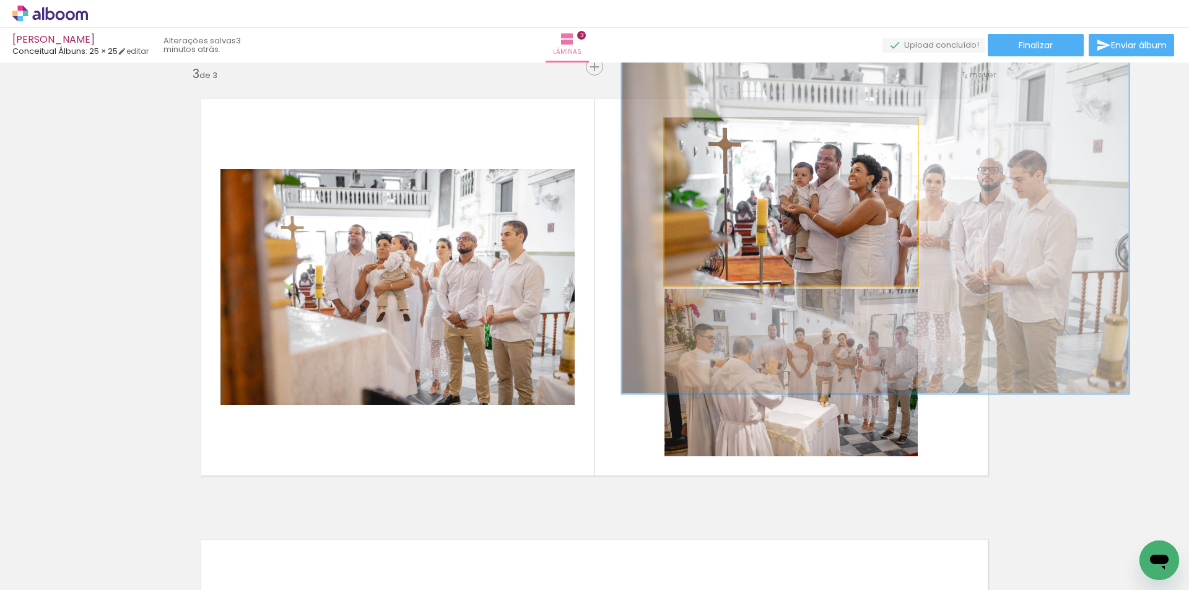
drag, startPoint x: 868, startPoint y: 194, endPoint x: 856, endPoint y: 194, distance: 12.4
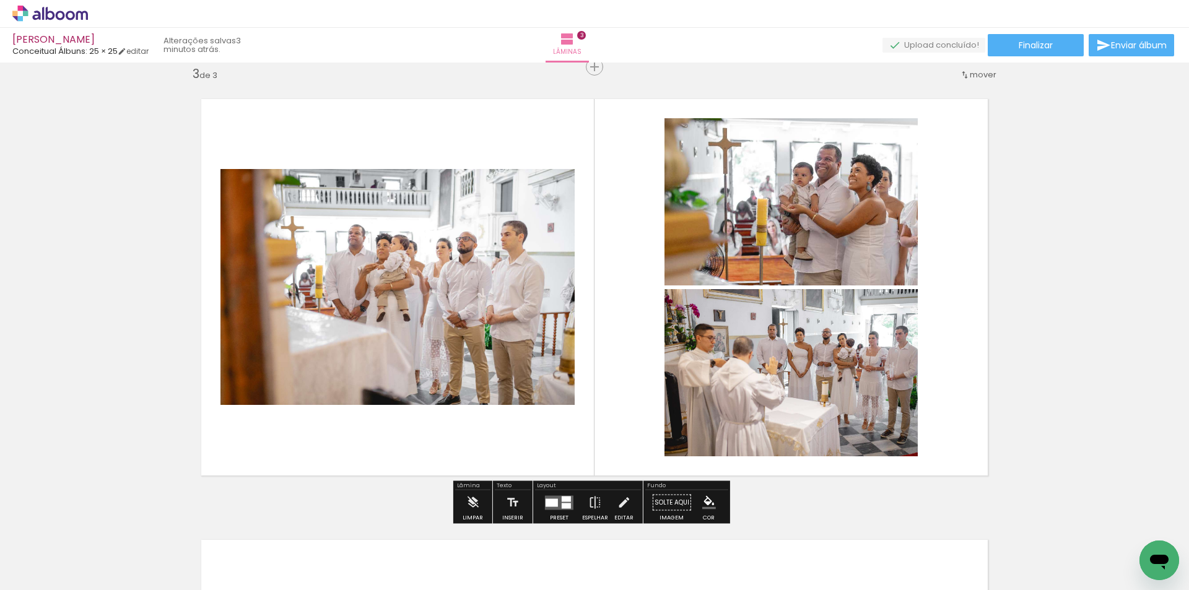
click at [1076, 238] on div "Inserir lâmina 1 de 3 Inserir lâmina 2 de 3 Inserir lâmina 3 de 3" at bounding box center [594, 51] width 1189 height 1765
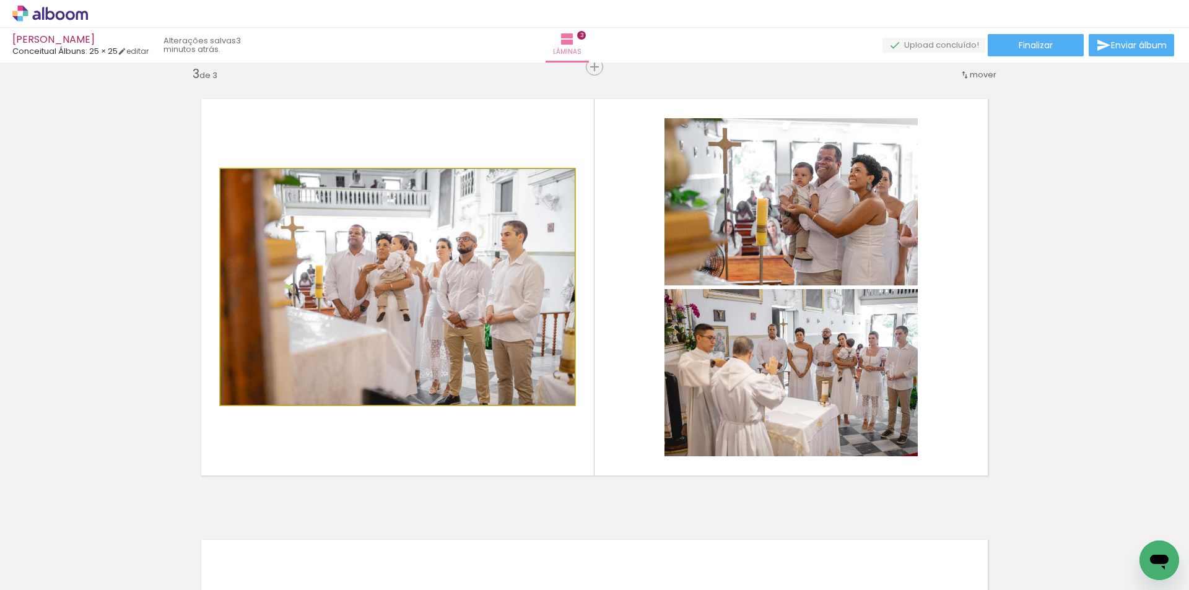
click at [403, 256] on quentale-photo at bounding box center [397, 287] width 354 height 236
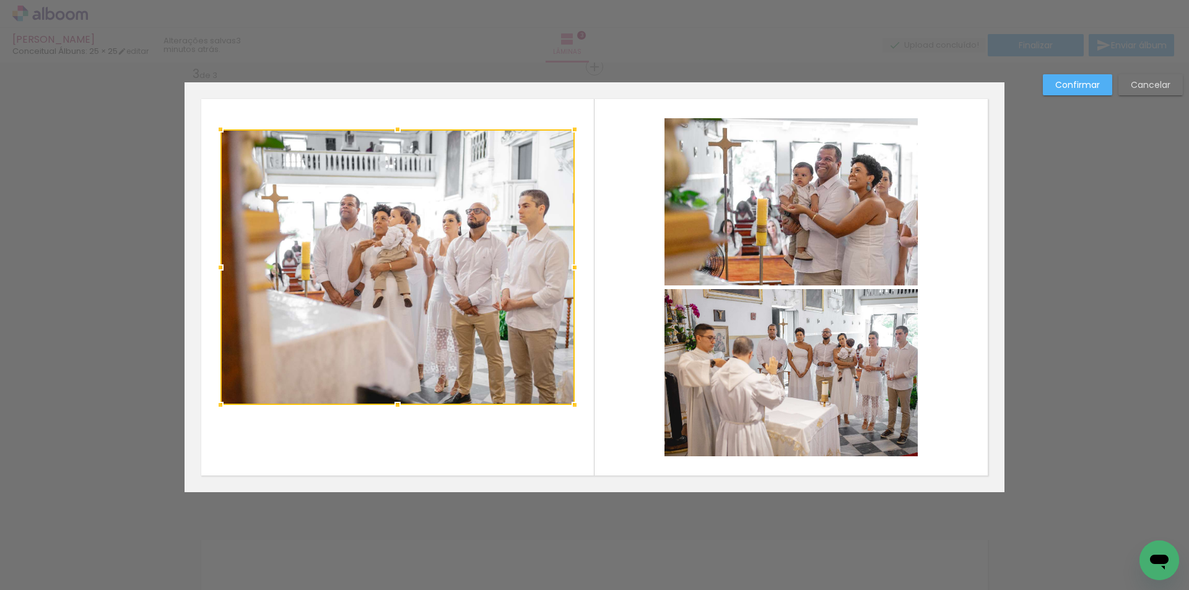
drag, startPoint x: 393, startPoint y: 168, endPoint x: 396, endPoint y: 129, distance: 39.8
click at [396, 129] on div at bounding box center [397, 129] width 25 height 25
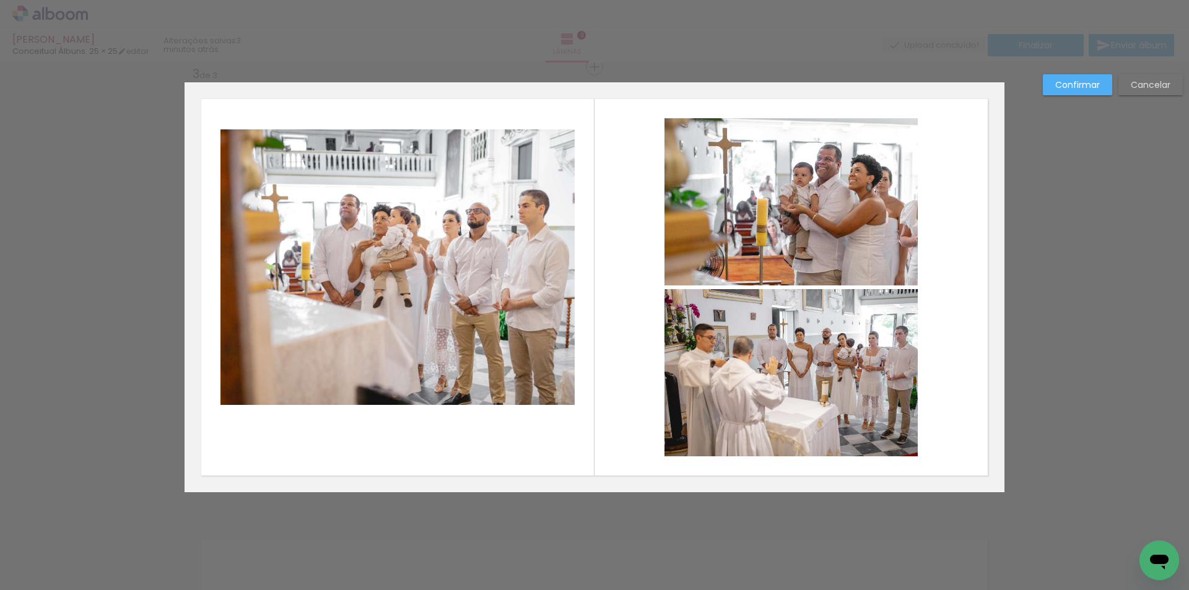
drag, startPoint x: 565, startPoint y: 271, endPoint x: 545, endPoint y: 266, distance: 21.0
click at [565, 271] on quentale-photo at bounding box center [397, 267] width 354 height 276
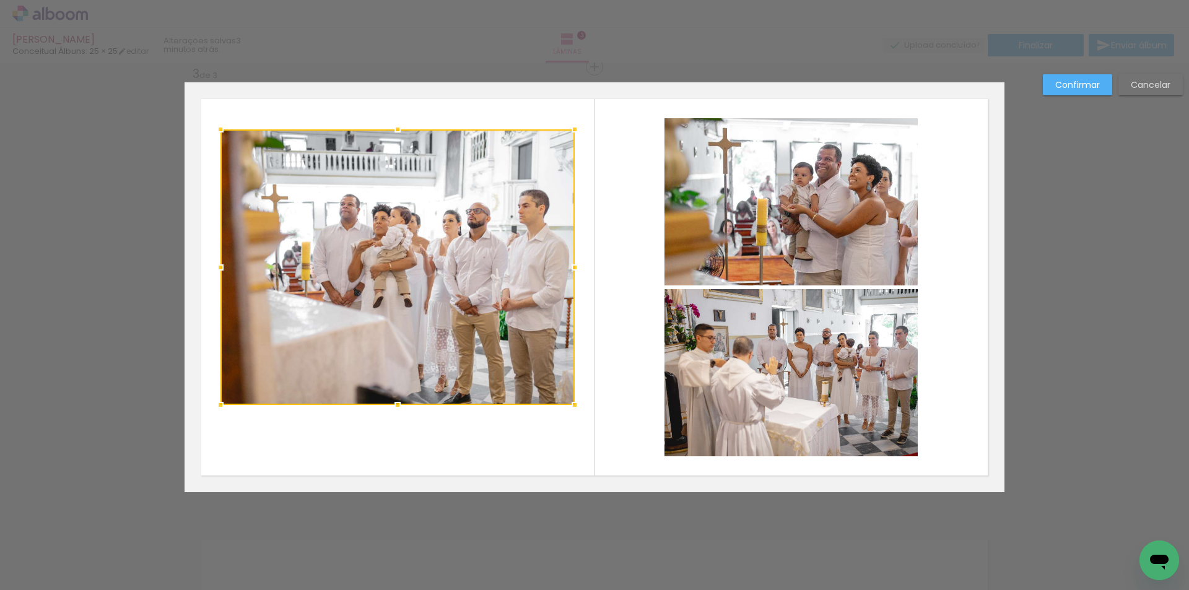
click at [545, 266] on div at bounding box center [397, 267] width 354 height 276
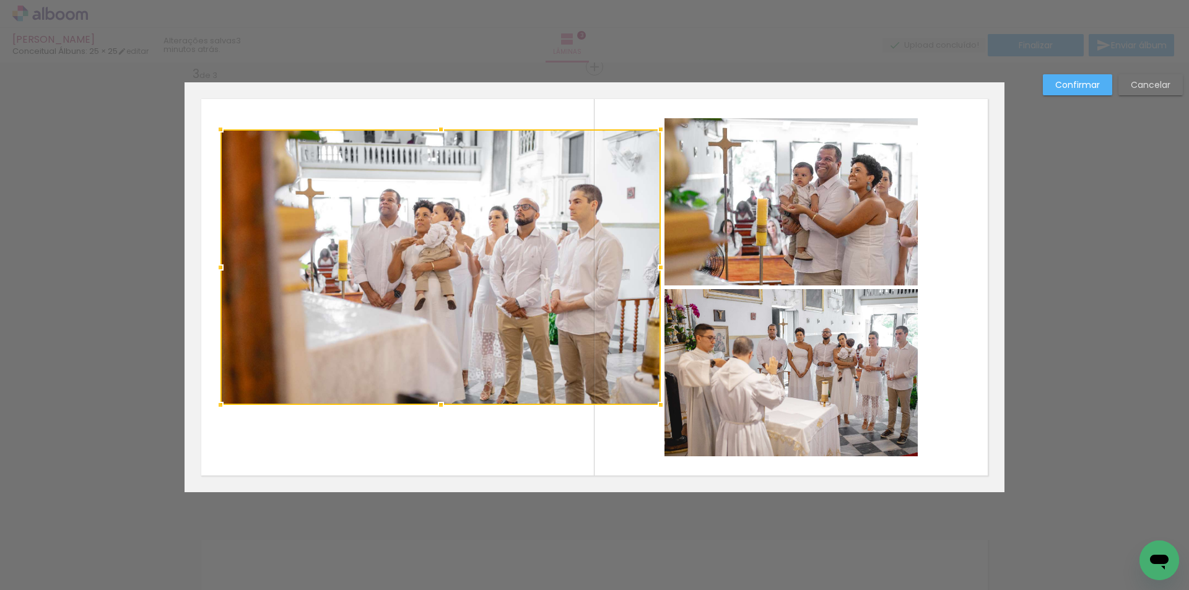
drag, startPoint x: 575, startPoint y: 273, endPoint x: 661, endPoint y: 274, distance: 86.1
click at [661, 274] on div at bounding box center [660, 267] width 25 height 25
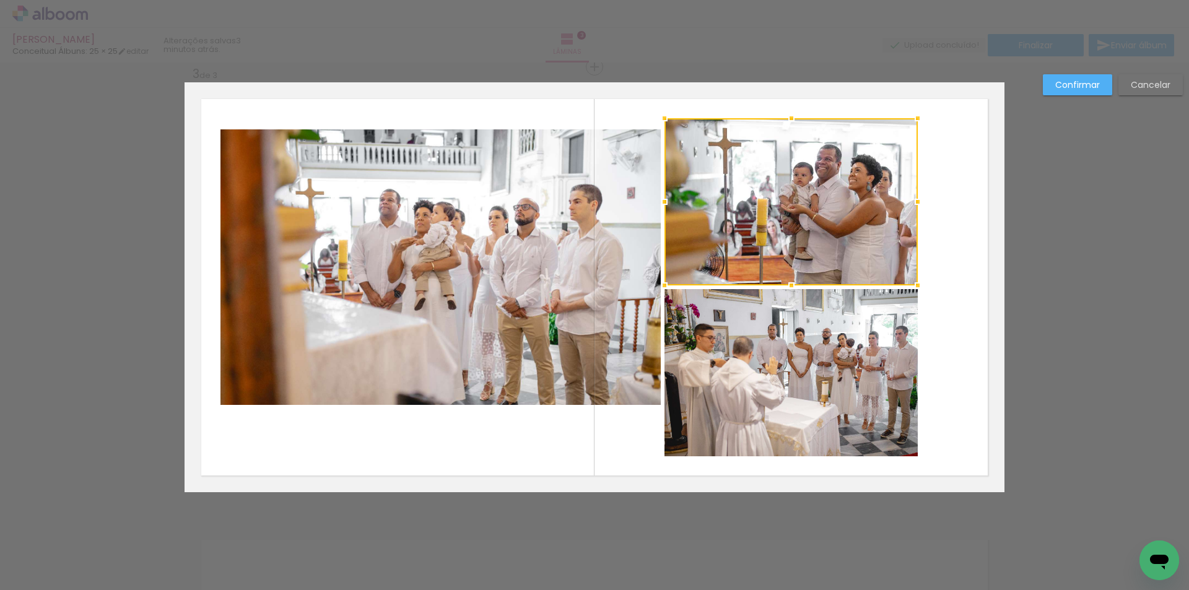
click at [428, 147] on quentale-photo at bounding box center [440, 267] width 440 height 276
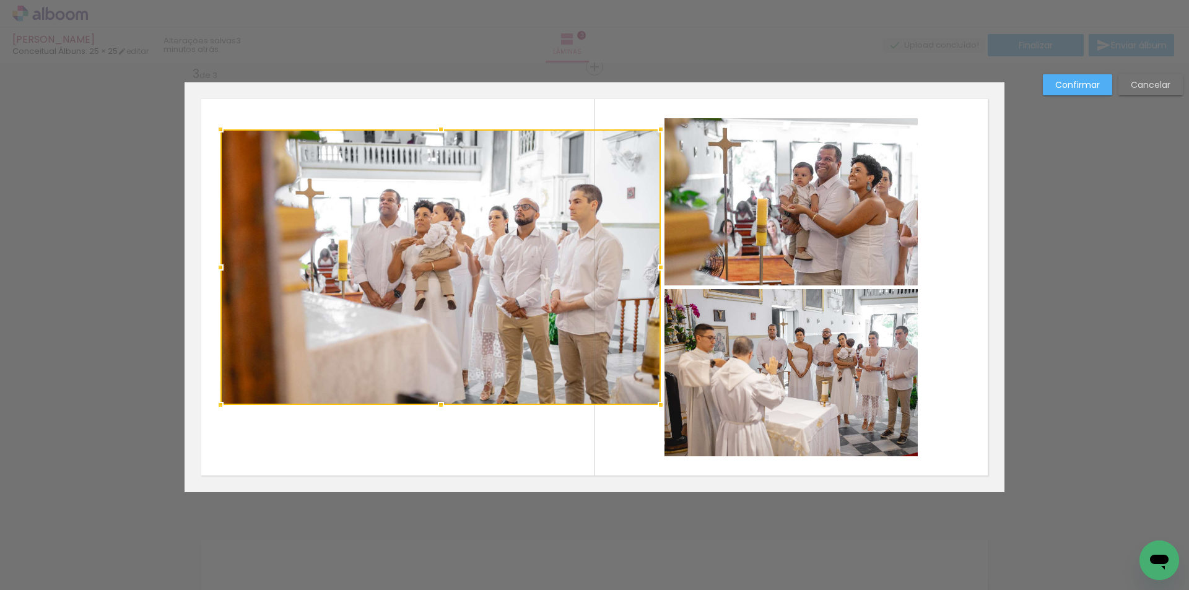
click at [428, 147] on div at bounding box center [440, 267] width 440 height 276
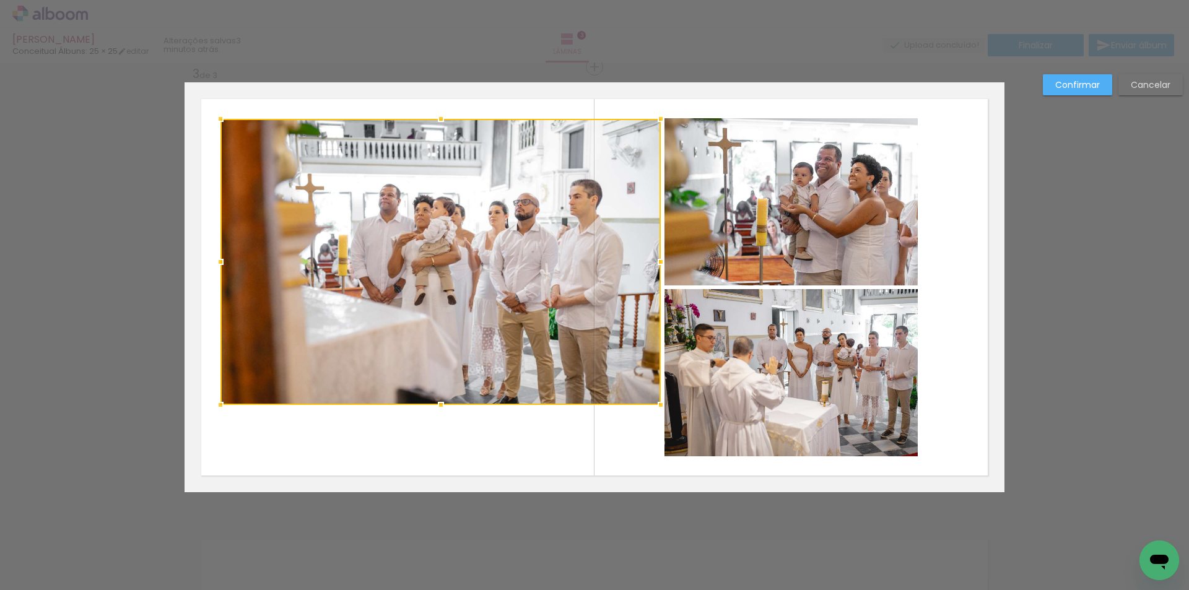
drag, startPoint x: 434, startPoint y: 129, endPoint x: 434, endPoint y: 118, distance: 10.5
click at [434, 118] on div at bounding box center [441, 119] width 25 height 25
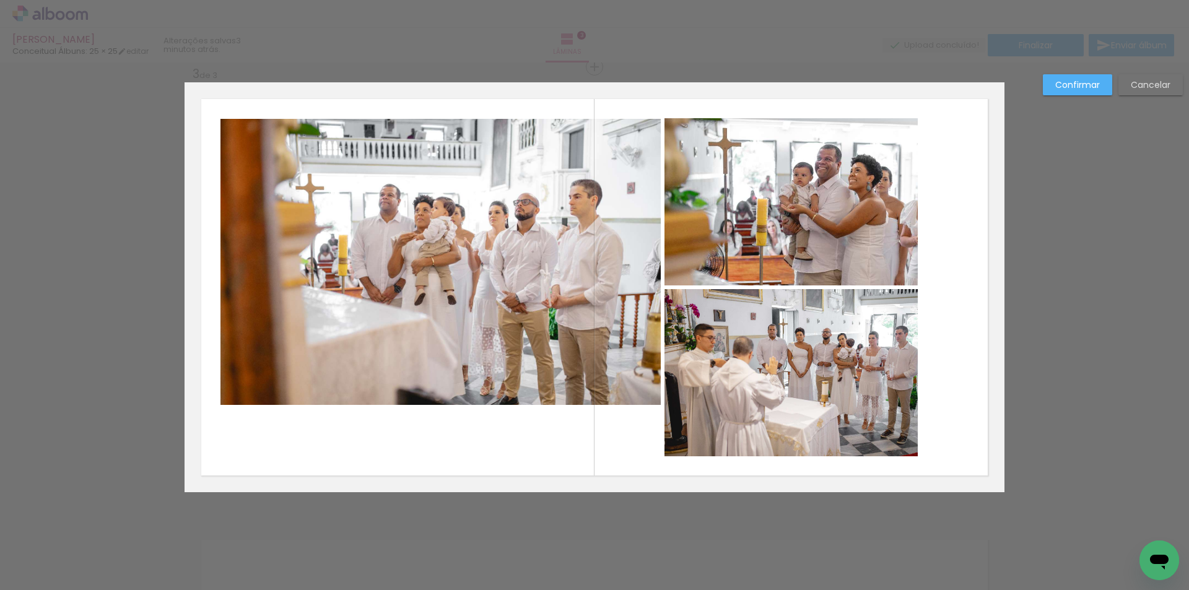
click at [404, 370] on quentale-photo at bounding box center [440, 262] width 440 height 286
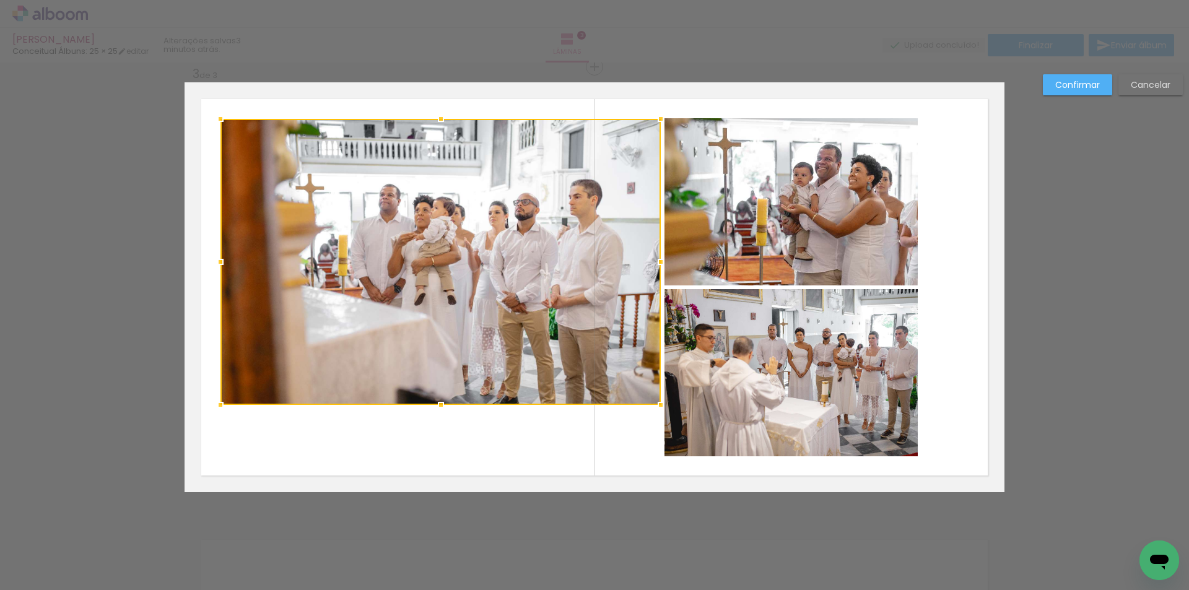
click at [404, 370] on div at bounding box center [440, 262] width 440 height 286
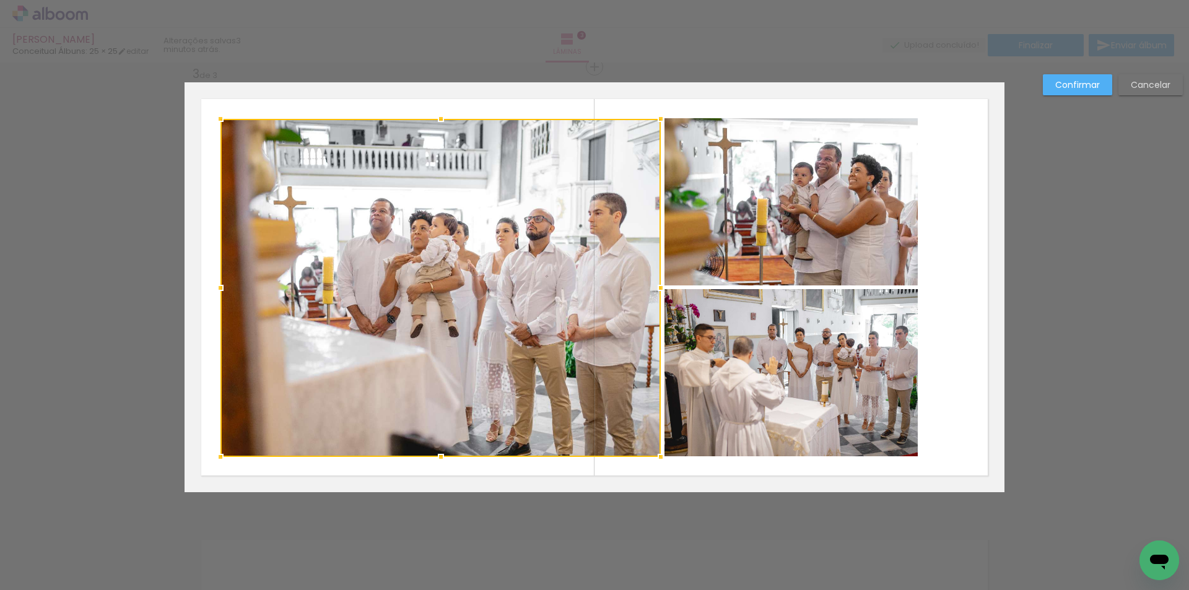
drag, startPoint x: 437, startPoint y: 404, endPoint x: 435, endPoint y: 456, distance: 52.1
click at [435, 456] on div at bounding box center [441, 457] width 25 height 25
click at [423, 242] on div at bounding box center [440, 288] width 440 height 338
click at [451, 261] on div at bounding box center [440, 288] width 440 height 338
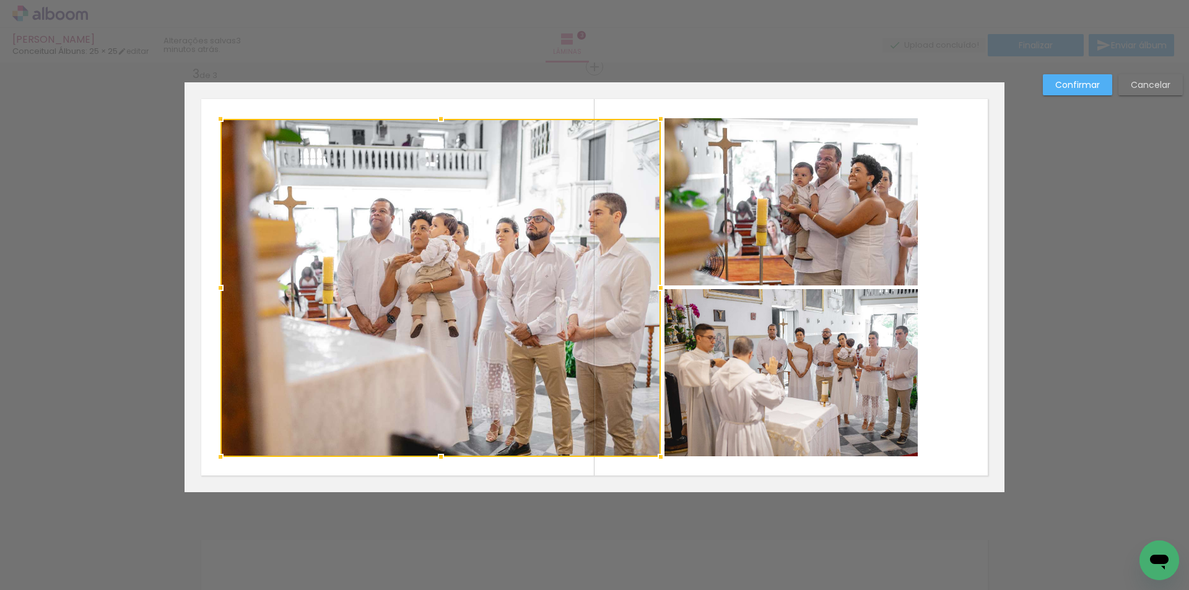
click at [451, 261] on div at bounding box center [440, 288] width 440 height 338
click at [0, 0] on slot "Confirmar" at bounding box center [0, 0] width 0 height 0
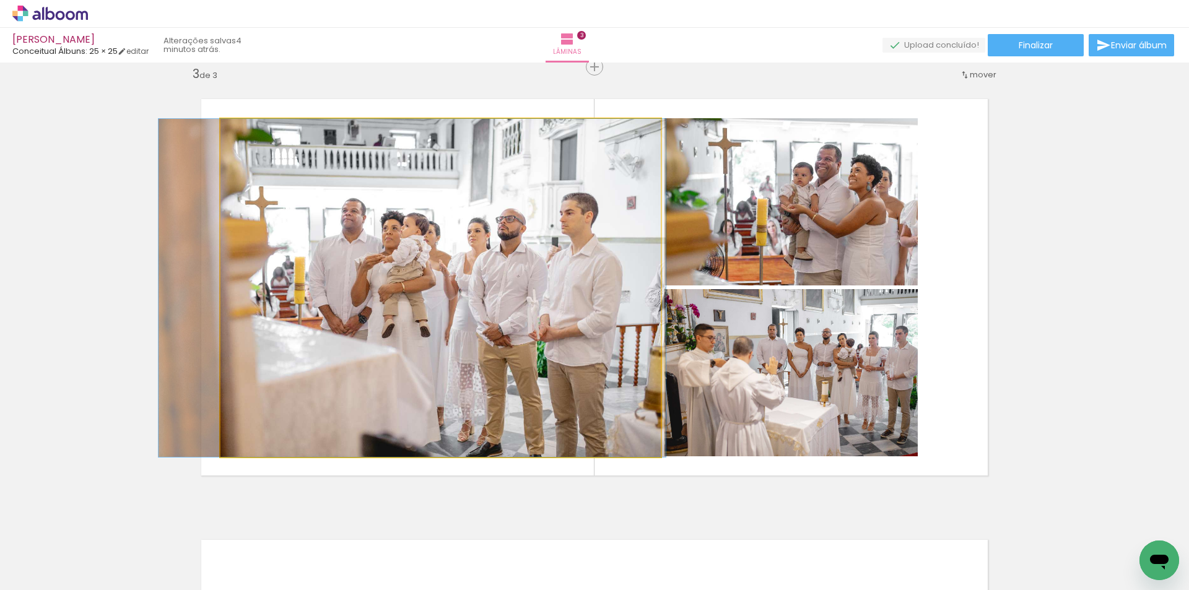
drag, startPoint x: 518, startPoint y: 318, endPoint x: 490, endPoint y: 315, distance: 28.7
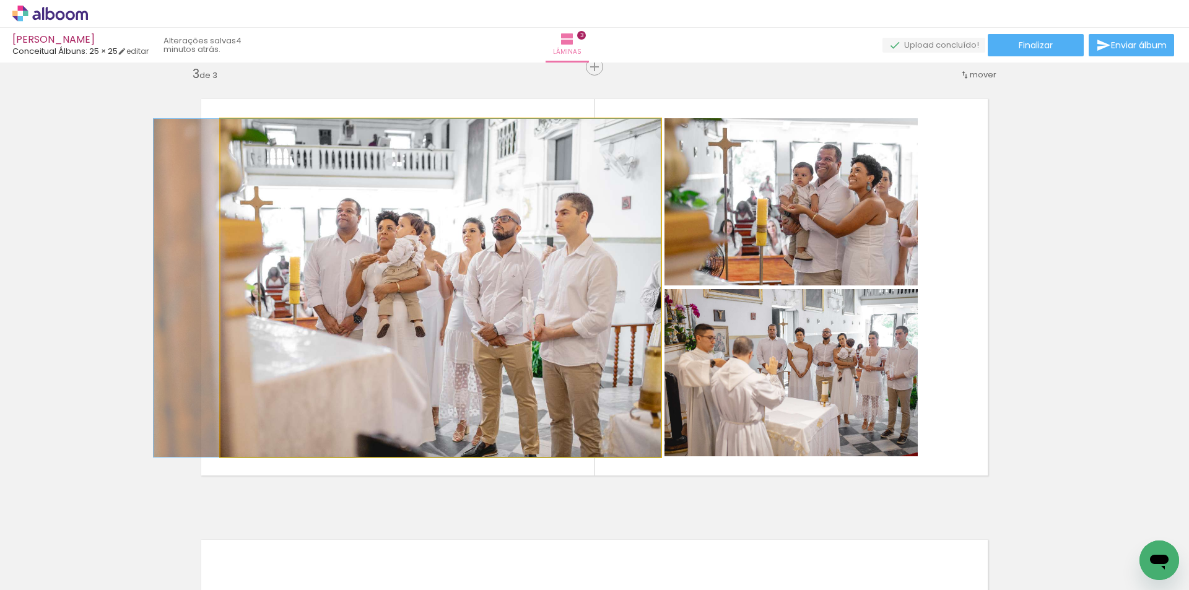
drag, startPoint x: 491, startPoint y: 313, endPoint x: 473, endPoint y: 313, distance: 18.0
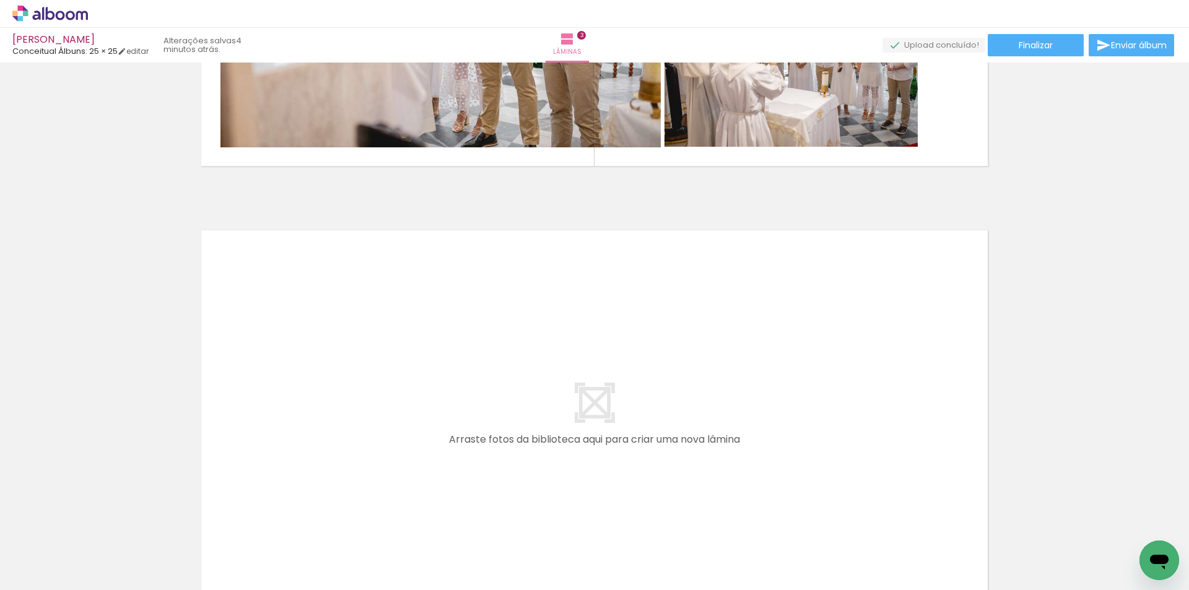
scroll to position [0, 604]
drag, startPoint x: 366, startPoint y: 544, endPoint x: 316, endPoint y: 373, distance: 178.0
click at [316, 373] on quentale-workspace at bounding box center [594, 295] width 1189 height 590
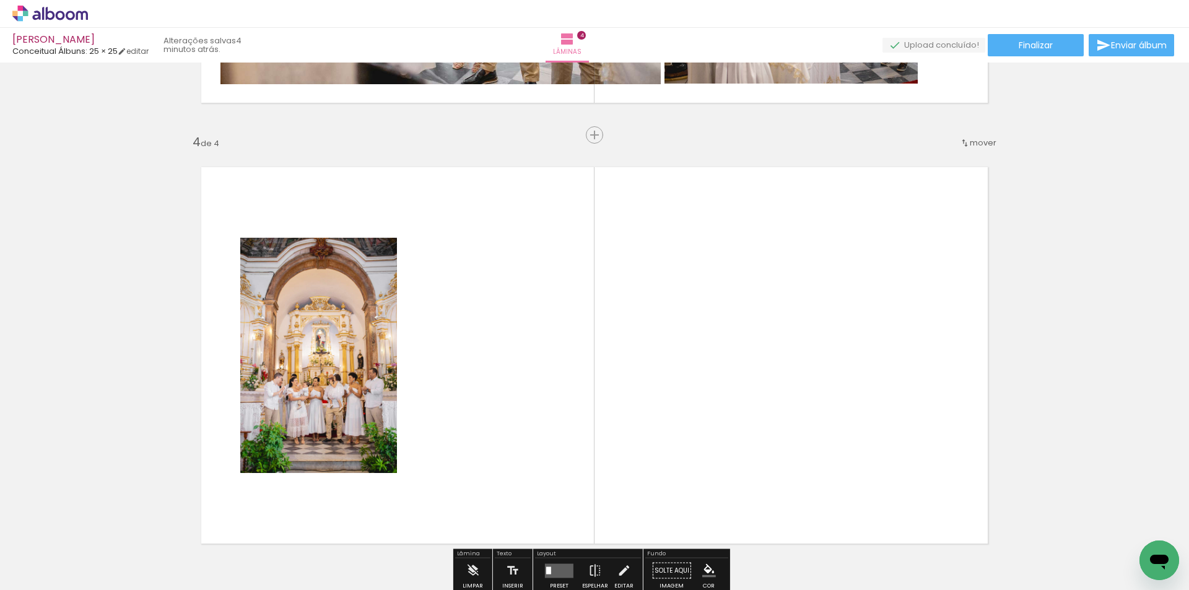
scroll to position [1339, 0]
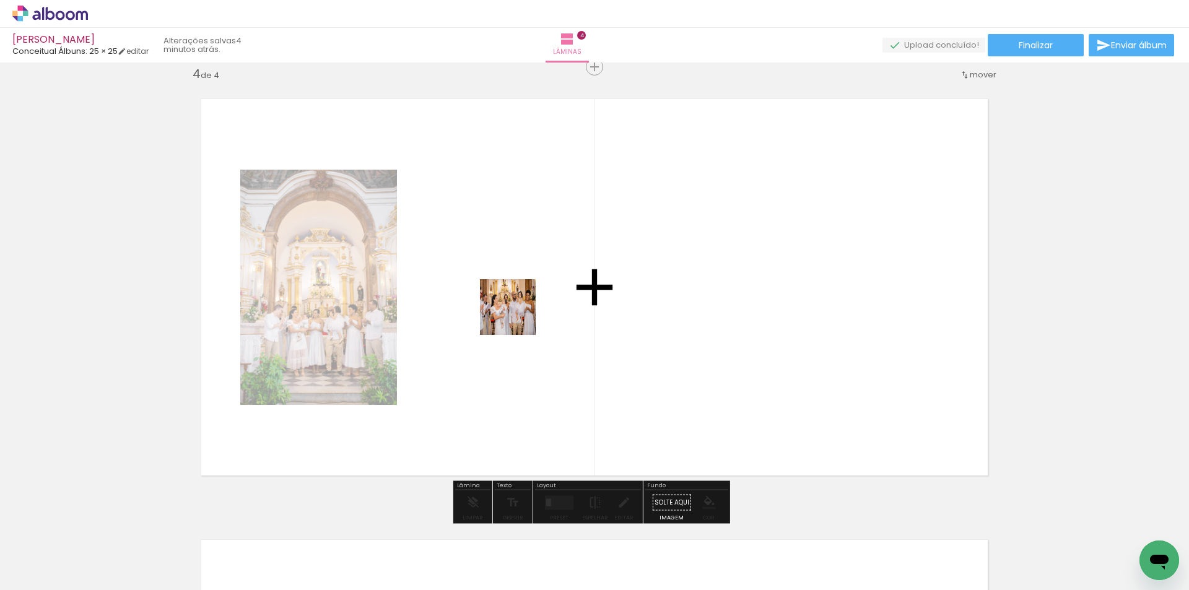
drag, startPoint x: 431, startPoint y: 538, endPoint x: 483, endPoint y: 423, distance: 125.8
click at [522, 311] on quentale-workspace at bounding box center [594, 295] width 1189 height 590
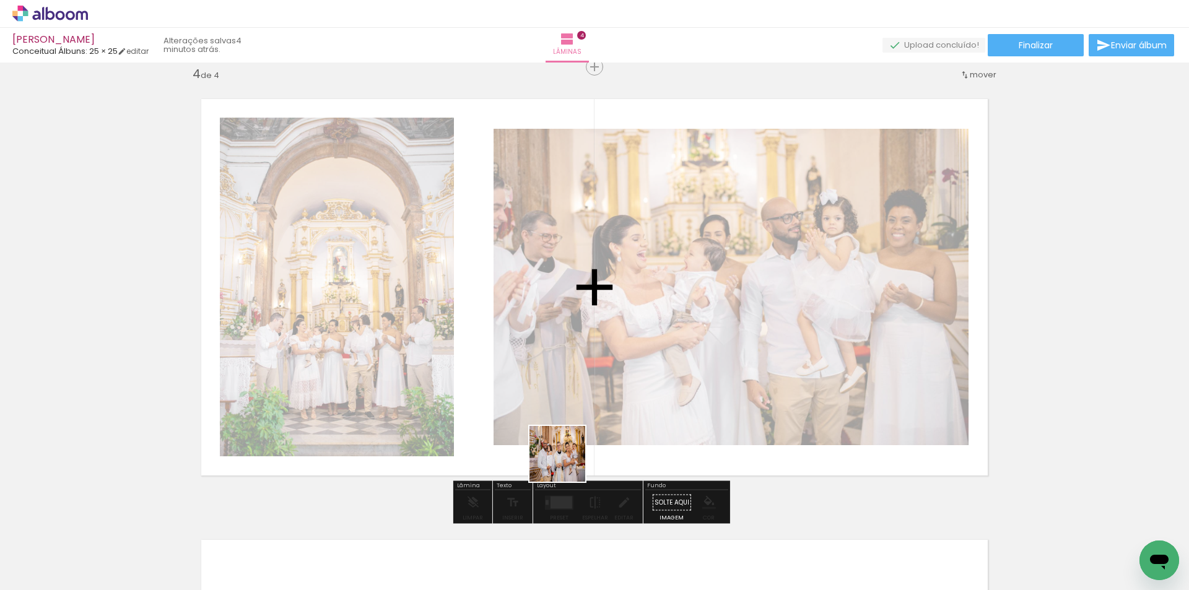
drag, startPoint x: 528, startPoint y: 548, endPoint x: 785, endPoint y: 384, distance: 304.6
click at [618, 421] on quentale-workspace at bounding box center [594, 295] width 1189 height 590
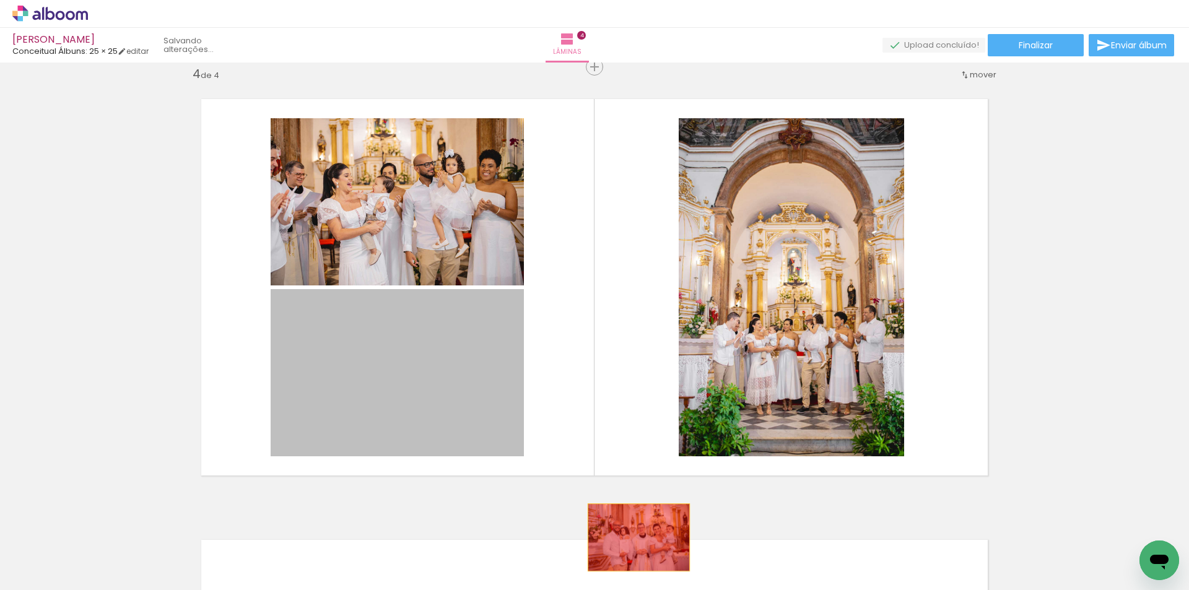
drag, startPoint x: 433, startPoint y: 401, endPoint x: 634, endPoint y: 538, distance: 243.4
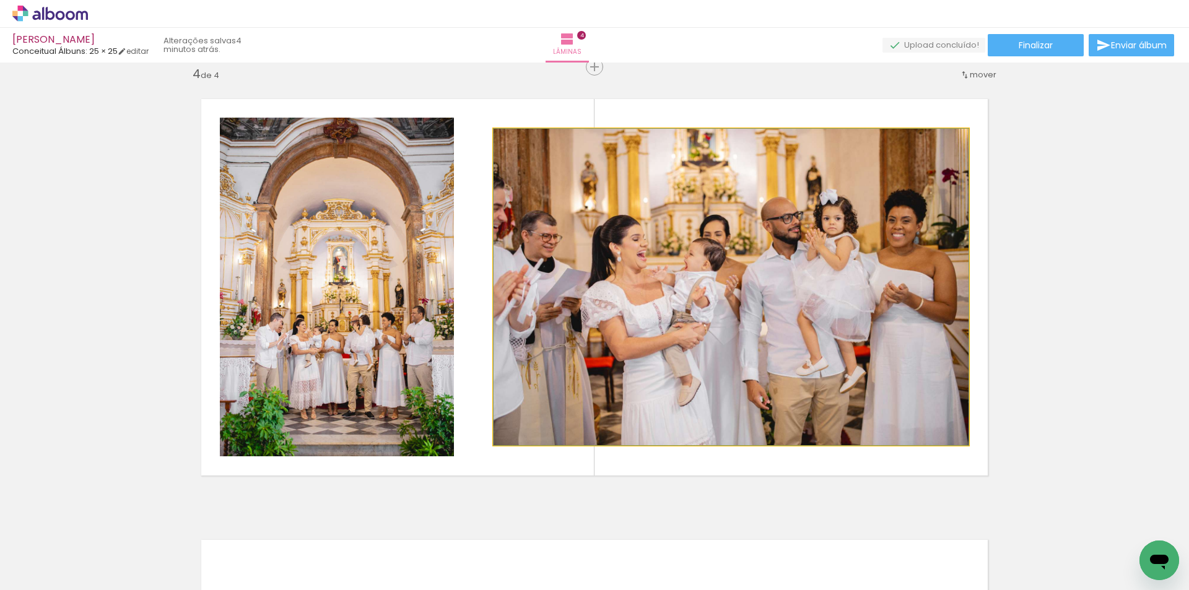
drag, startPoint x: 747, startPoint y: 280, endPoint x: 754, endPoint y: 279, distance: 7.5
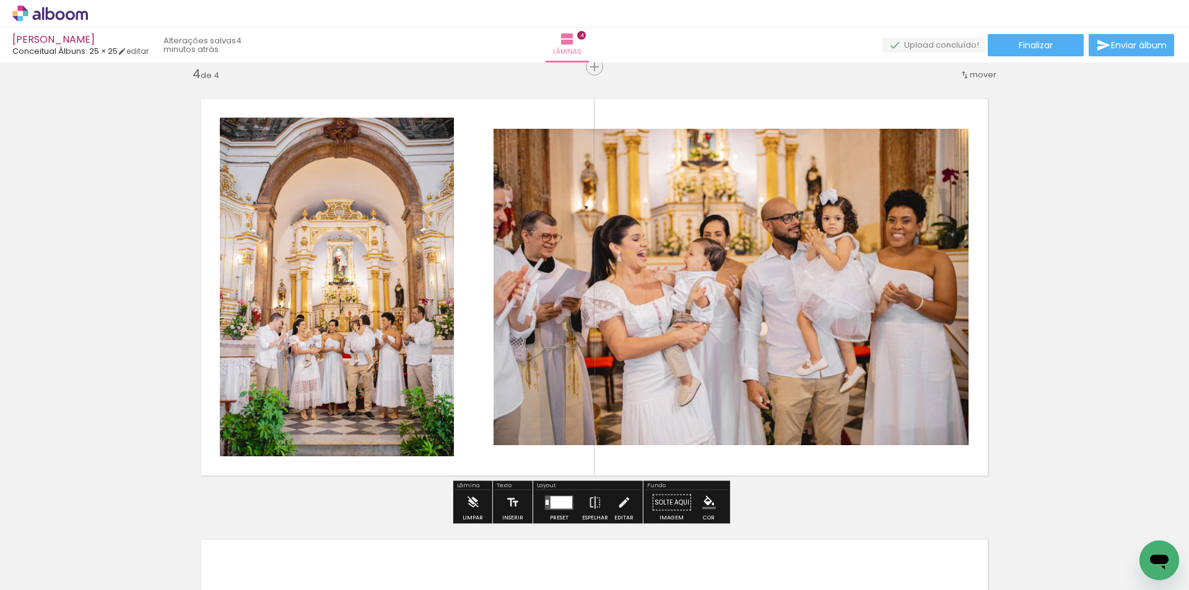
click at [745, 277] on quentale-photo at bounding box center [731, 287] width 475 height 316
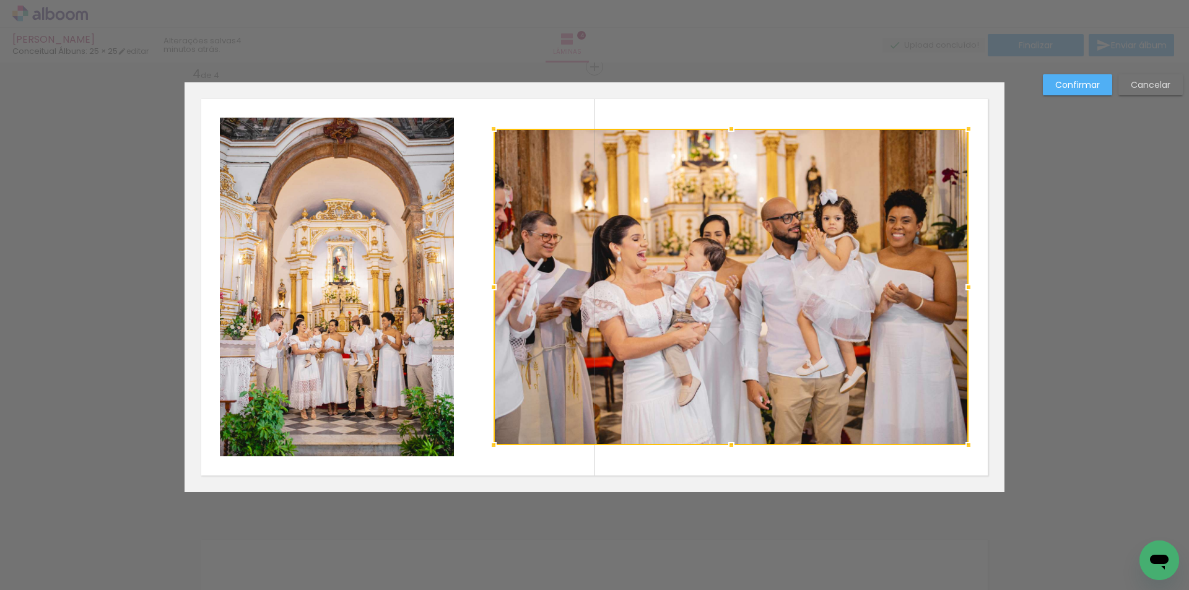
click at [745, 277] on div at bounding box center [731, 287] width 475 height 316
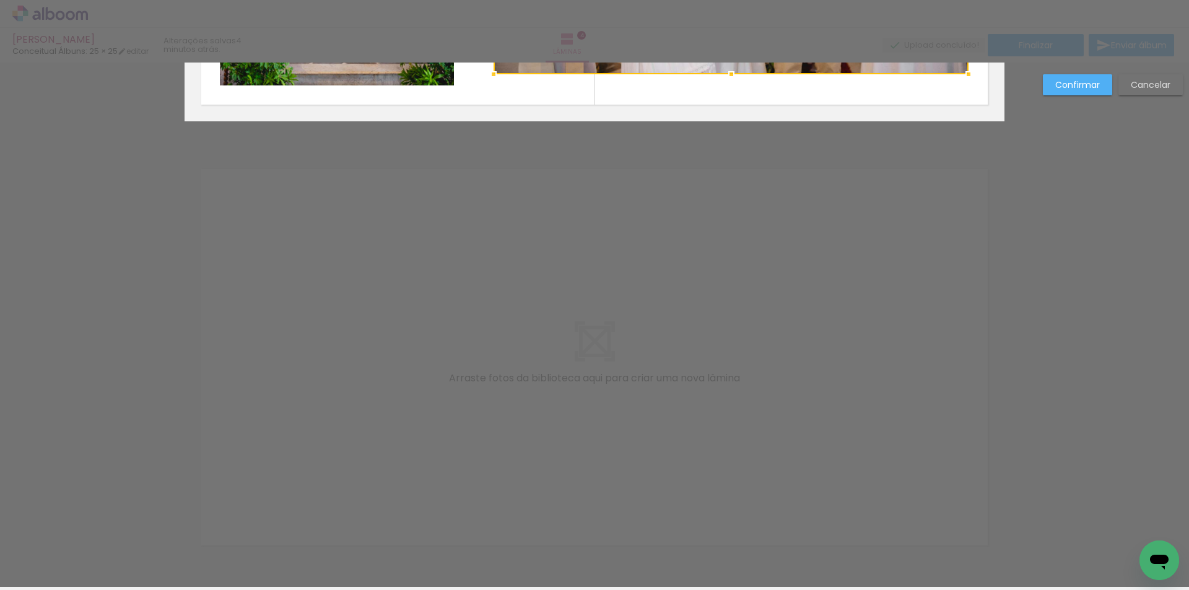
scroll to position [1711, 0]
click at [0, 0] on slot "Confirmar" at bounding box center [0, 0] width 0 height 0
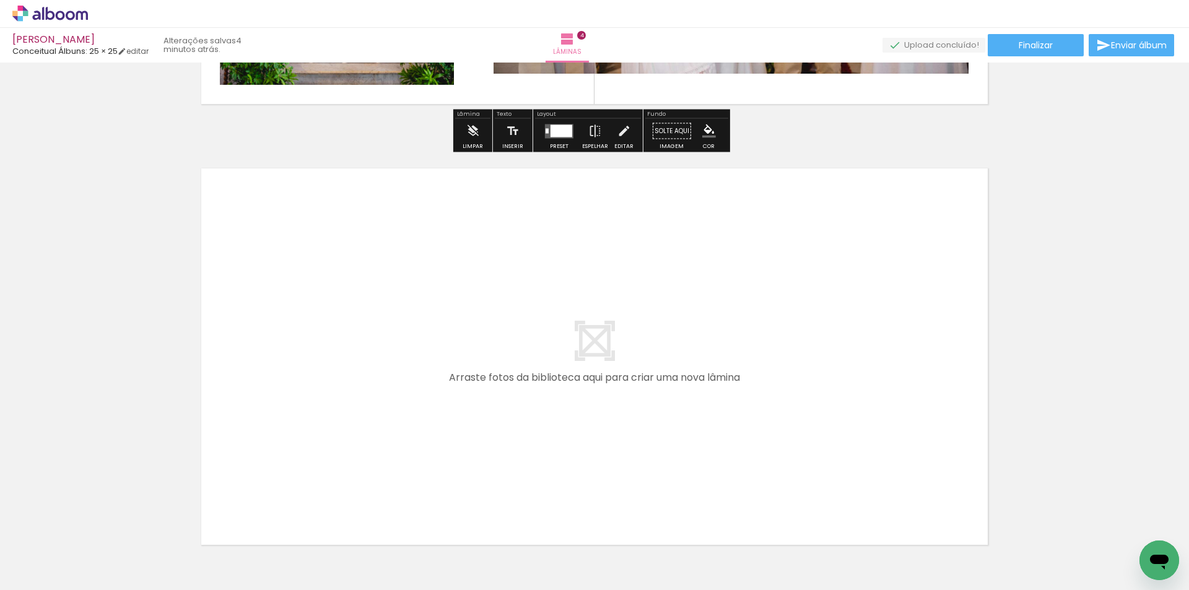
drag, startPoint x: 473, startPoint y: 383, endPoint x: 585, endPoint y: 552, distance: 203.4
click at [474, 382] on quentale-workspace at bounding box center [594, 295] width 1189 height 590
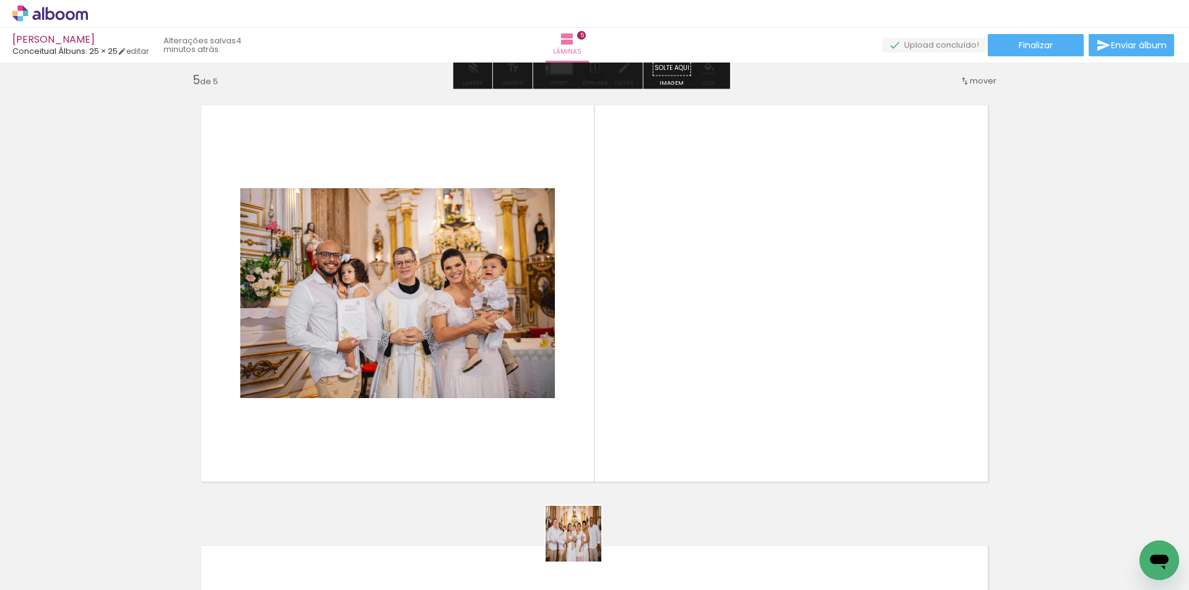
scroll to position [1780, 0]
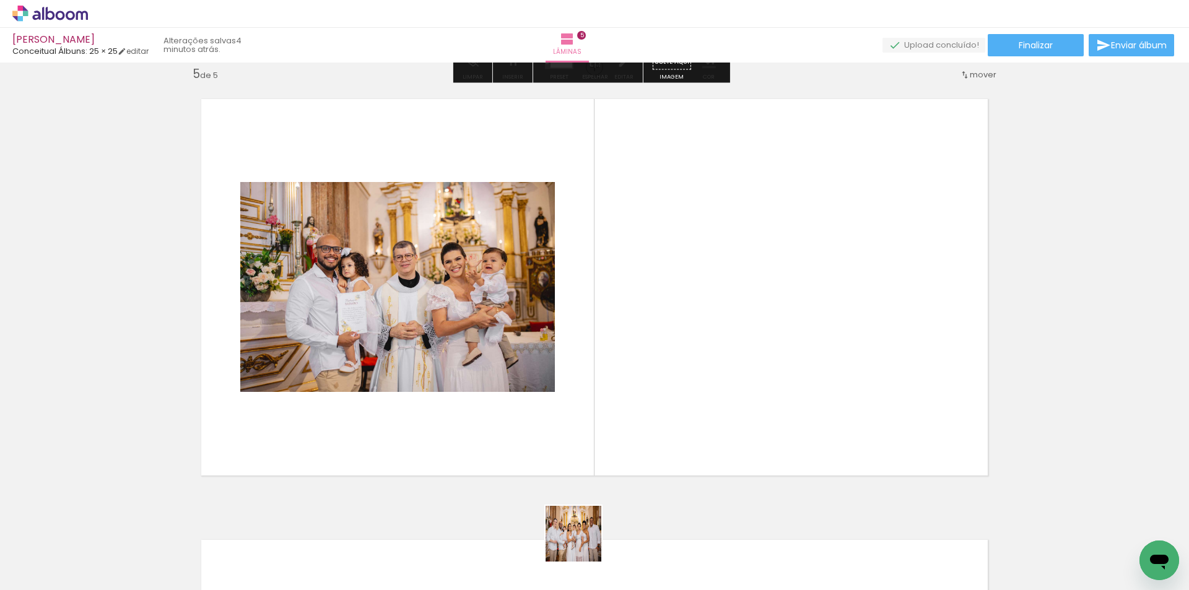
drag, startPoint x: 585, startPoint y: 551, endPoint x: 665, endPoint y: 307, distance: 257.0
click at [665, 307] on quentale-workspace at bounding box center [594, 295] width 1189 height 590
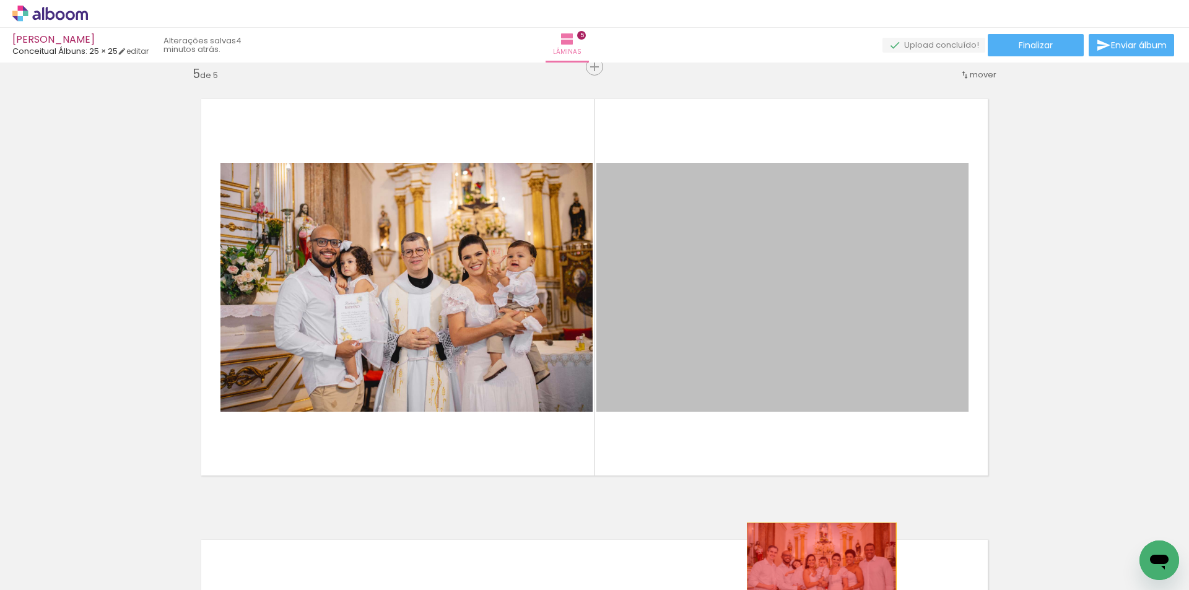
drag, startPoint x: 780, startPoint y: 333, endPoint x: 790, endPoint y: 536, distance: 203.4
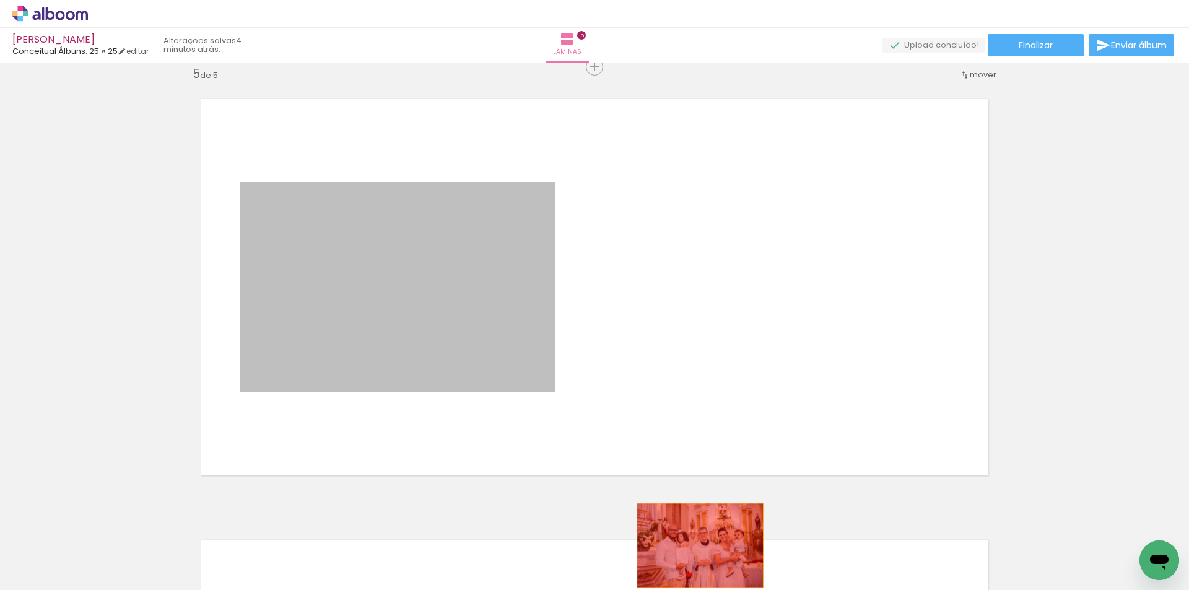
drag, startPoint x: 433, startPoint y: 297, endPoint x: 696, endPoint y: 546, distance: 361.9
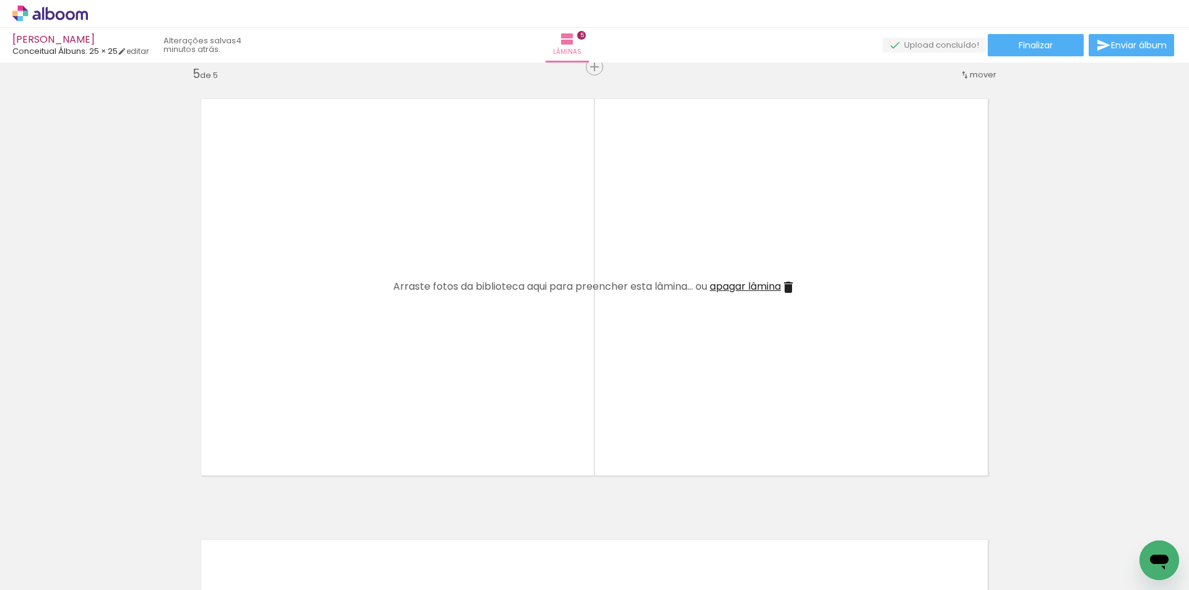
scroll to position [0, 1309]
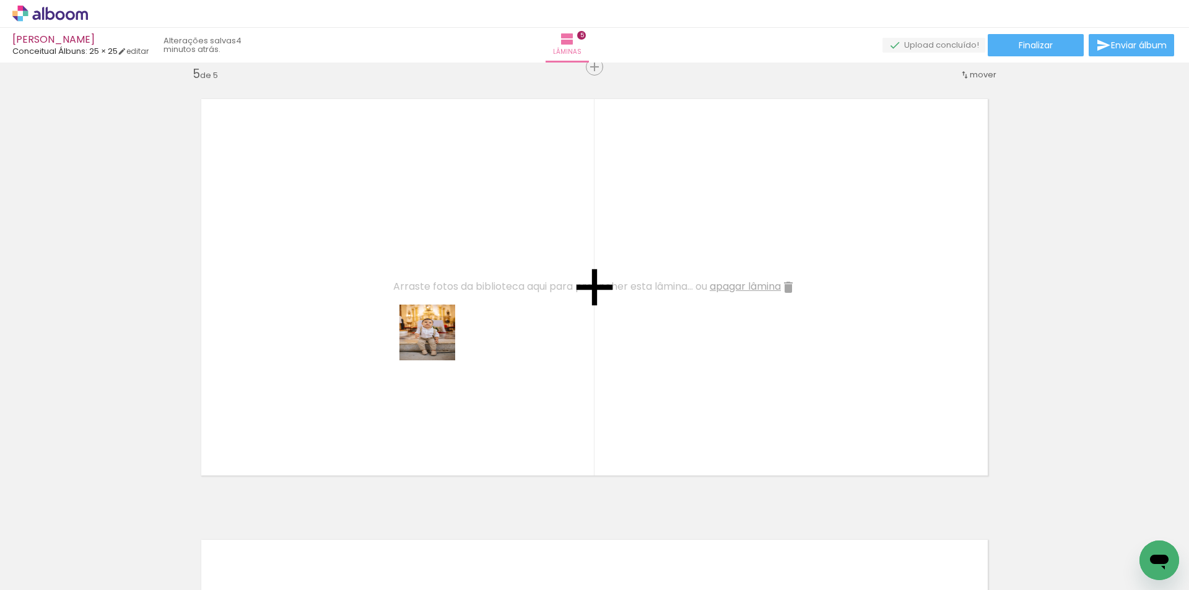
drag, startPoint x: 462, startPoint y: 452, endPoint x: 443, endPoint y: 373, distance: 80.2
click at [430, 304] on quentale-workspace at bounding box center [594, 295] width 1189 height 590
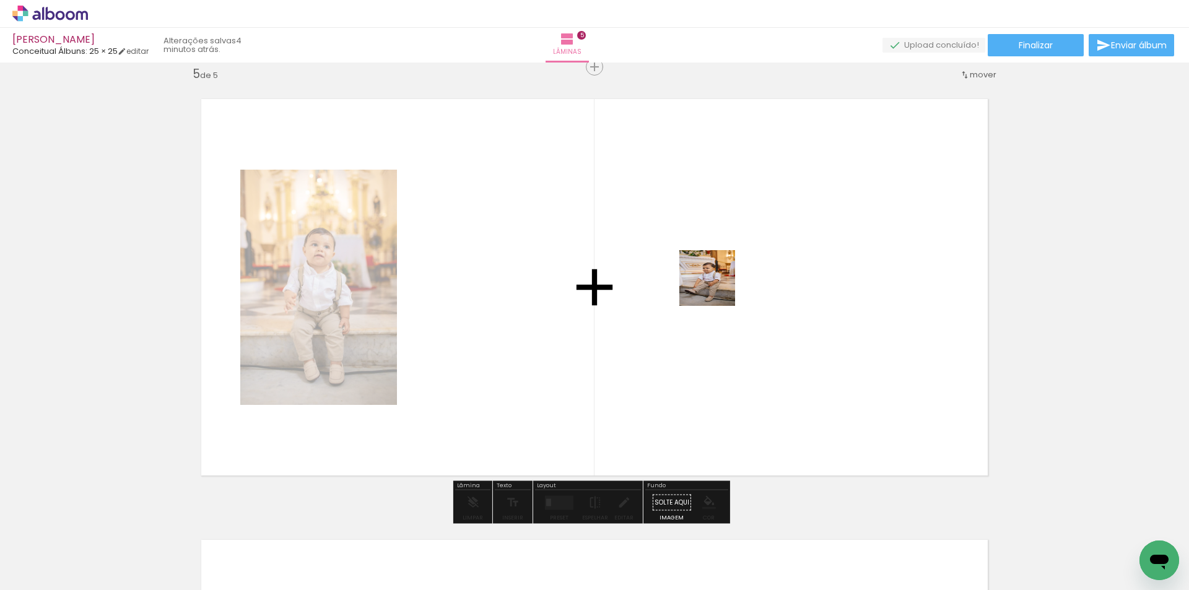
drag, startPoint x: 564, startPoint y: 548, endPoint x: 717, endPoint y: 287, distance: 302.3
click at [717, 287] on quentale-workspace at bounding box center [594, 295] width 1189 height 590
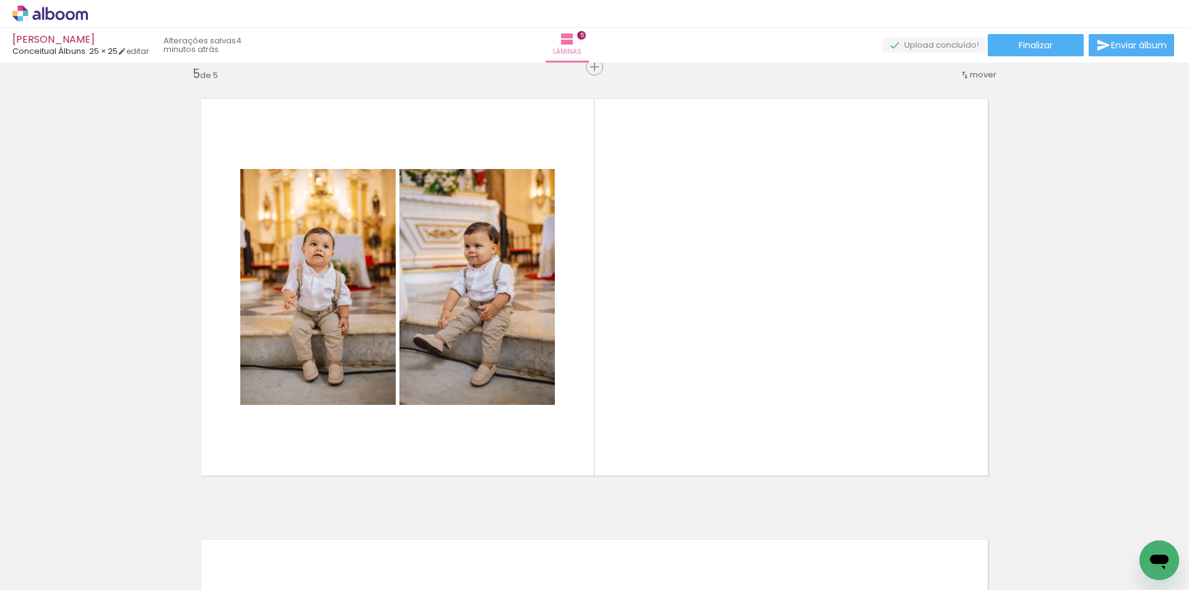
scroll to position [0, 920]
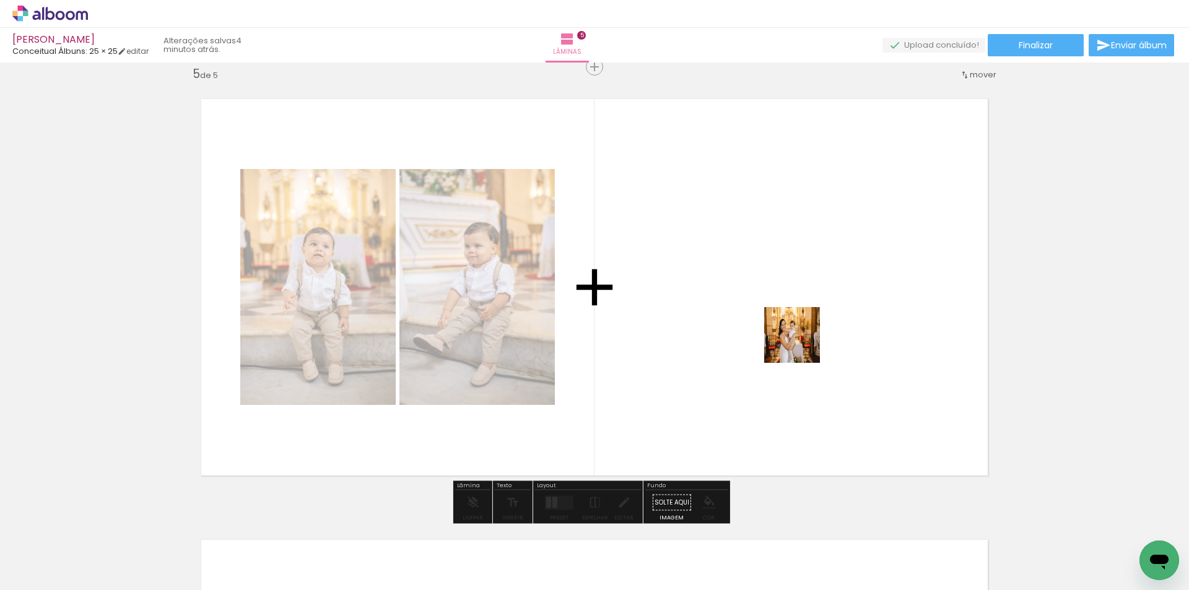
drag, startPoint x: 786, startPoint y: 555, endPoint x: 801, endPoint y: 344, distance: 211.2
click at [801, 344] on quentale-workspace at bounding box center [594, 295] width 1189 height 590
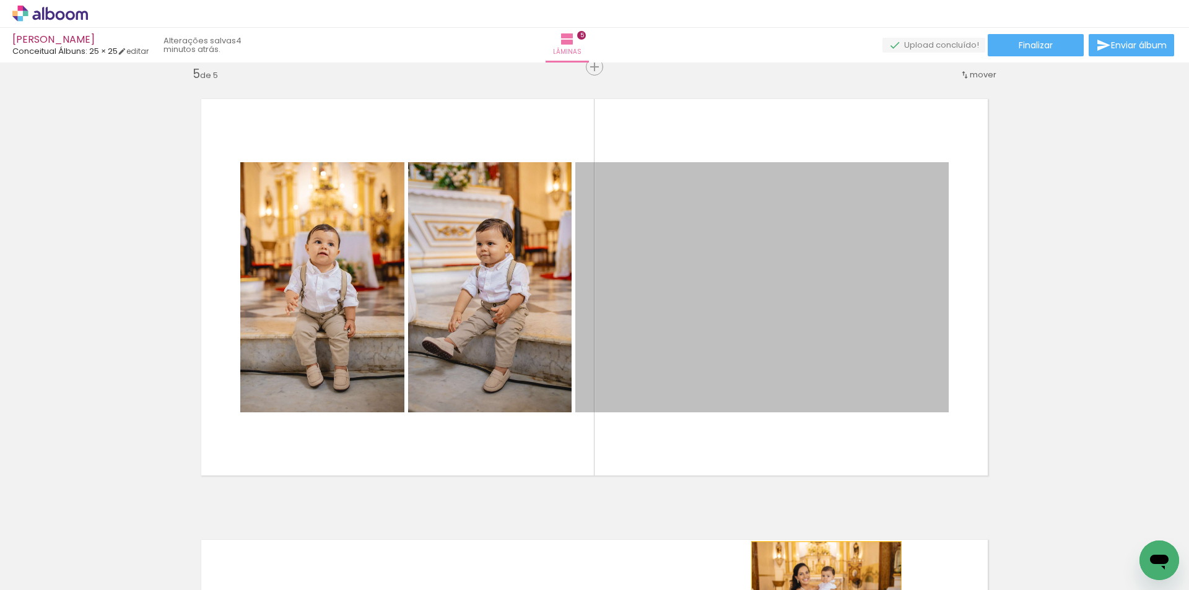
drag, startPoint x: 786, startPoint y: 339, endPoint x: 822, endPoint y: 592, distance: 255.9
click at [822, 590] on html "link( href="../../bower_components/polymer/polymer.html" rel="import" ) picture…" at bounding box center [594, 295] width 1189 height 590
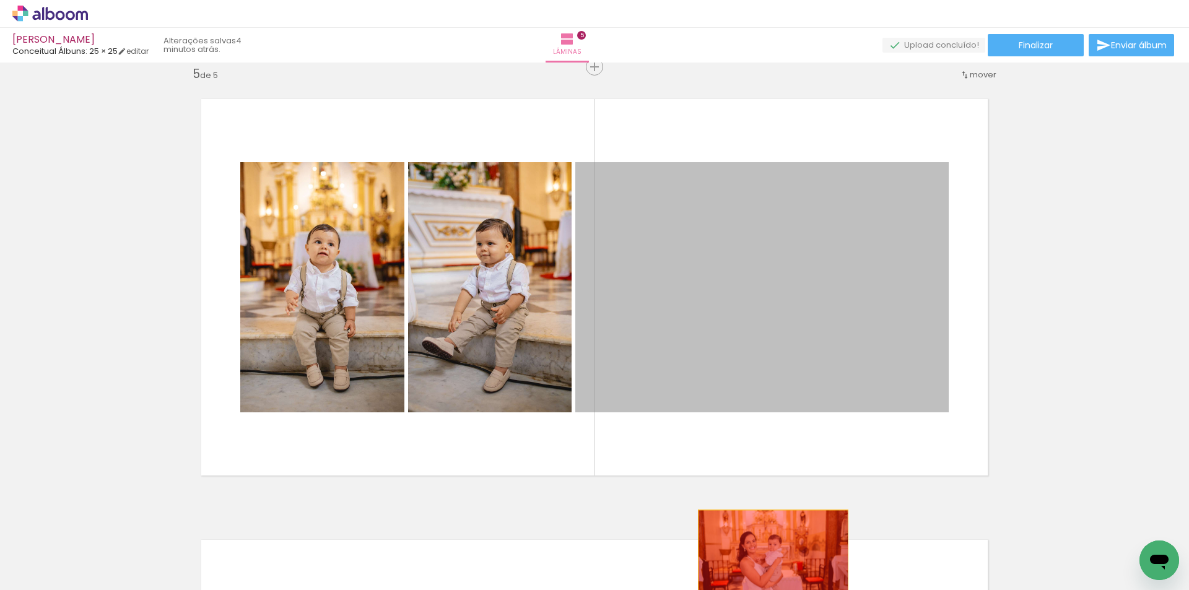
drag, startPoint x: 756, startPoint y: 316, endPoint x: 769, endPoint y: 561, distance: 245.0
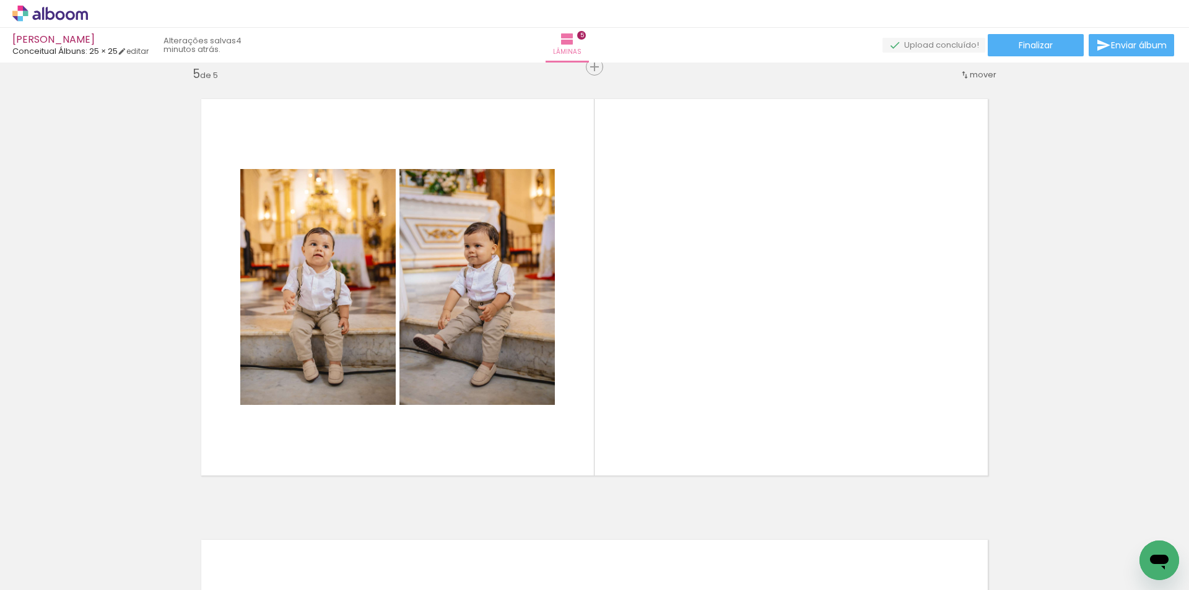
scroll to position [0, 674]
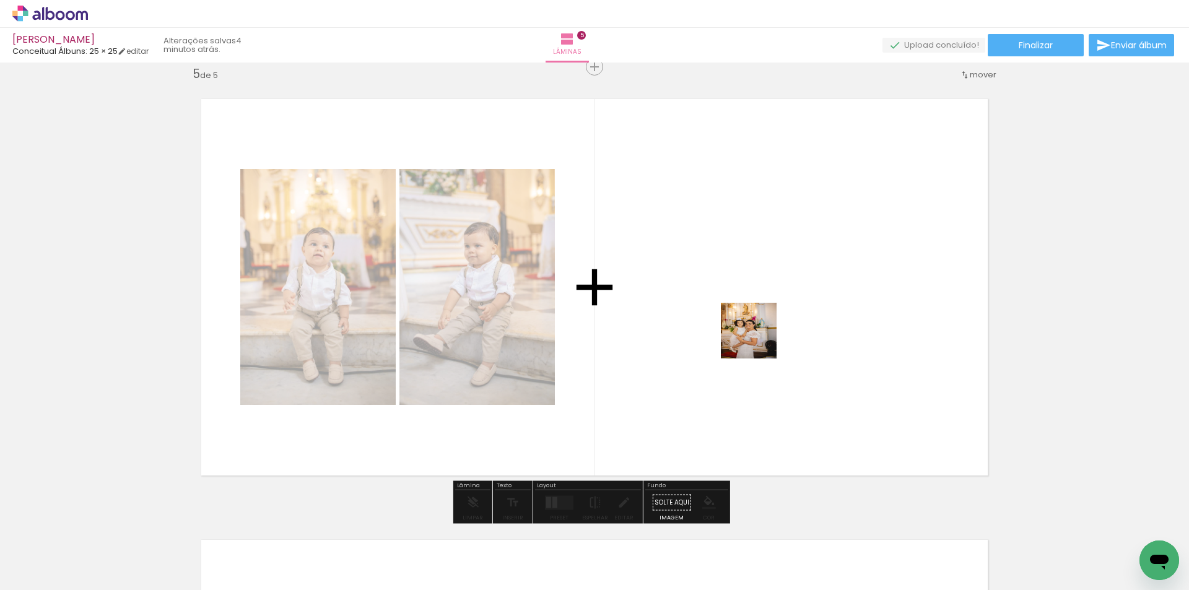
drag, startPoint x: 642, startPoint y: 564, endPoint x: 769, endPoint y: 333, distance: 263.9
click at [769, 333] on quentale-workspace at bounding box center [594, 295] width 1189 height 590
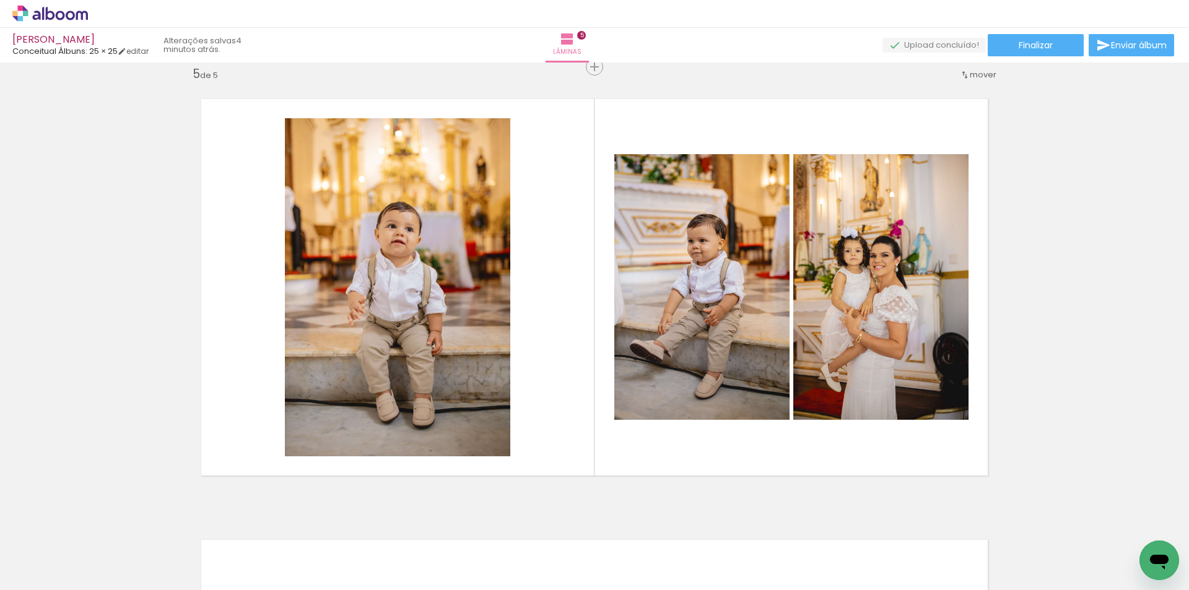
scroll to position [0, 1671]
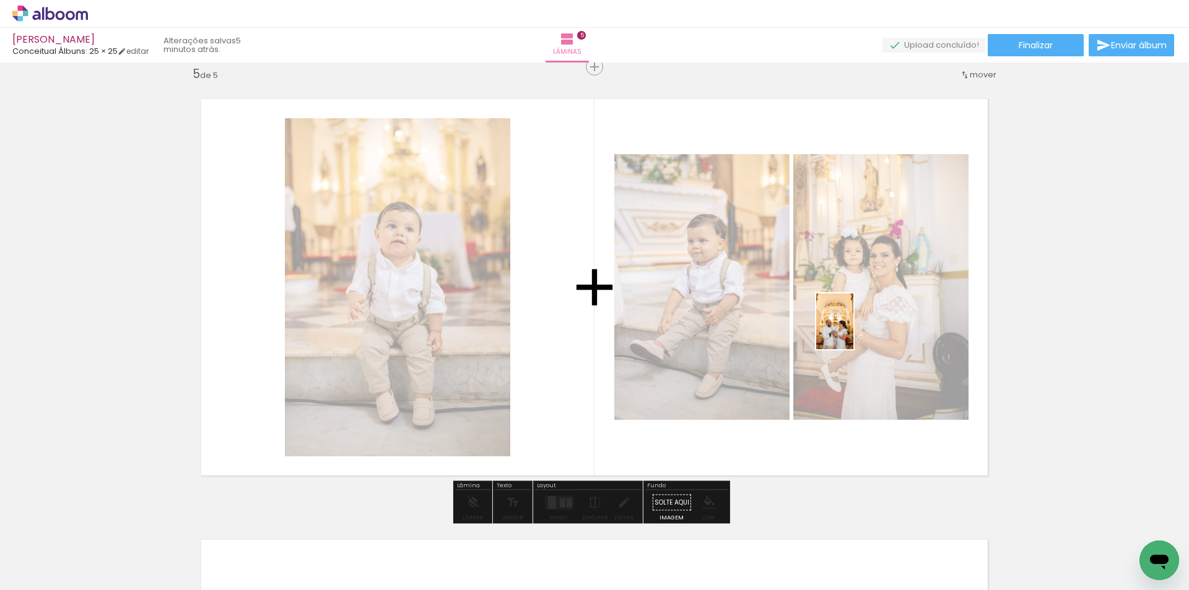
drag, startPoint x: 537, startPoint y: 552, endPoint x: 853, endPoint y: 331, distance: 386.4
click at [853, 331] on quentale-workspace at bounding box center [594, 295] width 1189 height 590
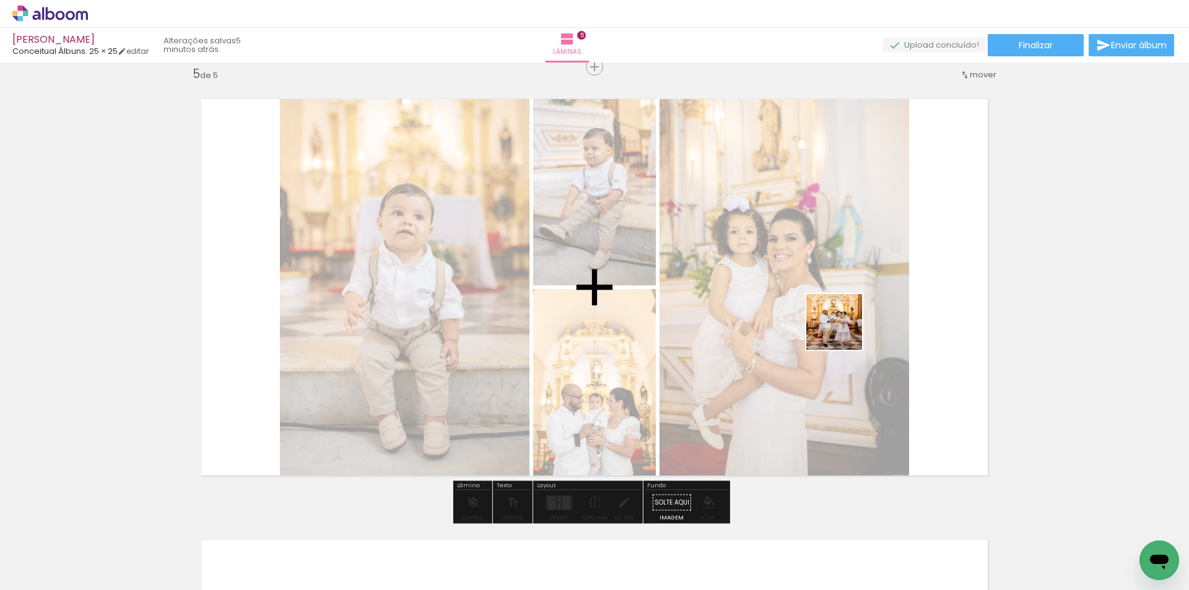
drag, startPoint x: 750, startPoint y: 373, endPoint x: 980, endPoint y: 344, distance: 231.6
click at [838, 338] on quentale-workspace at bounding box center [594, 295] width 1189 height 590
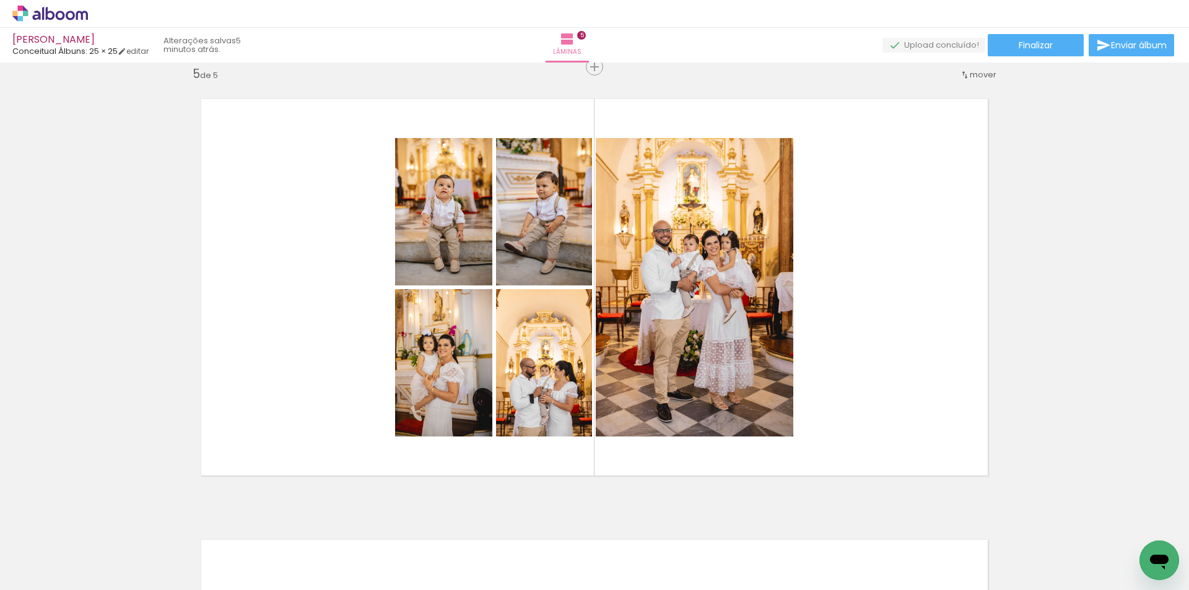
drag, startPoint x: 677, startPoint y: 552, endPoint x: 706, endPoint y: 484, distance: 73.5
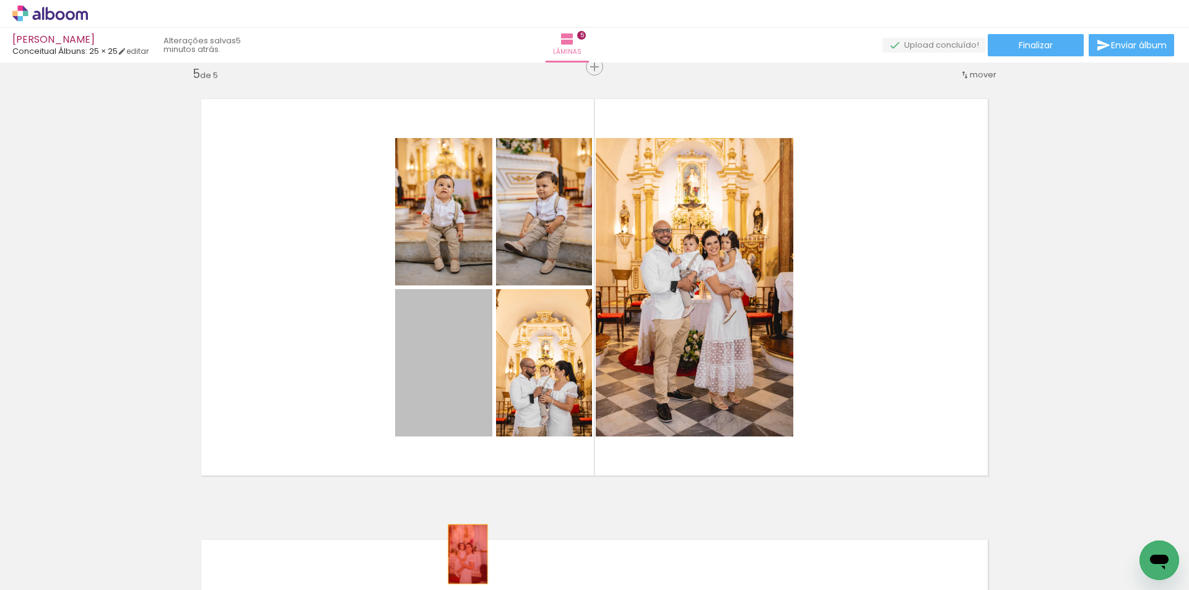
drag, startPoint x: 455, startPoint y: 374, endPoint x: 463, endPoint y: 554, distance: 180.4
click at [463, 554] on quentale-workspace at bounding box center [594, 295] width 1189 height 590
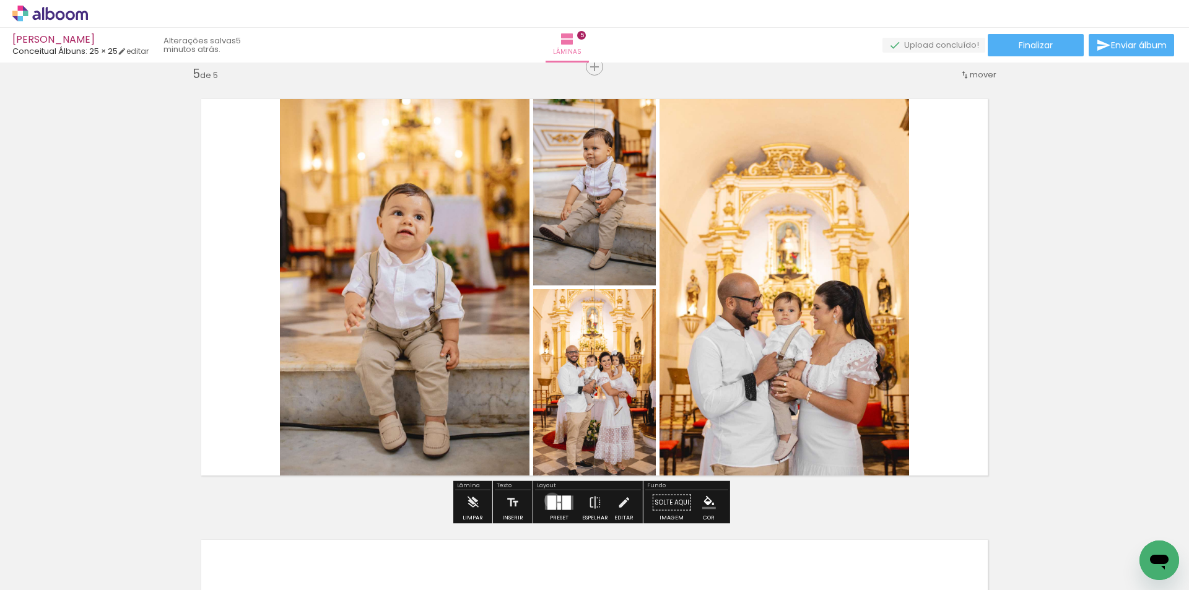
click at [549, 500] on div at bounding box center [552, 502] width 9 height 14
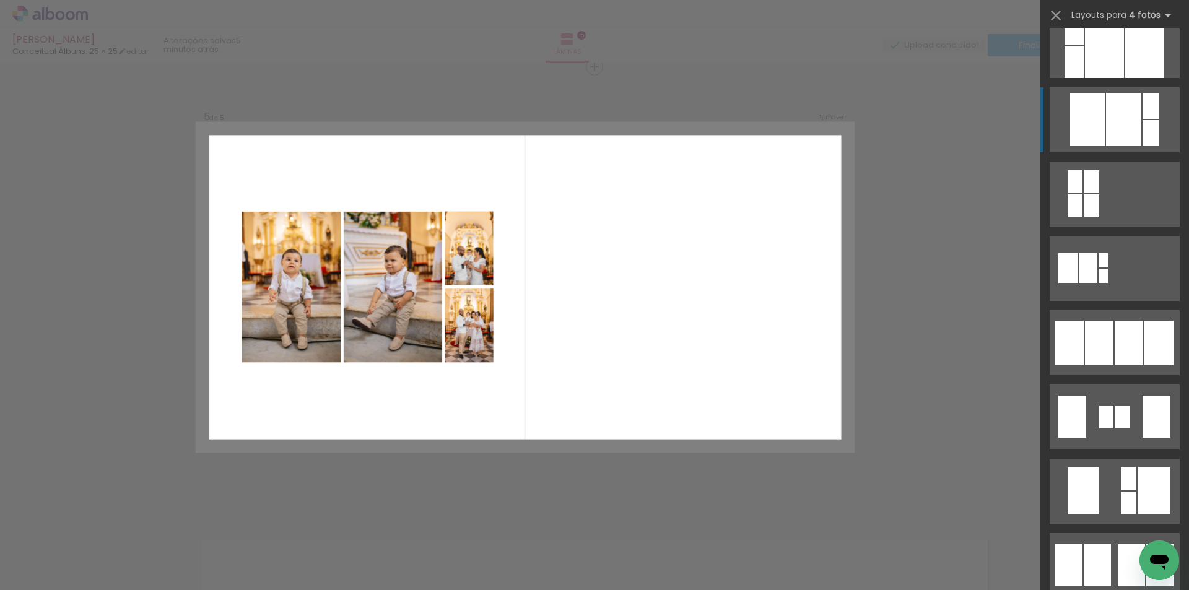
scroll to position [681, 0]
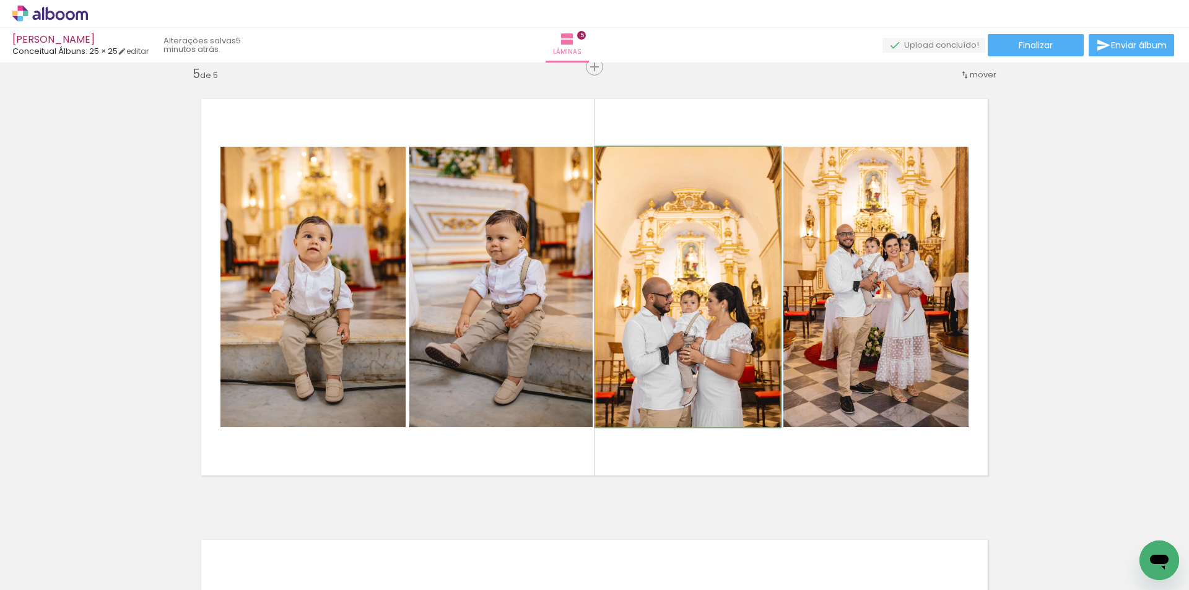
drag, startPoint x: 654, startPoint y: 313, endPoint x: 524, endPoint y: 287, distance: 132.8
click at [0, 0] on slot at bounding box center [0, 0] width 0 height 0
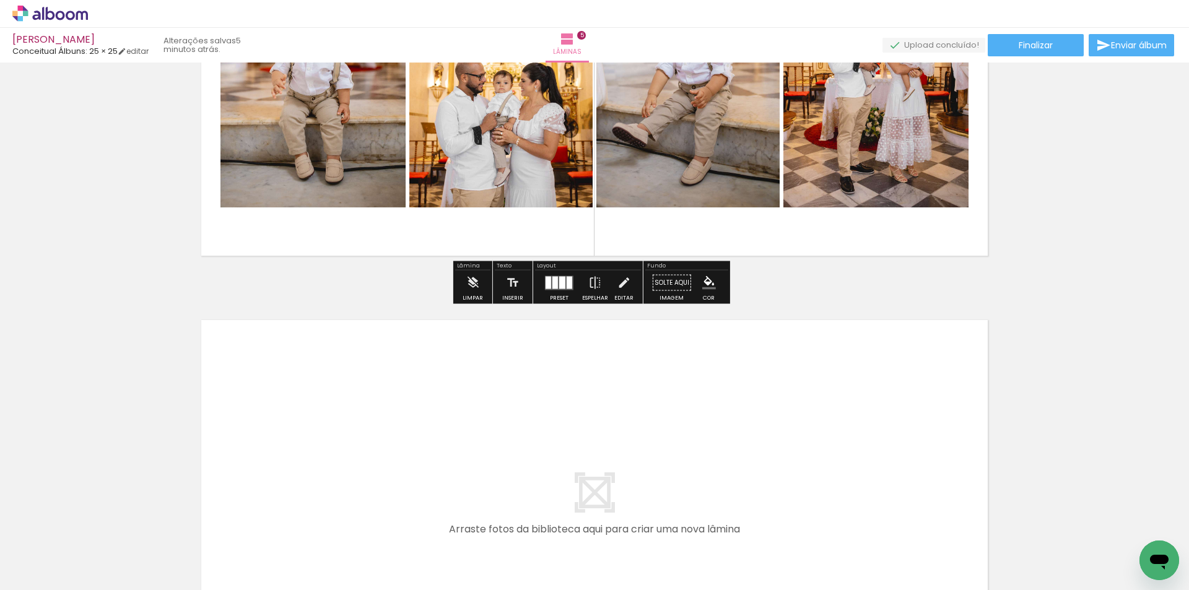
scroll to position [2028, 0]
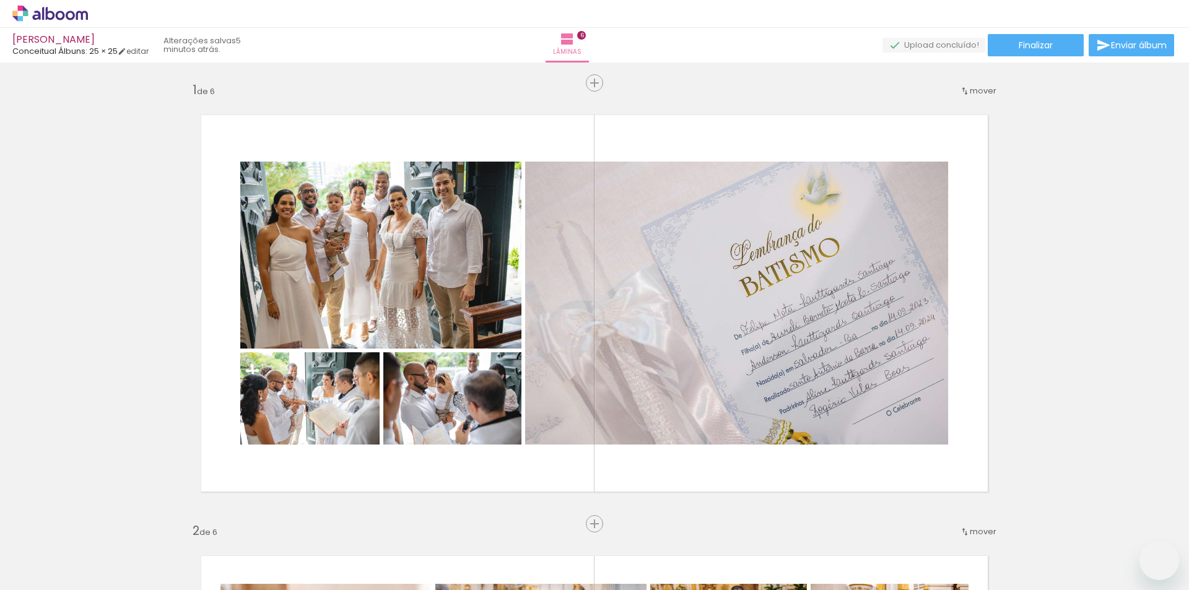
click at [694, 370] on quentale-workspace at bounding box center [594, 295] width 1189 height 590
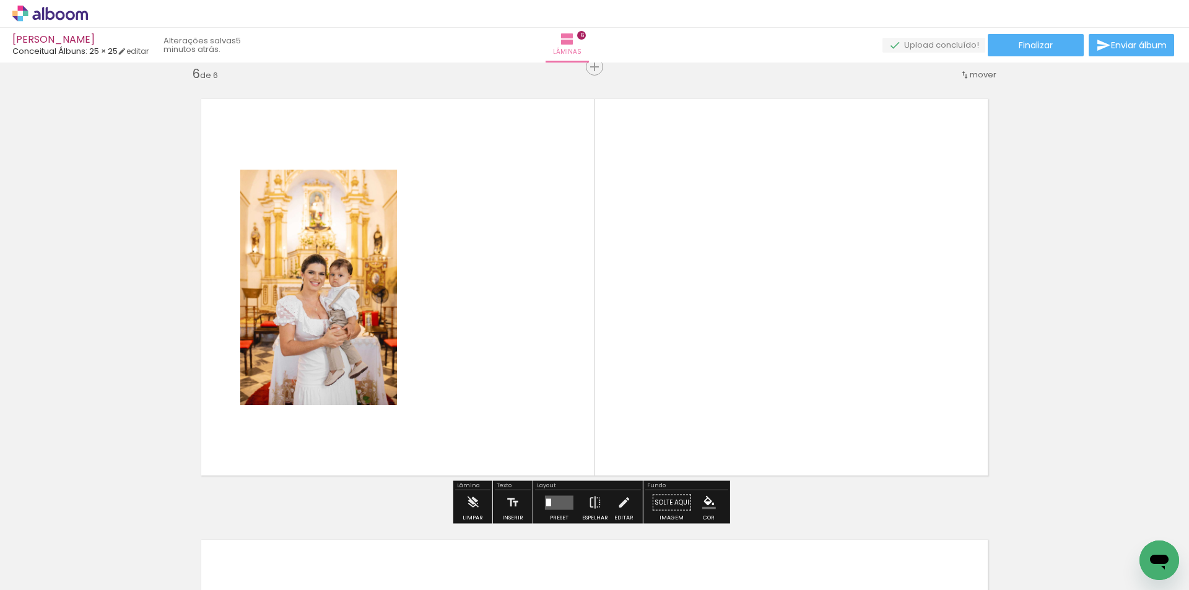
scroll to position [0, 1671]
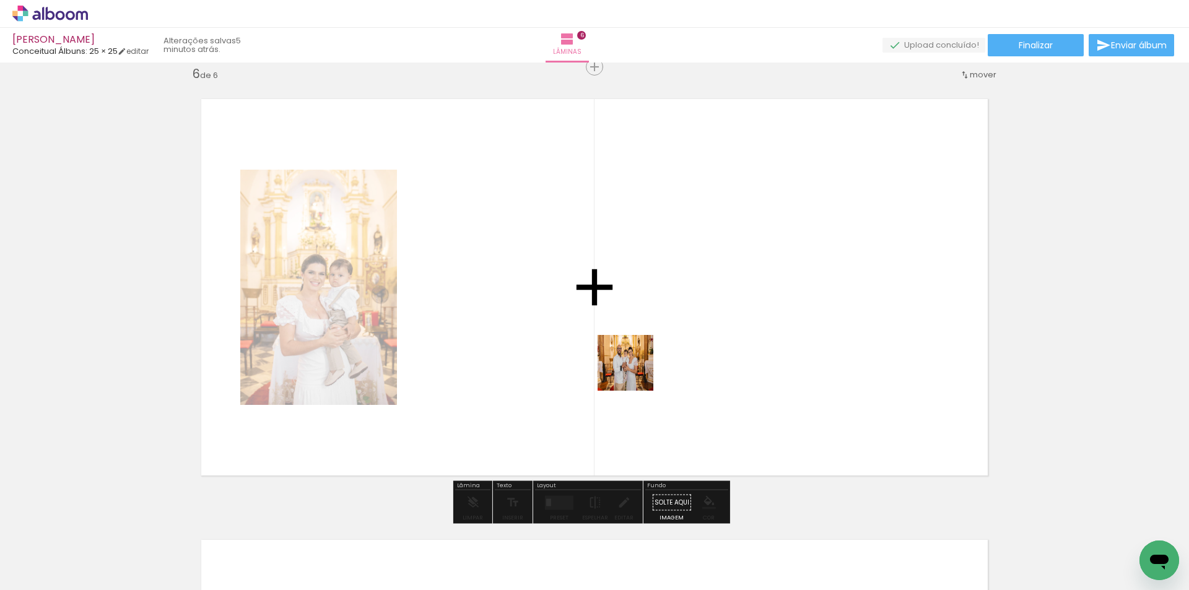
drag, startPoint x: 477, startPoint y: 561, endPoint x: 635, endPoint y: 372, distance: 245.8
click at [635, 372] on quentale-workspace at bounding box center [594, 295] width 1189 height 590
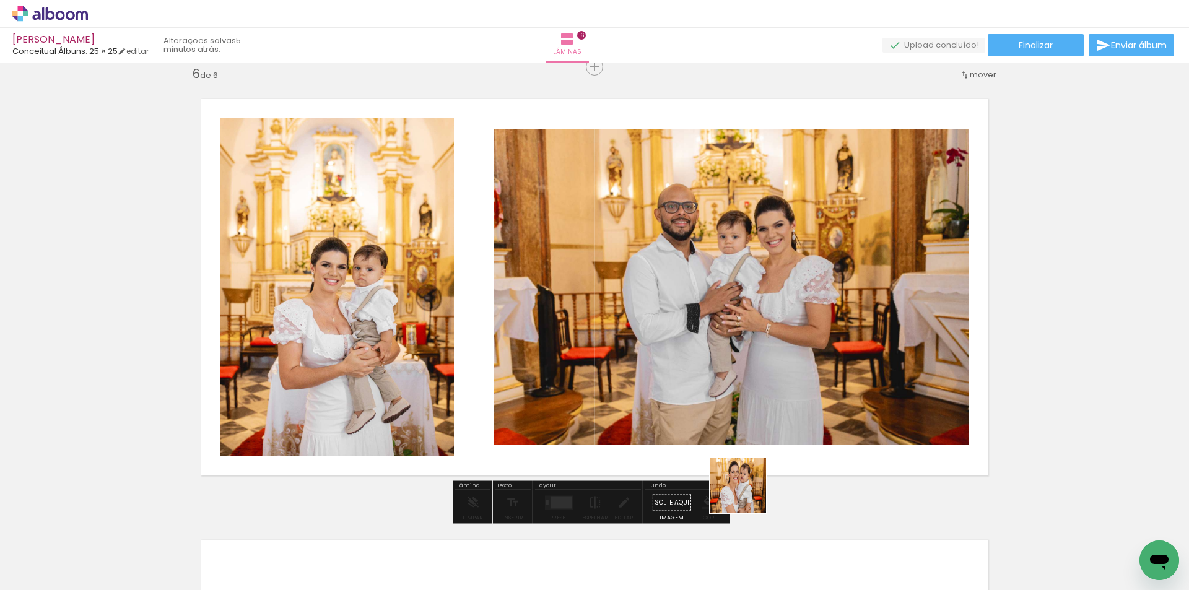
drag, startPoint x: 748, startPoint y: 495, endPoint x: 771, endPoint y: 352, distance: 145.0
click at [771, 352] on quentale-workspace at bounding box center [594, 295] width 1189 height 590
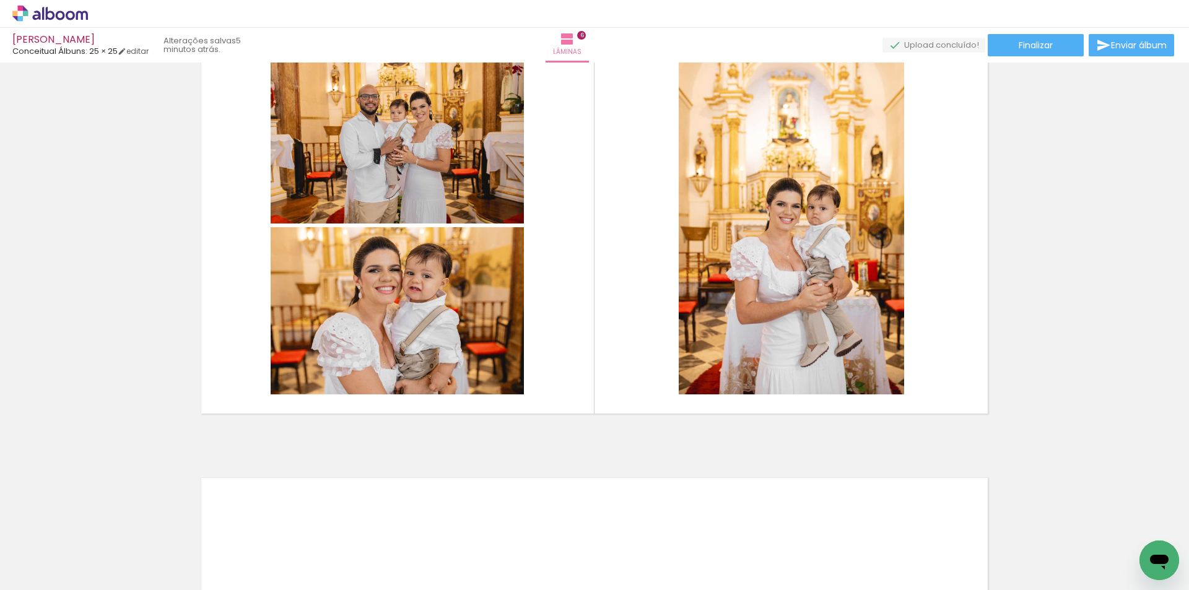
scroll to position [0, 754]
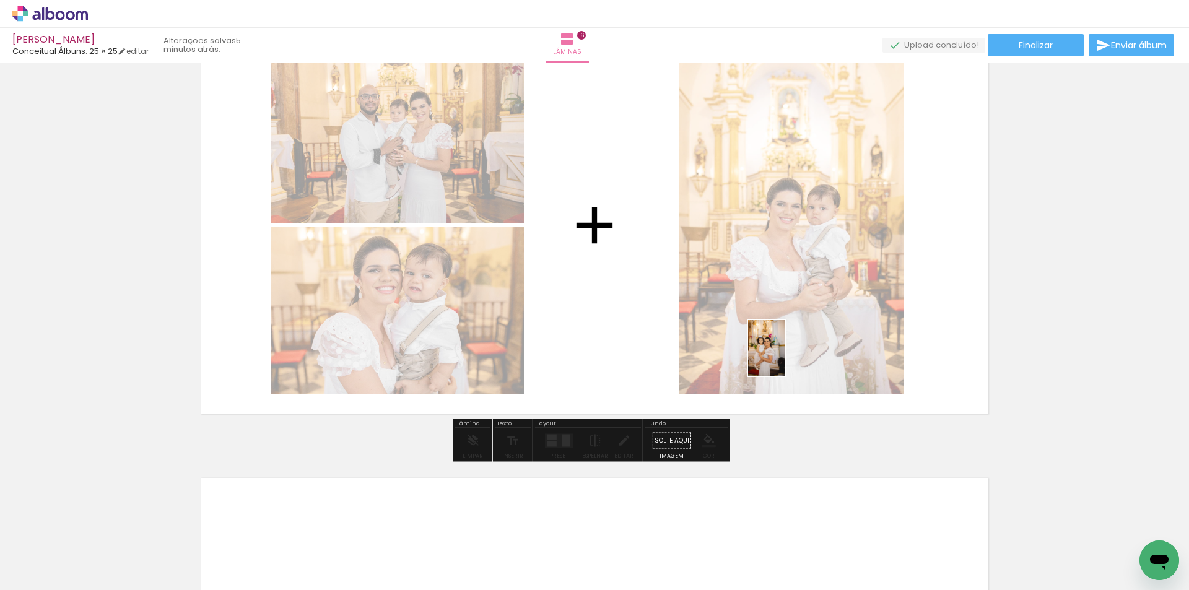
drag, startPoint x: 552, startPoint y: 561, endPoint x: 785, endPoint y: 357, distance: 309.9
click at [785, 357] on quentale-workspace at bounding box center [594, 295] width 1189 height 590
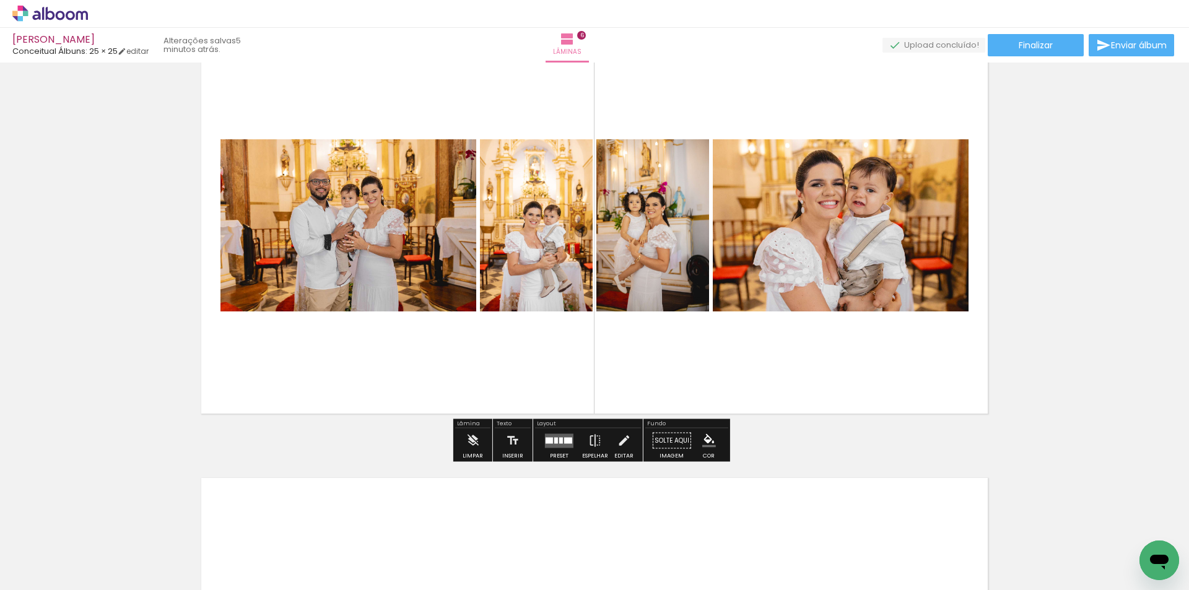
click at [559, 442] on div at bounding box center [561, 440] width 4 height 6
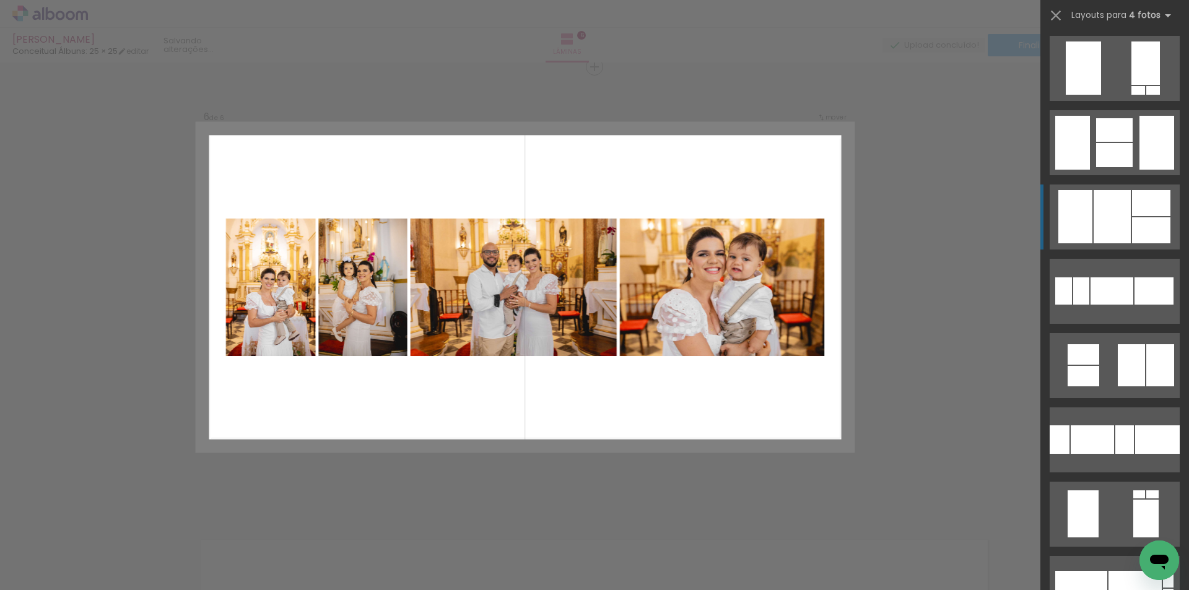
scroll to position [1425, 0]
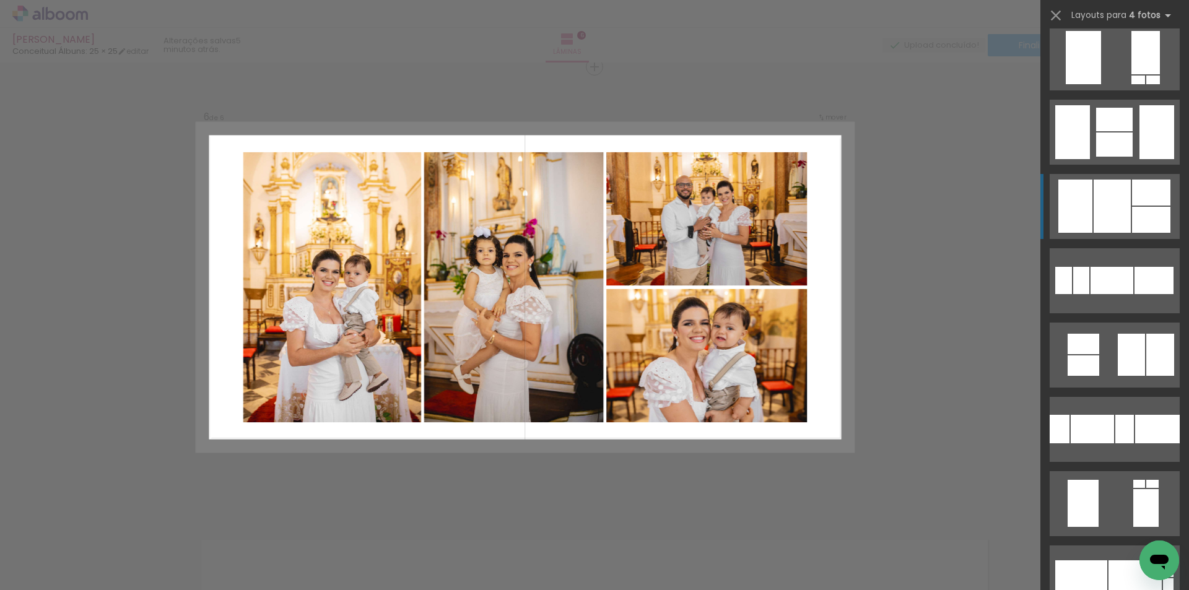
click at [1123, 131] on div at bounding box center [1114, 120] width 37 height 24
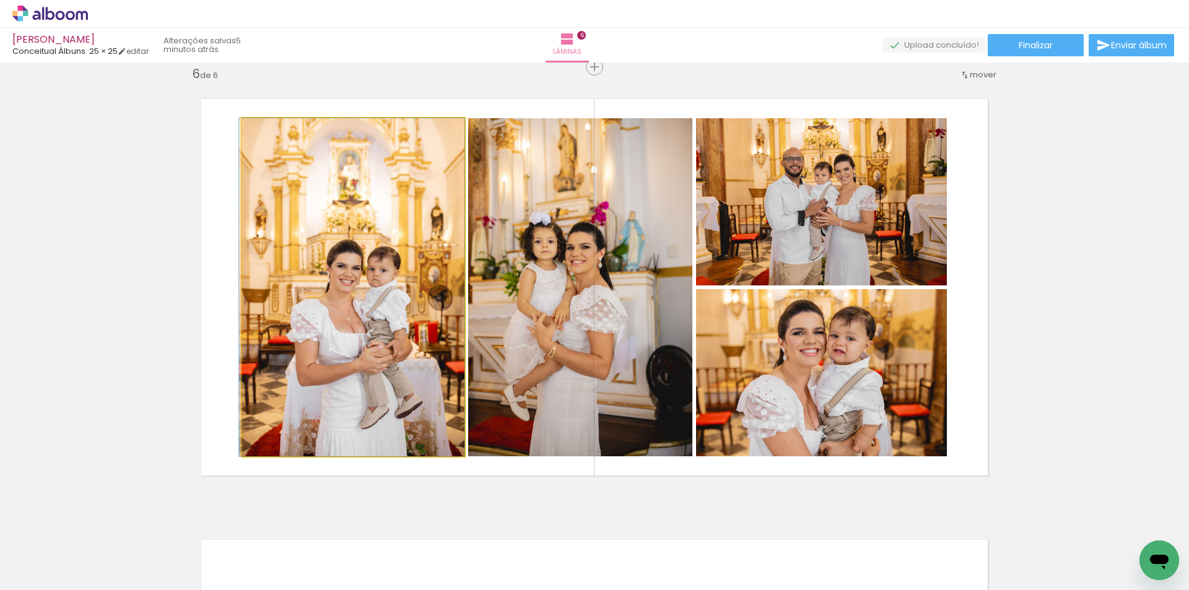
drag, startPoint x: 382, startPoint y: 294, endPoint x: 372, endPoint y: 286, distance: 12.8
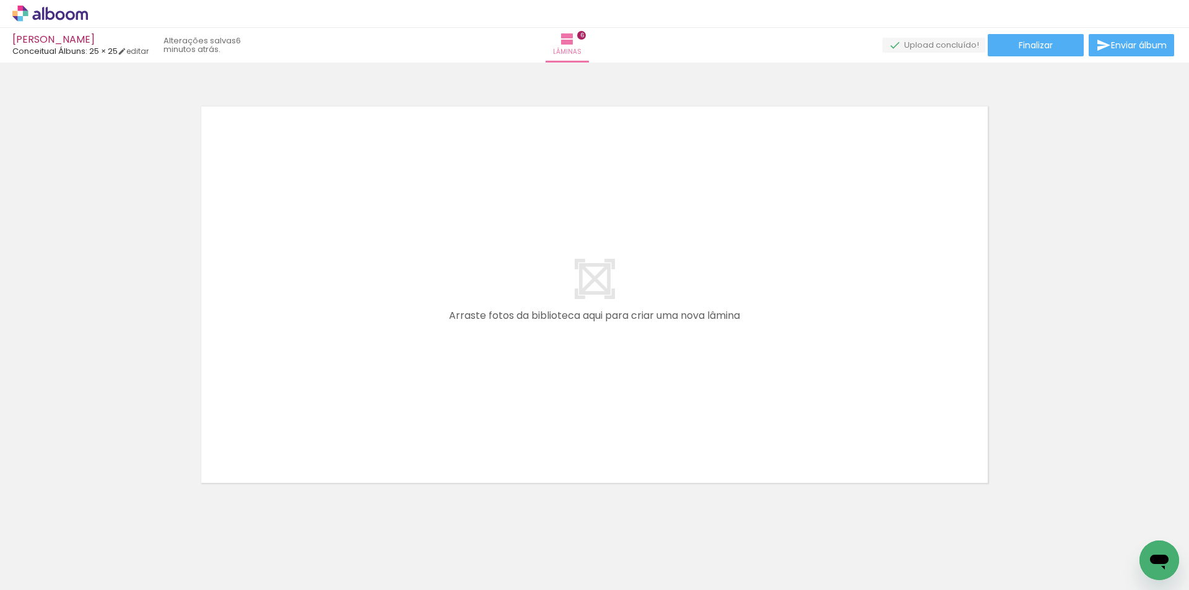
scroll to position [0, 872]
drag, startPoint x: 502, startPoint y: 548, endPoint x: 522, endPoint y: 473, distance: 77.5
click at [481, 320] on quentale-workspace at bounding box center [594, 295] width 1189 height 590
